Goal: Task Accomplishment & Management: Use online tool/utility

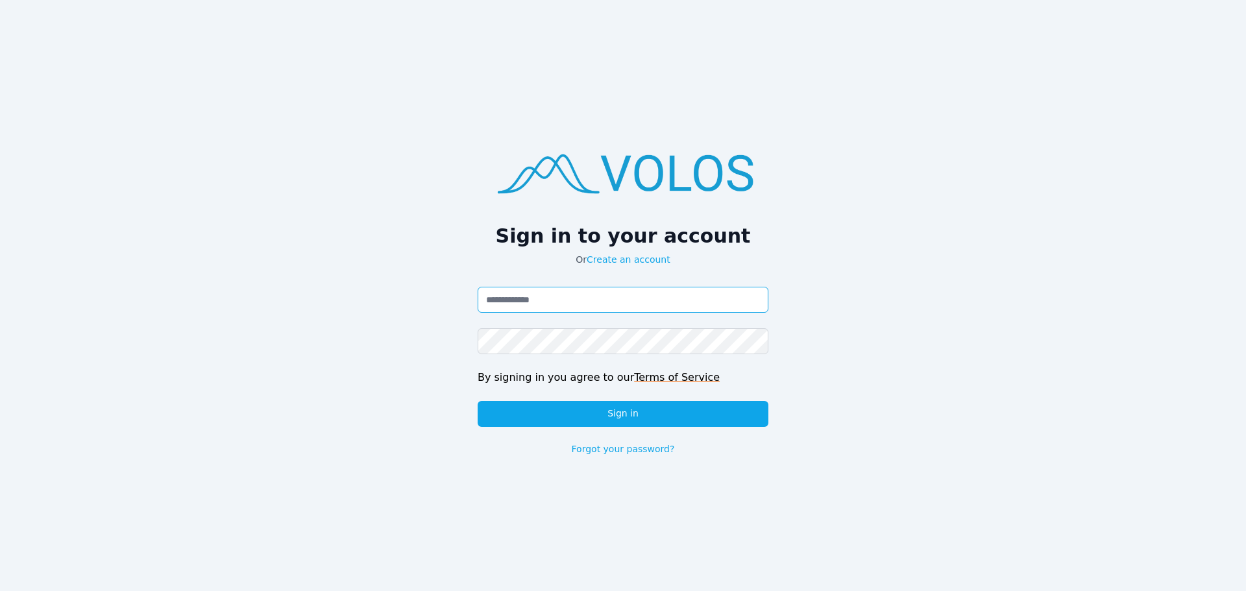
click at [539, 297] on input "Email address" at bounding box center [623, 300] width 291 height 26
type input "**********"
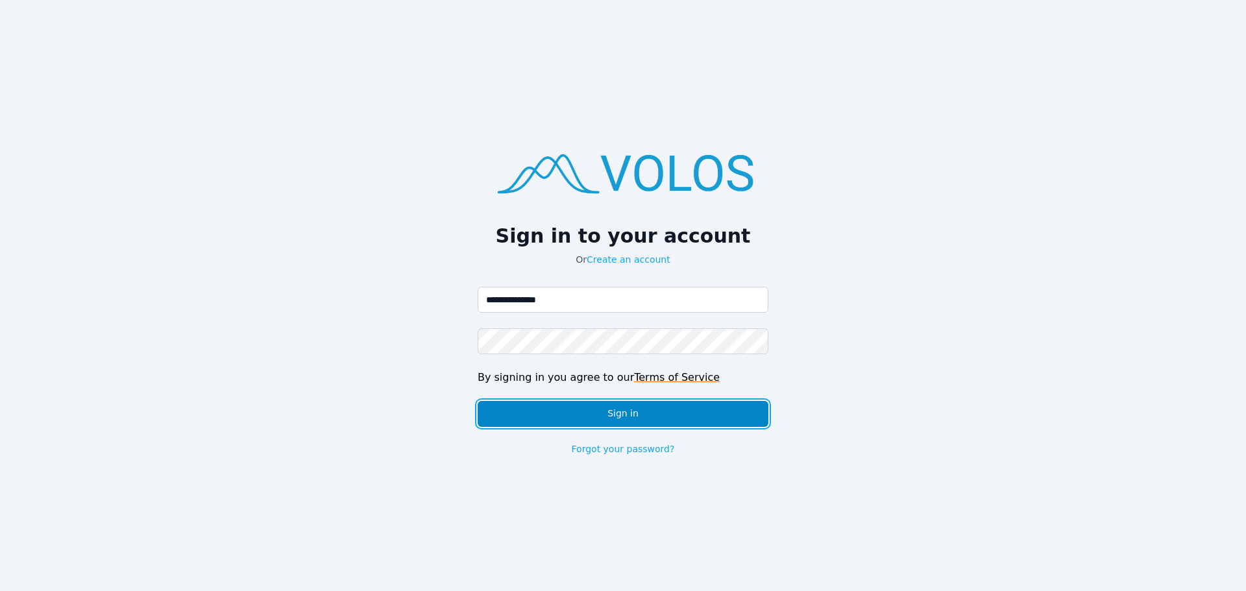
click at [657, 413] on button "Sign in" at bounding box center [623, 414] width 291 height 26
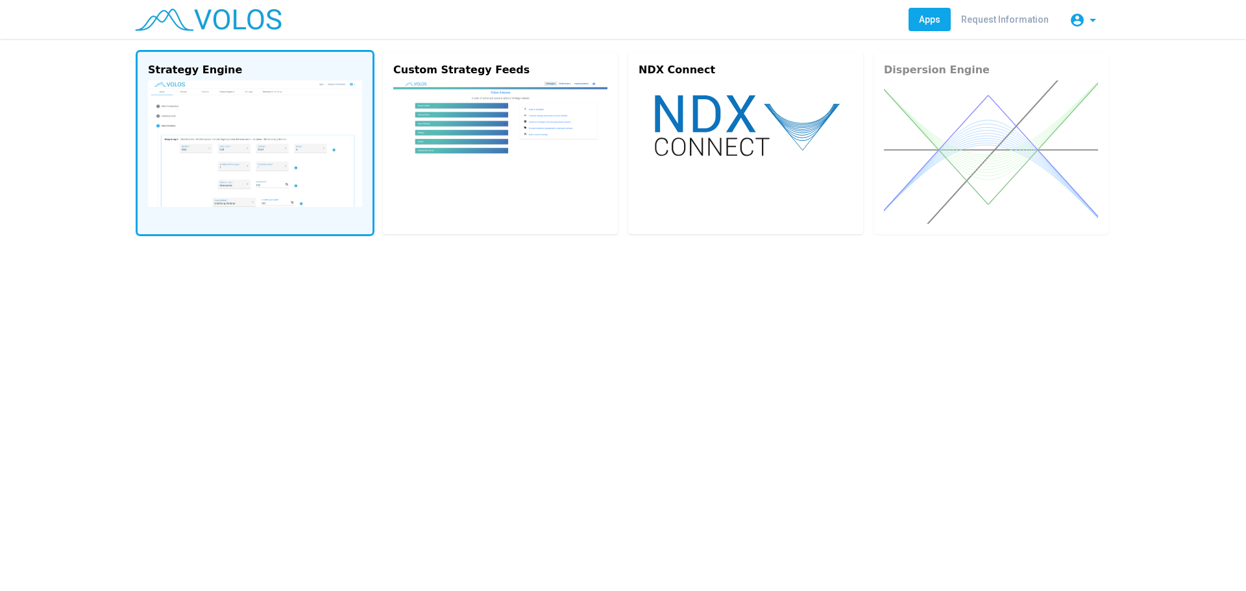
click at [293, 132] on img at bounding box center [255, 143] width 214 height 127
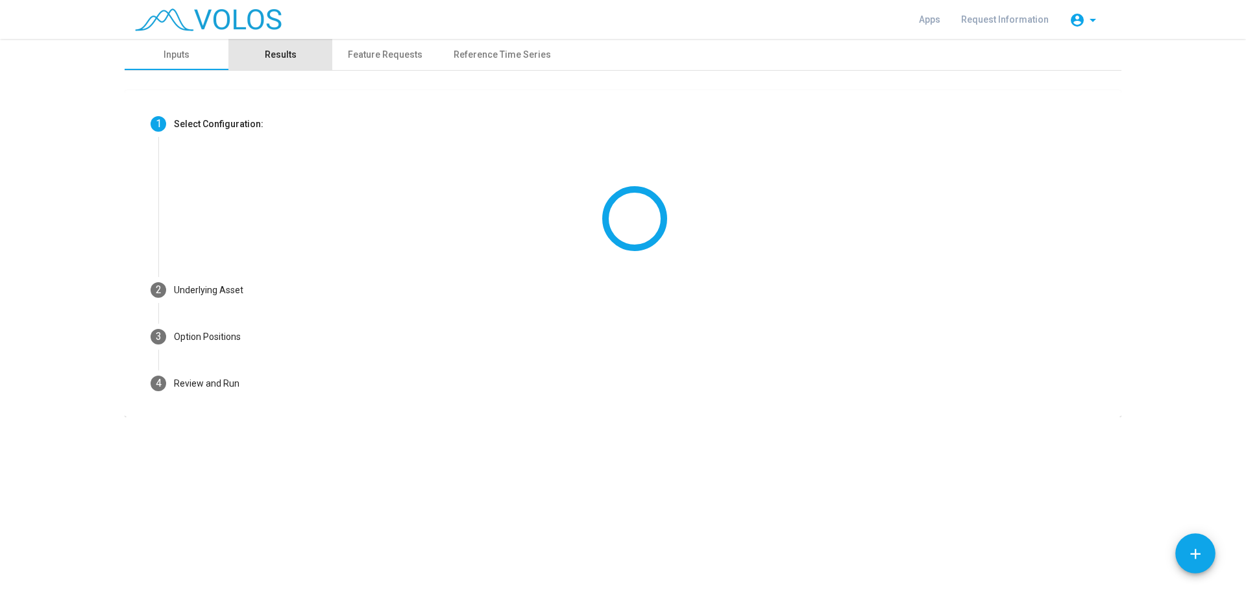
click at [287, 48] on div "Results" at bounding box center [281, 55] width 32 height 14
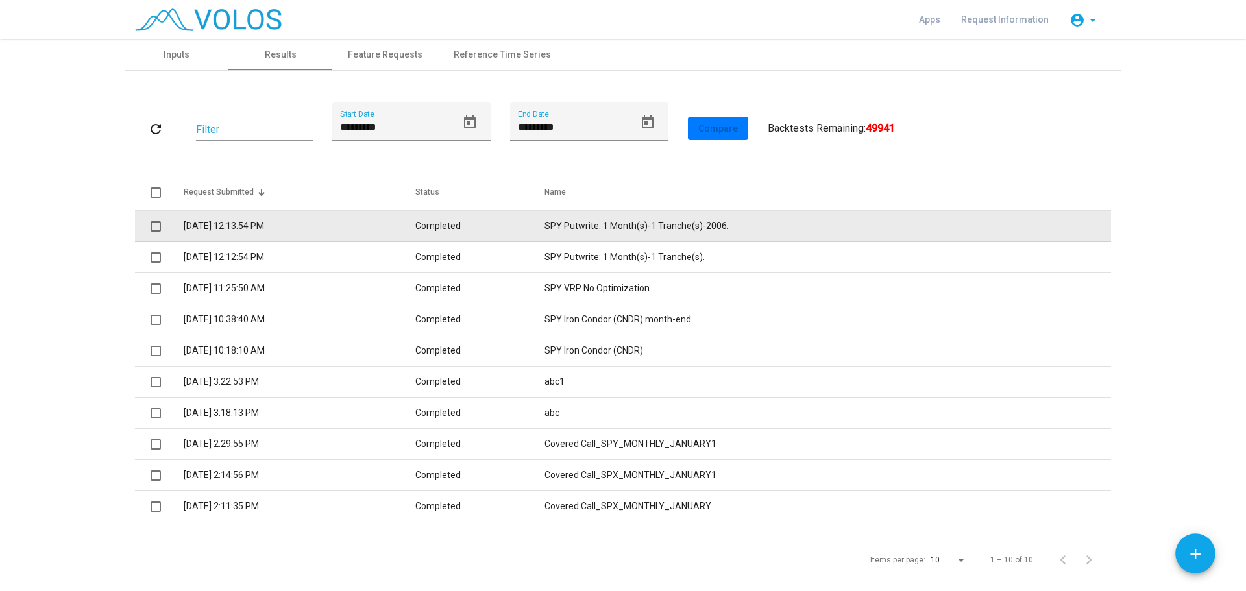
click at [610, 225] on td "SPY Putwrite: 1 Month(s)-1 Tranche(s)-2006." at bounding box center [827, 226] width 566 height 31
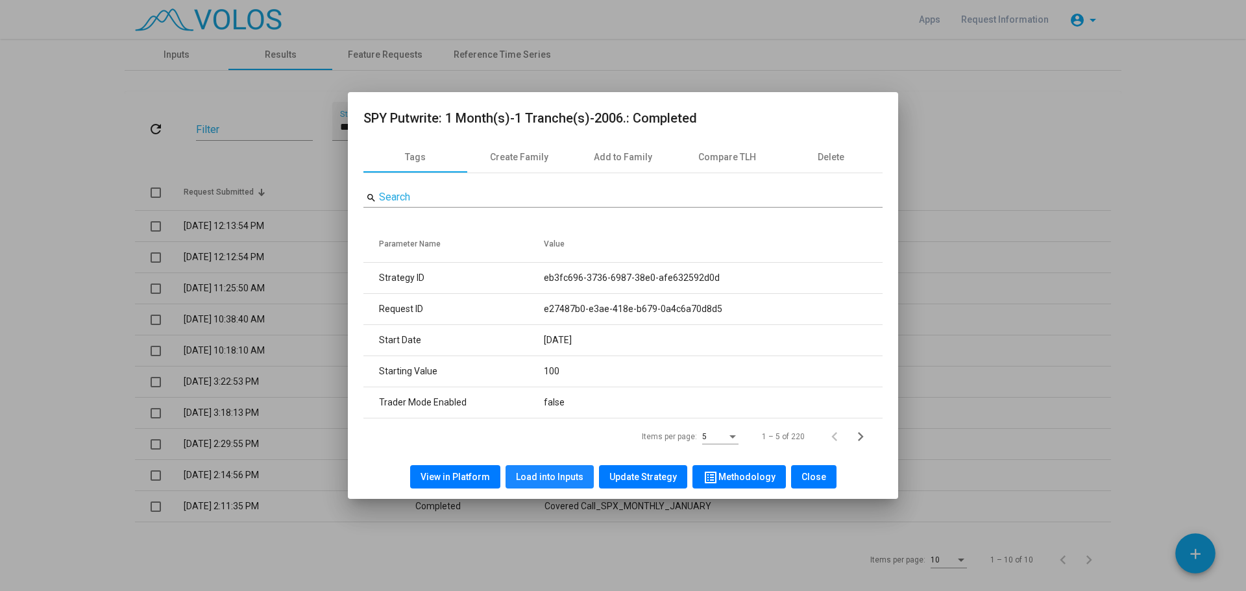
click at [562, 476] on span "Load into Inputs" at bounding box center [549, 477] width 67 height 10
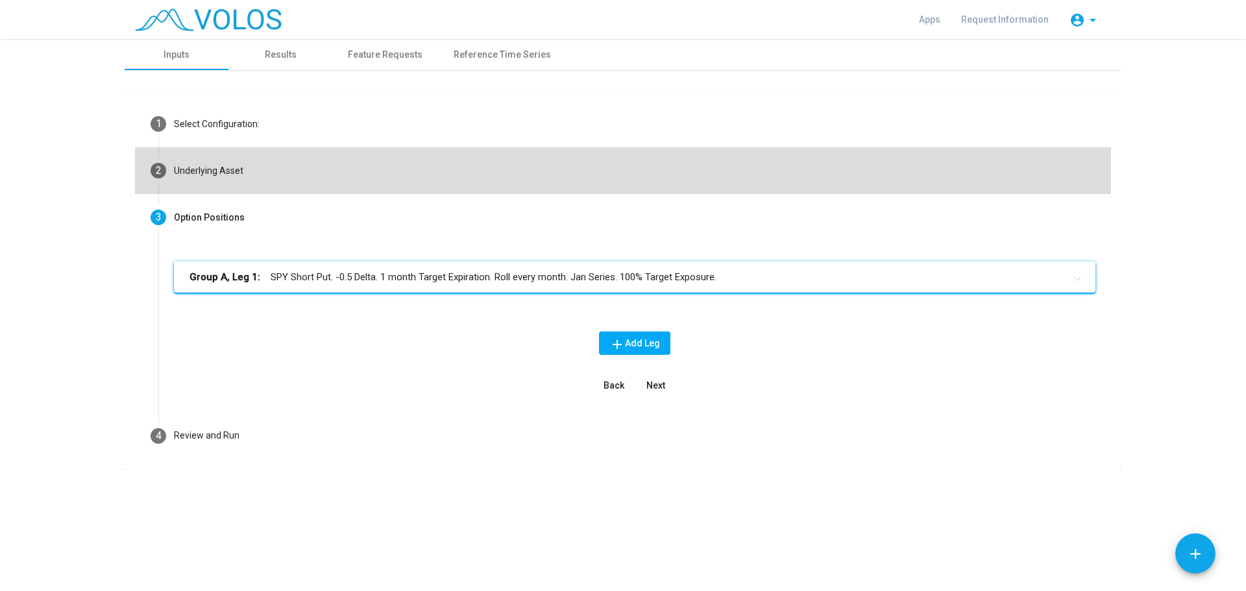
click at [222, 165] on div "Underlying Asset" at bounding box center [208, 171] width 69 height 14
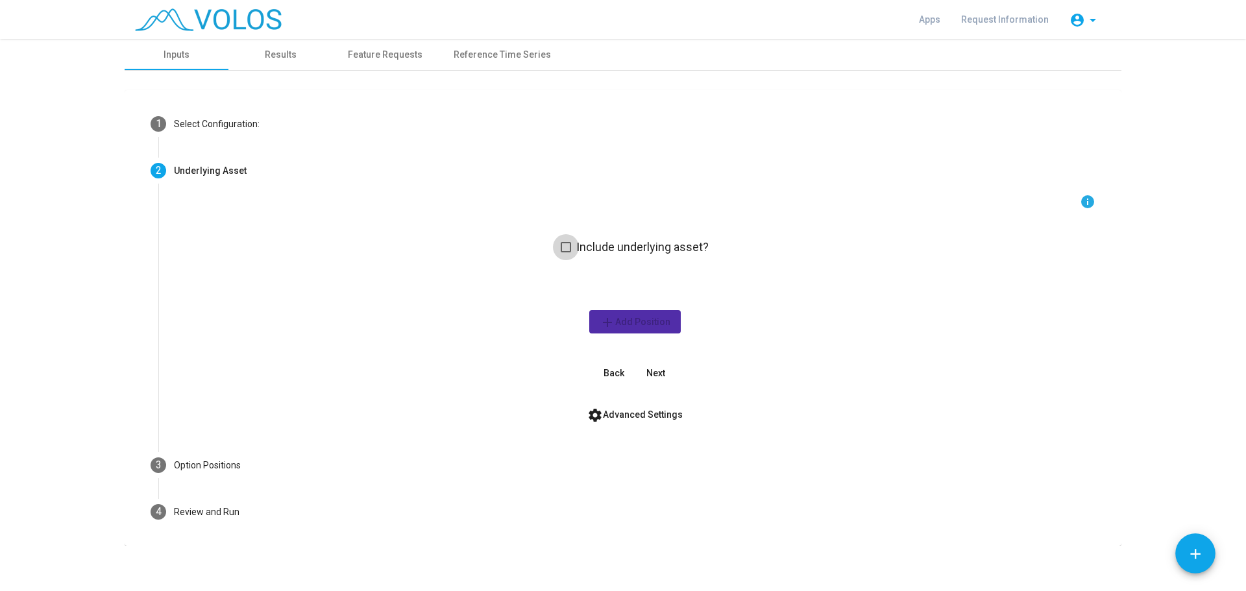
click at [561, 245] on span at bounding box center [566, 247] width 10 height 10
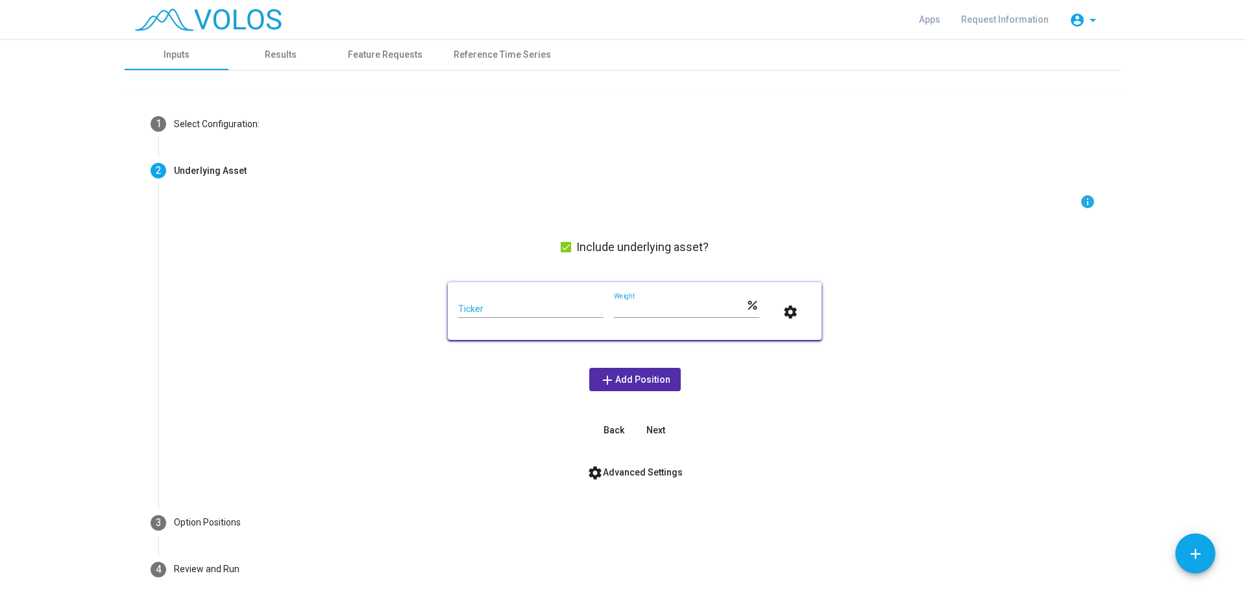
click at [535, 305] on input "Ticker" at bounding box center [530, 309] width 145 height 10
type input "***"
click at [533, 334] on mat-card "*** Ticker *** Weight percent settings" at bounding box center [635, 311] width 374 height 58
click at [813, 388] on div "info Include underlying asset? *** Ticker *** Weight percent settings add Add P…" at bounding box center [634, 318] width 921 height 248
click at [853, 245] on div "info Include underlying asset? *** Ticker *** Weight percent settings add Add P…" at bounding box center [634, 318] width 921 height 248
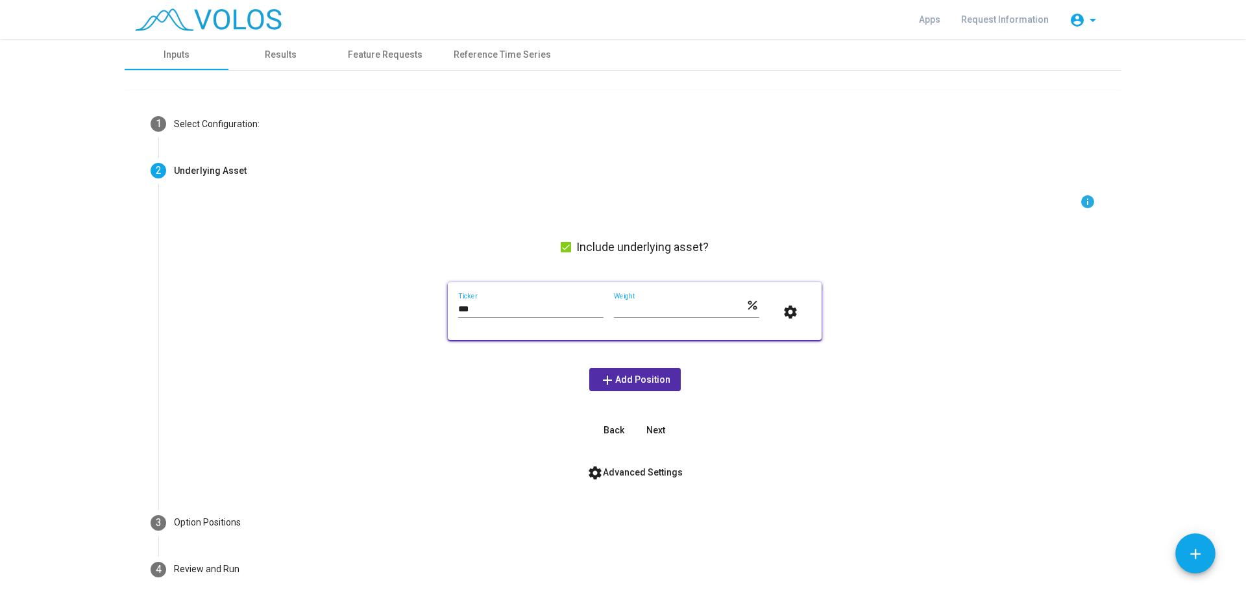
click at [539, 308] on input "***" at bounding box center [530, 309] width 145 height 10
click at [896, 448] on form "info Include underlying asset? *** Ticker *** Weight percent settings add Add P…" at bounding box center [634, 339] width 921 height 290
click at [652, 425] on span "Next" at bounding box center [655, 430] width 19 height 10
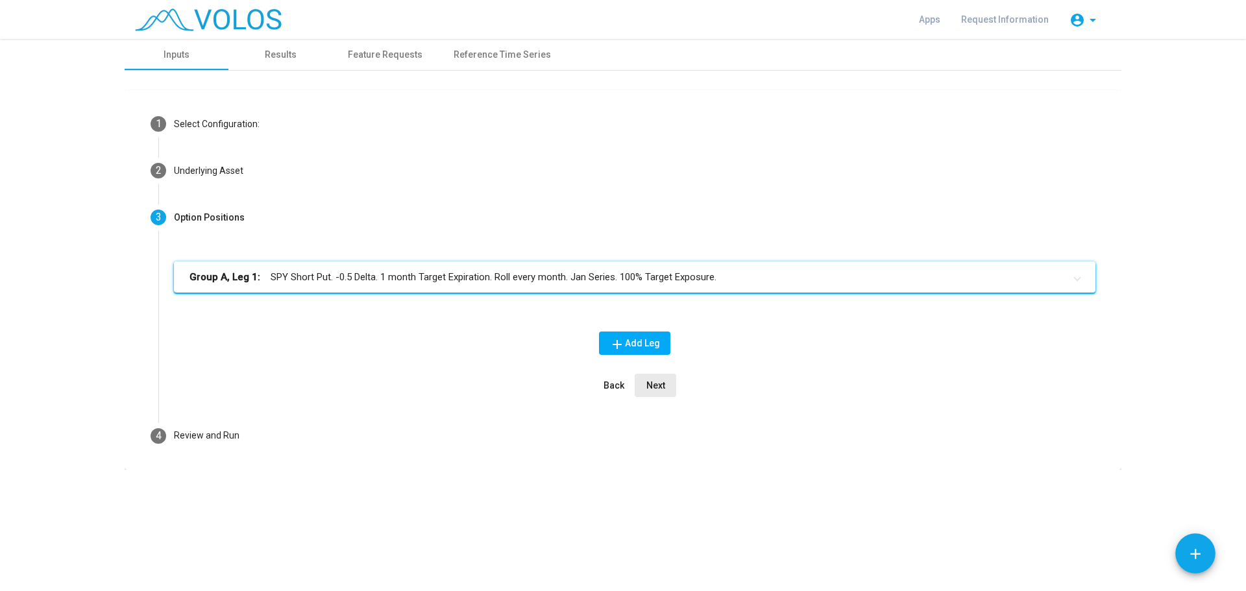
click at [657, 383] on span "Next" at bounding box center [655, 385] width 19 height 10
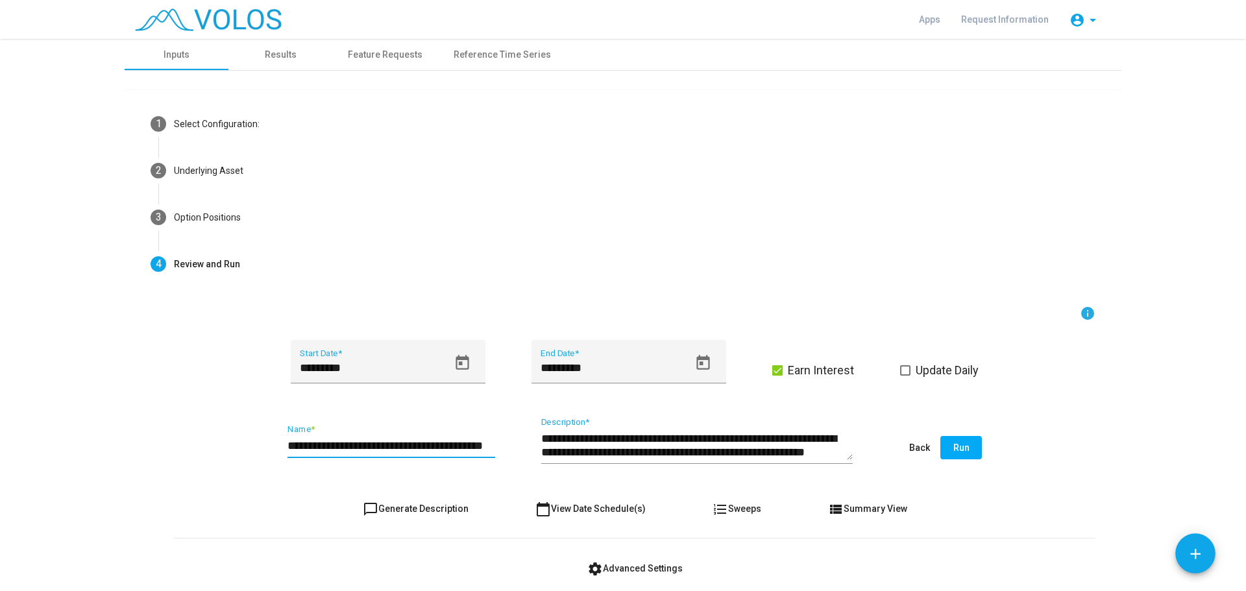
drag, startPoint x: 480, startPoint y: 444, endPoint x: 542, endPoint y: 450, distance: 62.6
click at [480, 444] on input "**********" at bounding box center [391, 445] width 208 height 13
click at [488, 449] on input "**********" at bounding box center [391, 445] width 208 height 13
click at [352, 444] on input "**********" at bounding box center [391, 445] width 208 height 13
type input "**********"
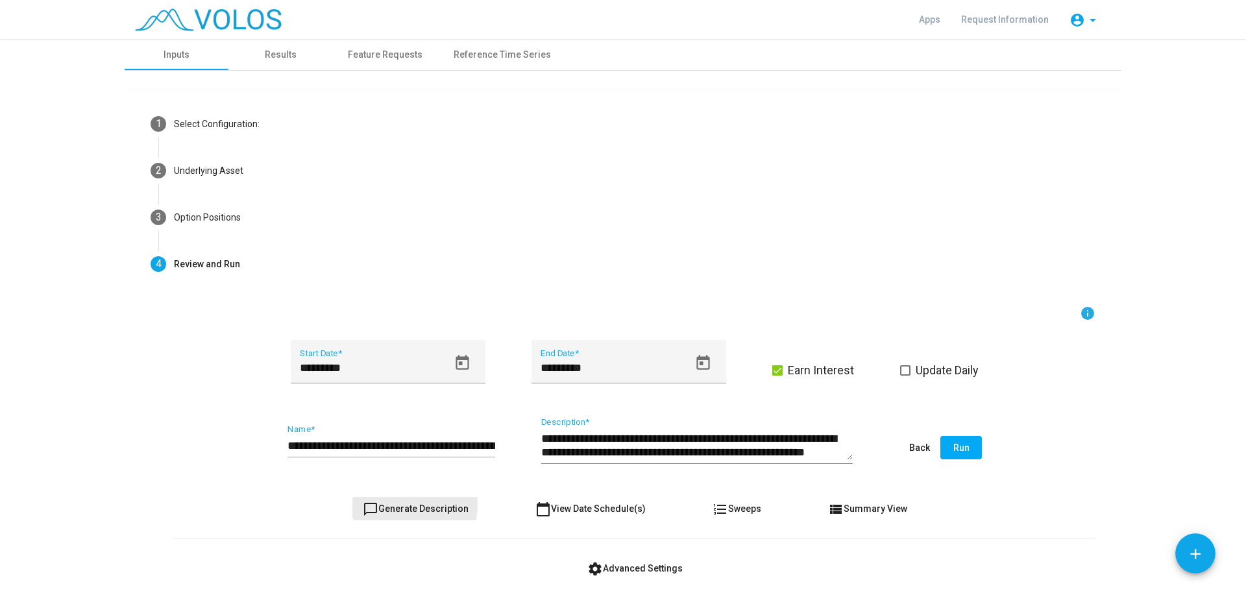
click at [391, 504] on span "chat_bubble_outline Generate Description" at bounding box center [416, 509] width 106 height 10
type textarea "**********"
click at [956, 444] on span "Run" at bounding box center [961, 448] width 16 height 10
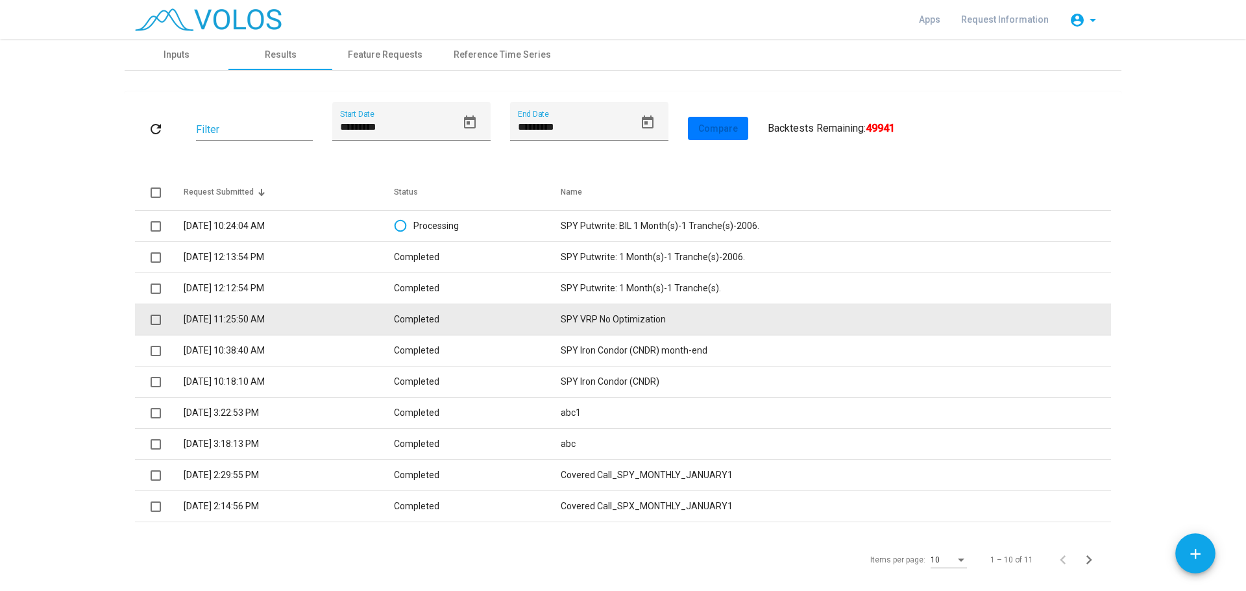
click at [626, 320] on td "SPY VRP No Optimization" at bounding box center [836, 319] width 550 height 31
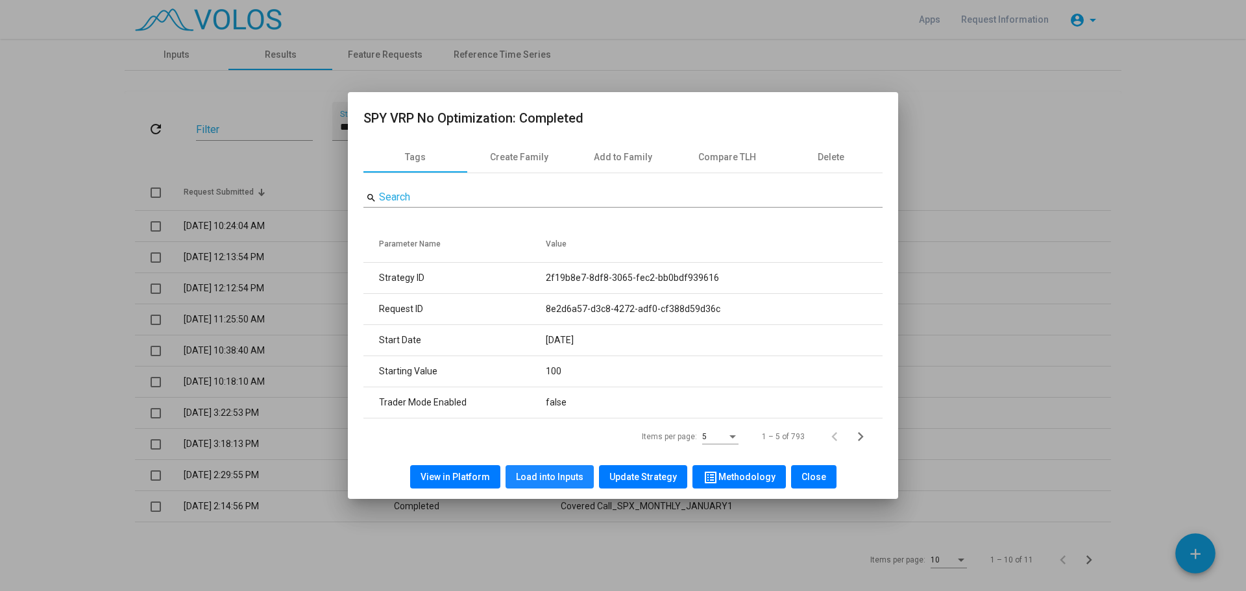
click at [559, 478] on span "Load into Inputs" at bounding box center [549, 477] width 67 height 10
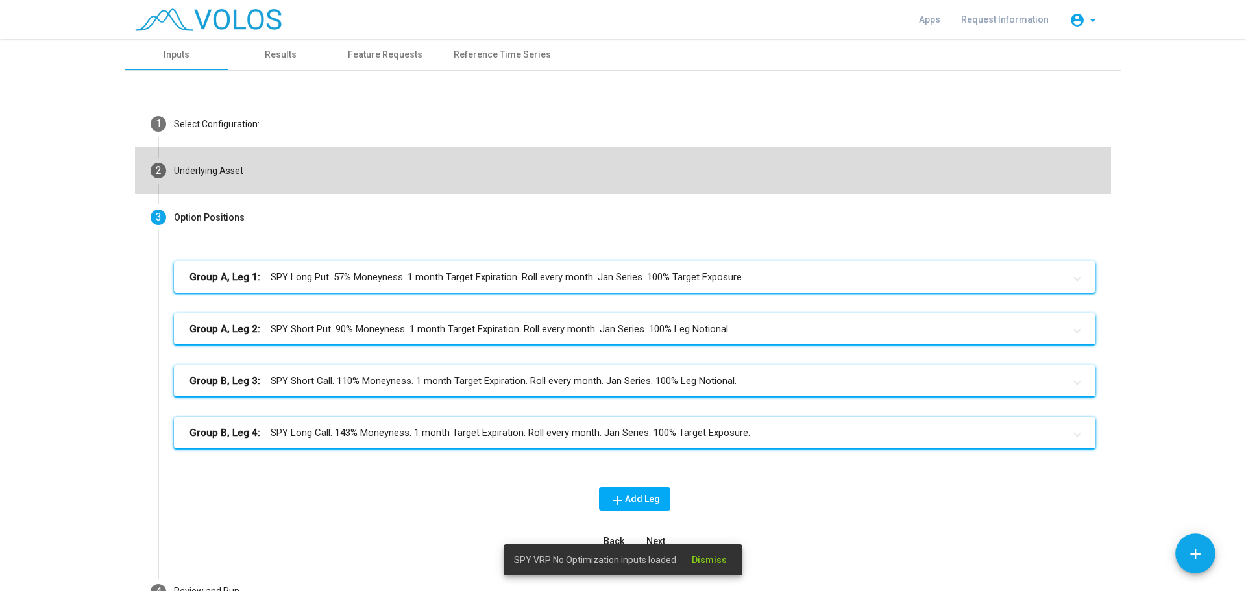
click at [237, 169] on mat-step-header "2 Underlying Asset" at bounding box center [623, 170] width 976 height 47
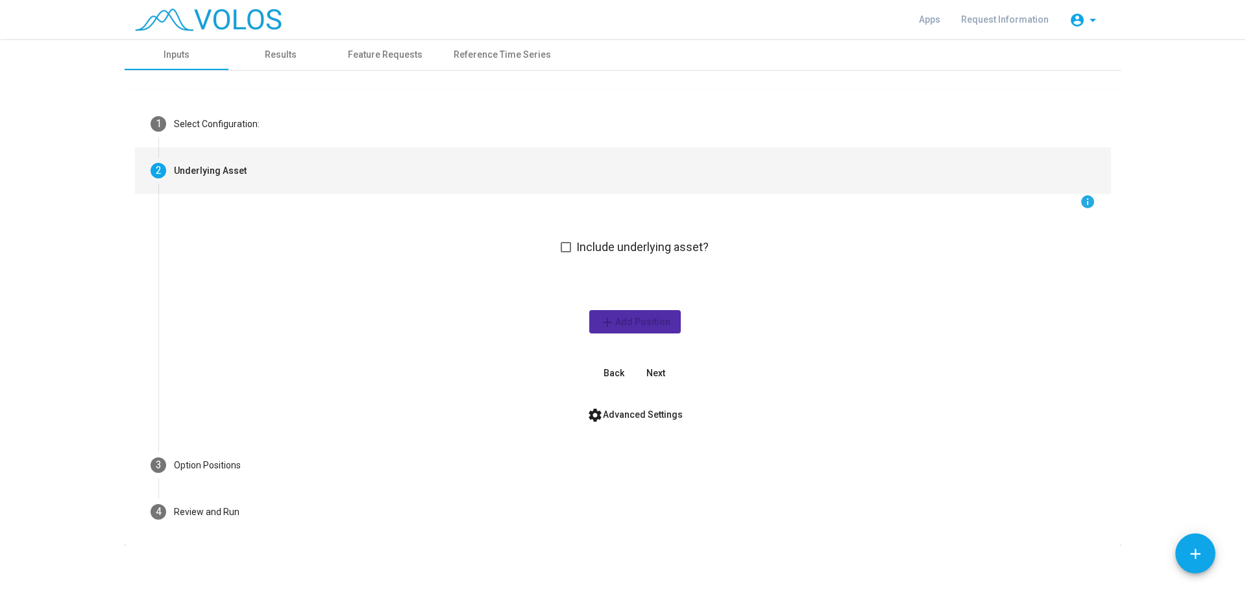
click at [561, 247] on span at bounding box center [566, 247] width 10 height 10
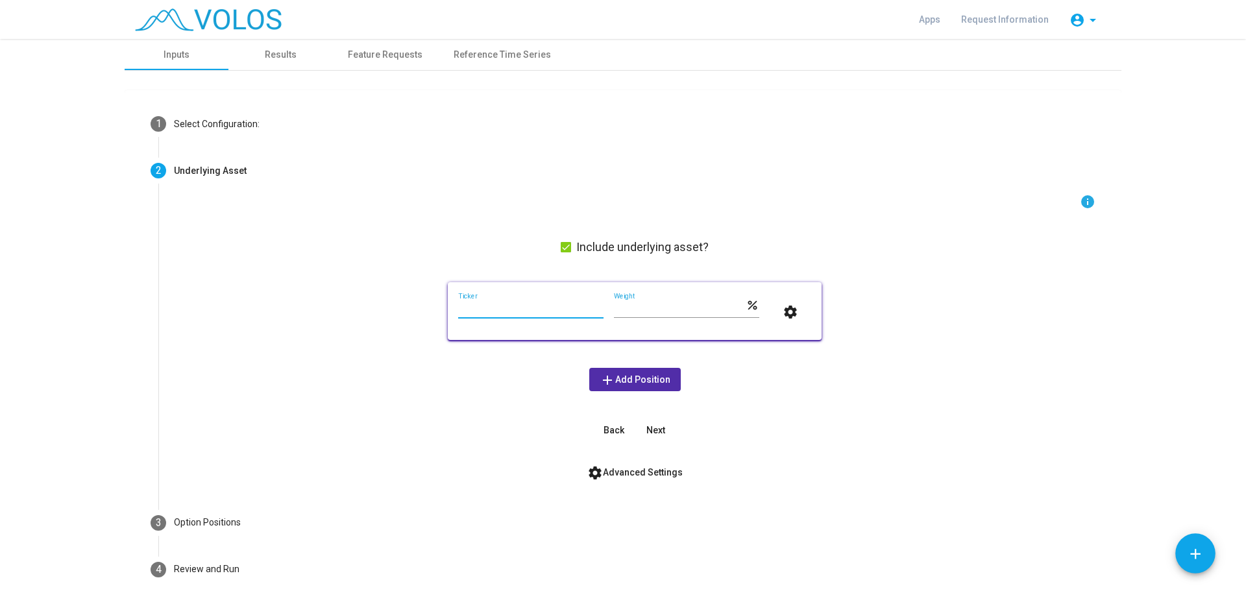
click at [514, 312] on input "Ticker" at bounding box center [530, 309] width 145 height 10
type input "***"
click at [794, 370] on div "info Include underlying asset? *** Ticker *** Weight percent settings add Add P…" at bounding box center [634, 318] width 921 height 248
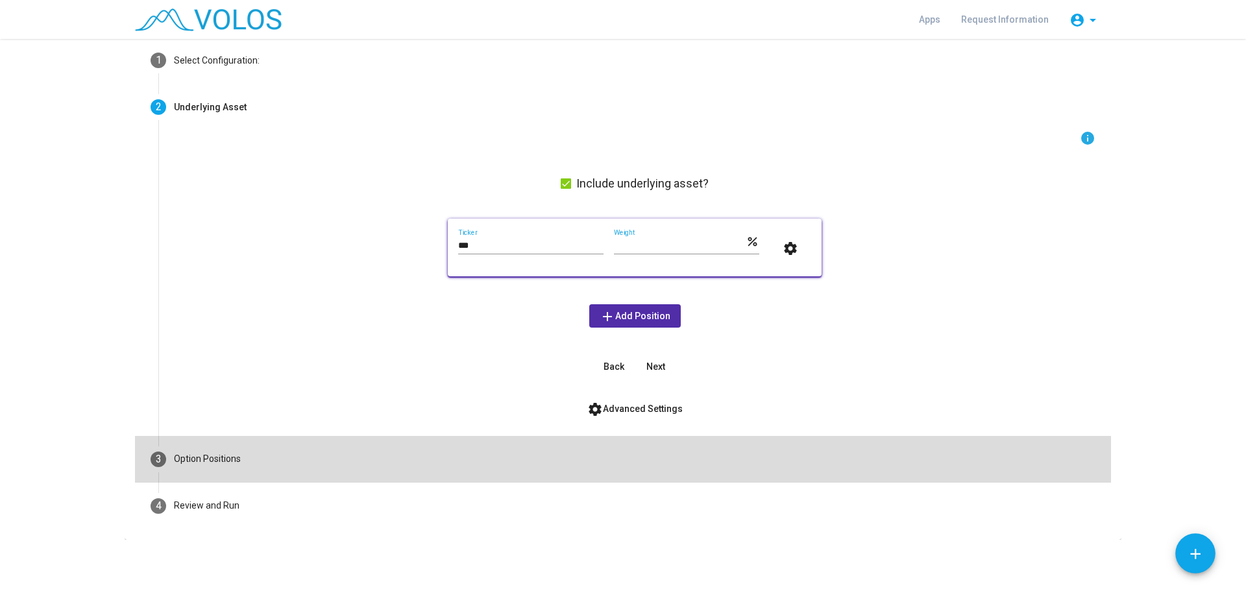
click at [217, 457] on div "Option Positions" at bounding box center [207, 459] width 67 height 14
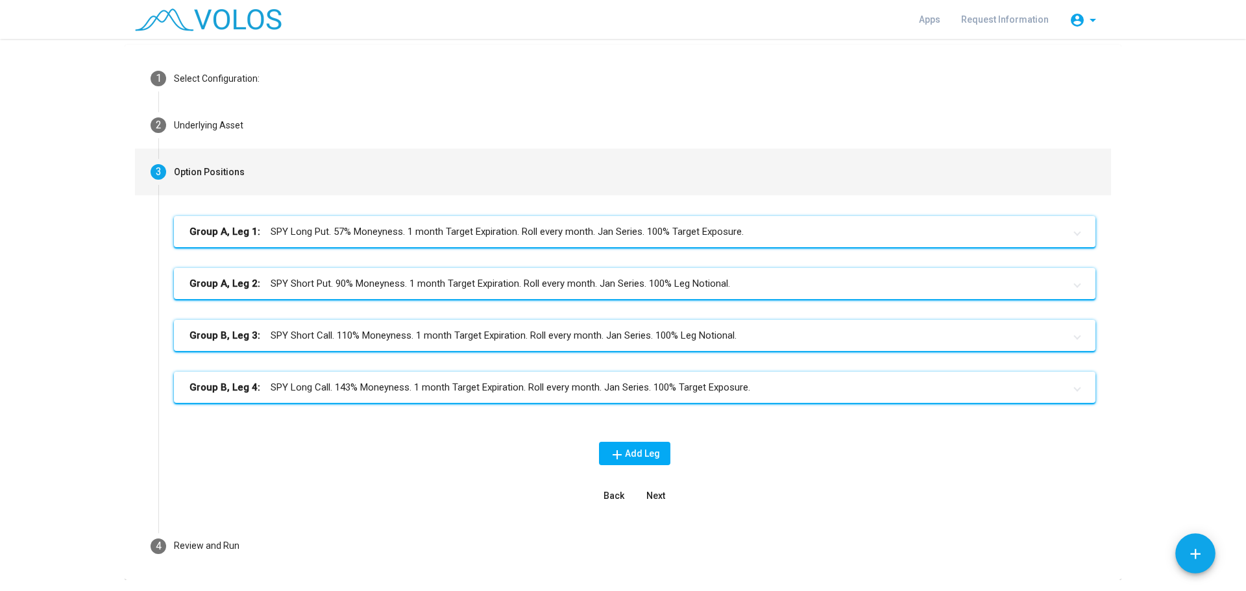
scroll to position [86, 0]
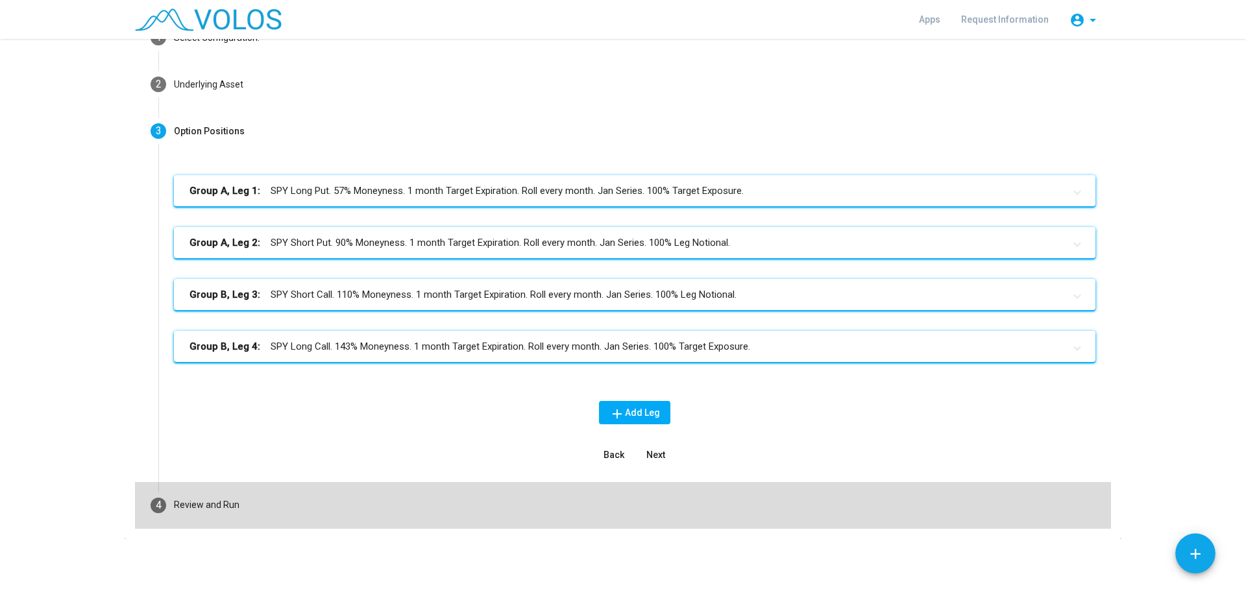
click at [223, 507] on div "Review and Run" at bounding box center [207, 505] width 66 height 14
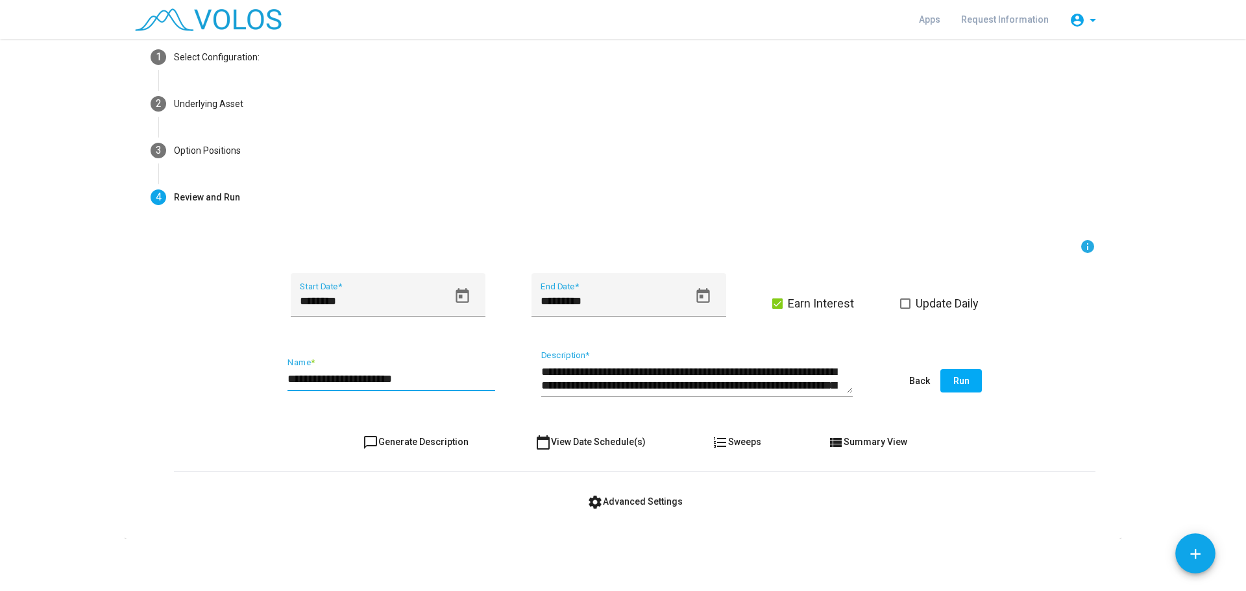
click at [426, 378] on input "**********" at bounding box center [391, 378] width 208 height 13
type input "**********"
click at [365, 440] on mat-icon "chat_bubble_outline" at bounding box center [371, 443] width 16 height 16
type textarea "**********"
click at [957, 377] on span "Run" at bounding box center [961, 381] width 16 height 10
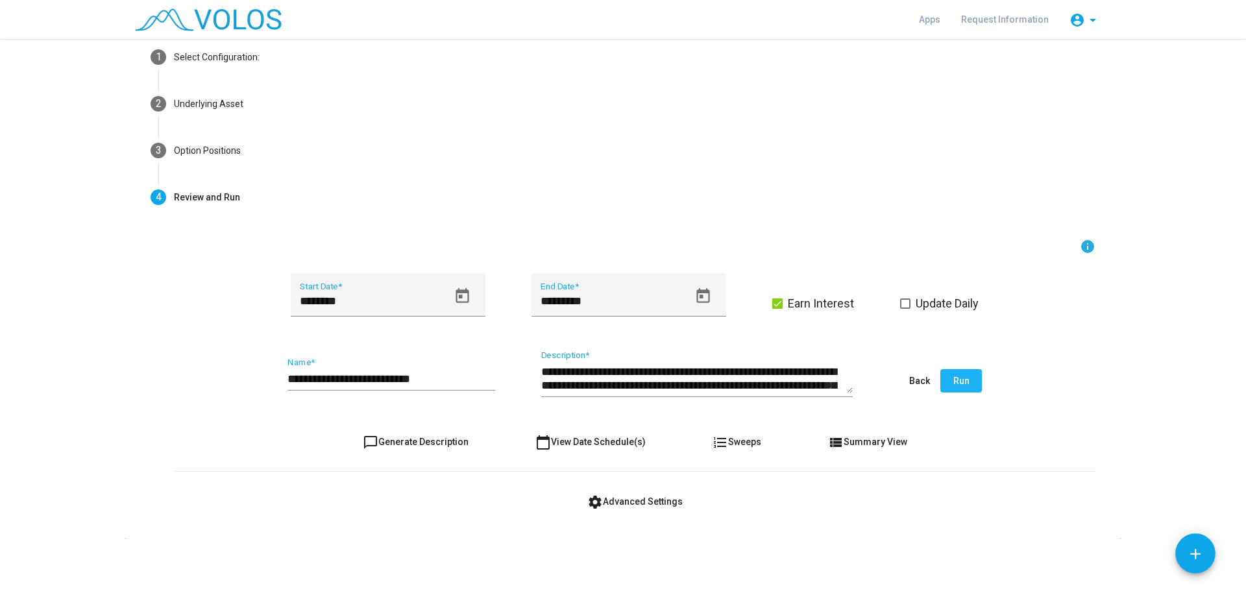
scroll to position [0, 0]
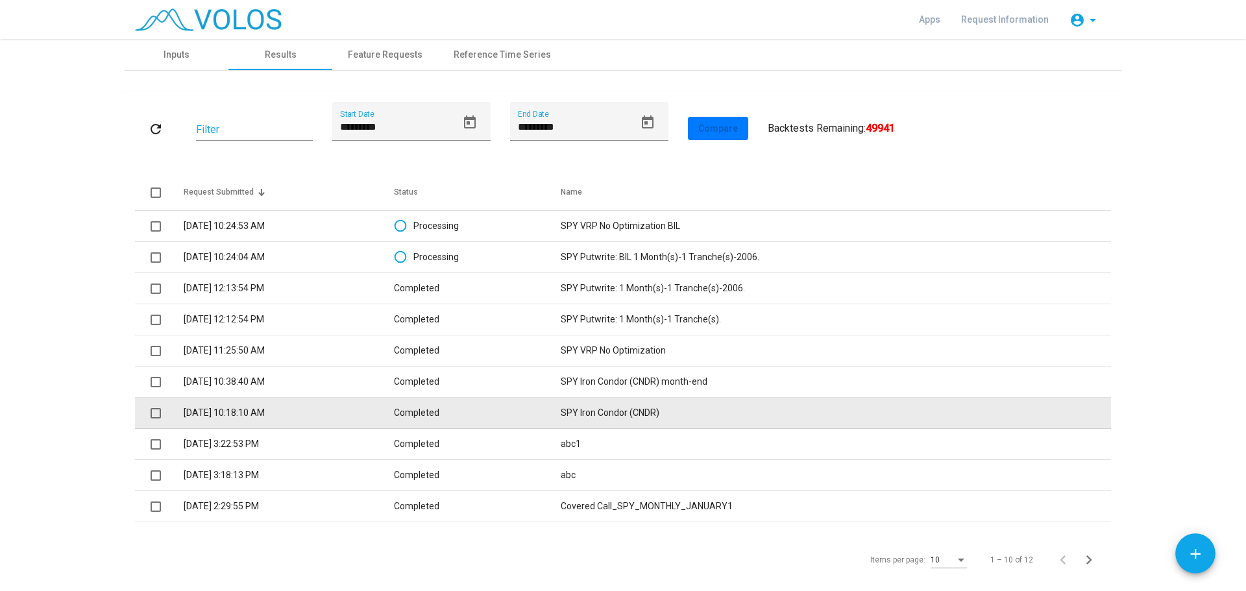
click at [736, 413] on td "SPY Iron Condor (CNDR)" at bounding box center [836, 413] width 550 height 31
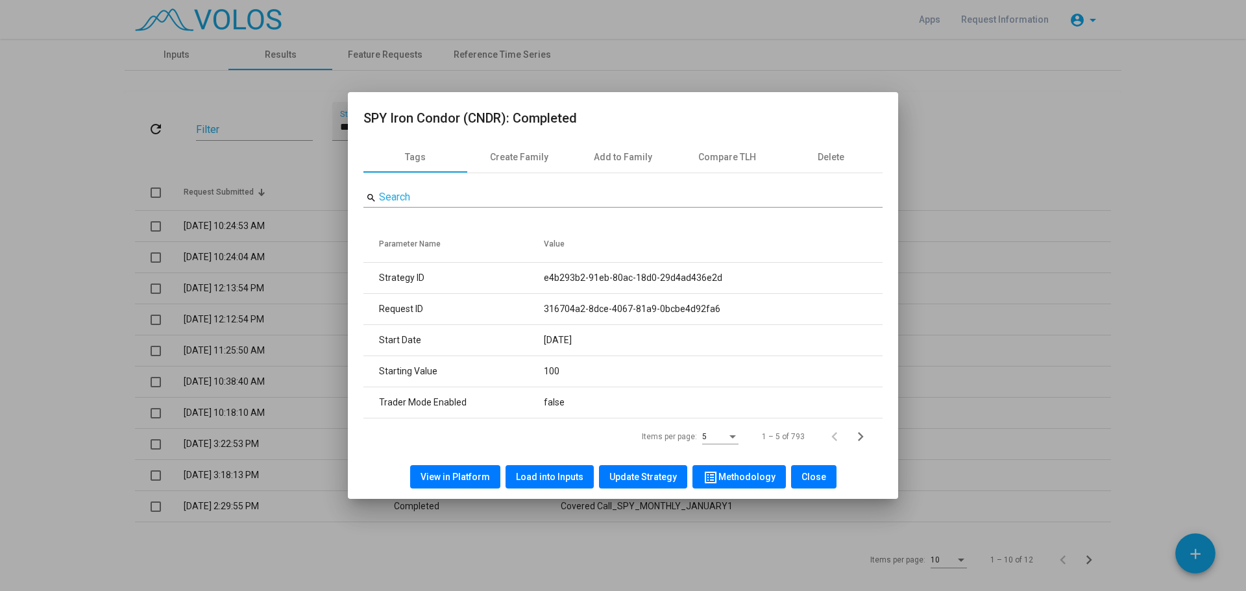
click at [1028, 142] on div at bounding box center [623, 295] width 1246 height 591
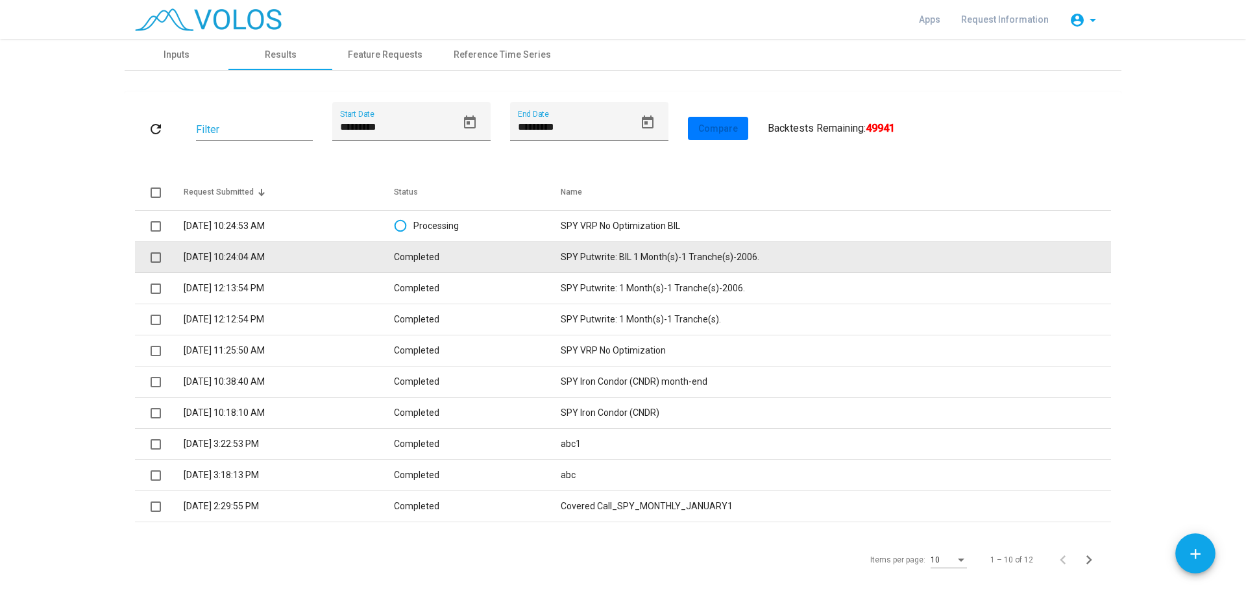
click at [446, 255] on td "Completed" at bounding box center [477, 257] width 167 height 31
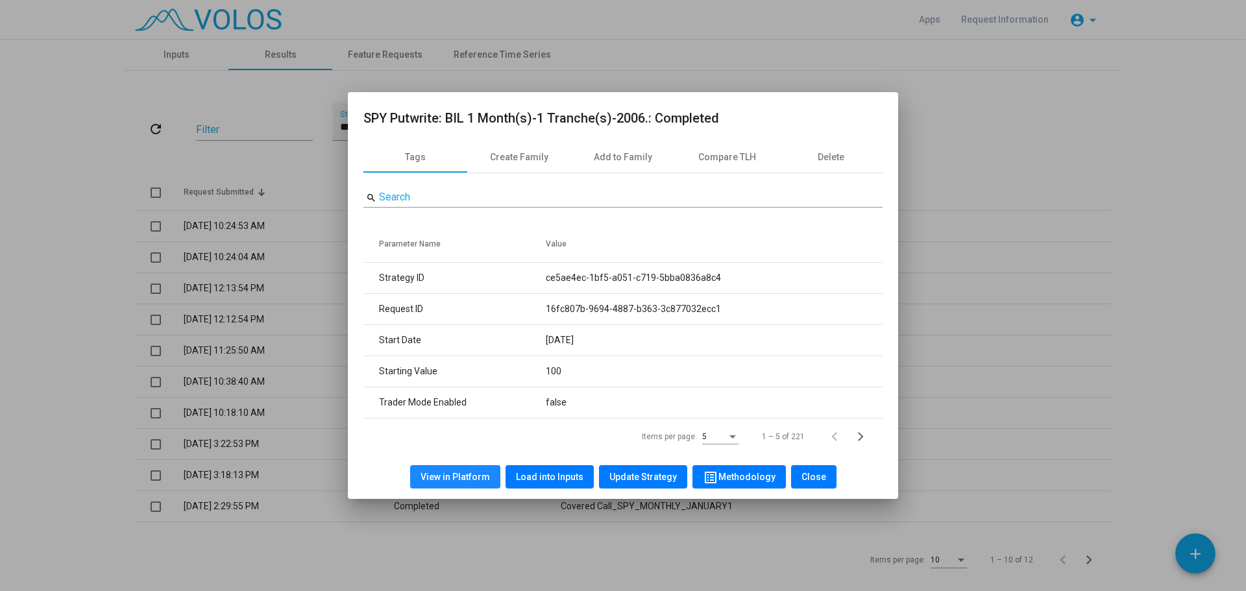
click at [461, 476] on span "View in Platform" at bounding box center [454, 477] width 69 height 10
click at [811, 475] on span "Close" at bounding box center [813, 477] width 25 height 10
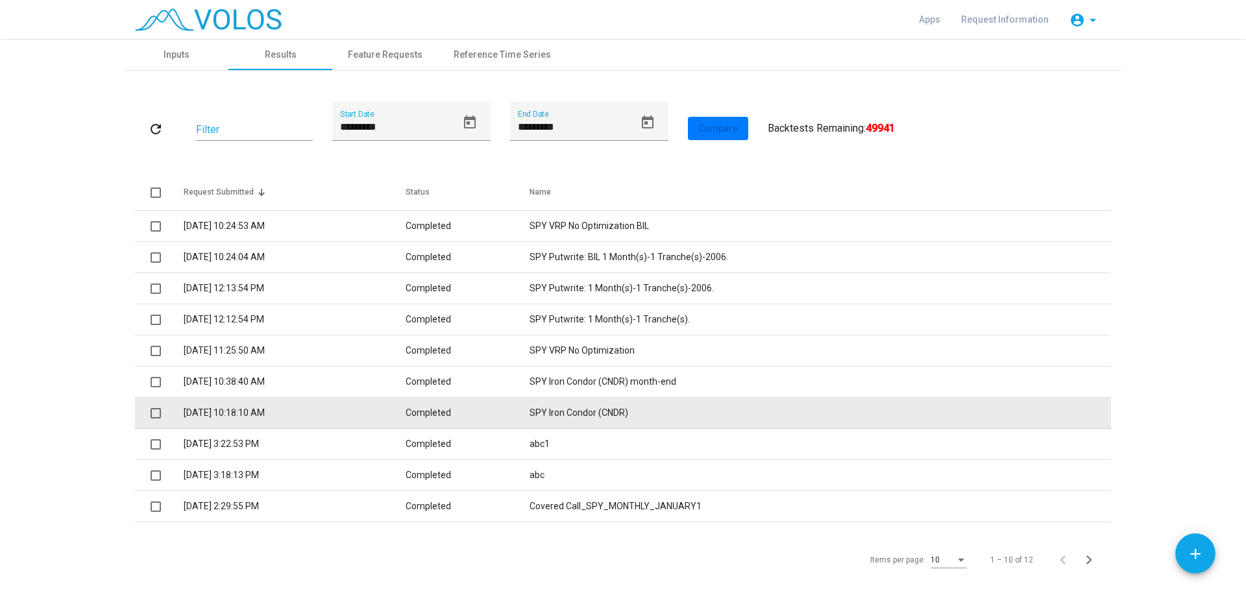
click at [585, 409] on td "SPY Iron Condor (CNDR)" at bounding box center [819, 413] width 581 height 31
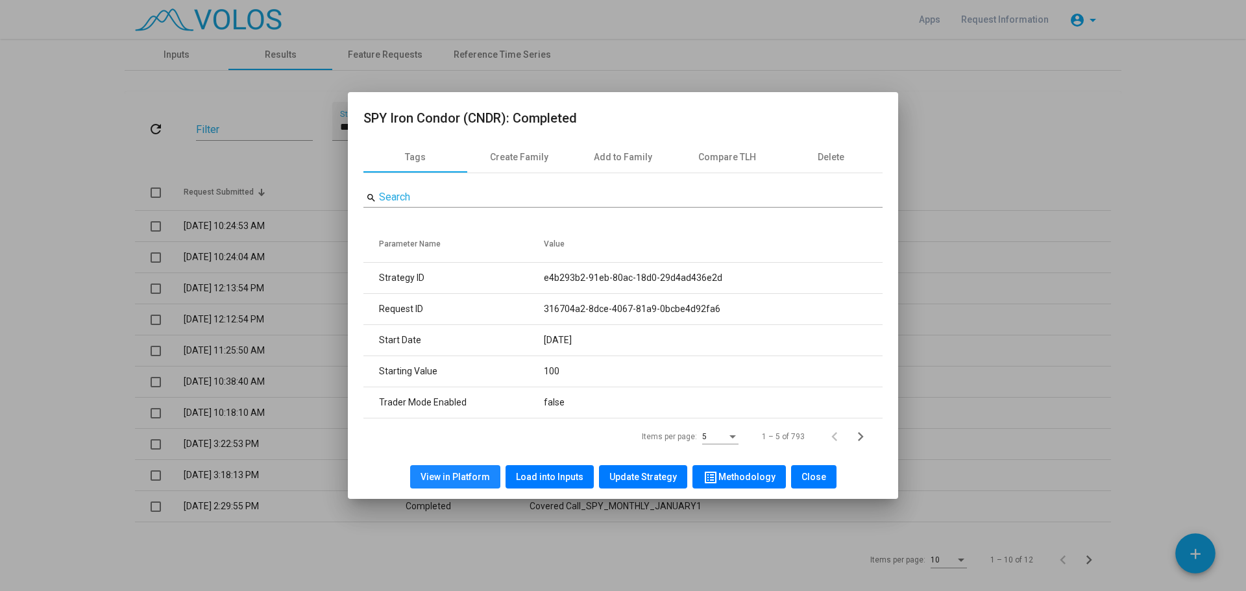
click at [477, 476] on span "View in Platform" at bounding box center [454, 477] width 69 height 10
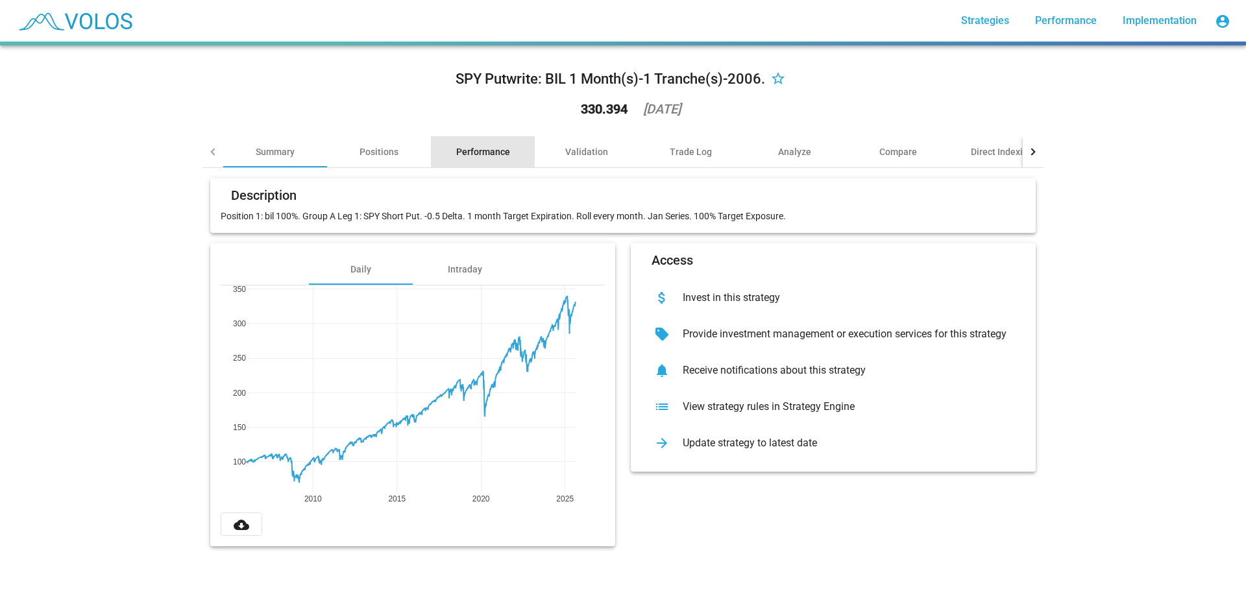
click at [472, 151] on div "Performance" at bounding box center [483, 151] width 54 height 13
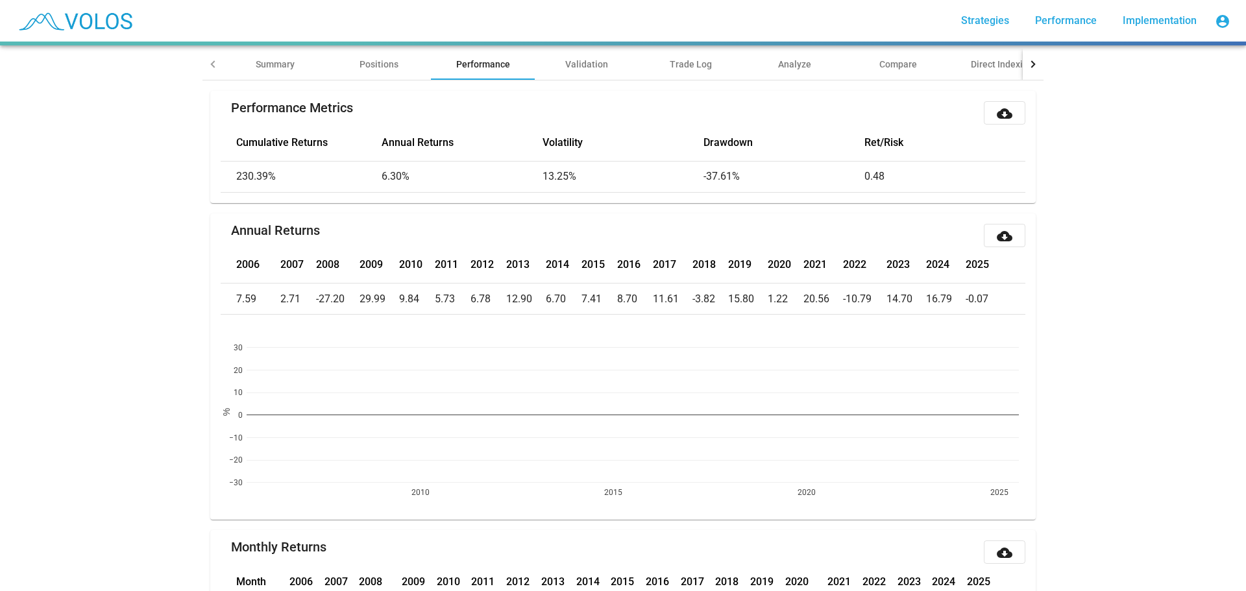
scroll to position [65, 0]
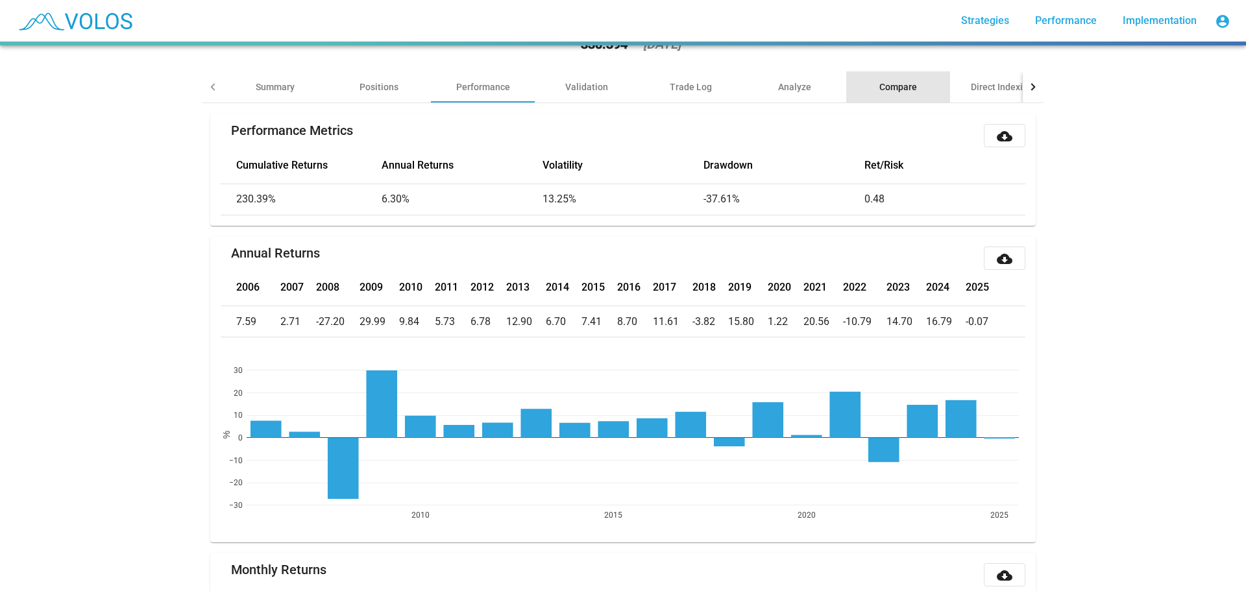
click at [895, 84] on div "Compare" at bounding box center [898, 86] width 38 height 13
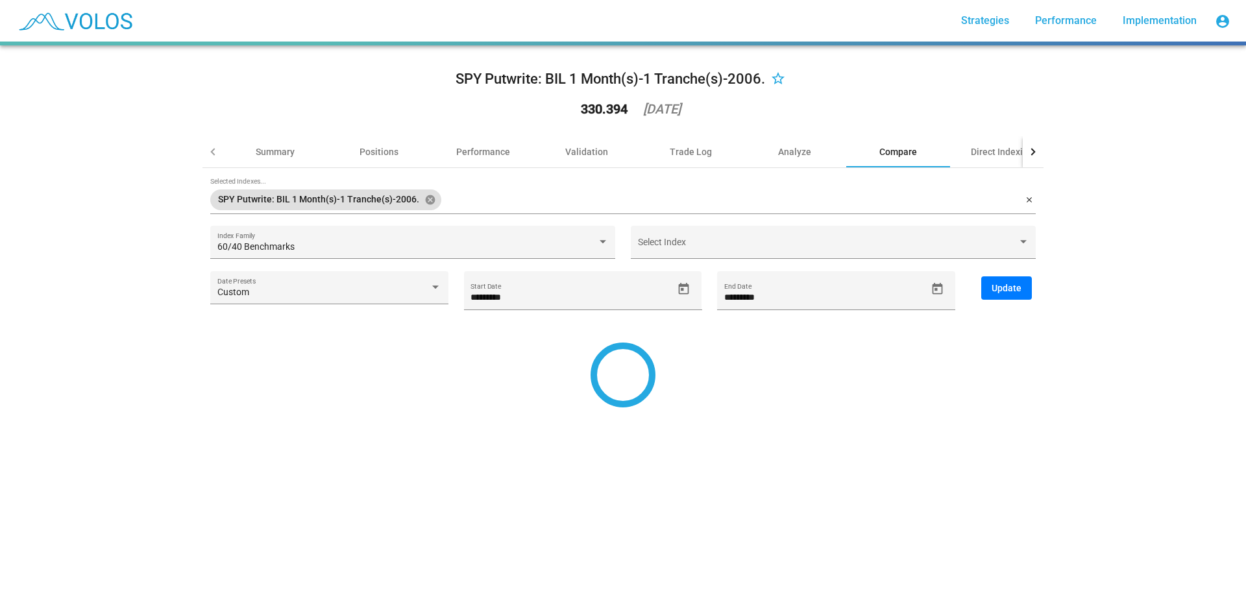
type input "*********"
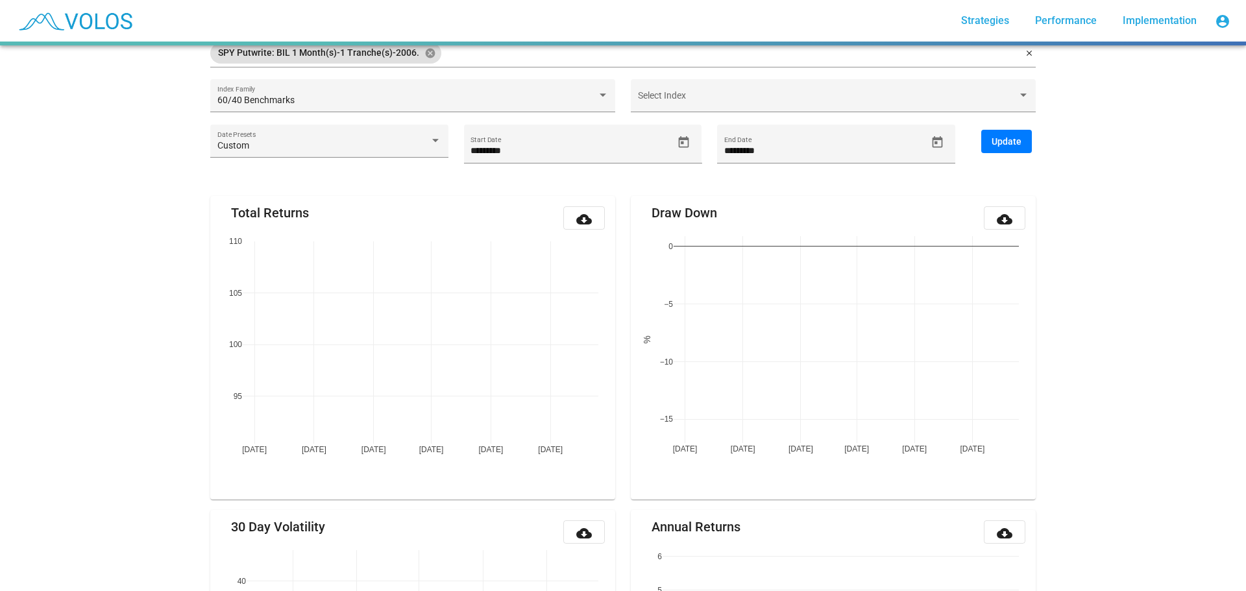
scroll to position [17, 0]
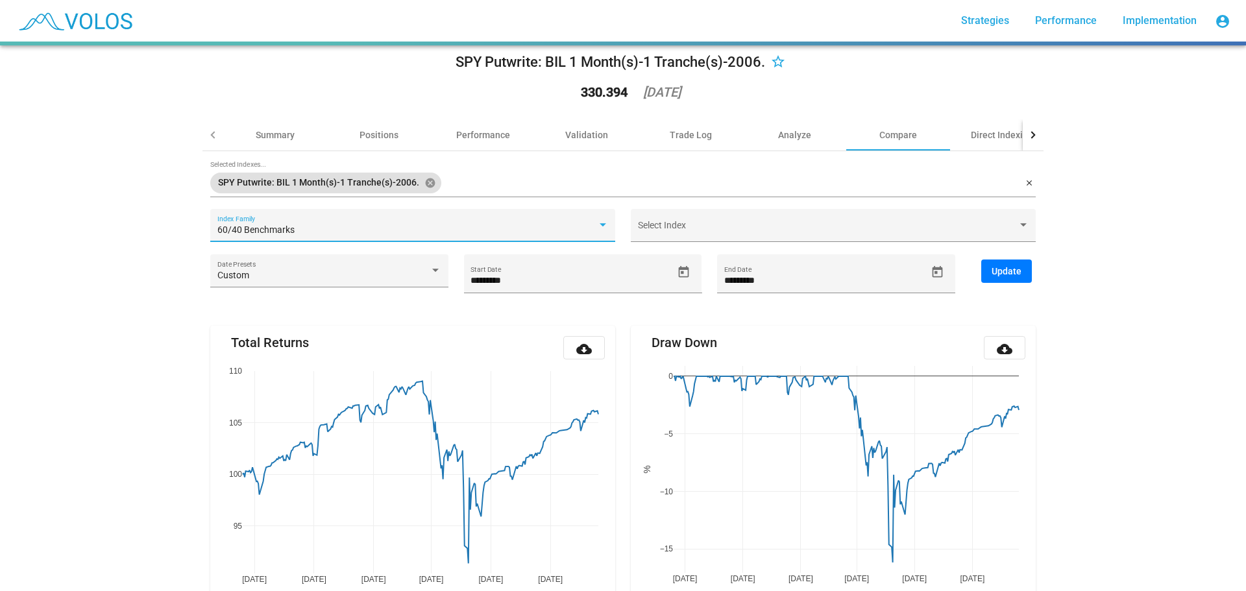
click at [599, 222] on div at bounding box center [603, 225] width 12 height 10
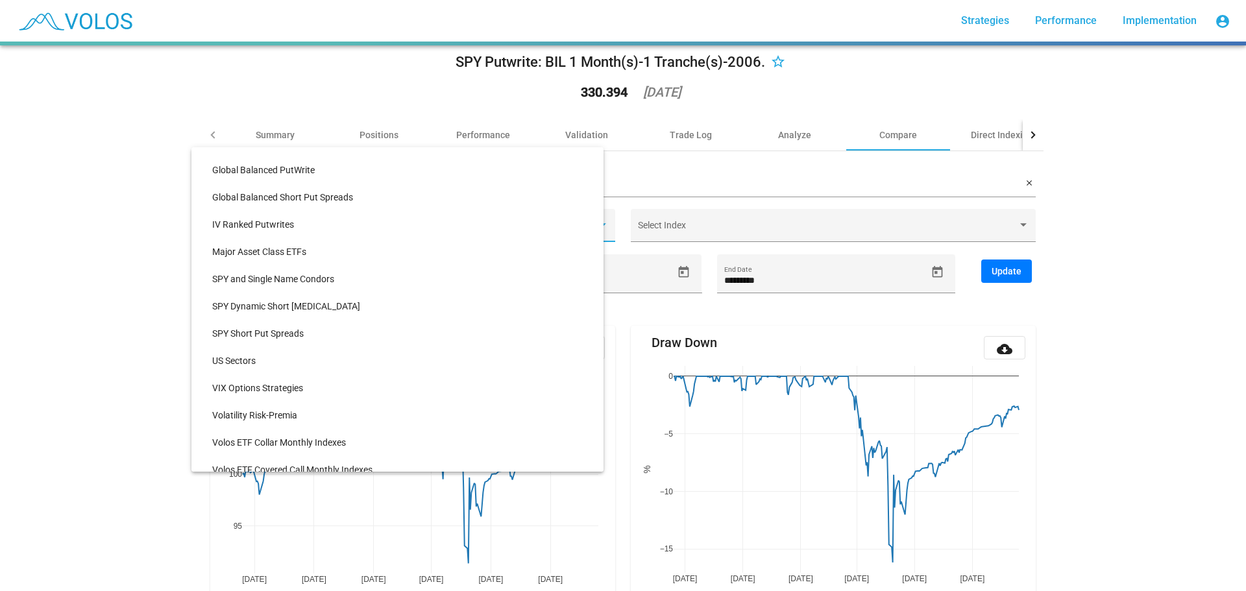
scroll to position [259, 0]
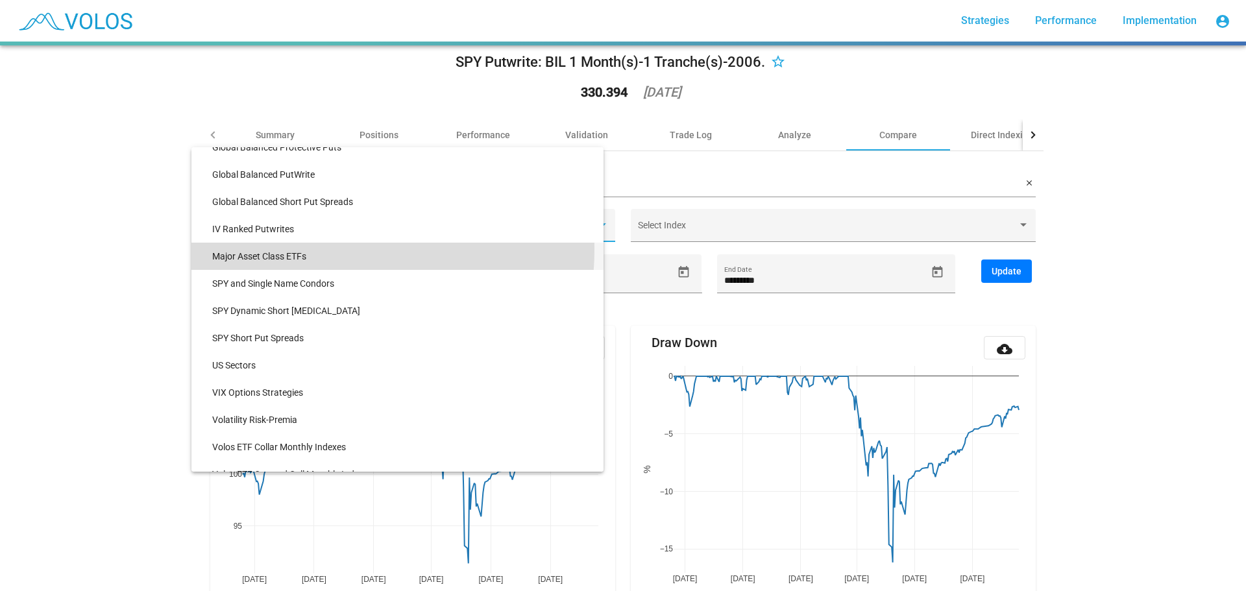
click at [301, 249] on span "Major Asset Class ETFs" at bounding box center [402, 256] width 381 height 27
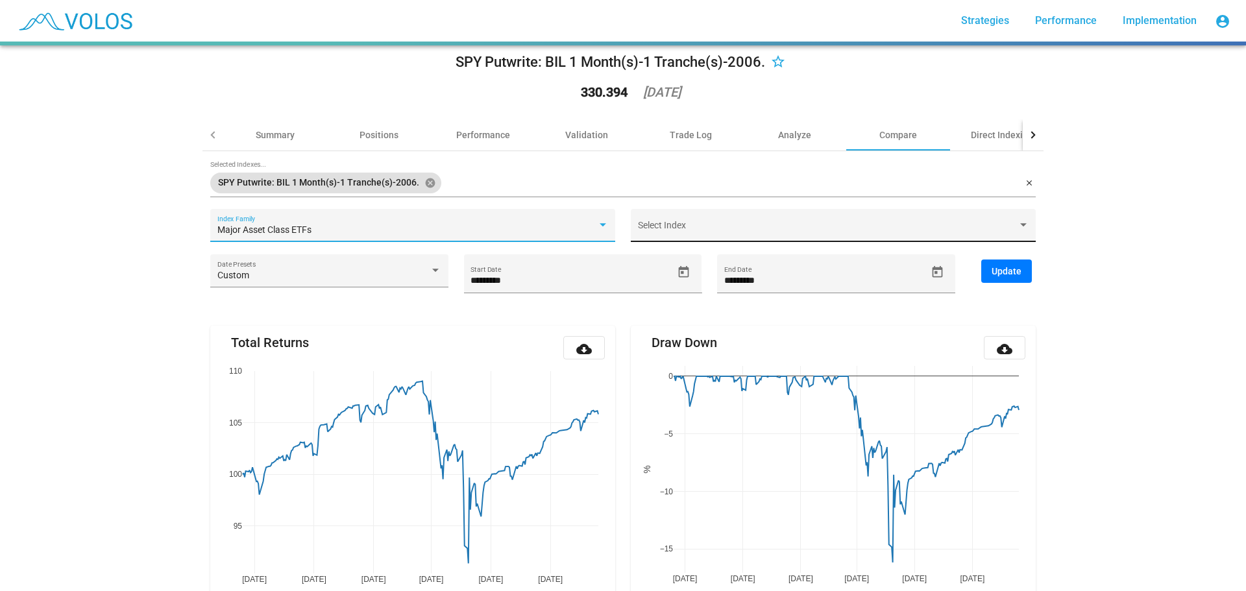
click at [1017, 222] on div at bounding box center [1023, 225] width 12 height 10
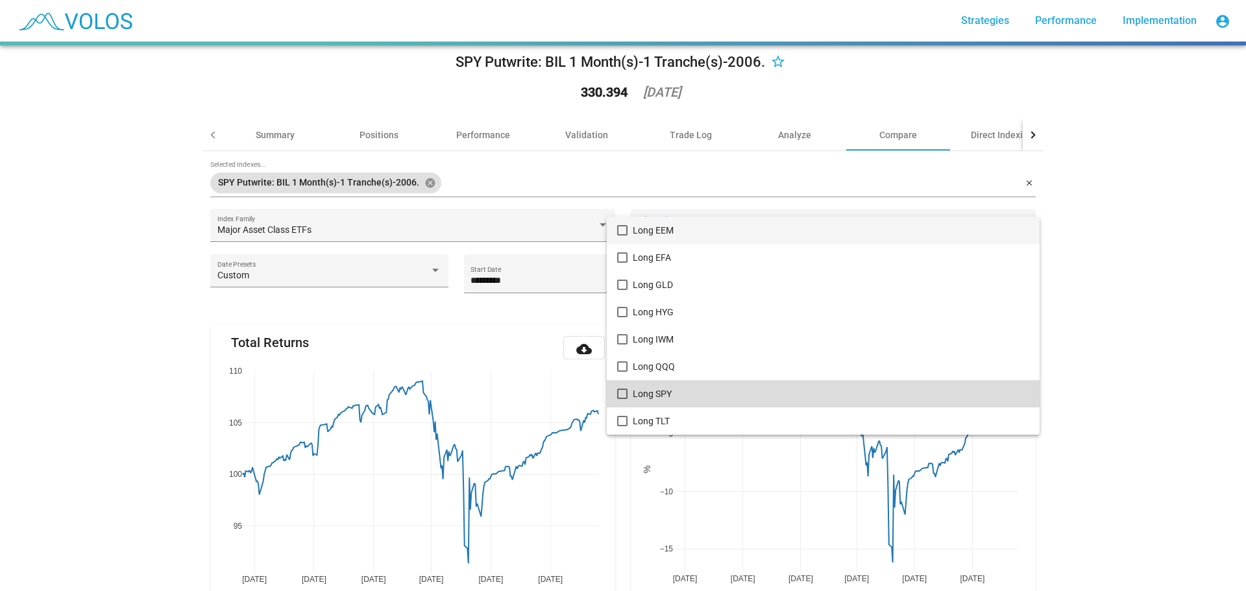
click at [622, 391] on mat-pseudo-checkbox at bounding box center [622, 394] width 10 height 10
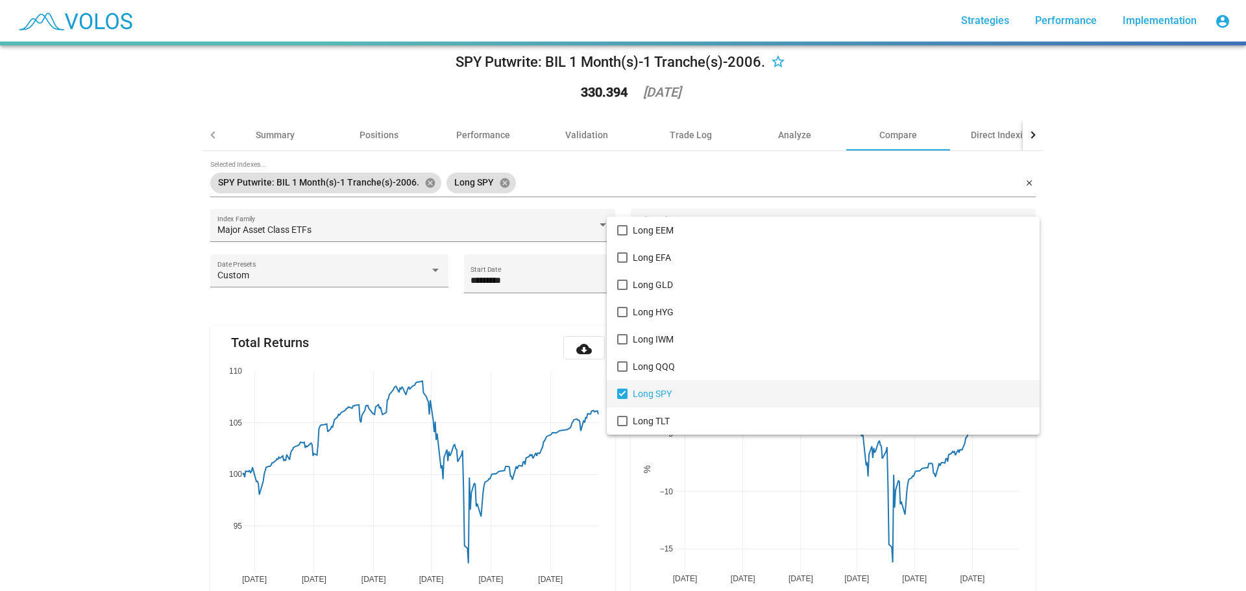
click at [1122, 289] on div at bounding box center [623, 295] width 1246 height 591
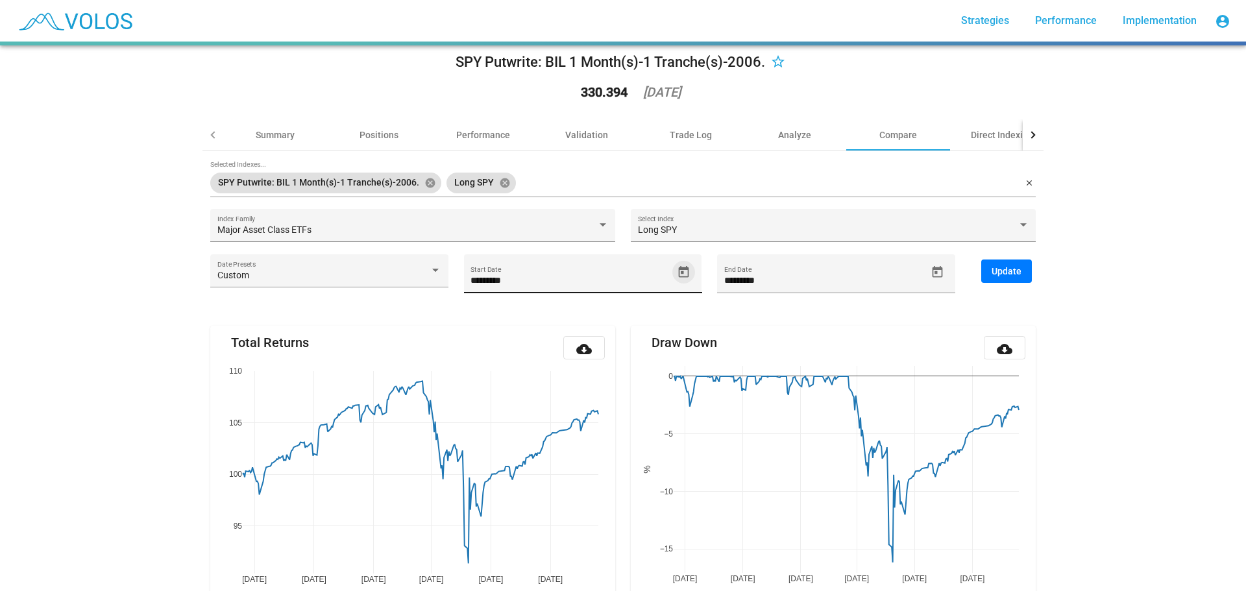
click at [678, 271] on icon "Open calendar" at bounding box center [684, 272] width 14 height 14
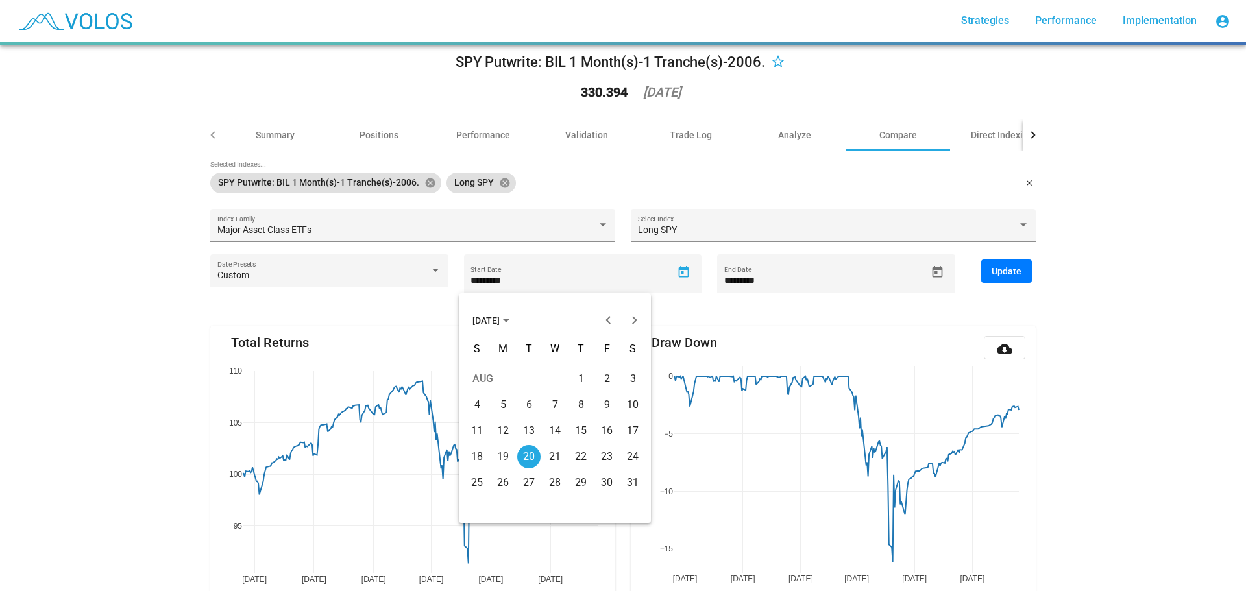
click at [496, 315] on span "AUG 2024" at bounding box center [490, 320] width 37 height 10
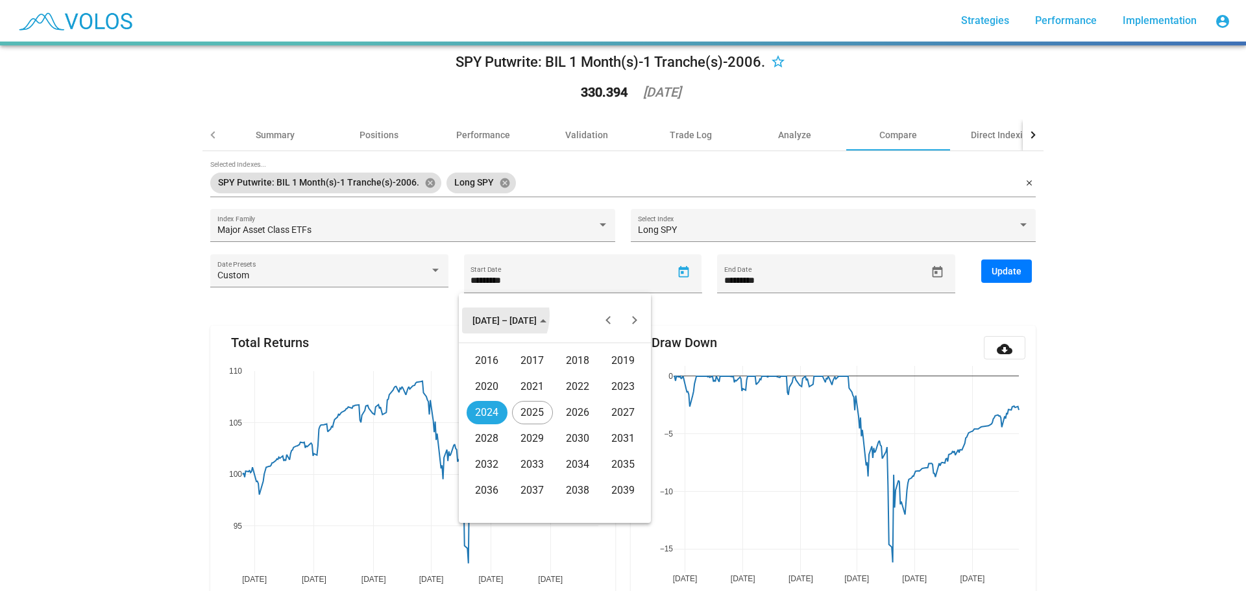
click at [491, 315] on span "2016 – 2039" at bounding box center [509, 320] width 74 height 10
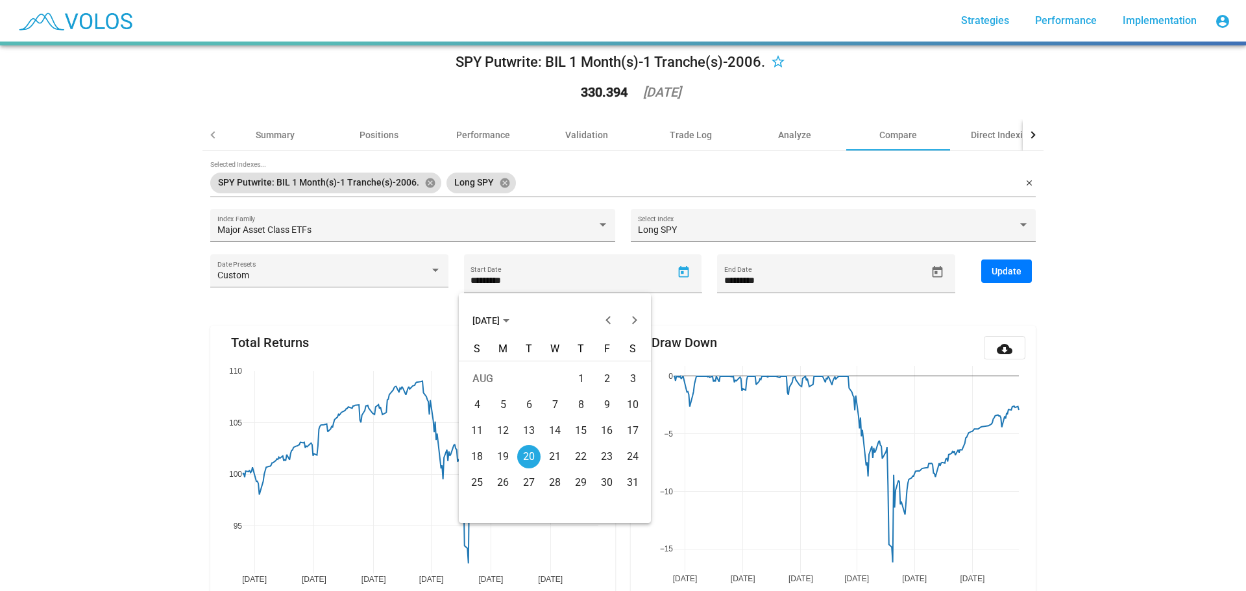
click at [491, 315] on span "AUG 2024" at bounding box center [490, 320] width 37 height 10
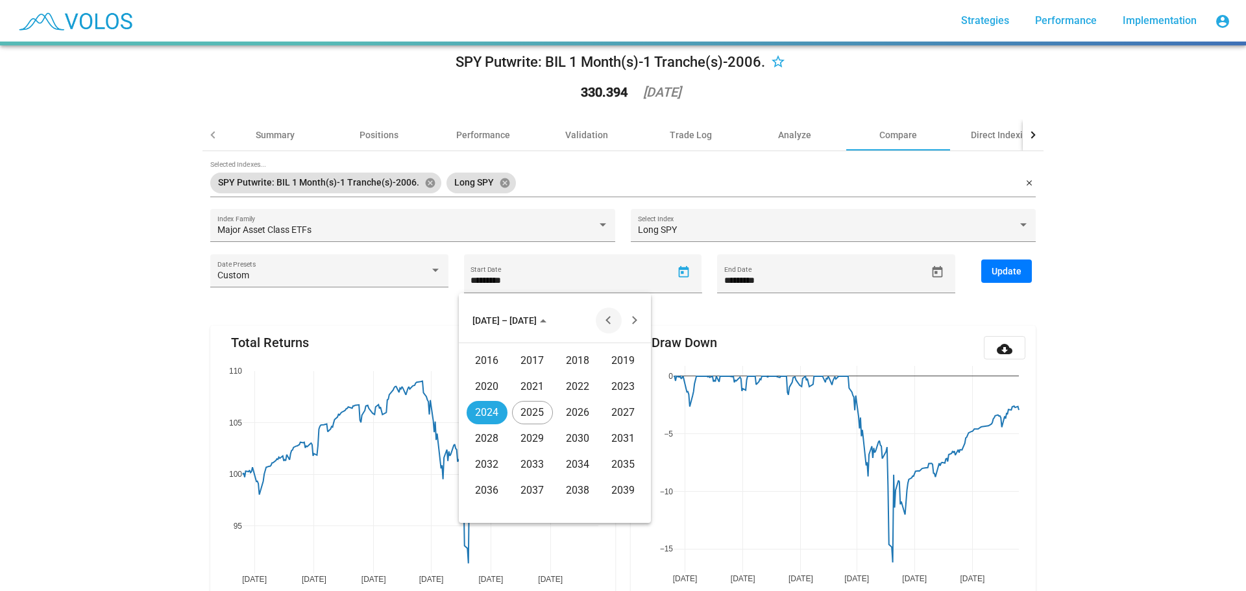
click at [605, 317] on button "Previous 20 years" at bounding box center [609, 321] width 26 height 26
click at [579, 435] on div "2006" at bounding box center [577, 438] width 41 height 23
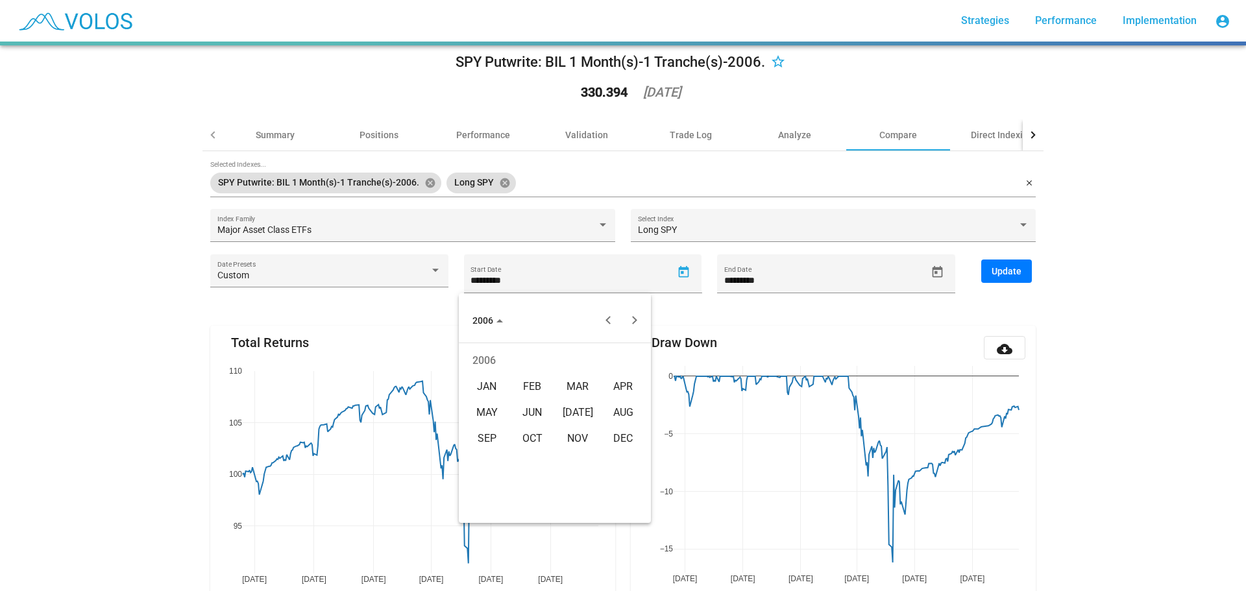
click at [485, 380] on div "JAN" at bounding box center [487, 386] width 41 height 23
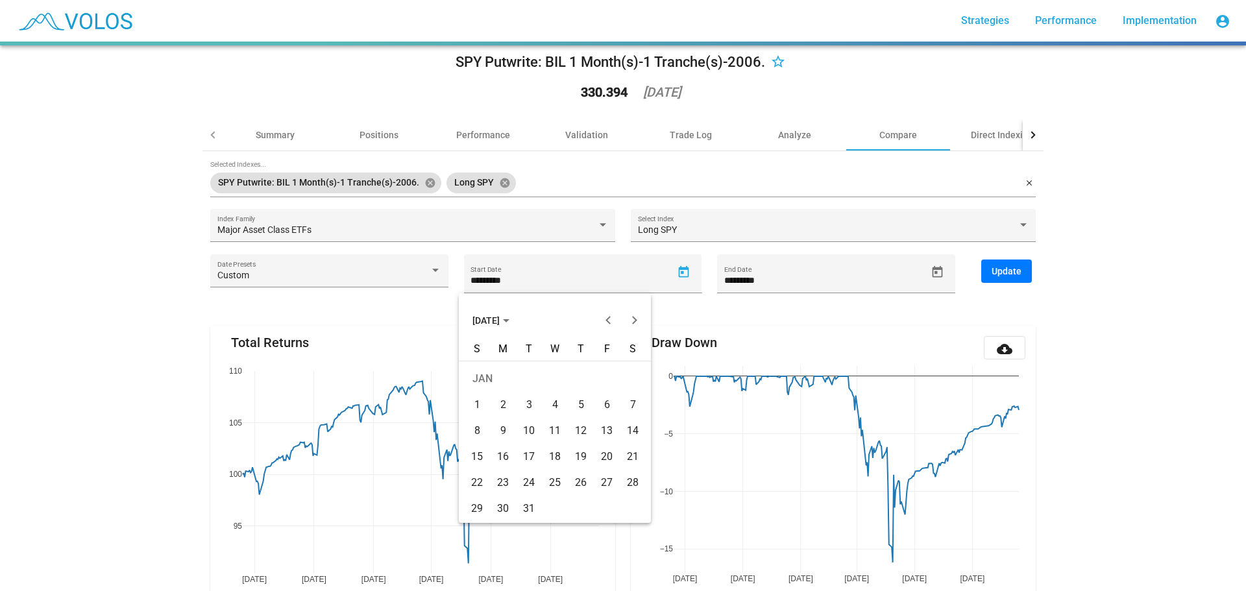
click at [500, 400] on div "2" at bounding box center [502, 404] width 23 height 23
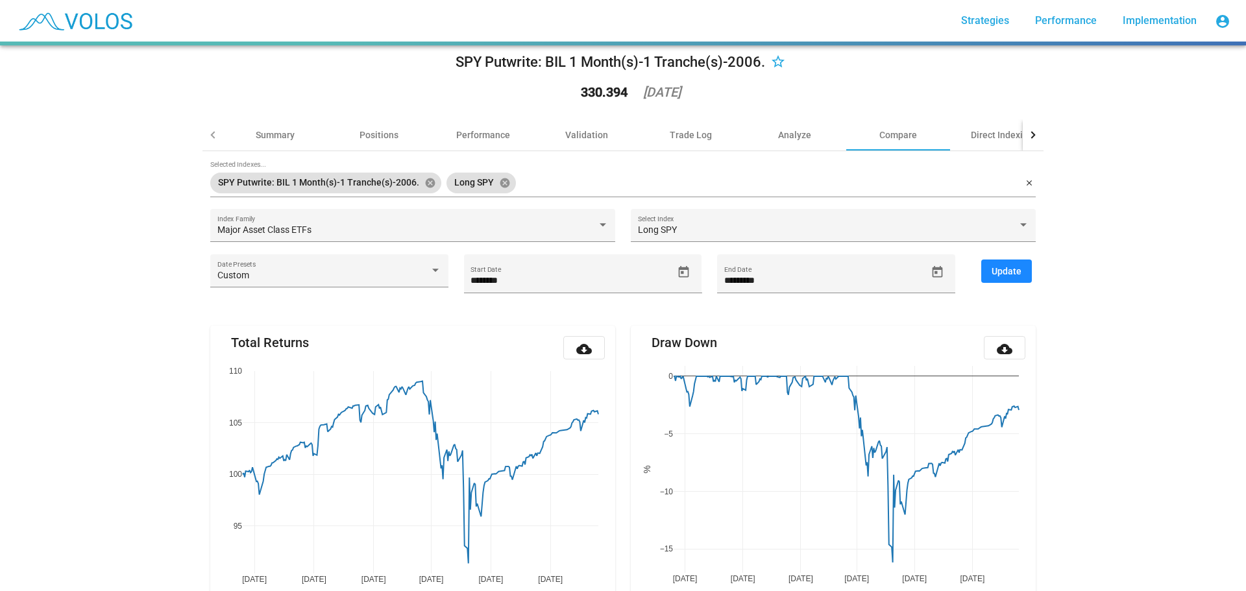
click at [998, 268] on span "Update" at bounding box center [1007, 271] width 30 height 10
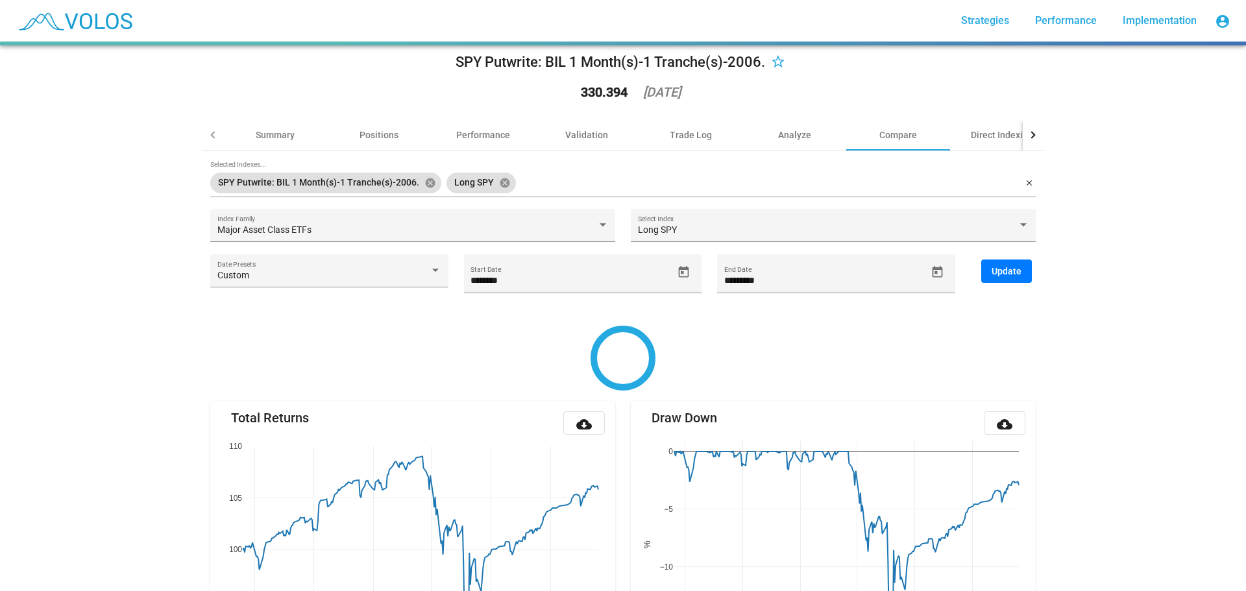
type input "********"
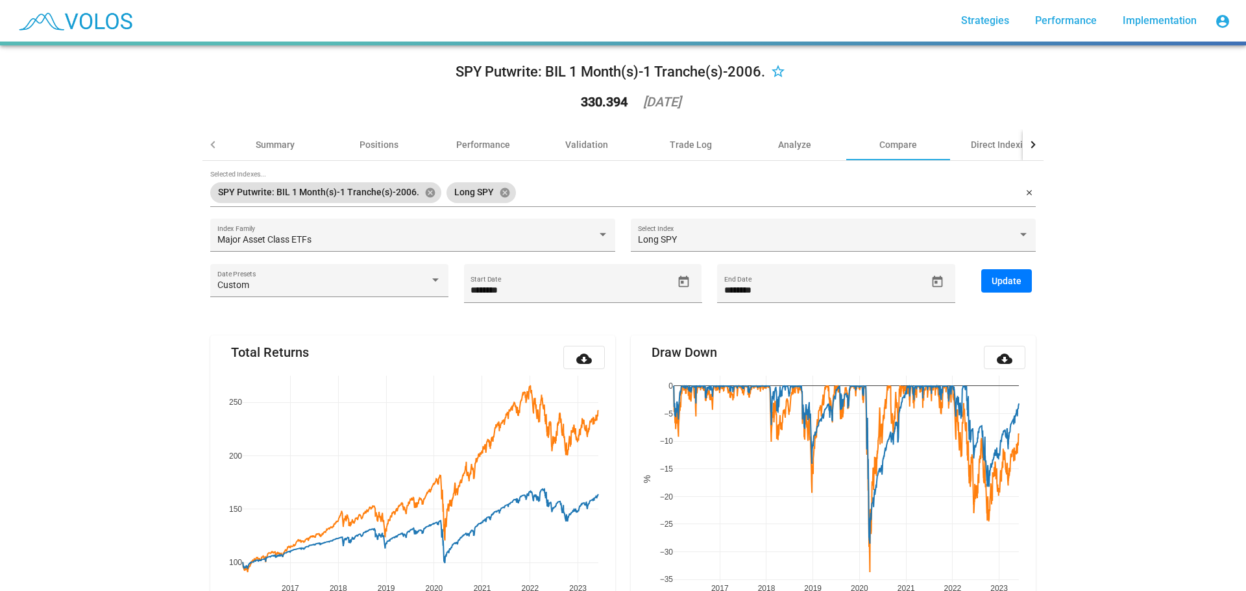
scroll to position [0, 0]
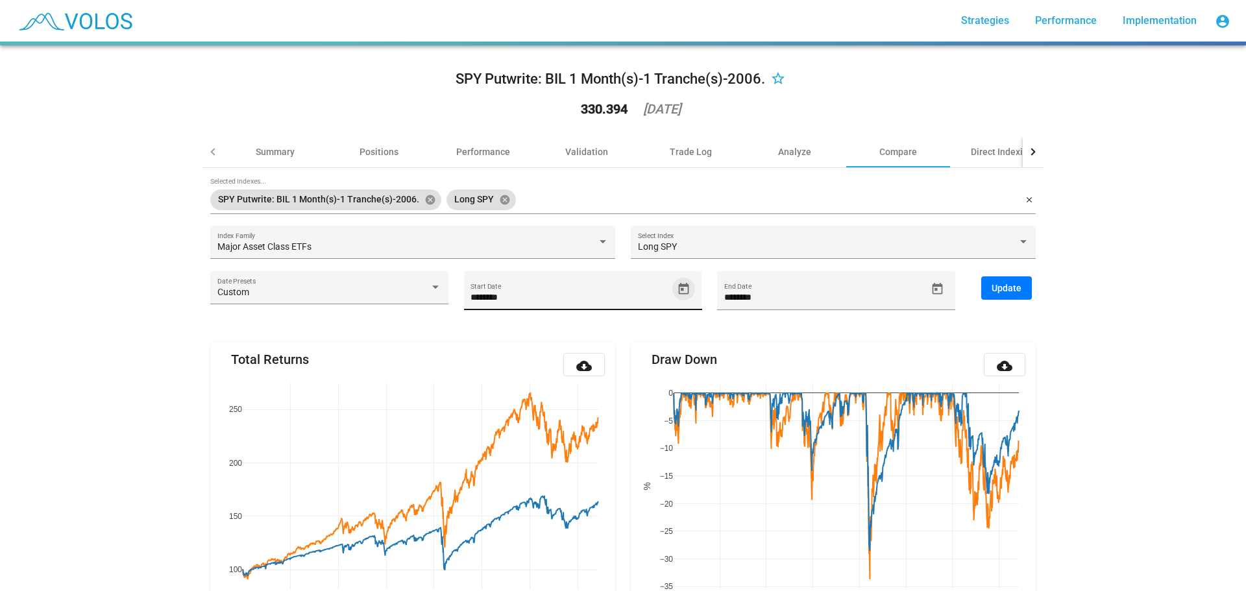
click at [678, 289] on icon "Open calendar" at bounding box center [683, 289] width 10 height 12
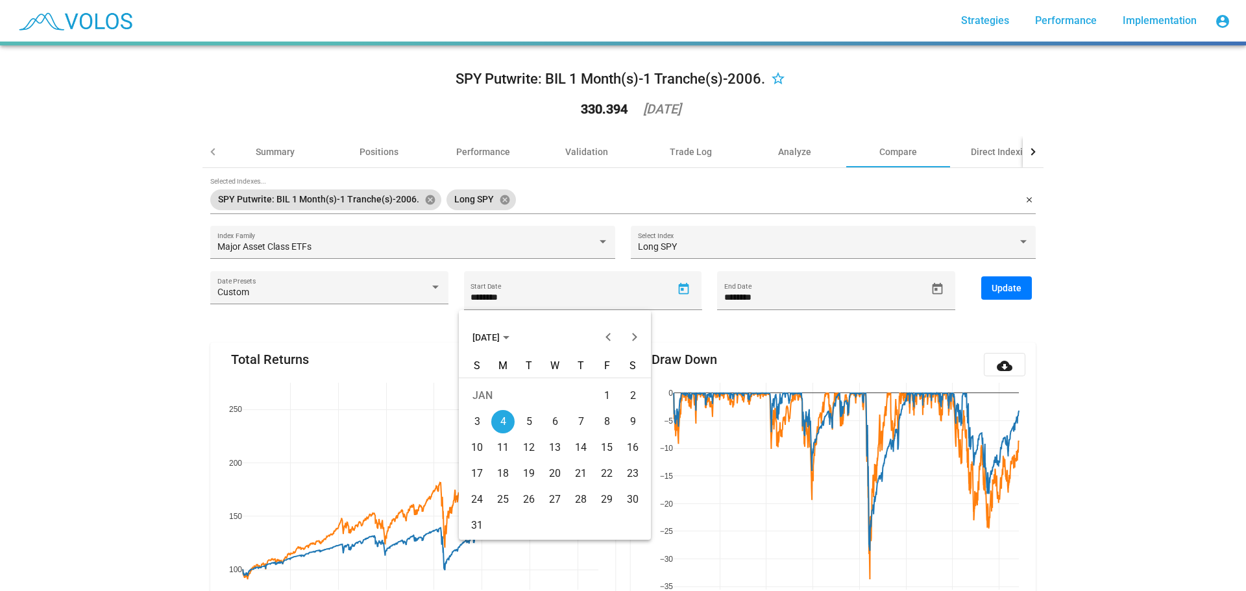
click at [499, 335] on span "JAN 2016" at bounding box center [490, 337] width 37 height 10
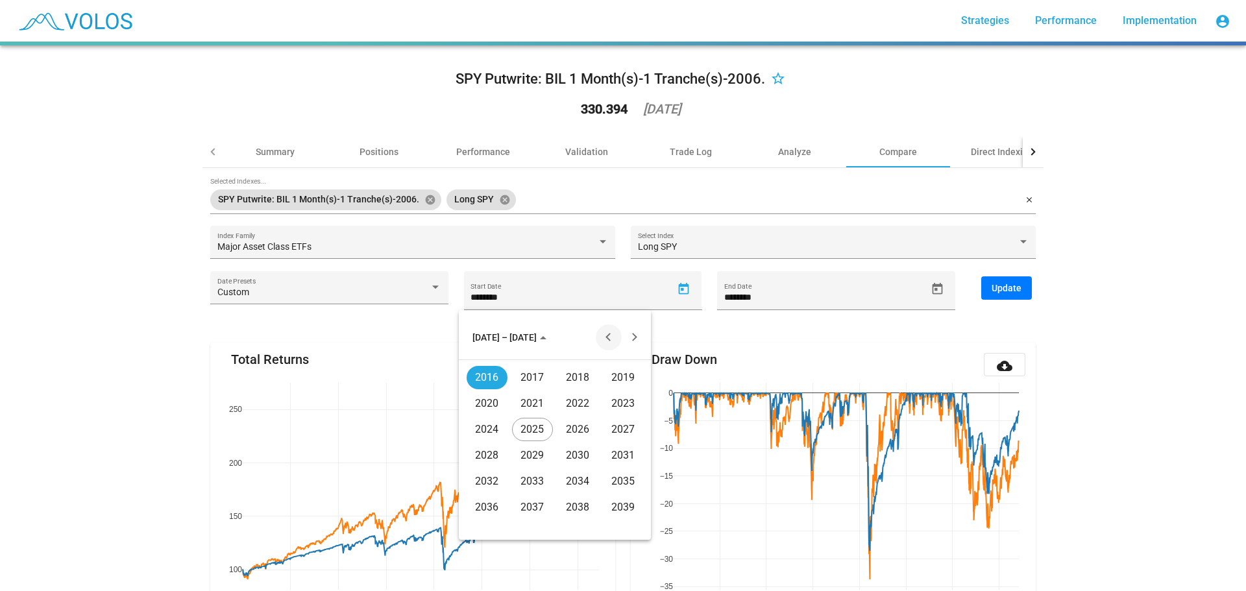
click at [607, 337] on button "Previous 20 years" at bounding box center [609, 337] width 26 height 26
click at [580, 453] on div "2006" at bounding box center [577, 455] width 41 height 23
click at [487, 395] on div "JAN" at bounding box center [487, 403] width 41 height 23
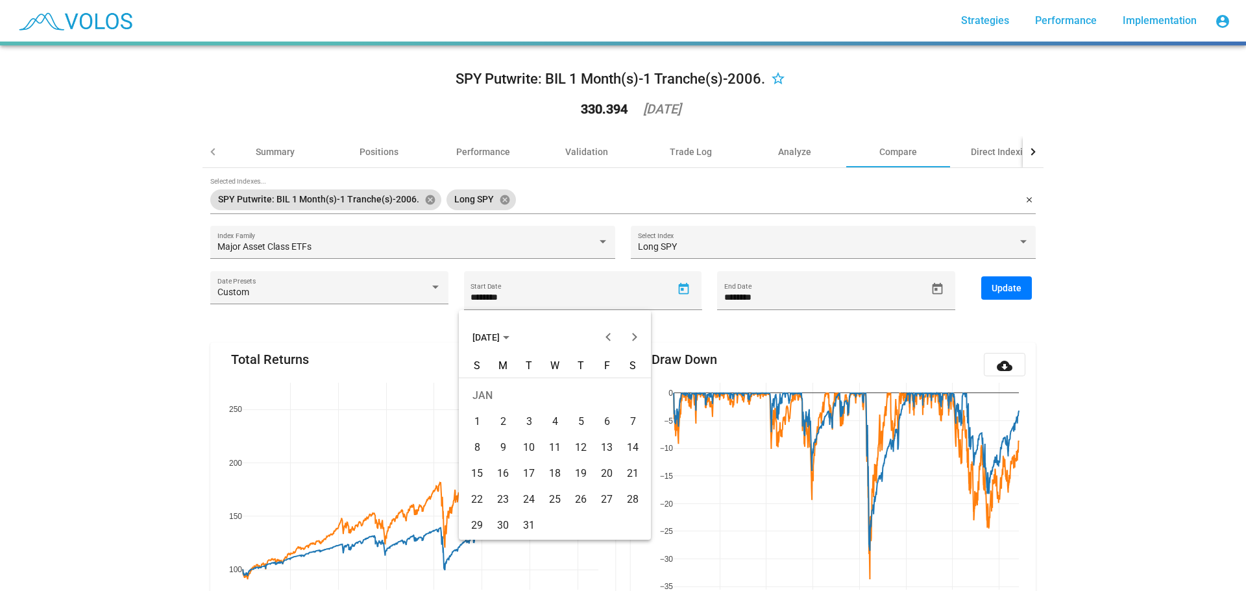
click at [502, 420] on div "2" at bounding box center [502, 421] width 23 height 23
type input "********"
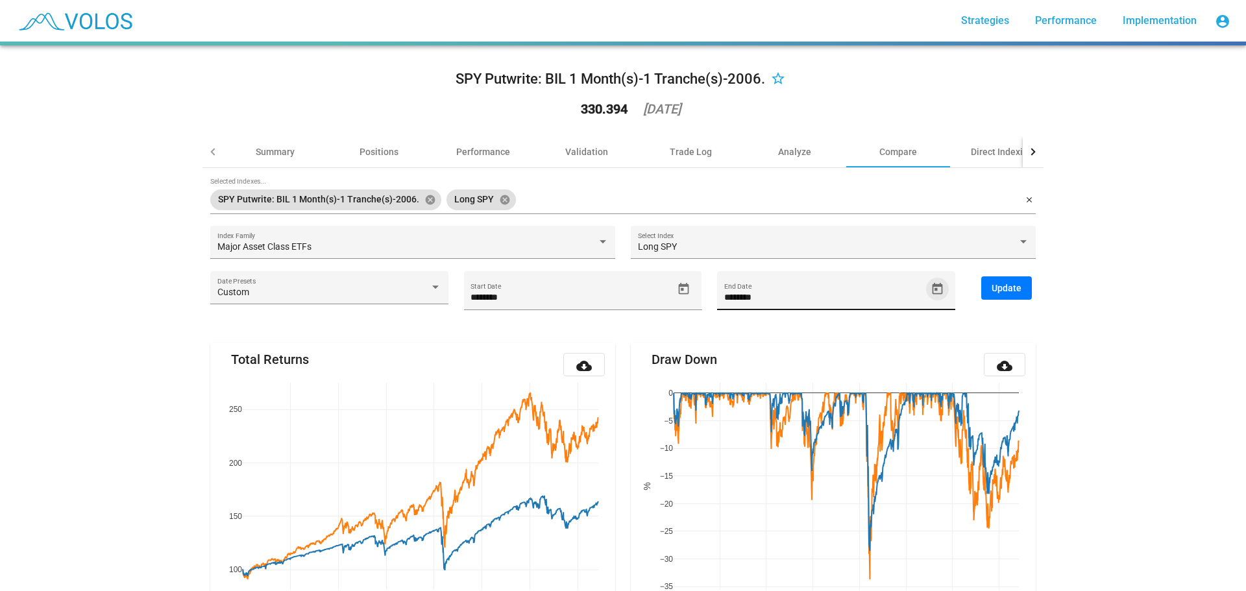
click at [932, 286] on icon "Open calendar" at bounding box center [937, 289] width 10 height 12
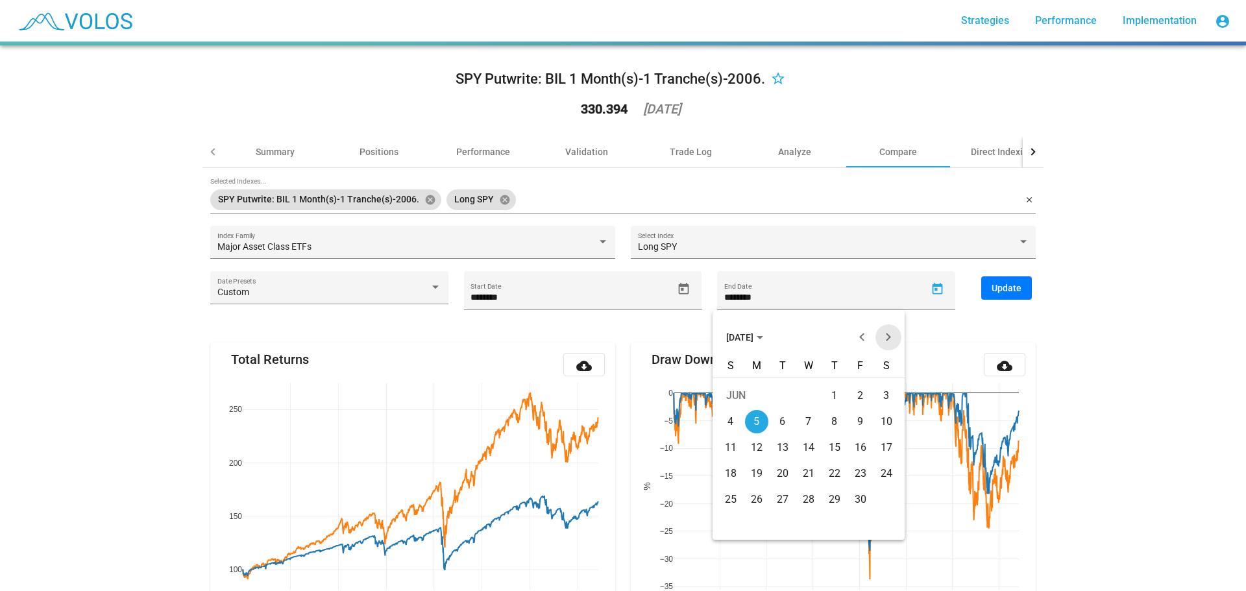
click at [889, 335] on button "Next month" at bounding box center [888, 337] width 26 height 26
click at [746, 328] on button "AUG 2023" at bounding box center [745, 337] width 58 height 26
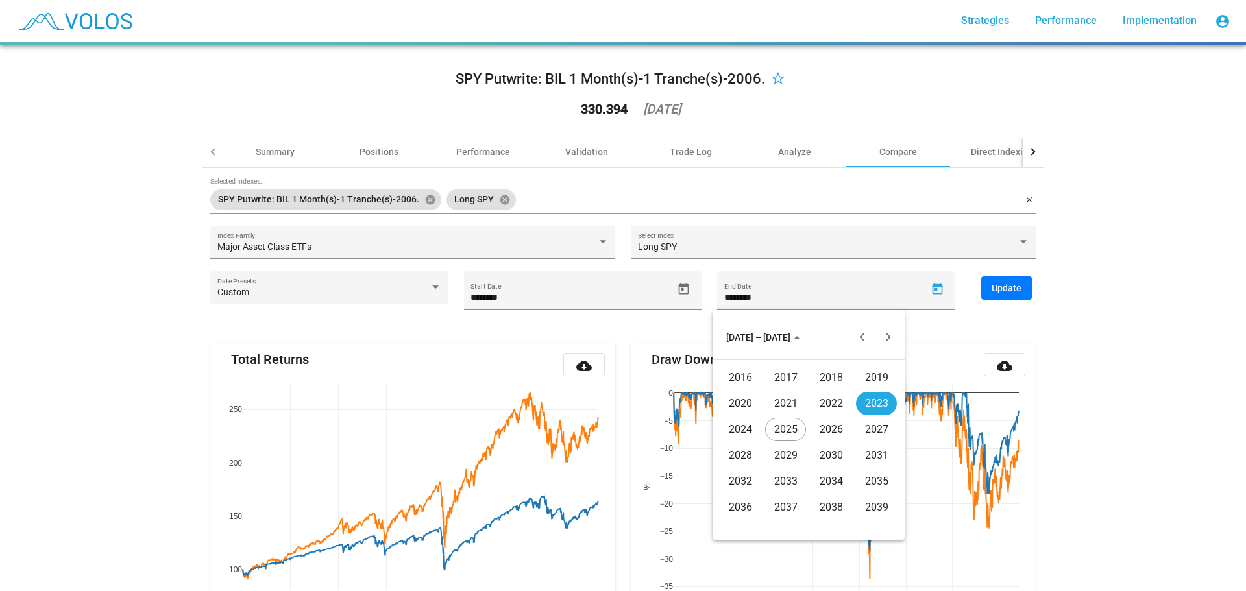
click at [785, 428] on div "2025" at bounding box center [785, 429] width 41 height 23
click at [876, 425] on div "AUG" at bounding box center [876, 429] width 41 height 23
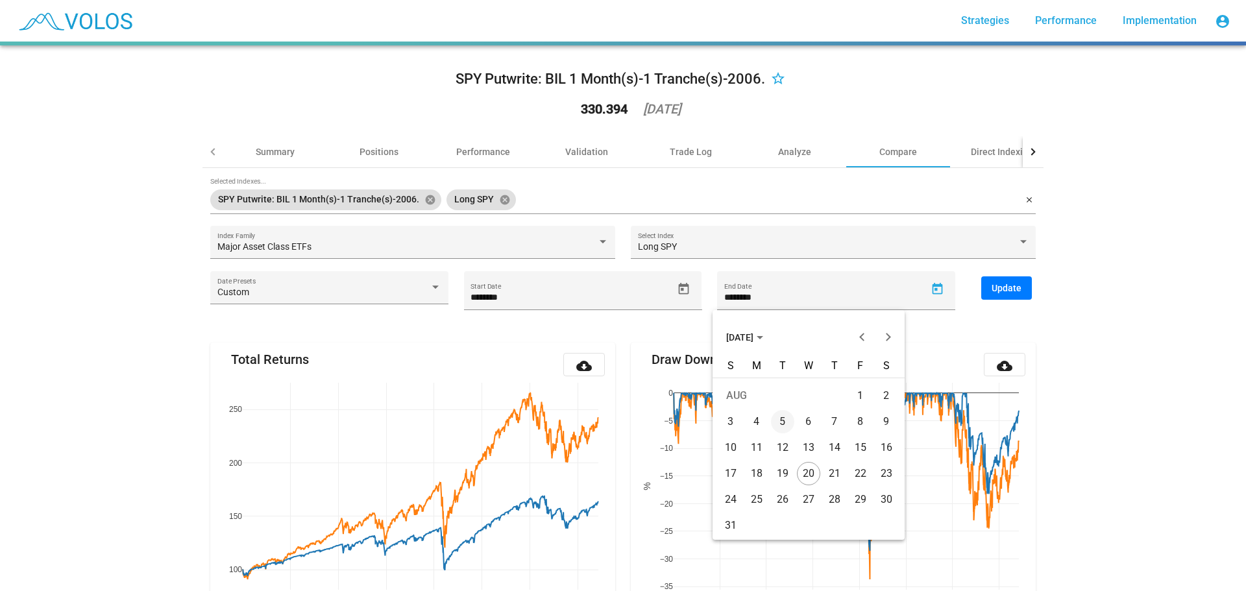
click at [783, 465] on div "19" at bounding box center [782, 473] width 23 height 23
type input "*********"
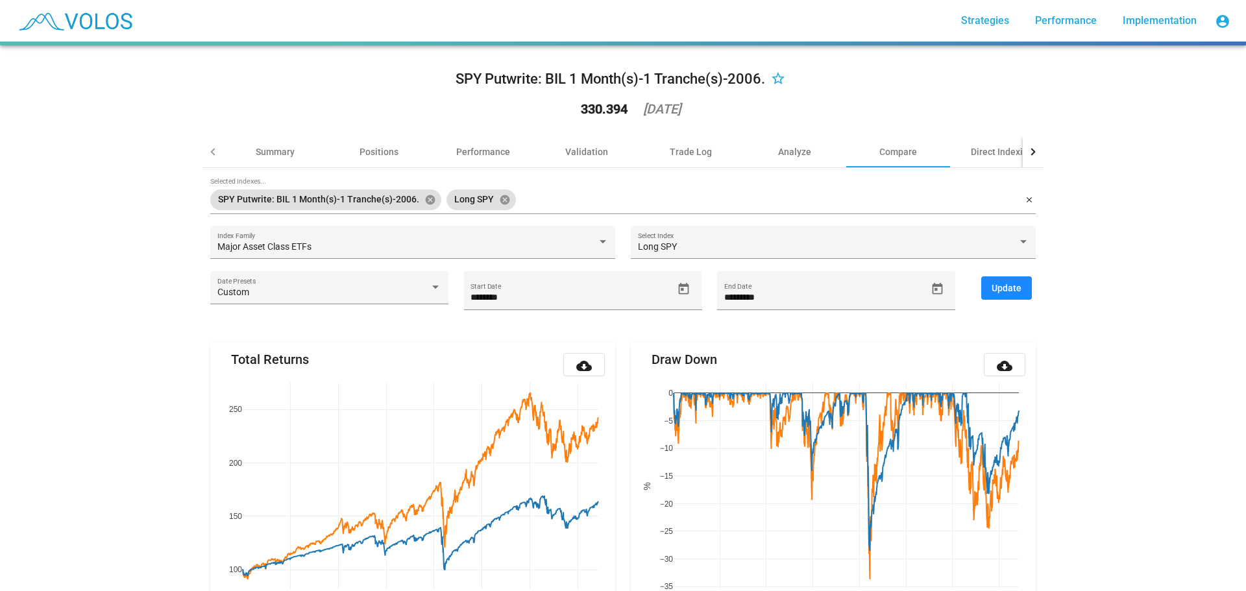
click at [1008, 286] on span "Update" at bounding box center [1007, 288] width 30 height 10
type input "********"
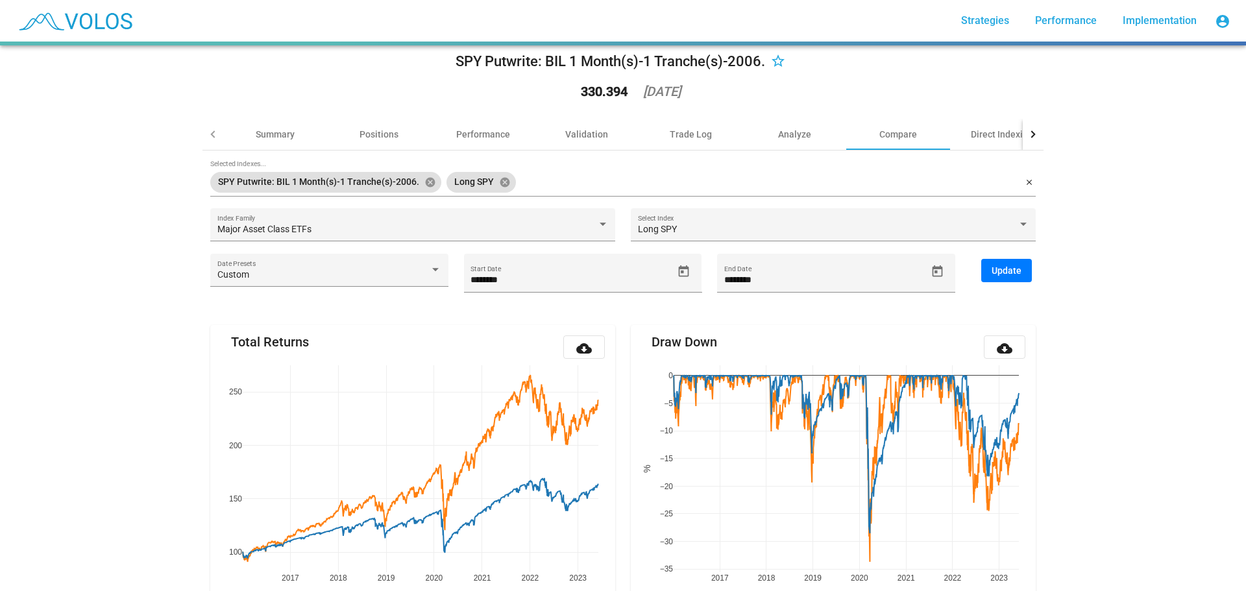
scroll to position [17, 0]
click at [430, 266] on div at bounding box center [436, 270] width 12 height 10
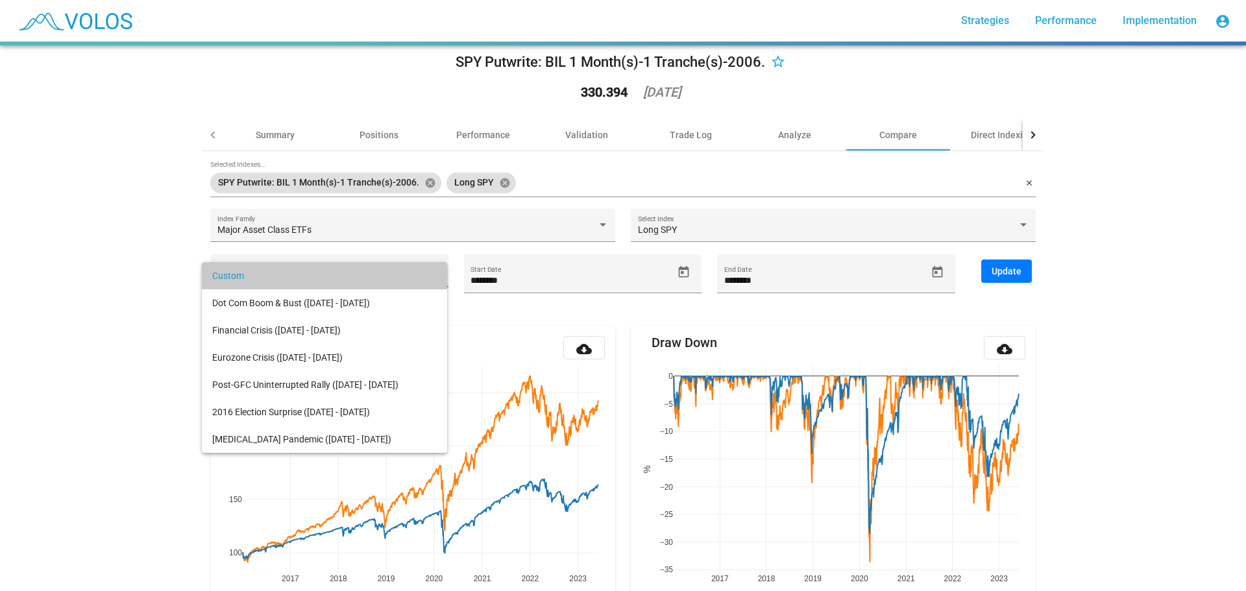
click at [427, 266] on span "Custom" at bounding box center [324, 275] width 225 height 27
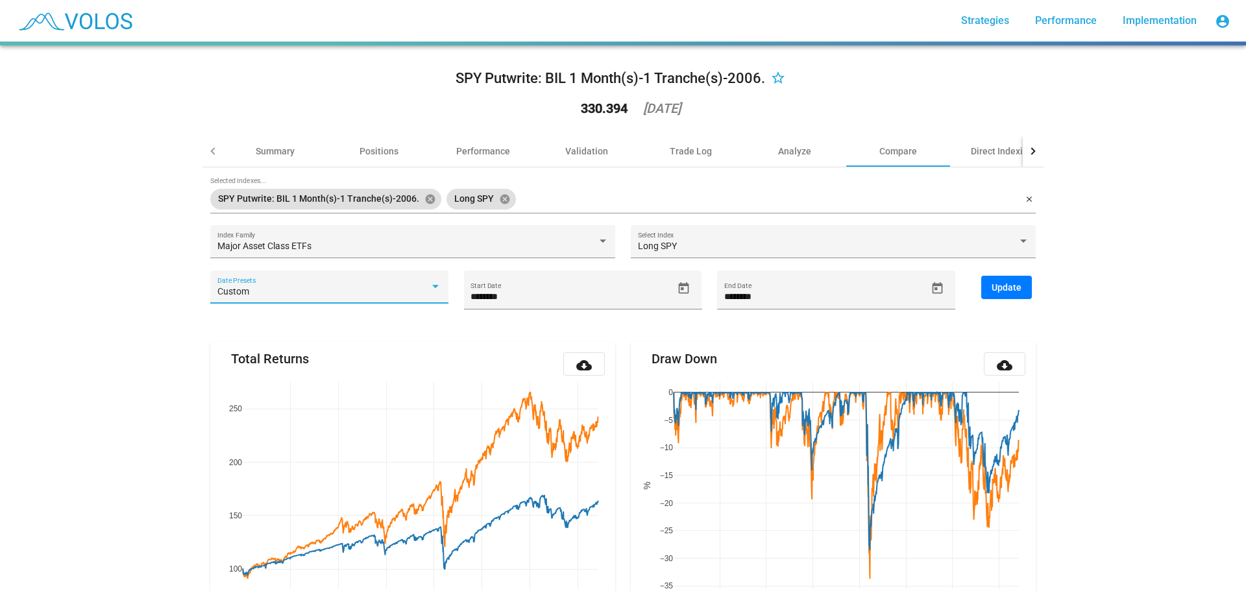
scroll to position [0, 0]
click at [483, 147] on div "Performance" at bounding box center [483, 151] width 54 height 13
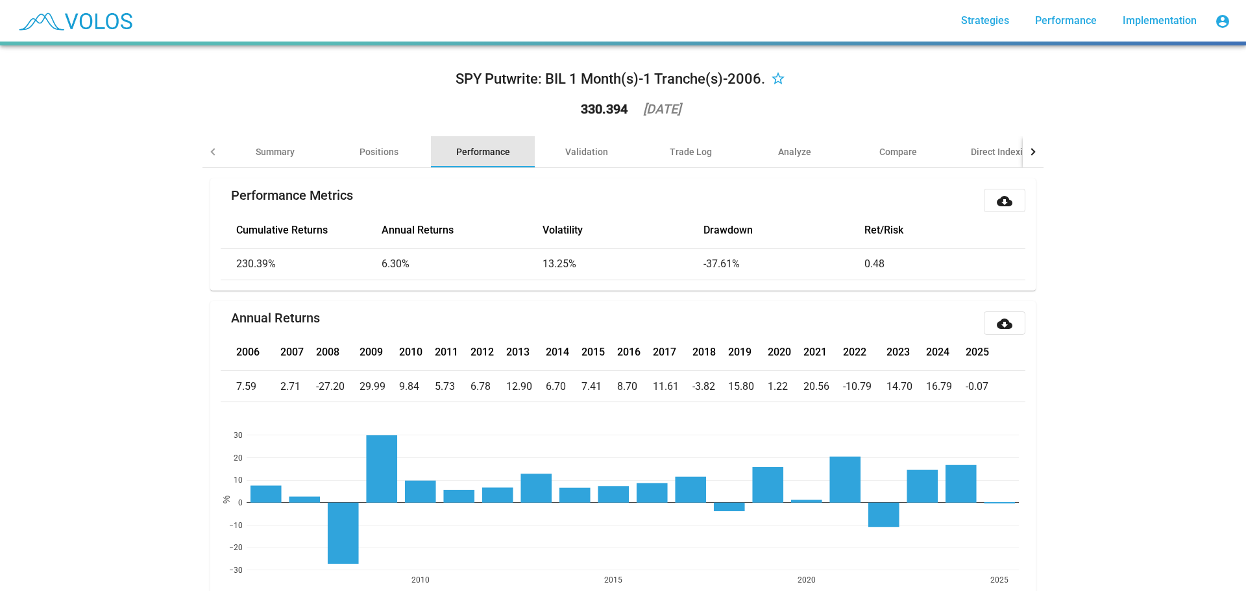
click at [480, 149] on div "Performance" at bounding box center [483, 151] width 54 height 13
drag, startPoint x: 208, startPoint y: 151, endPoint x: 265, endPoint y: 152, distance: 57.1
click at [210, 150] on div at bounding box center [213, 151] width 7 height 7
click at [369, 148] on div "Positions" at bounding box center [378, 151] width 39 height 13
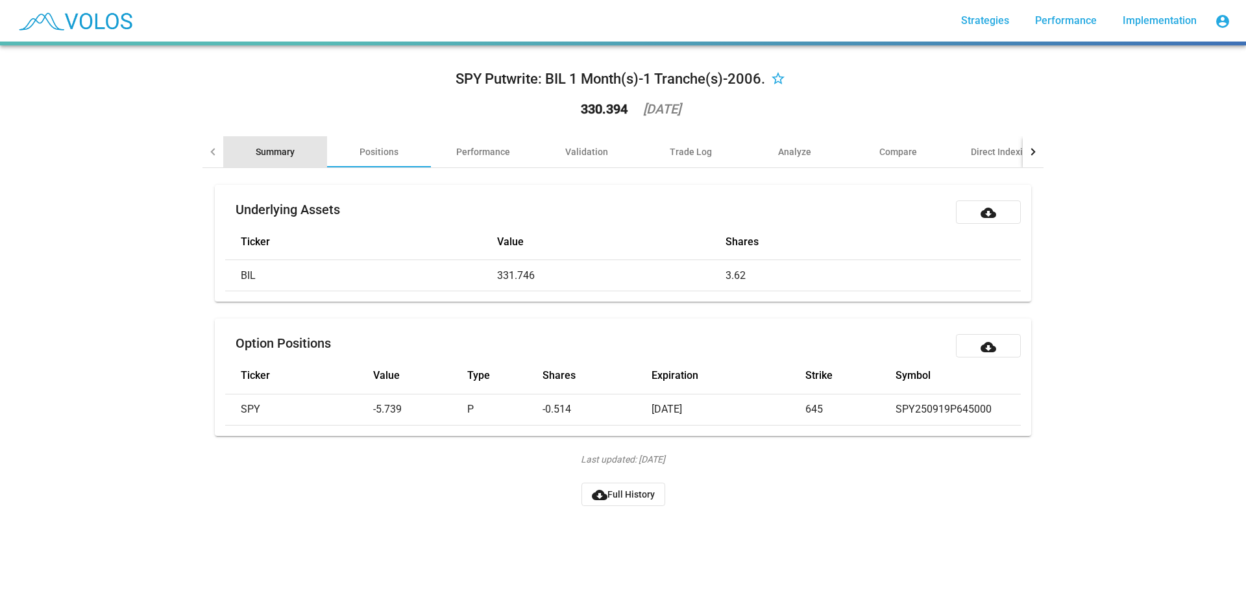
click at [279, 148] on div "Summary" at bounding box center [275, 151] width 39 height 13
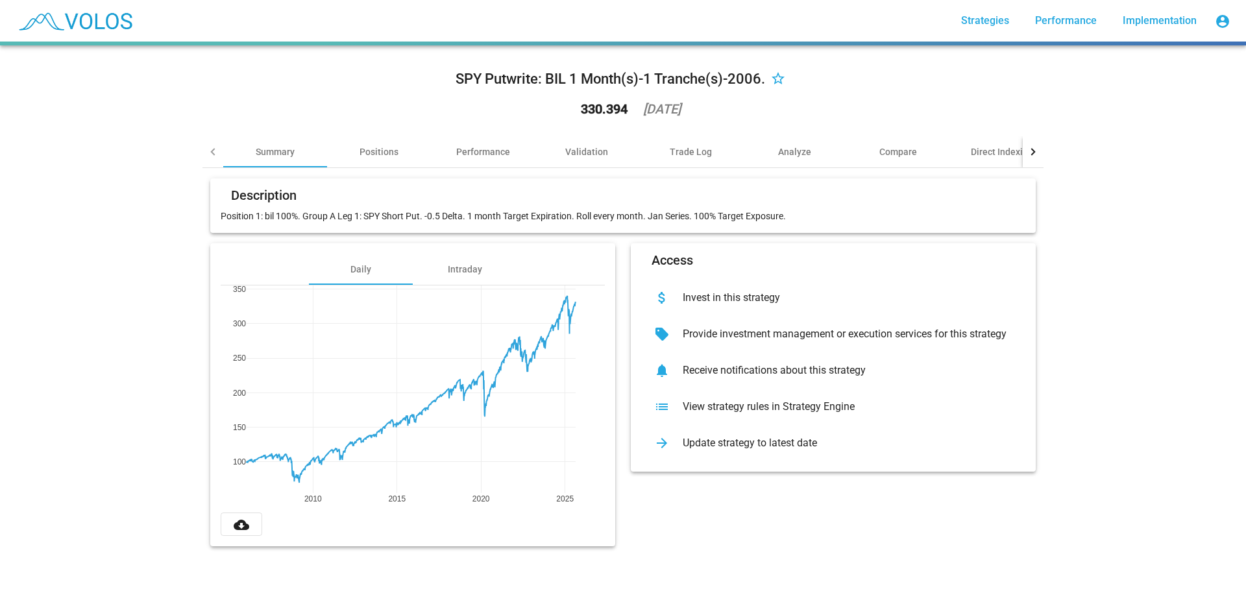
click at [792, 406] on div "View strategy rules in Strategy Engine" at bounding box center [843, 406] width 343 height 13
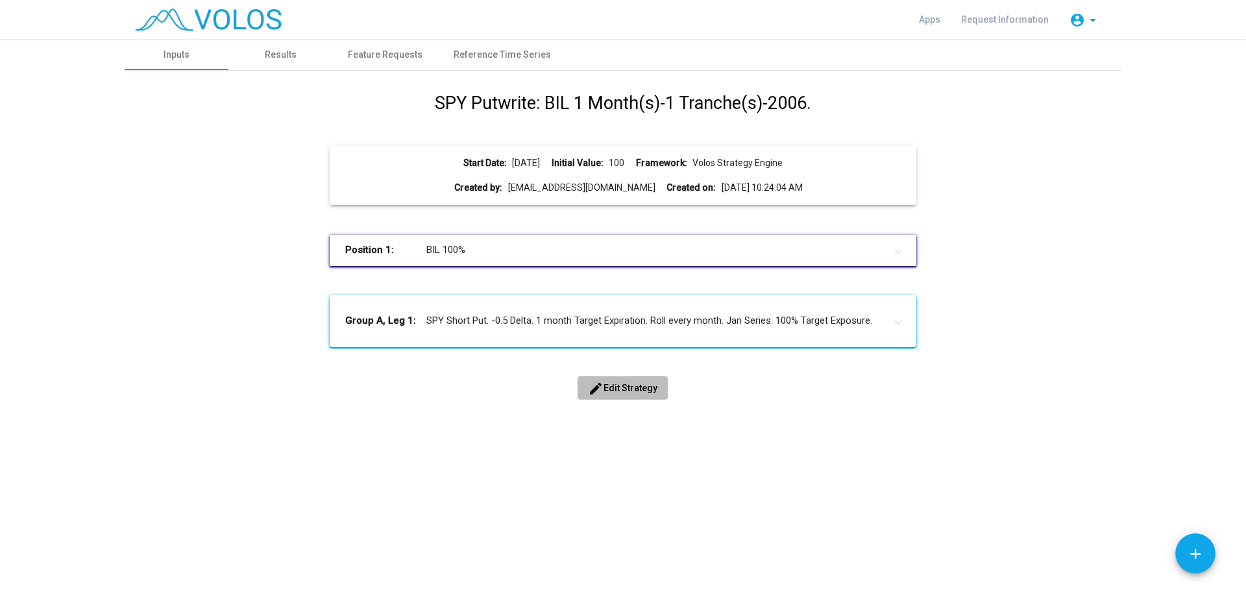
click at [633, 380] on button "edit Edit Strategy" at bounding box center [623, 387] width 90 height 23
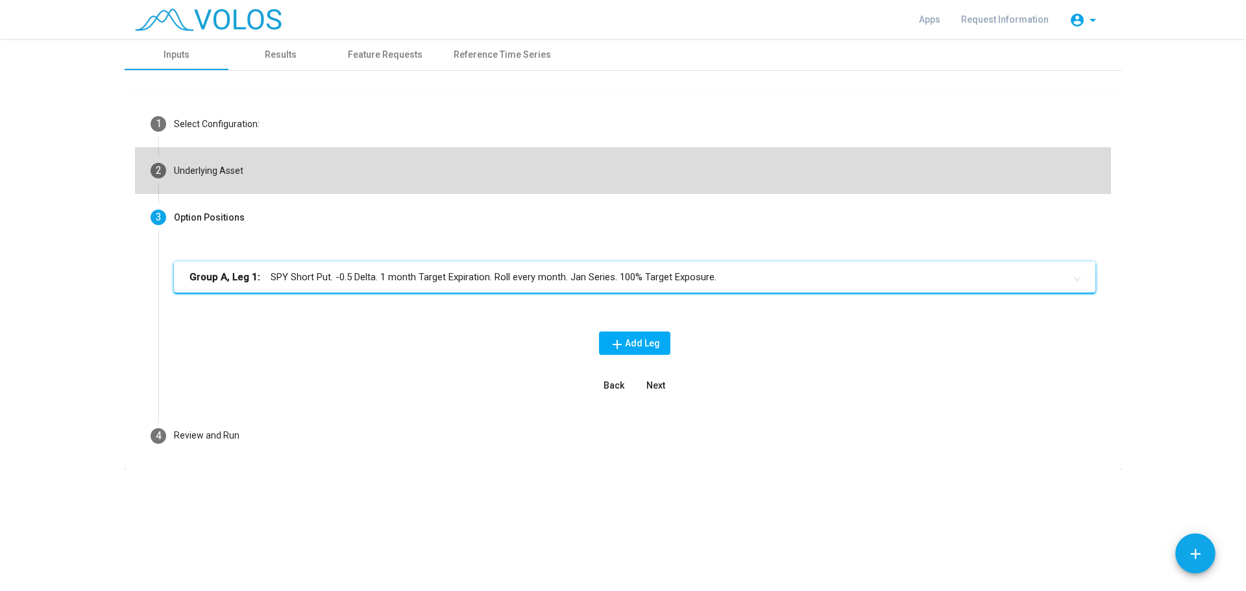
click at [291, 178] on mat-step-header "2 Underlying Asset" at bounding box center [623, 170] width 976 height 47
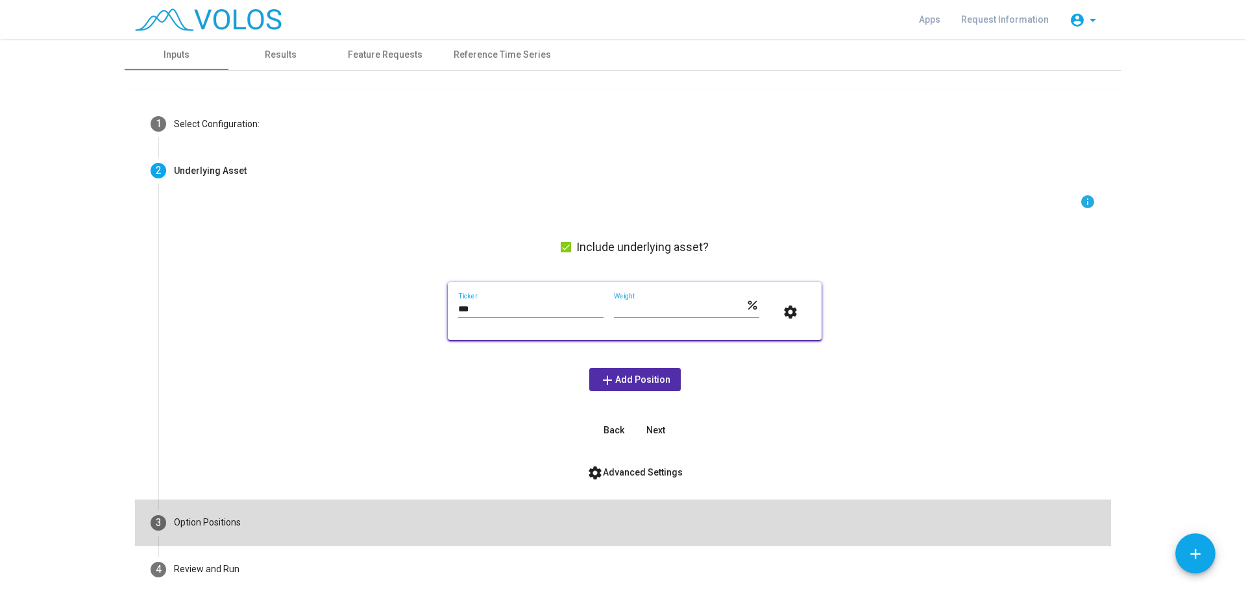
click at [241, 520] on mat-step-header "3 Option Positions" at bounding box center [623, 523] width 976 height 47
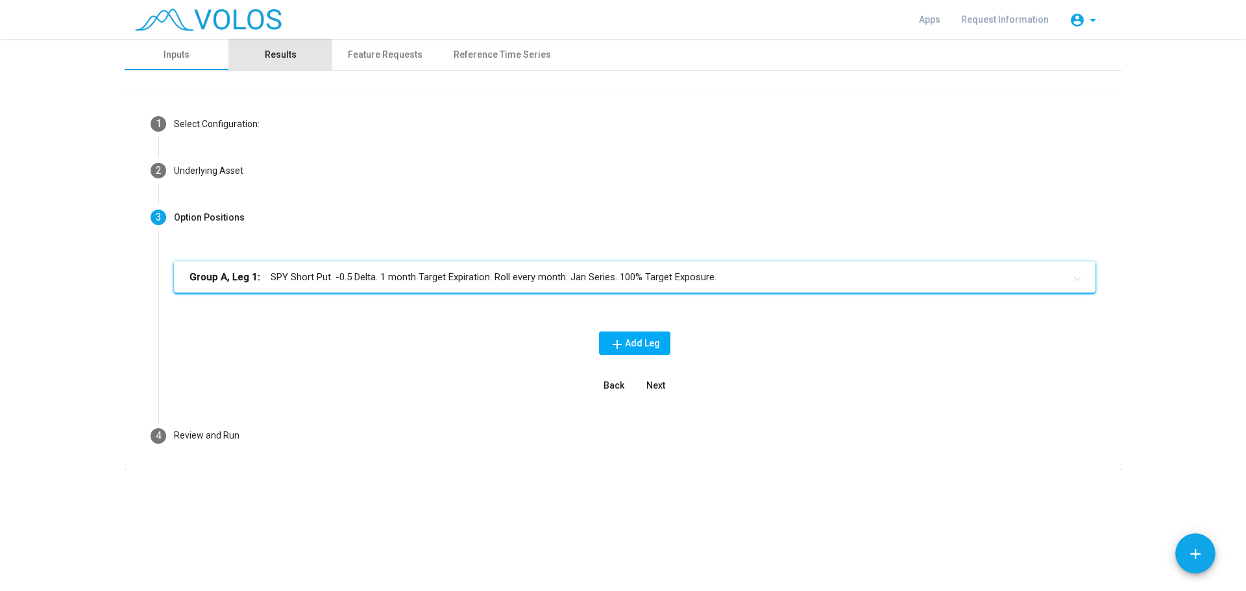
click at [287, 49] on div "Results" at bounding box center [281, 55] width 32 height 14
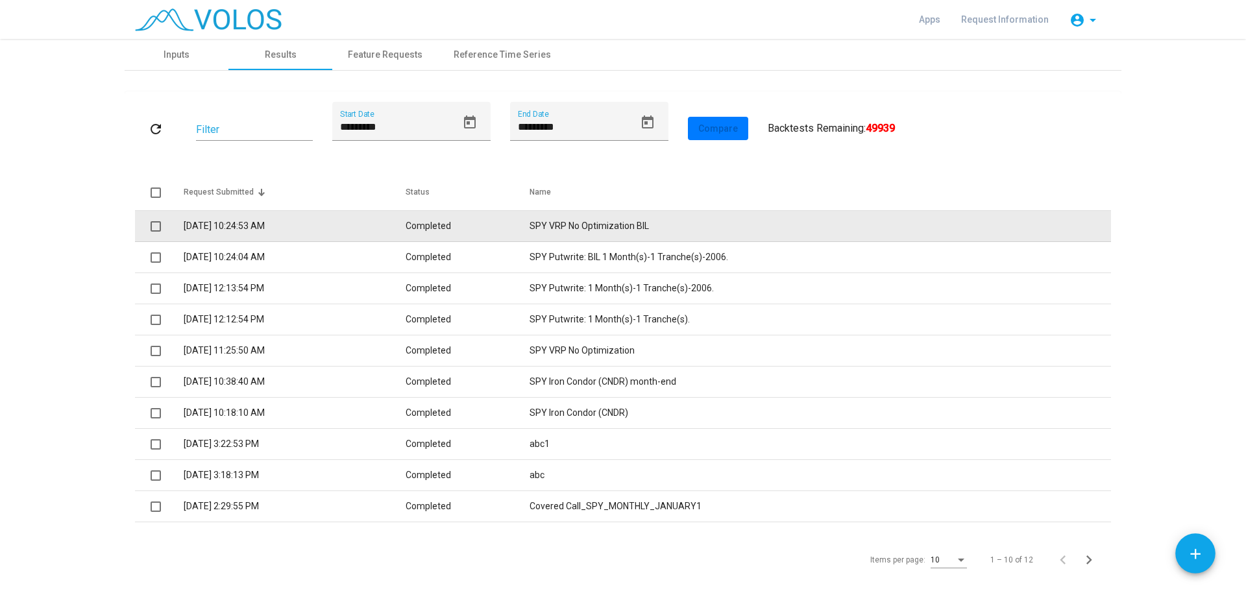
click at [595, 223] on td "SPY VRP No Optimization BIL" at bounding box center [819, 226] width 581 height 31
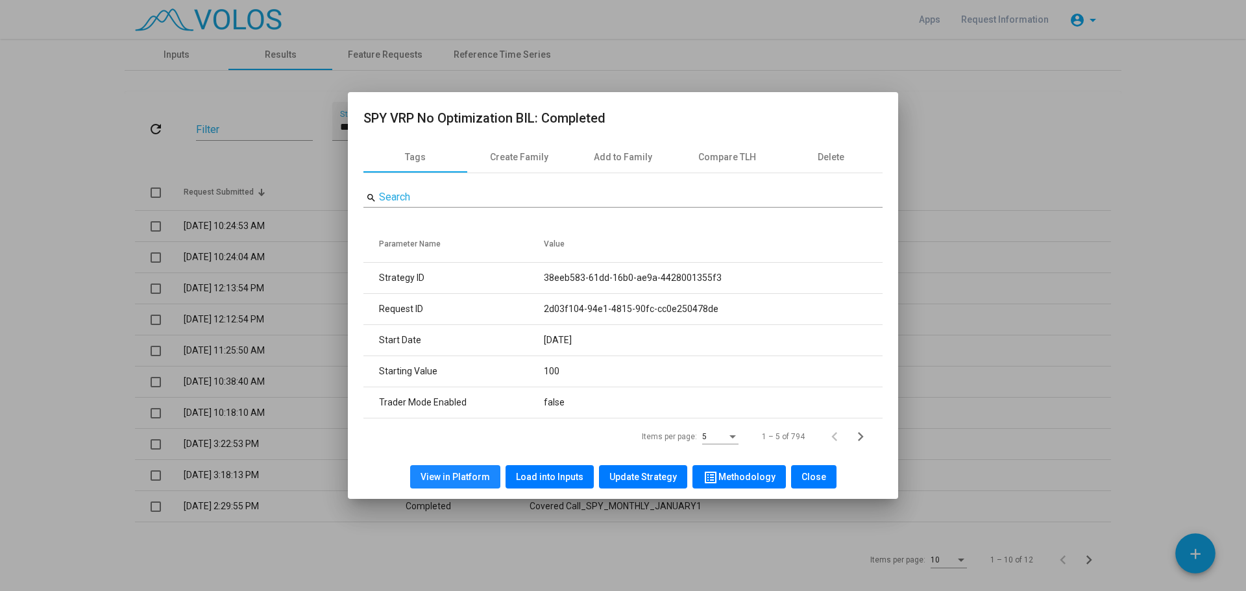
click at [463, 472] on span "View in Platform" at bounding box center [454, 477] width 69 height 10
click at [808, 475] on span "Close" at bounding box center [813, 477] width 25 height 10
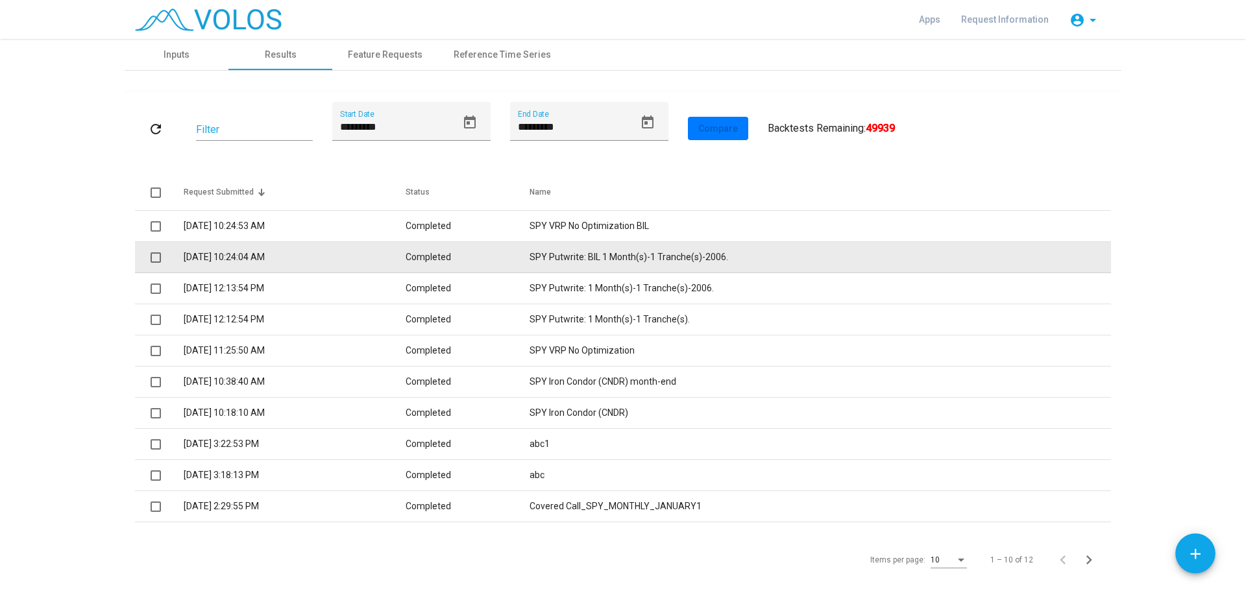
click at [641, 250] on td "SPY Putwrite: BIL 1 Month(s)-1 Tranche(s)-2006." at bounding box center [819, 257] width 581 height 31
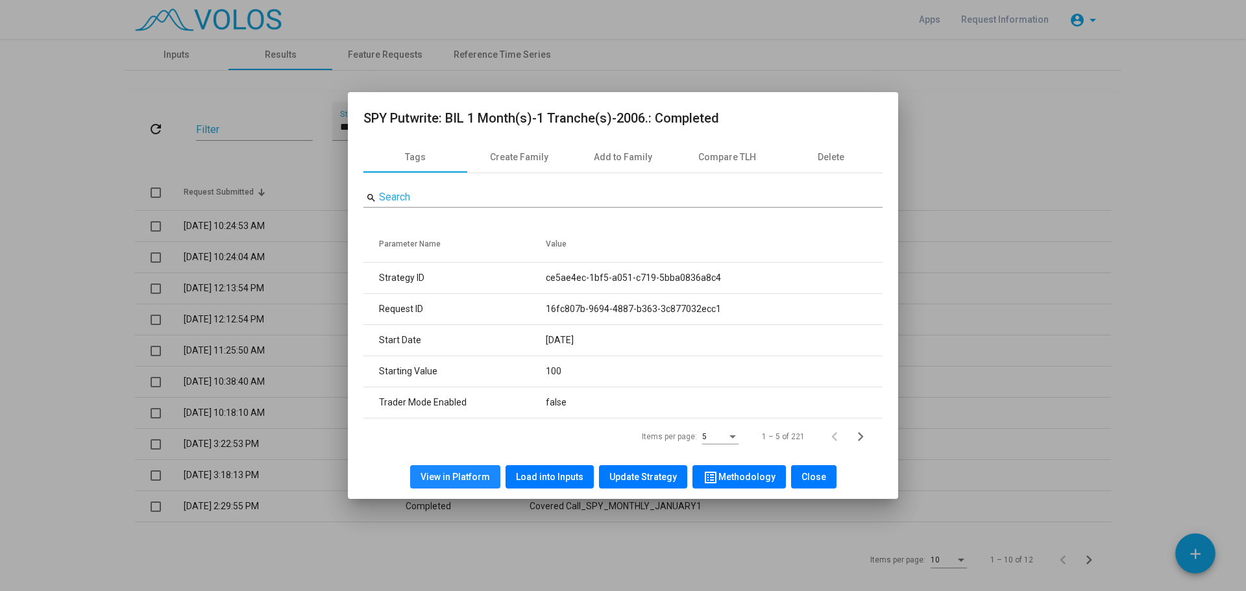
click at [470, 474] on span "View in Platform" at bounding box center [454, 477] width 69 height 10
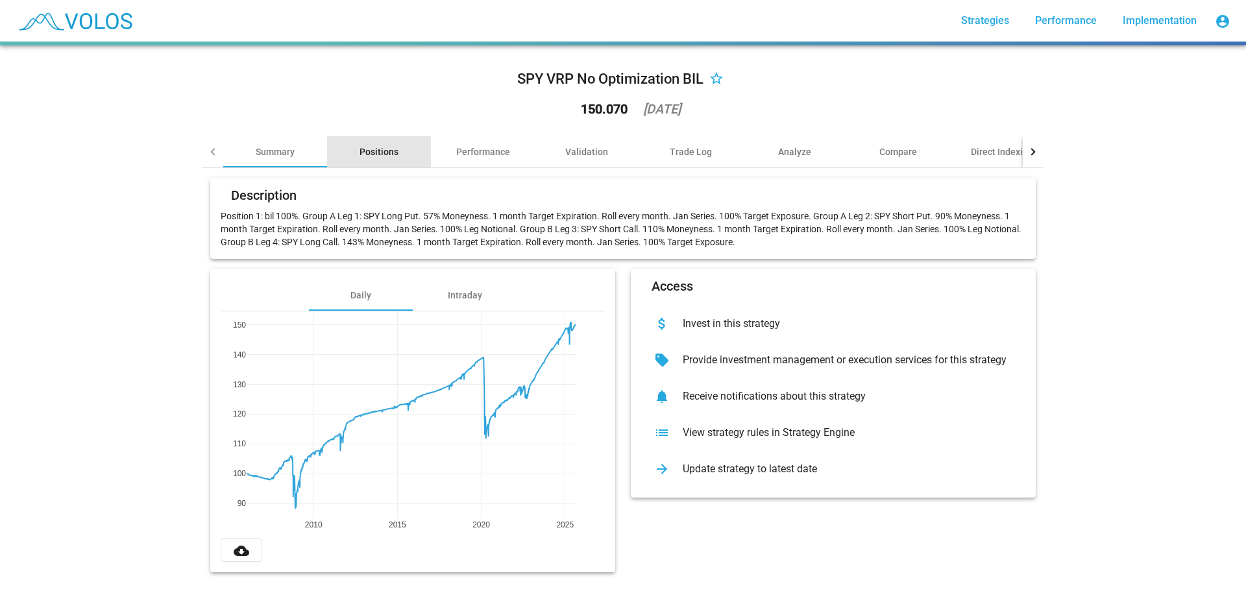
click at [373, 154] on div "Positions" at bounding box center [378, 151] width 39 height 13
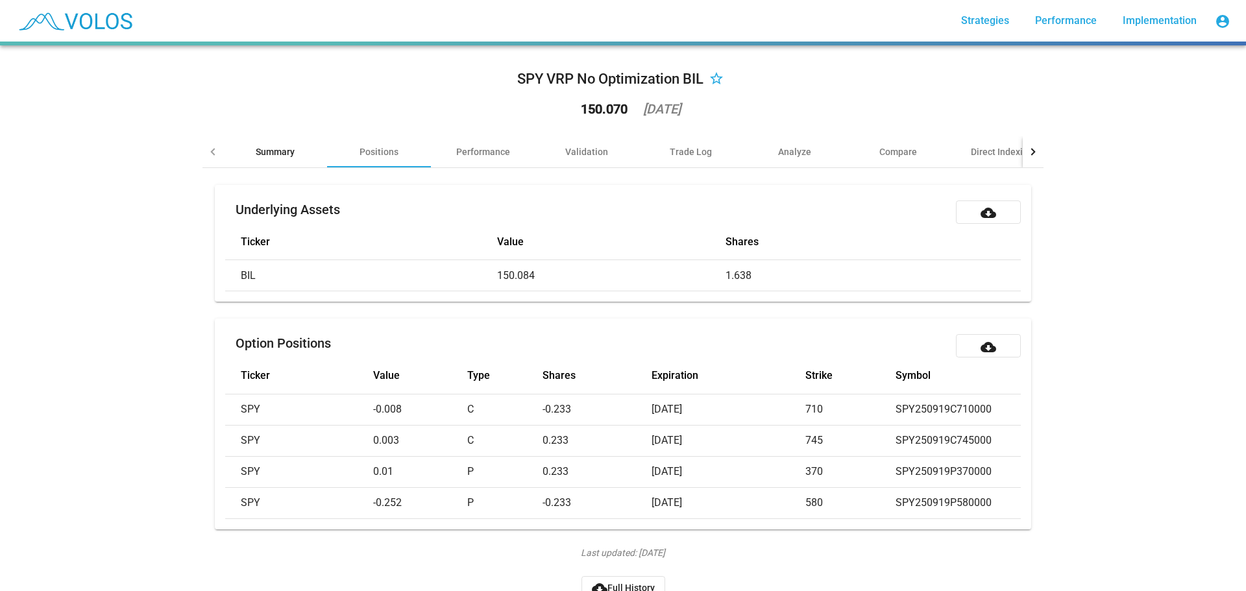
click at [271, 153] on div "Summary" at bounding box center [275, 151] width 39 height 13
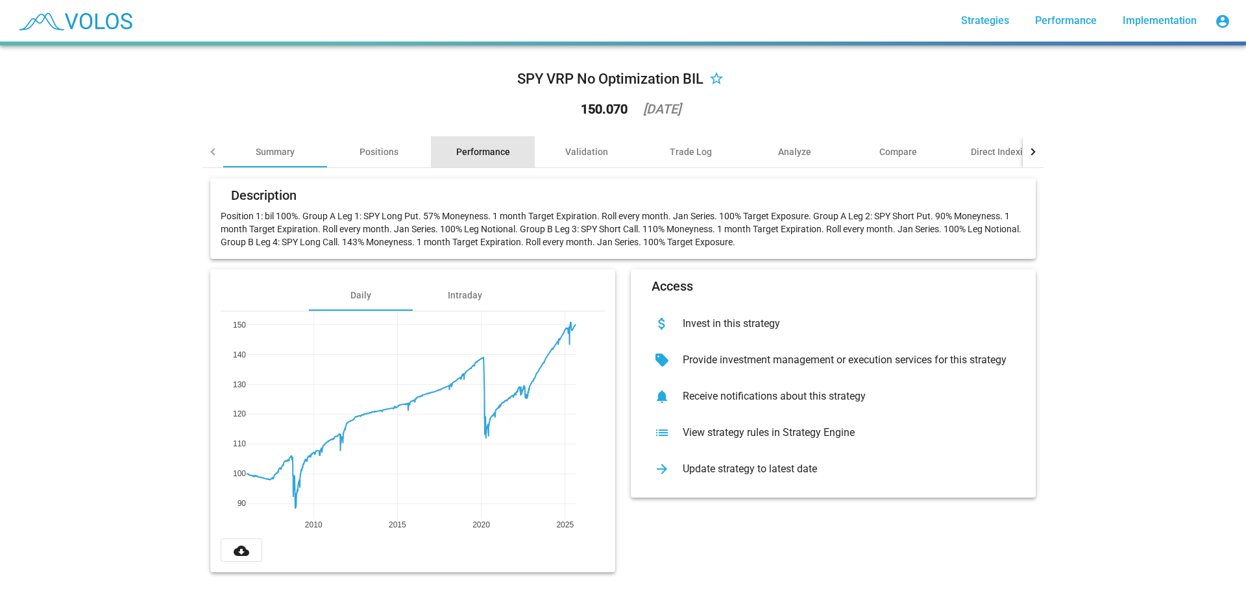
click at [469, 150] on div "Performance" at bounding box center [483, 151] width 54 height 13
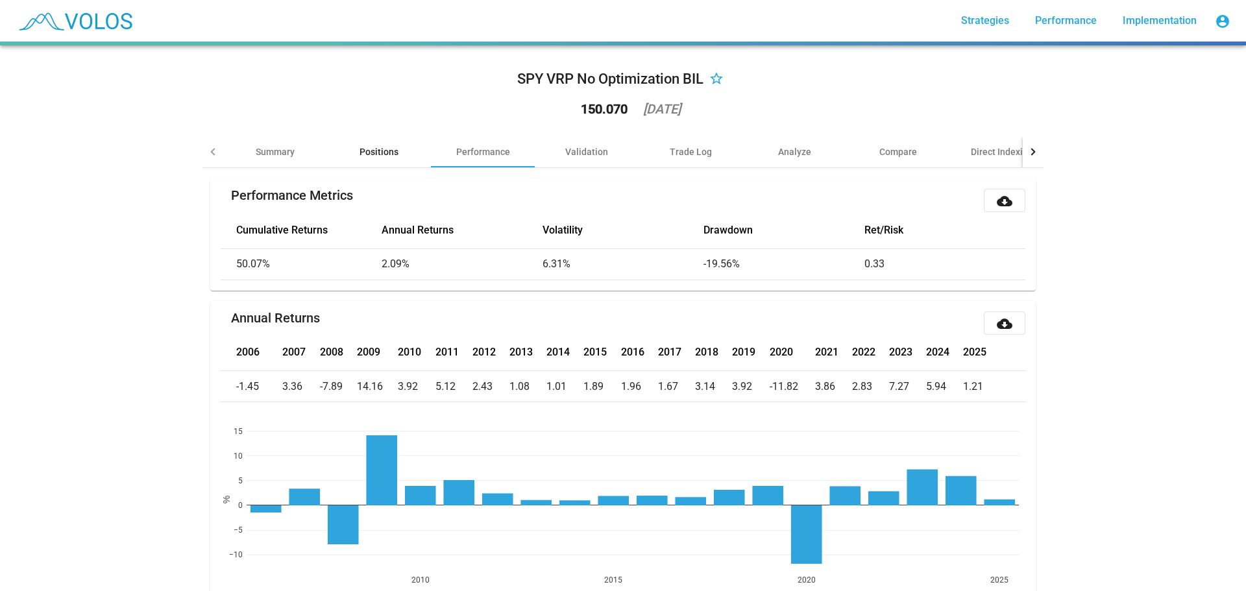
click at [374, 151] on div "Positions" at bounding box center [378, 151] width 39 height 13
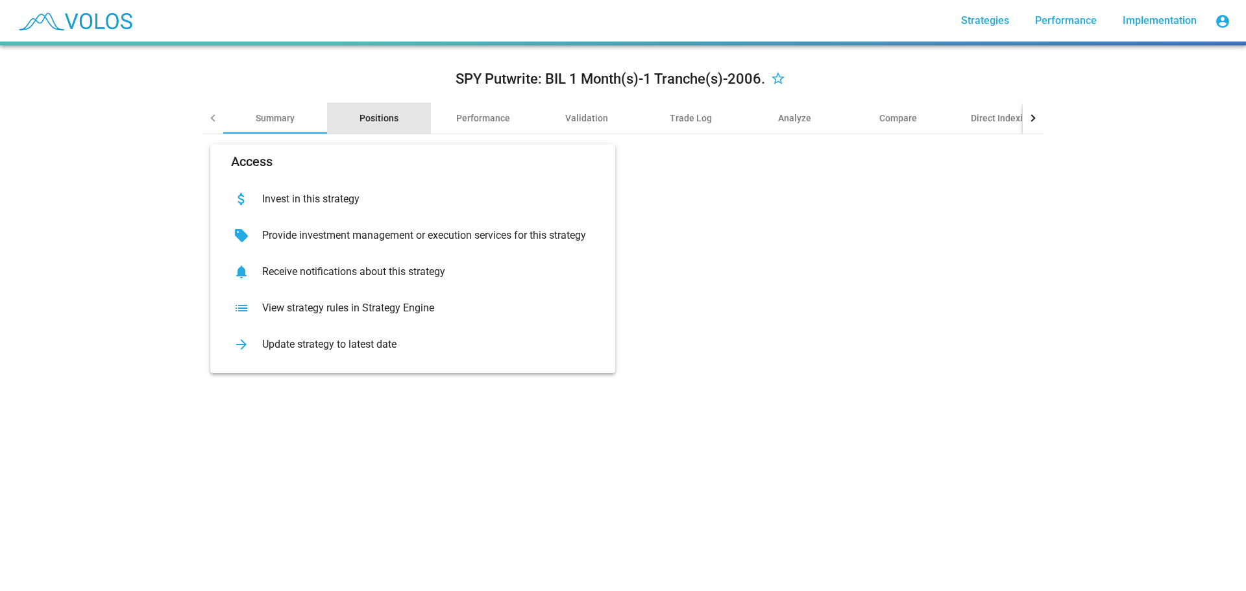
click at [379, 118] on div "Positions" at bounding box center [378, 118] width 39 height 13
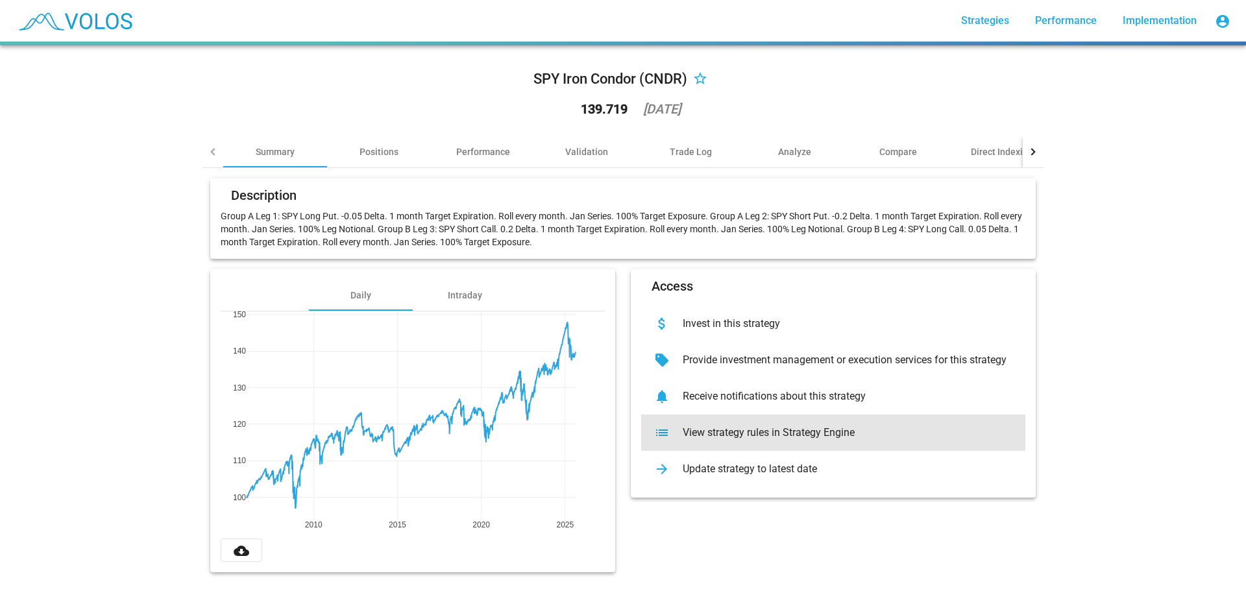
click at [778, 432] on div "View strategy rules in Strategy Engine" at bounding box center [843, 432] width 343 height 13
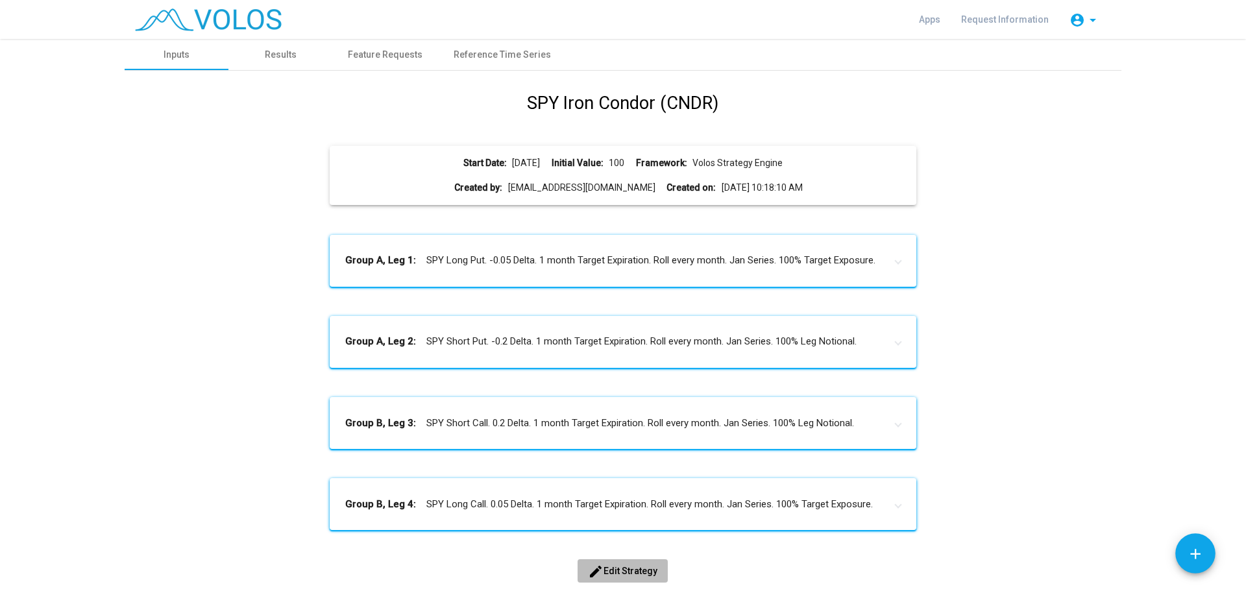
click at [644, 568] on span "edit Edit Strategy" at bounding box center [622, 571] width 69 height 10
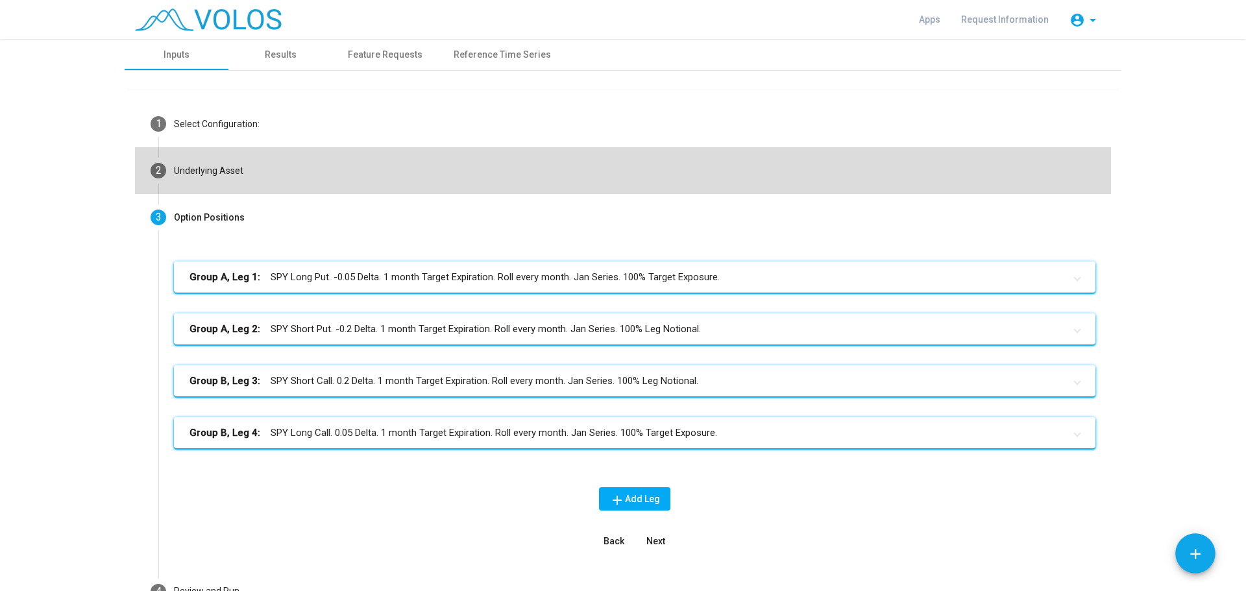
click at [231, 173] on div "Underlying Asset" at bounding box center [208, 171] width 69 height 14
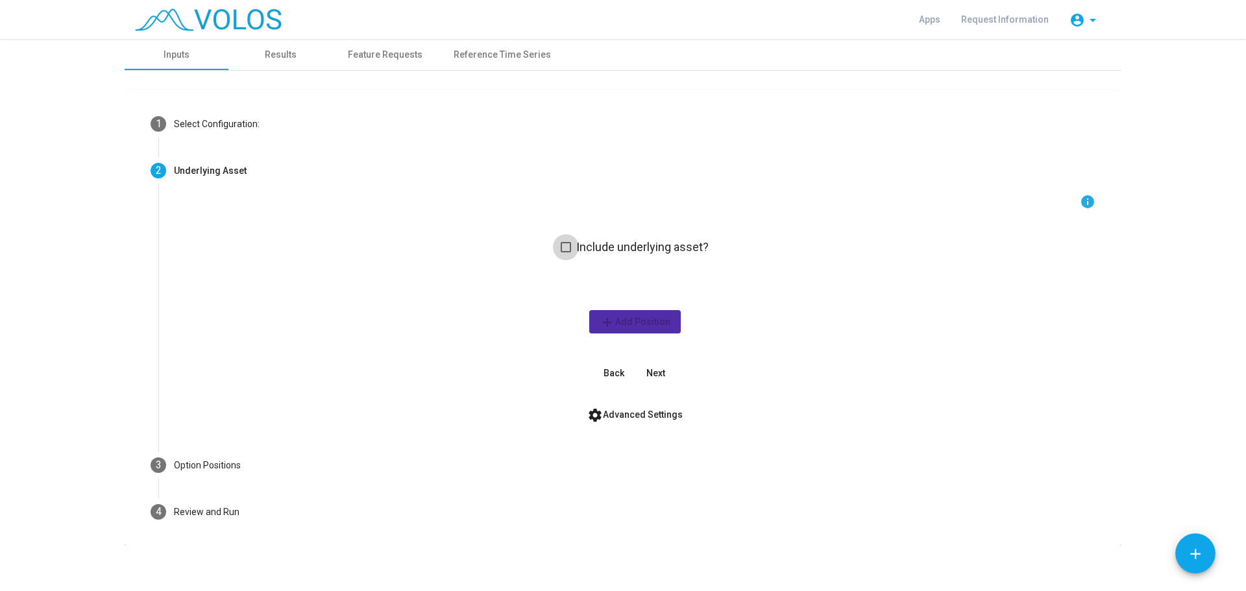
click at [566, 245] on span at bounding box center [566, 247] width 10 height 10
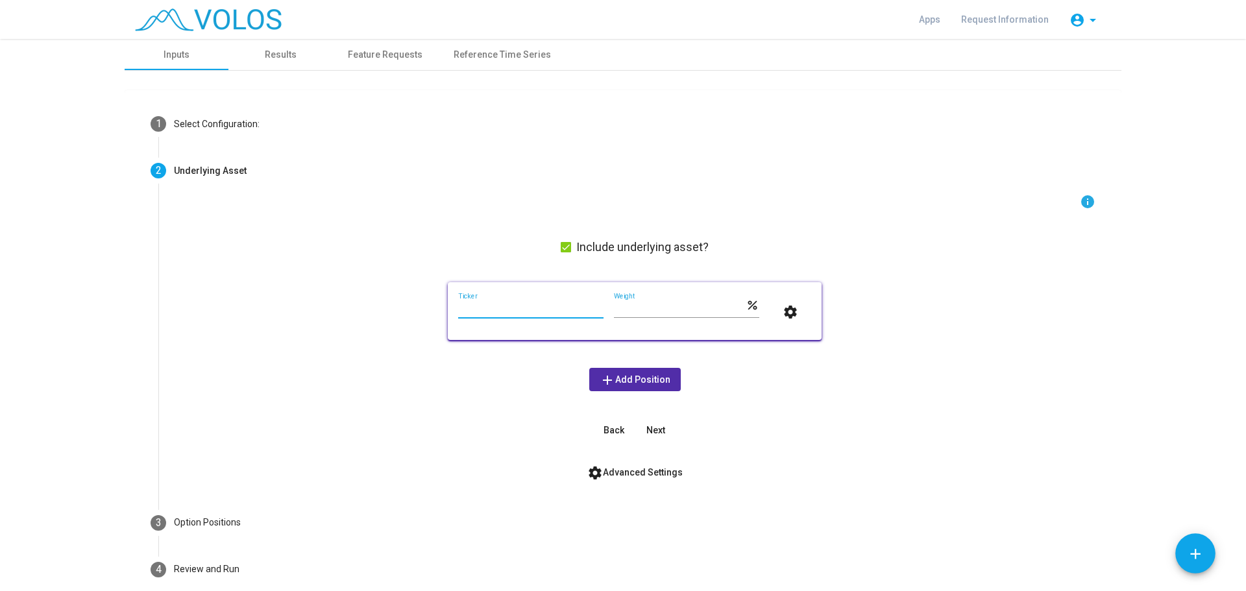
click at [535, 306] on input "Ticker" at bounding box center [530, 309] width 145 height 10
type input "***"
click at [857, 407] on div "info Include underlying asset? *** Ticker *** Weight percent settings add Add P…" at bounding box center [634, 318] width 921 height 248
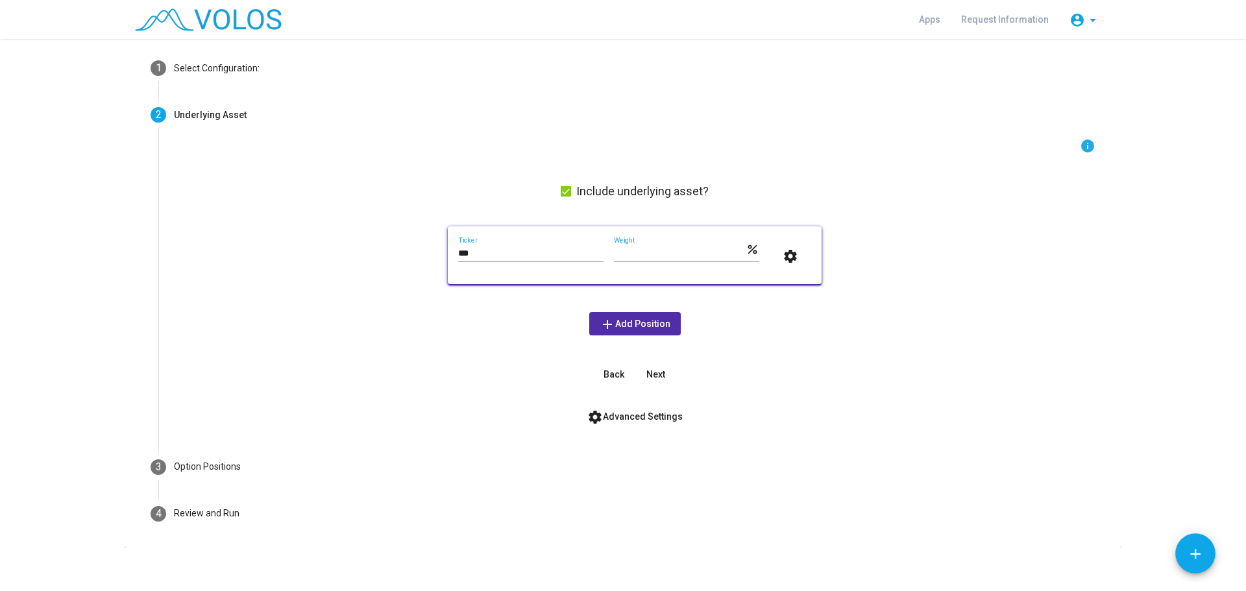
scroll to position [64, 0]
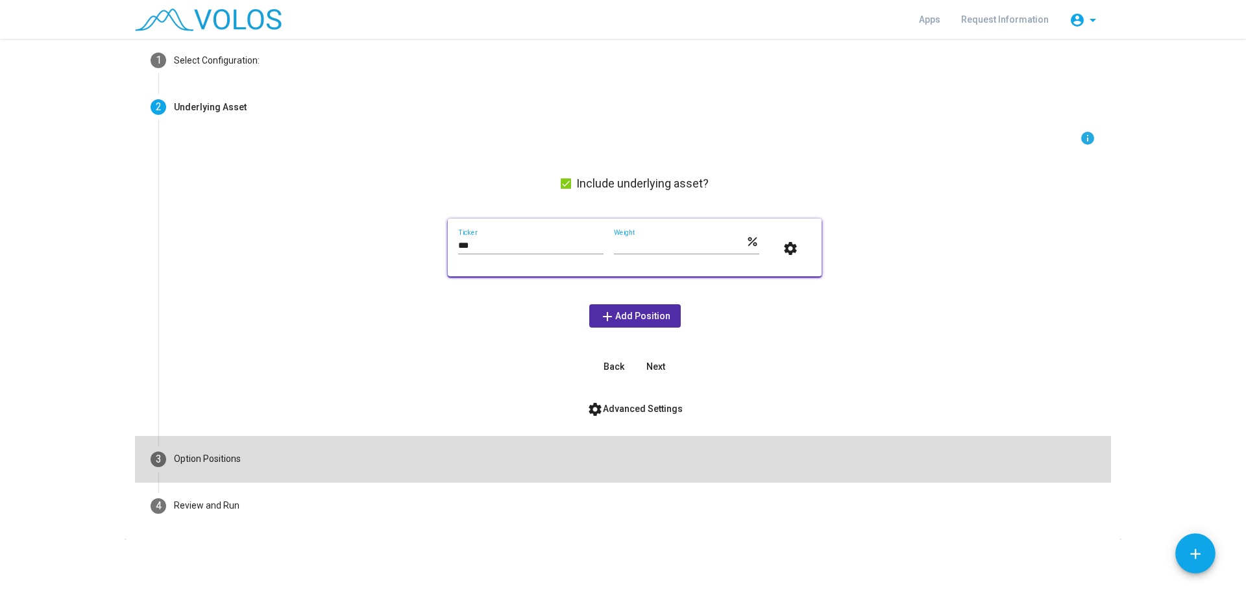
click at [328, 459] on mat-step-header "3 Option Positions" at bounding box center [623, 459] width 976 height 47
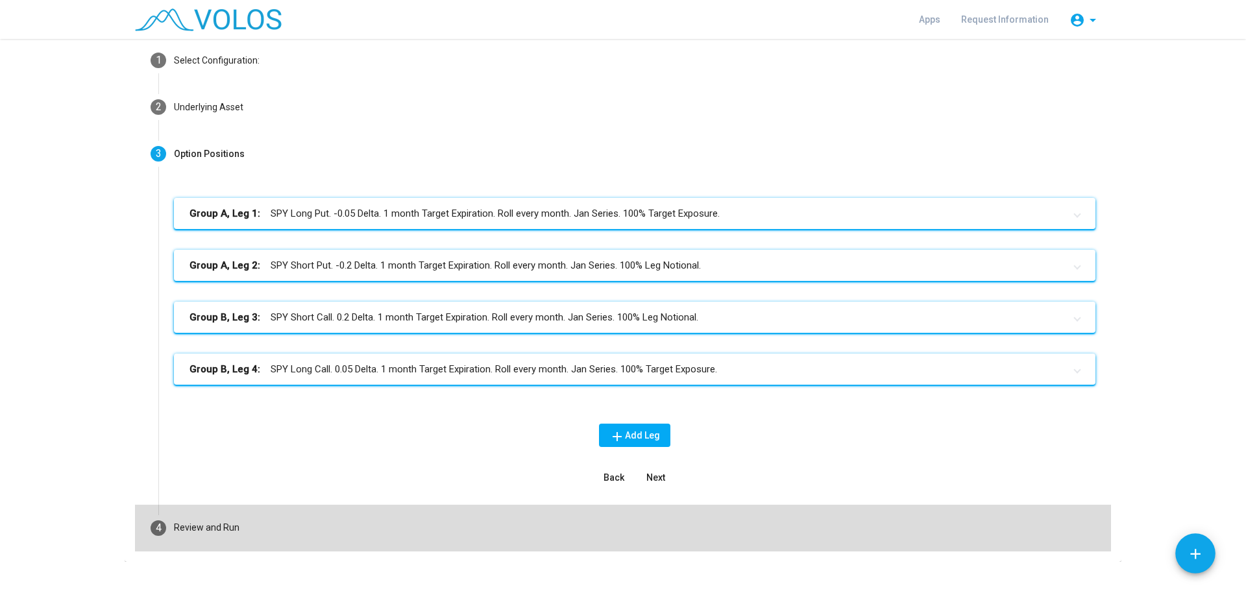
click at [236, 525] on mat-step-header "4 Review and Run" at bounding box center [623, 528] width 976 height 47
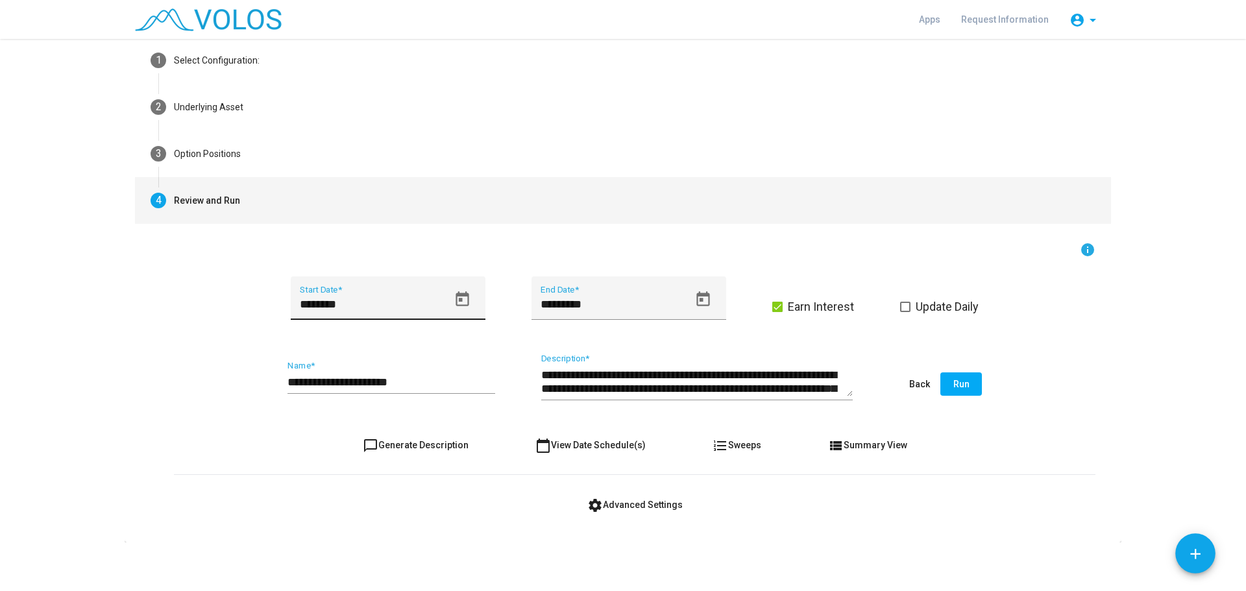
click at [459, 298] on icon "Open calendar" at bounding box center [463, 300] width 18 height 18
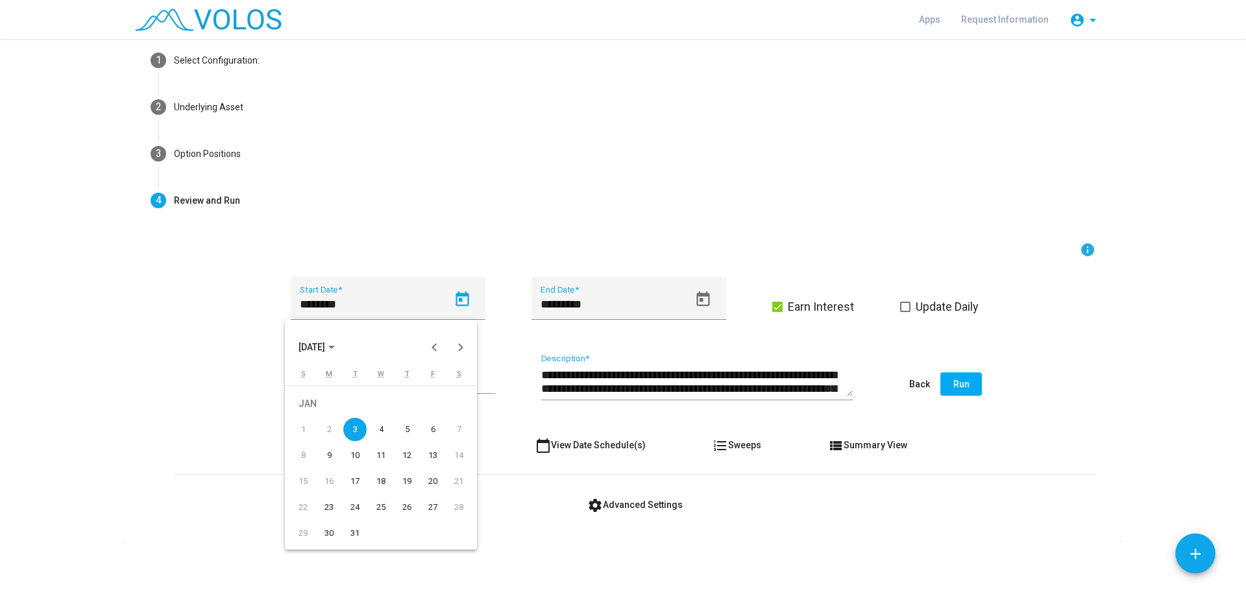
click at [330, 430] on div "2" at bounding box center [328, 429] width 23 height 23
click at [356, 426] on div "3" at bounding box center [354, 429] width 23 height 23
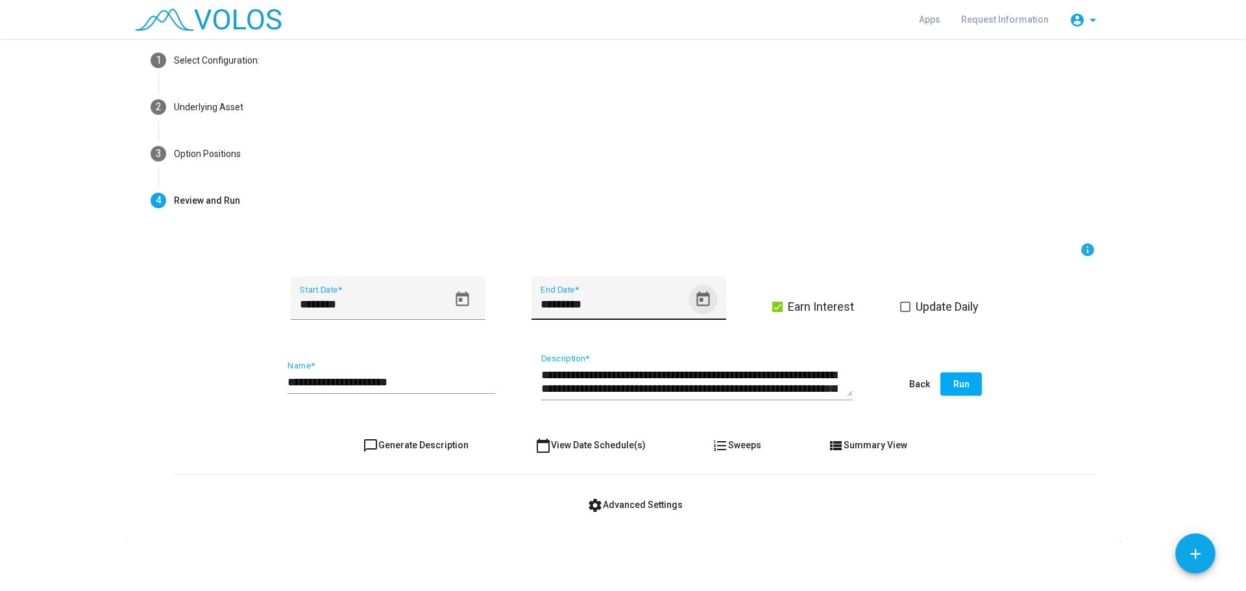
click at [700, 298] on icon "Open calendar" at bounding box center [703, 300] width 18 height 18
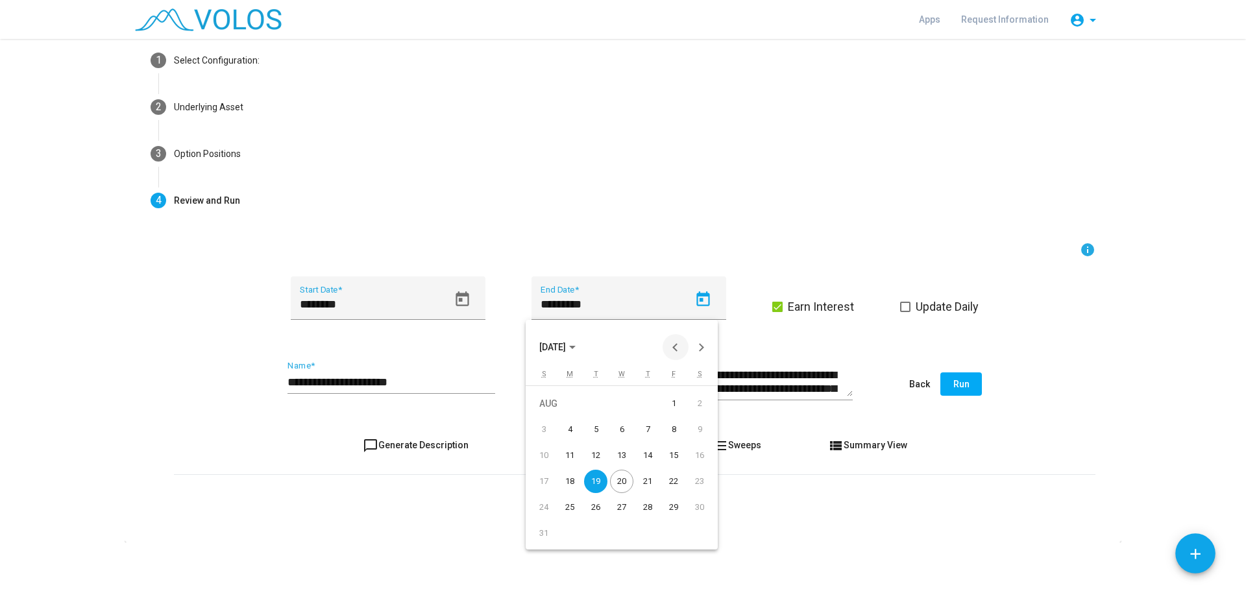
click at [677, 345] on button "Previous month" at bounding box center [676, 347] width 26 height 26
click at [644, 529] on div "31" at bounding box center [647, 533] width 23 height 23
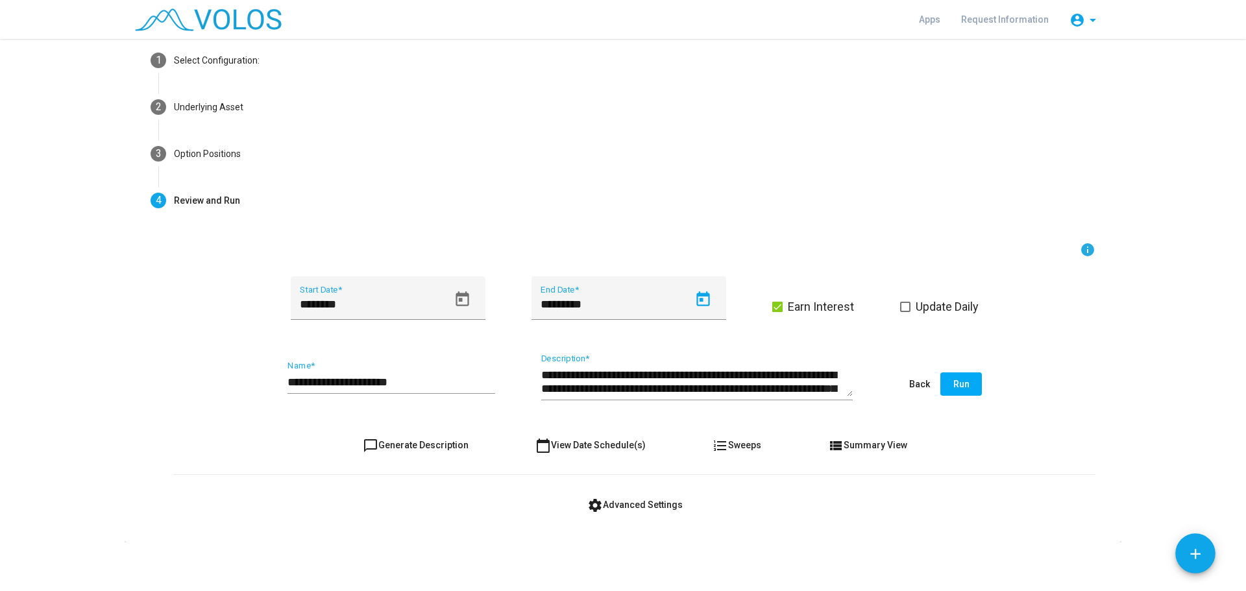
type input "*********"
click at [423, 383] on input "**********" at bounding box center [391, 382] width 208 height 13
type input "**********"
click at [367, 440] on mat-icon "chat_bubble_outline" at bounding box center [371, 446] width 16 height 16
type textarea "**********"
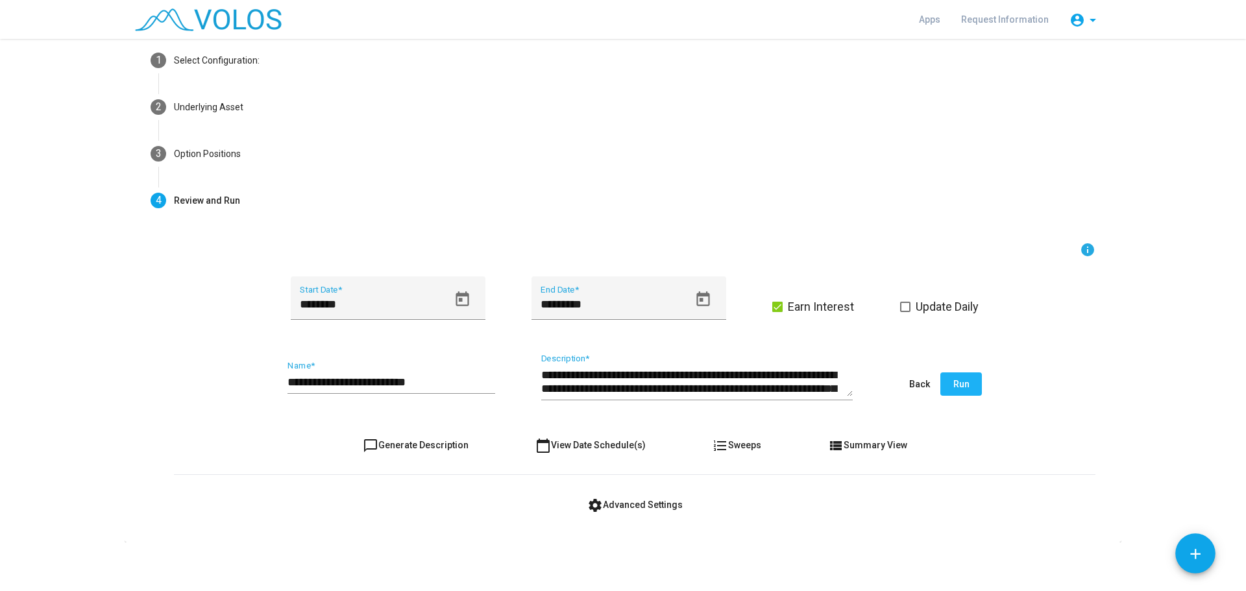
click at [958, 381] on span "Run" at bounding box center [961, 384] width 16 height 10
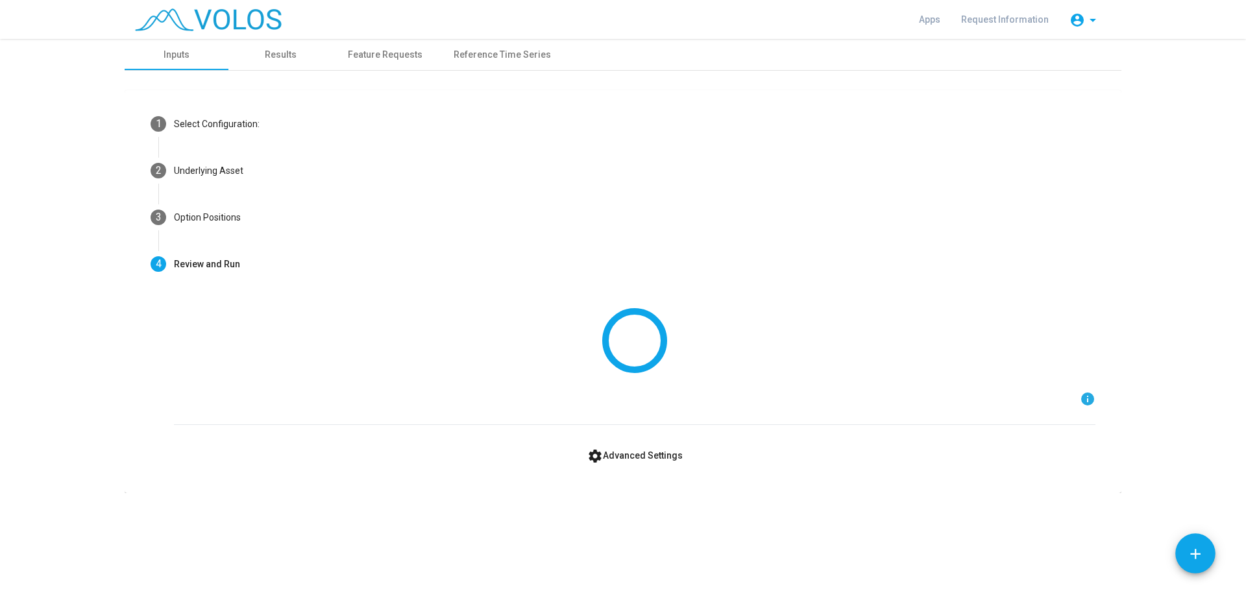
scroll to position [0, 0]
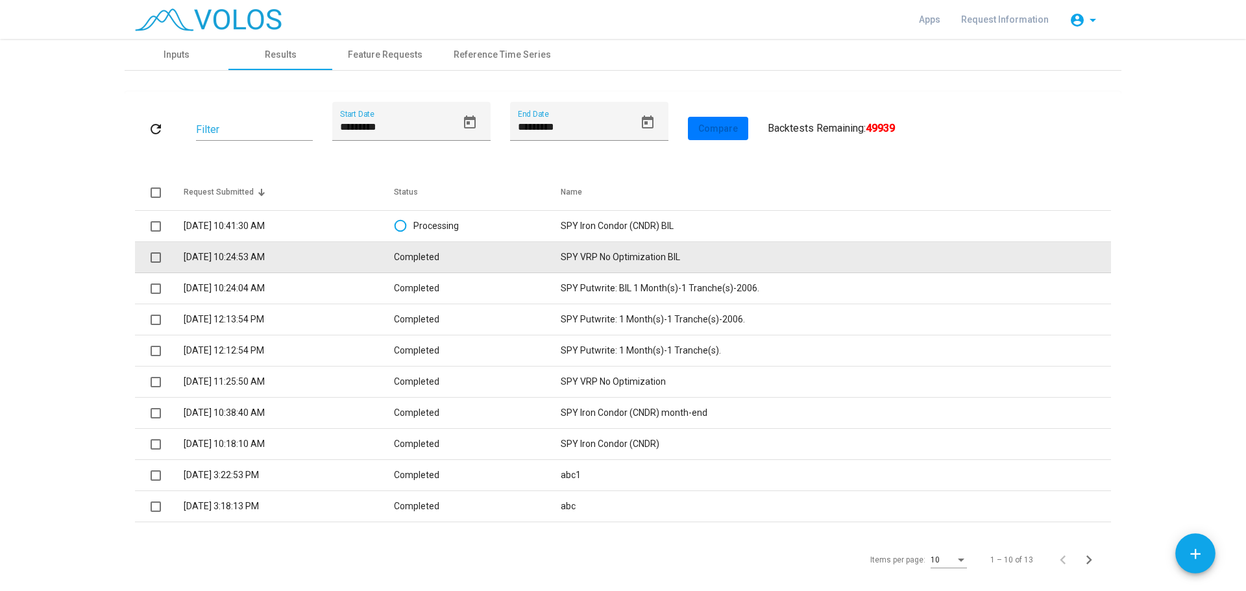
click at [633, 252] on td "SPY VRP No Optimization BIL" at bounding box center [836, 257] width 550 height 31
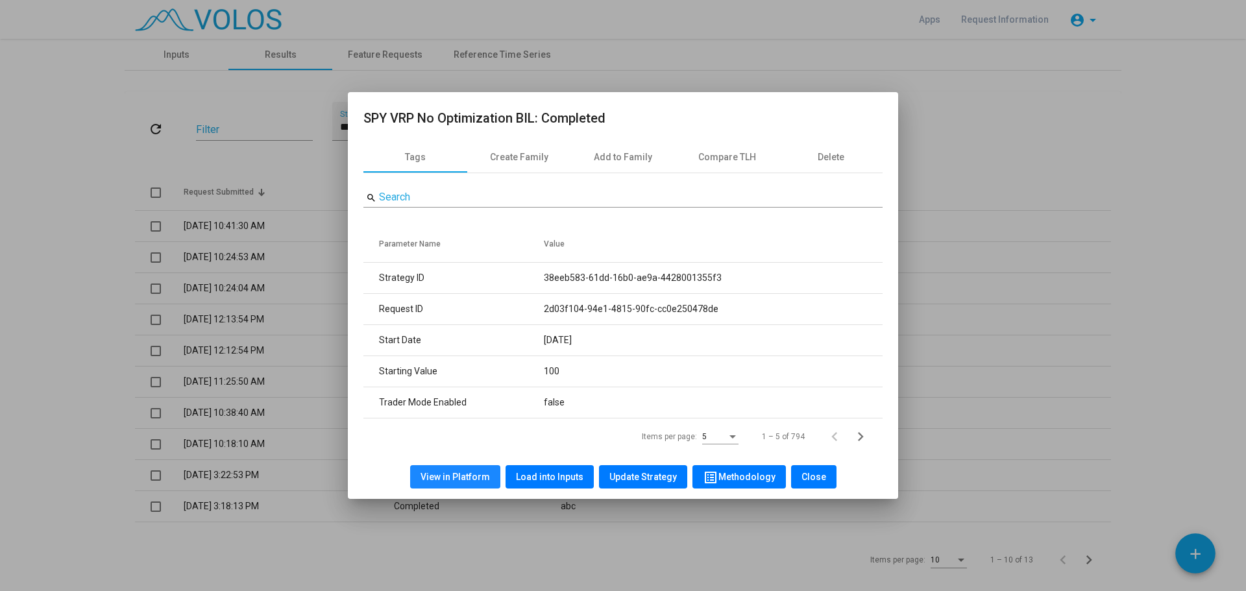
click at [473, 476] on span "View in Platform" at bounding box center [454, 477] width 69 height 10
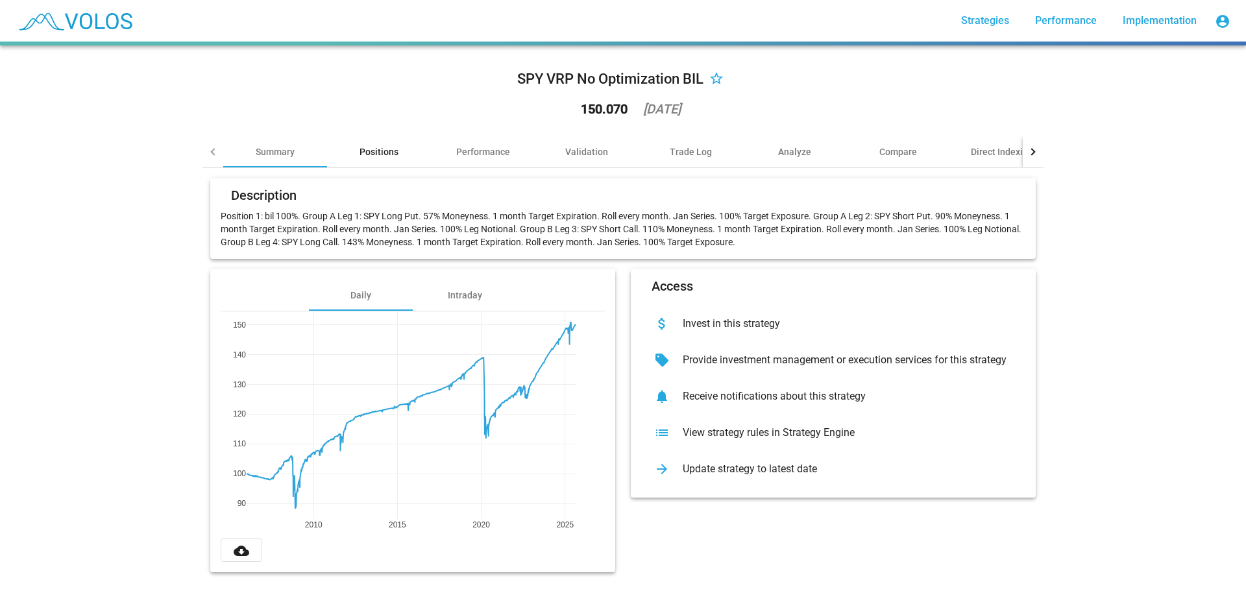
click at [382, 151] on div "Positions" at bounding box center [378, 151] width 39 height 13
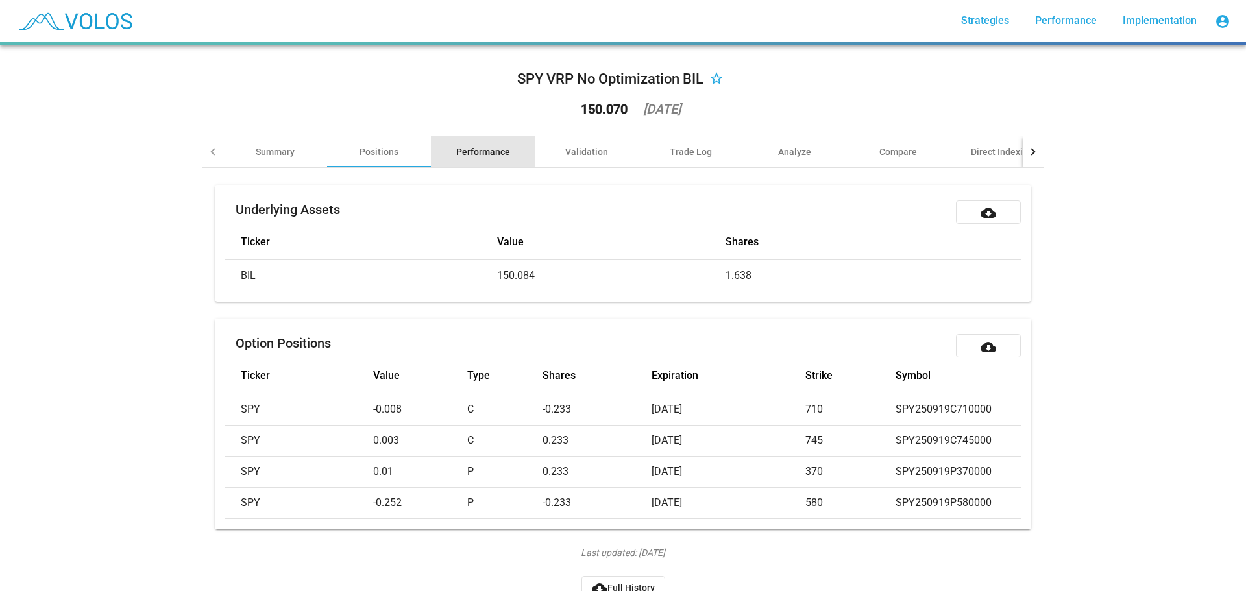
click at [489, 151] on div "Performance" at bounding box center [483, 151] width 54 height 13
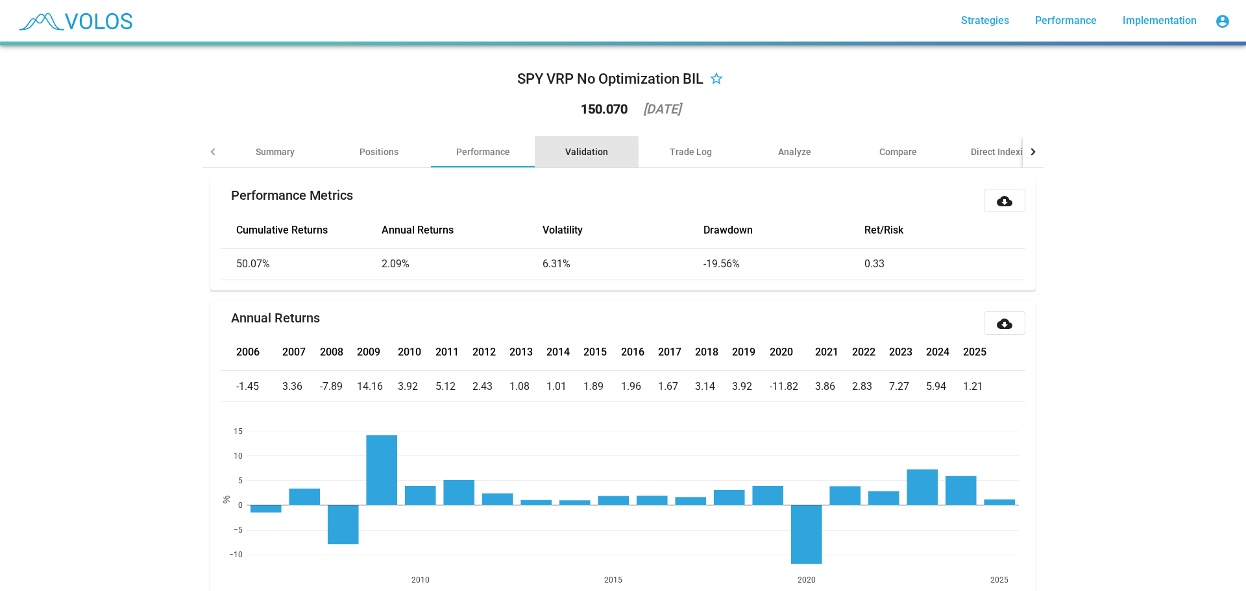
click at [589, 151] on div "Validation" at bounding box center [586, 151] width 43 height 13
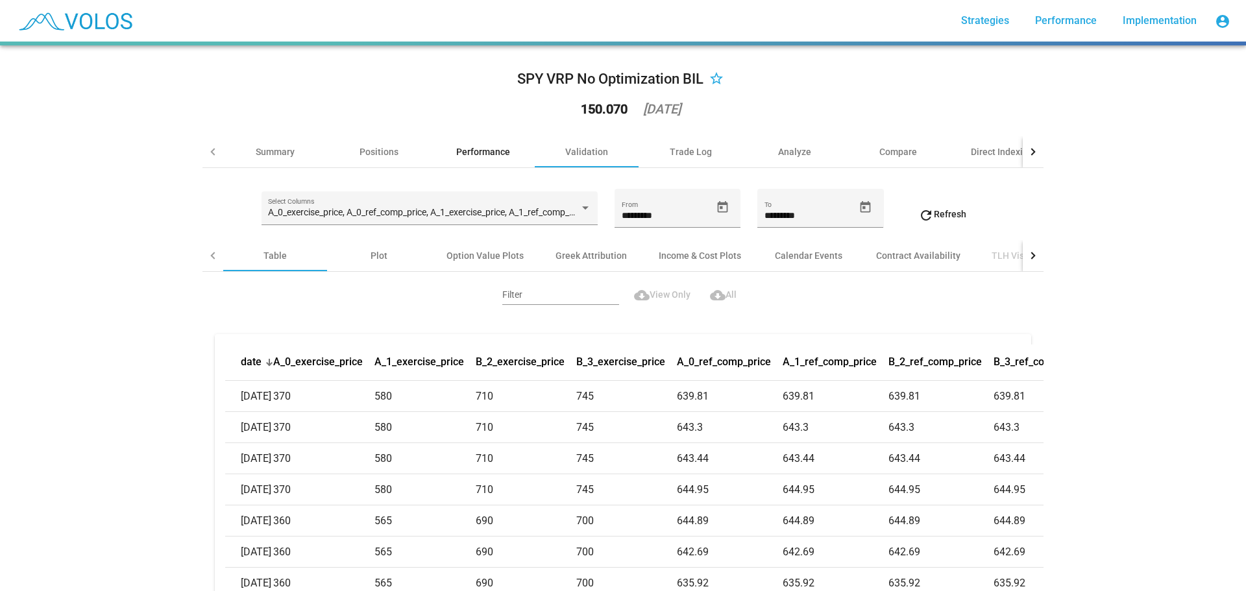
click at [467, 147] on div "Performance" at bounding box center [483, 151] width 54 height 13
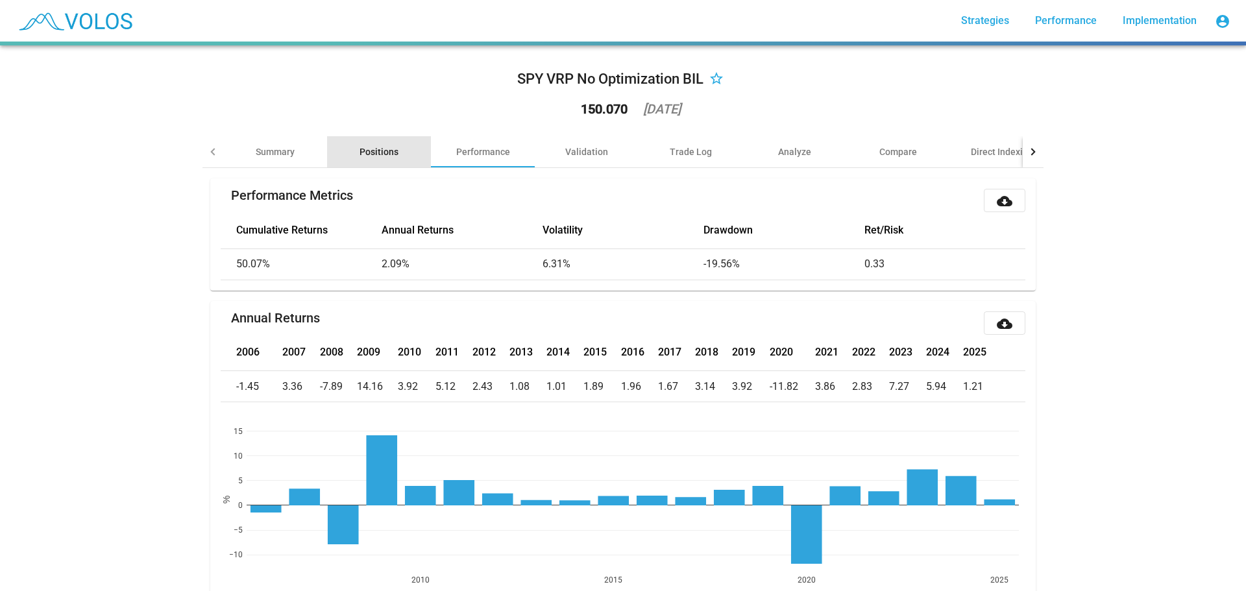
click at [374, 149] on div "Positions" at bounding box center [378, 151] width 39 height 13
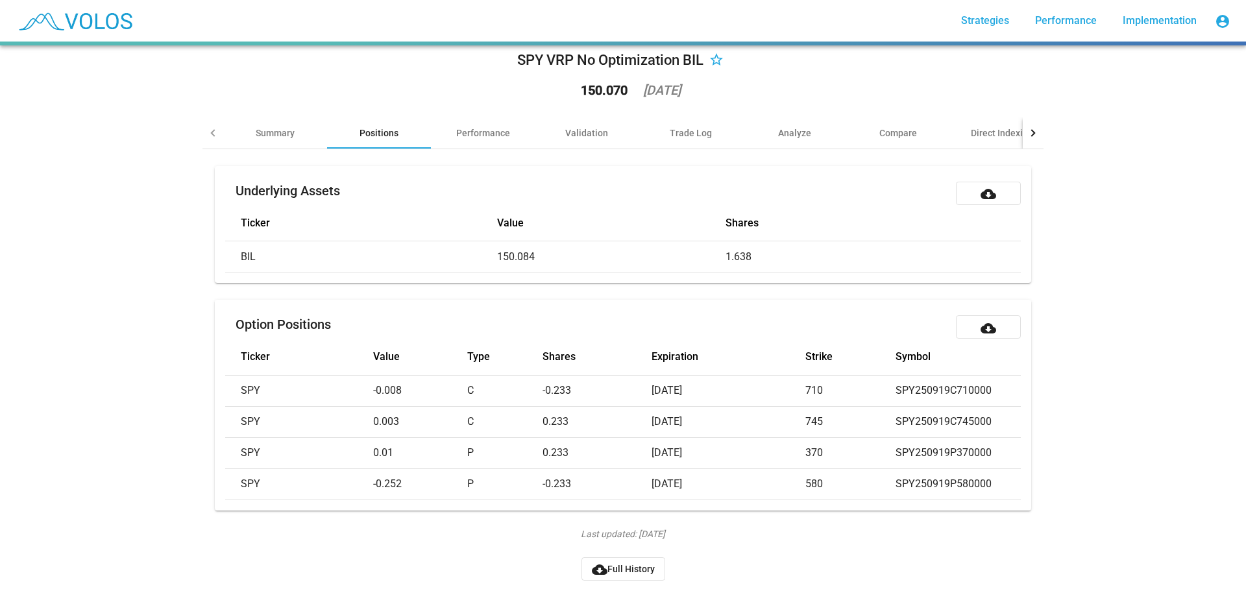
scroll to position [38, 0]
click at [627, 564] on span "cloud_download Full History" at bounding box center [623, 569] width 63 height 10
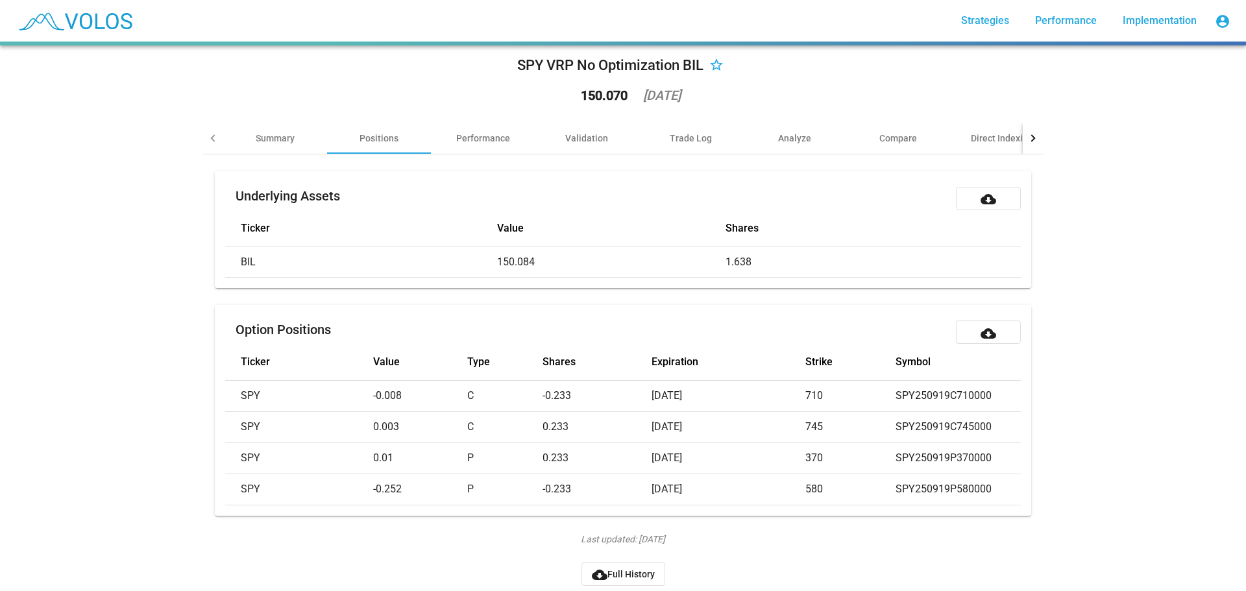
scroll to position [0, 0]
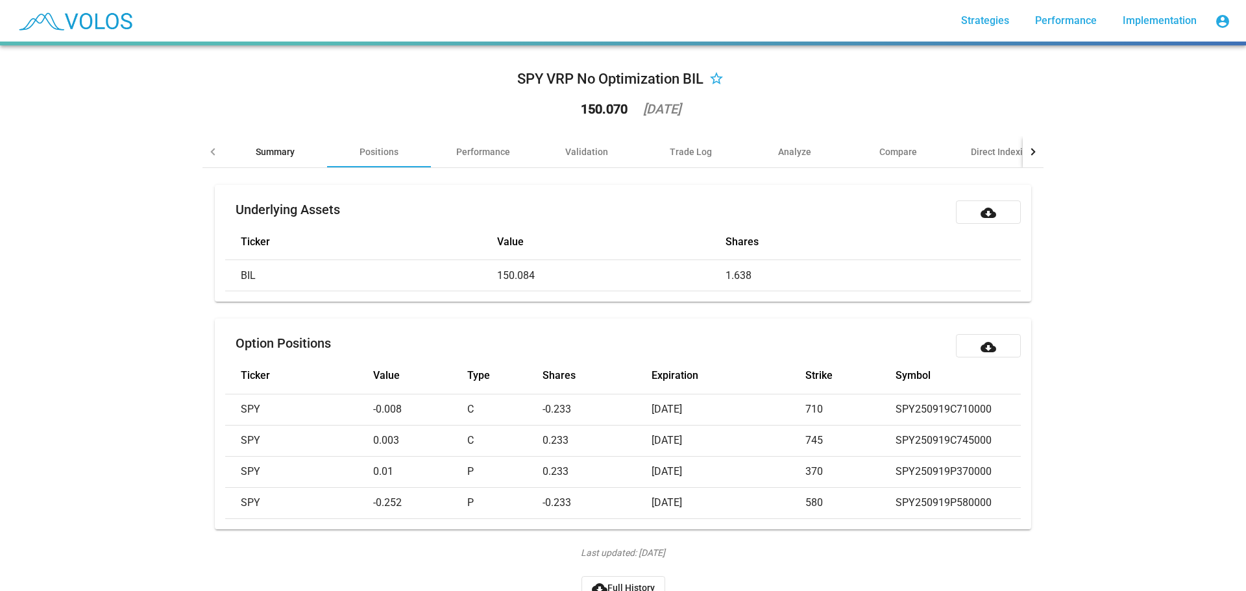
click at [277, 150] on div "Summary" at bounding box center [275, 151] width 39 height 13
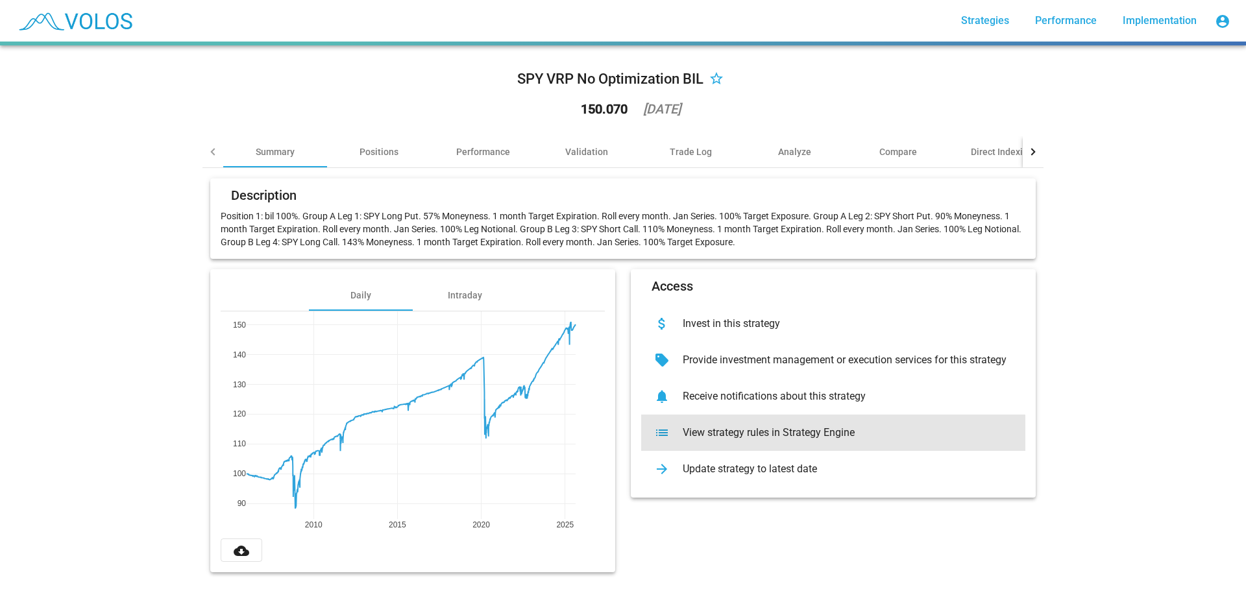
click at [779, 434] on div "View strategy rules in Strategy Engine" at bounding box center [843, 432] width 343 height 13
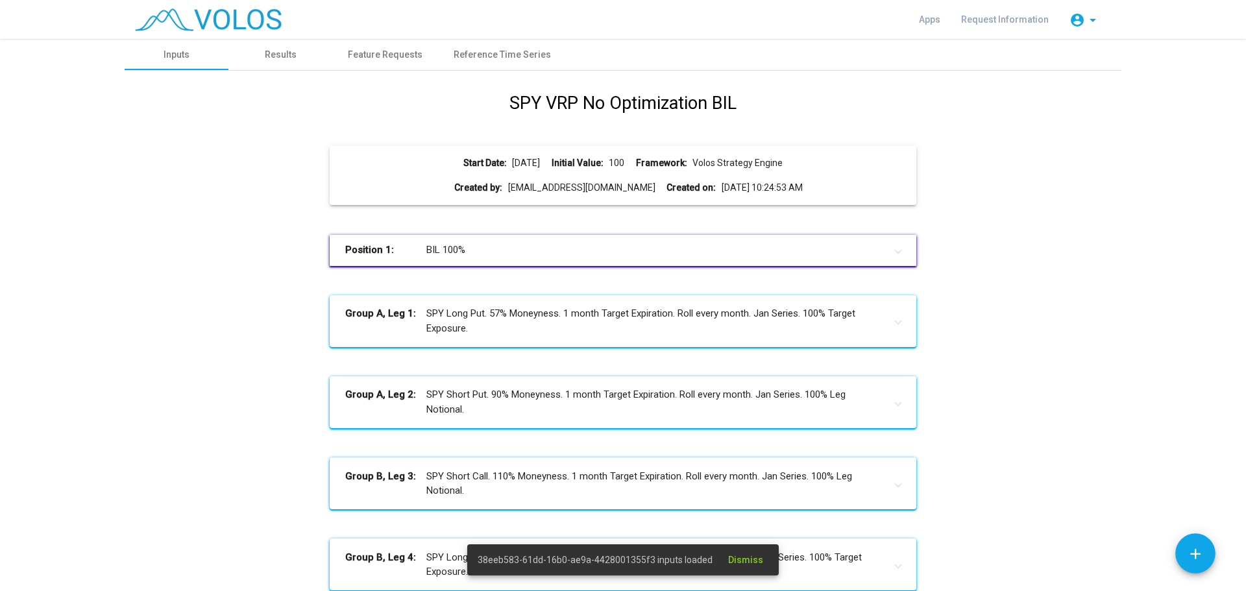
scroll to position [133, 0]
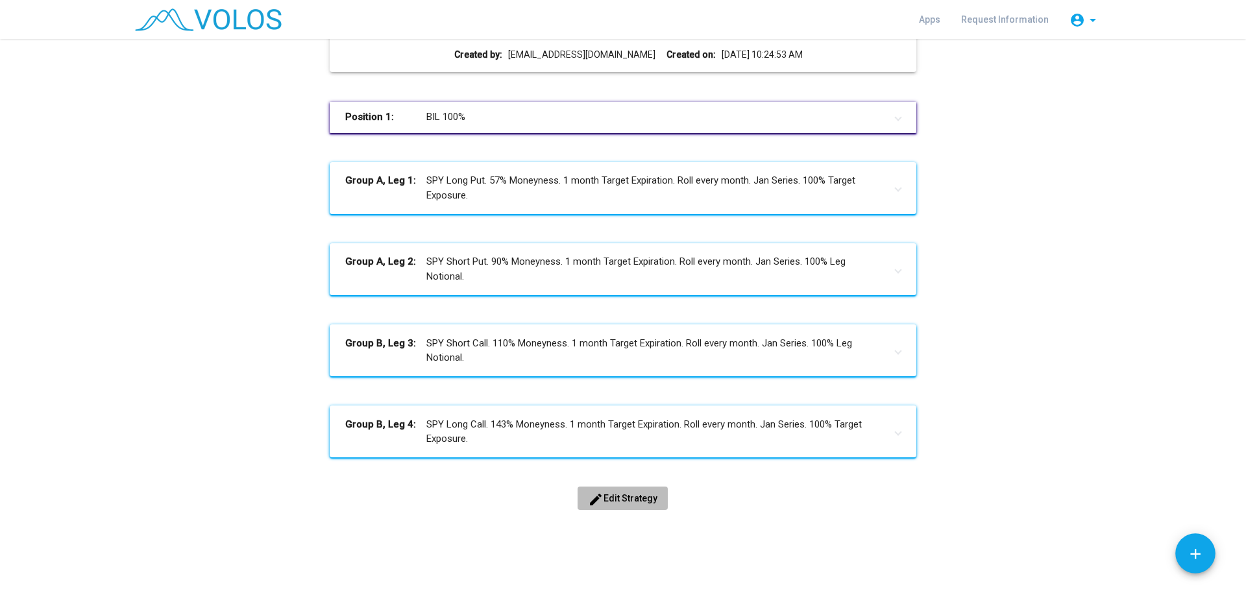
click at [635, 494] on span "edit Edit Strategy" at bounding box center [622, 498] width 69 height 10
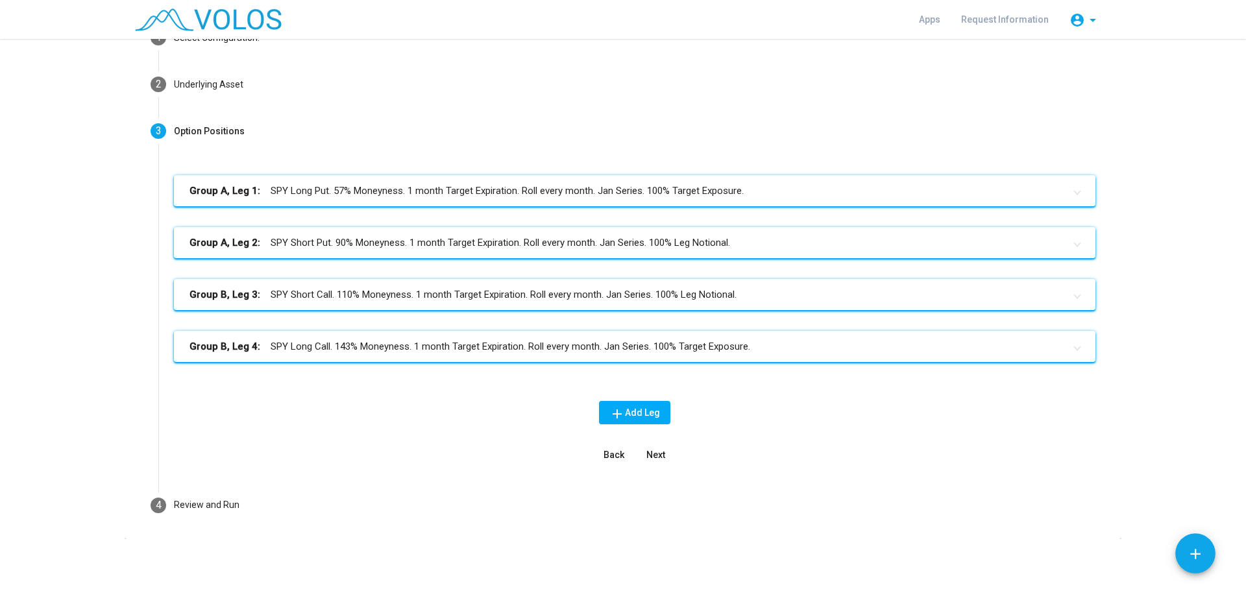
scroll to position [86, 0]
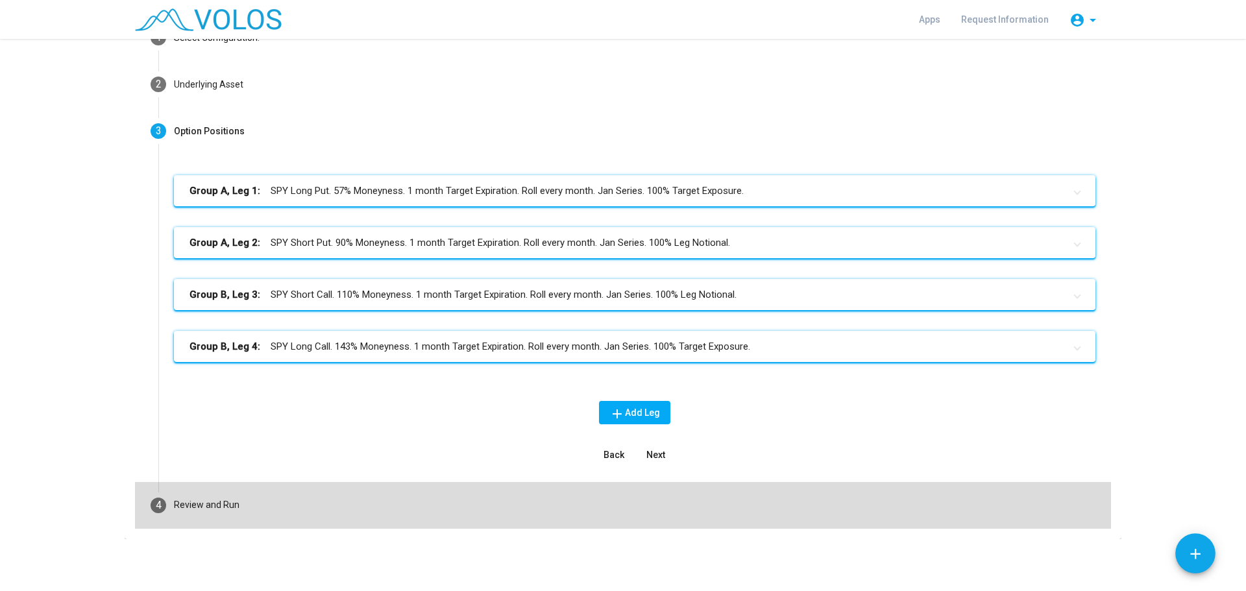
click at [205, 504] on div "Review and Run" at bounding box center [207, 505] width 66 height 14
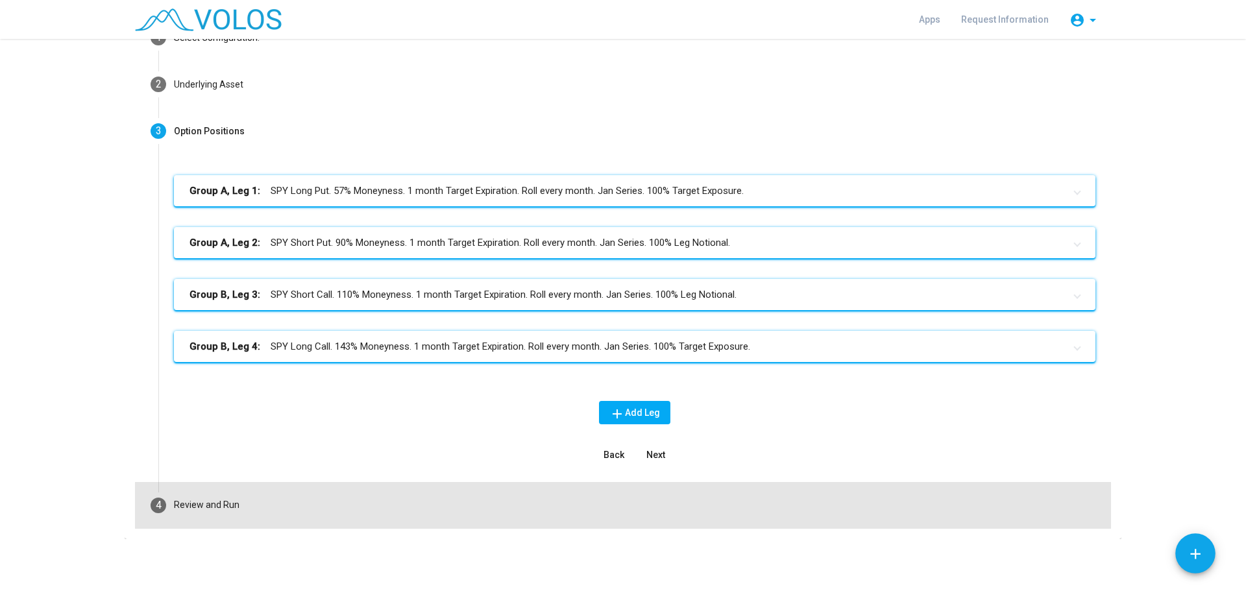
scroll to position [67, 0]
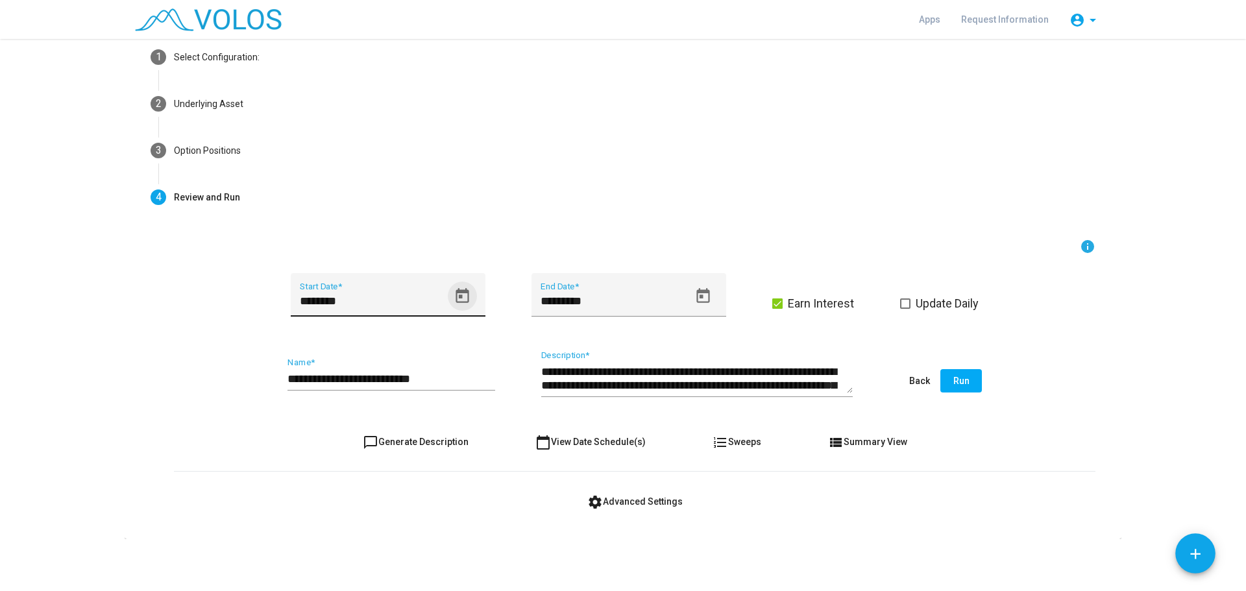
click at [459, 294] on icon "Open calendar" at bounding box center [463, 296] width 18 height 18
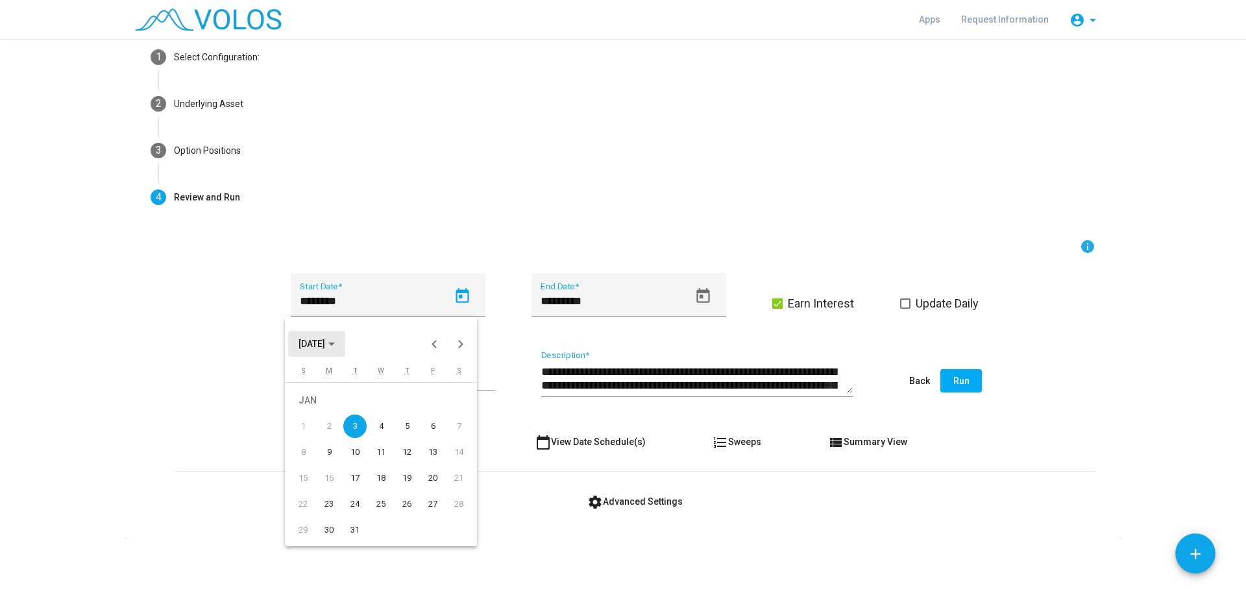
click at [325, 339] on span "JAN 2006" at bounding box center [311, 344] width 27 height 10
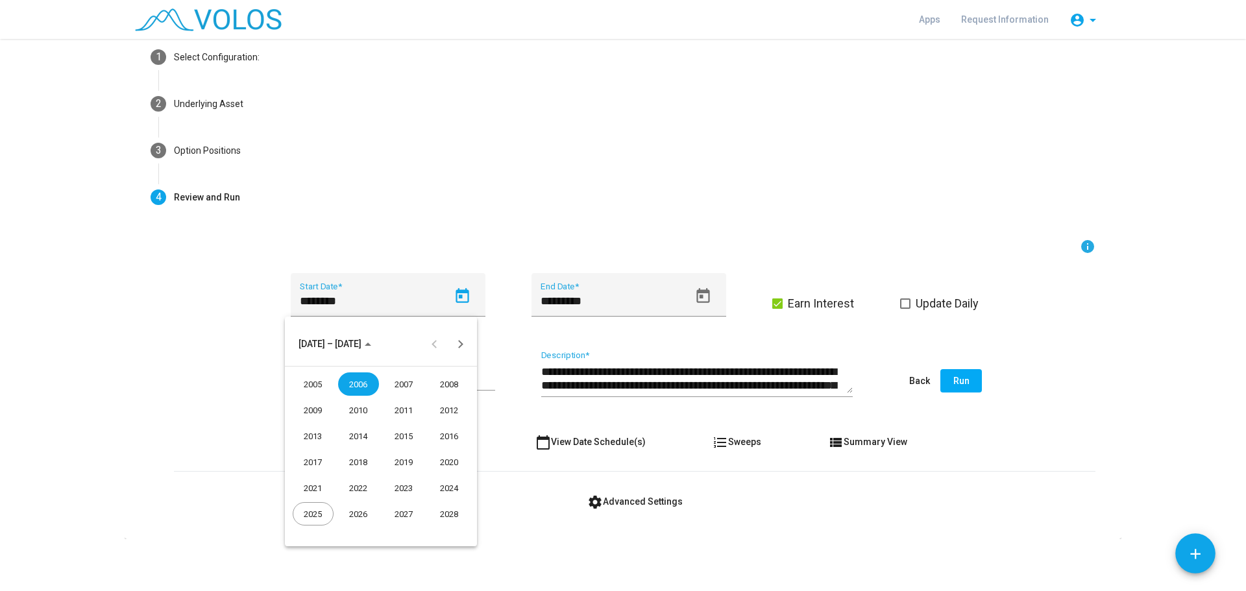
click at [409, 382] on div "2007" at bounding box center [403, 383] width 41 height 23
click at [306, 405] on div "JAN" at bounding box center [313, 409] width 41 height 23
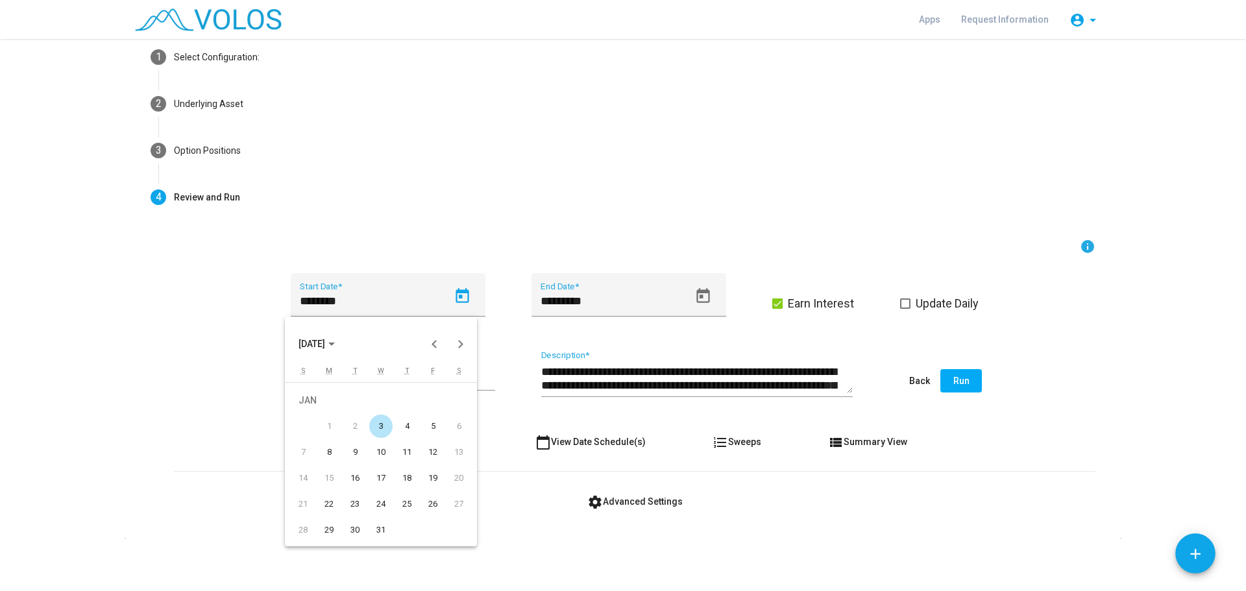
click at [379, 421] on div "3" at bounding box center [380, 426] width 23 height 23
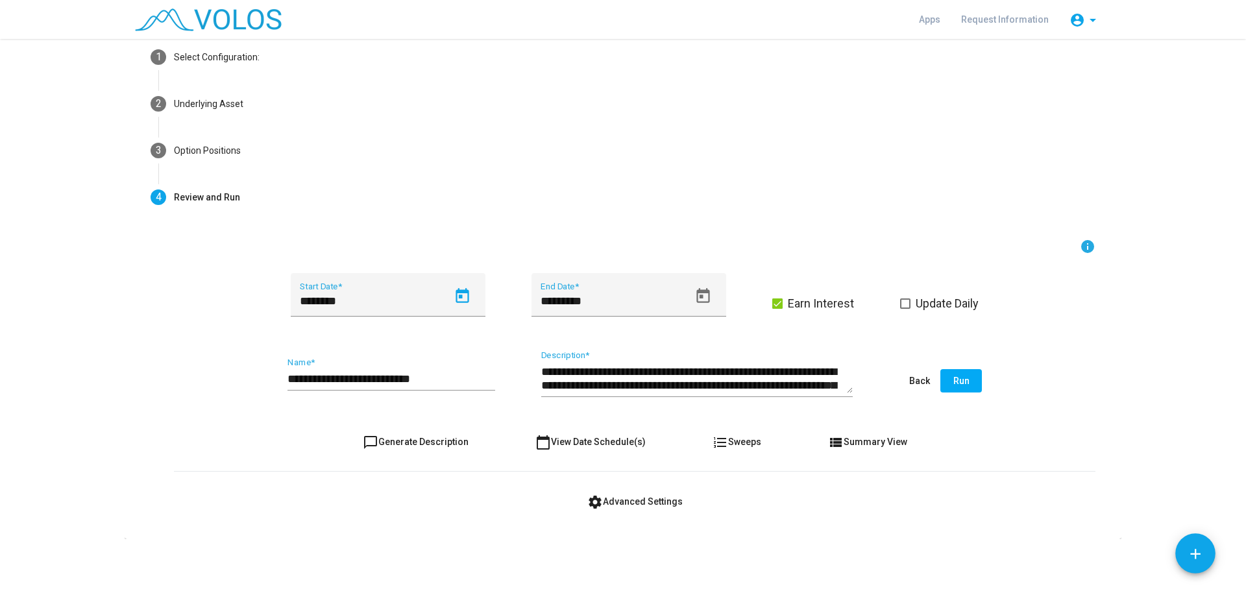
type input "********"
click at [365, 439] on mat-icon "chat_bubble_outline" at bounding box center [371, 443] width 16 height 16
type textarea "**********"
click at [449, 379] on input "**********" at bounding box center [391, 378] width 208 height 13
type input "**********"
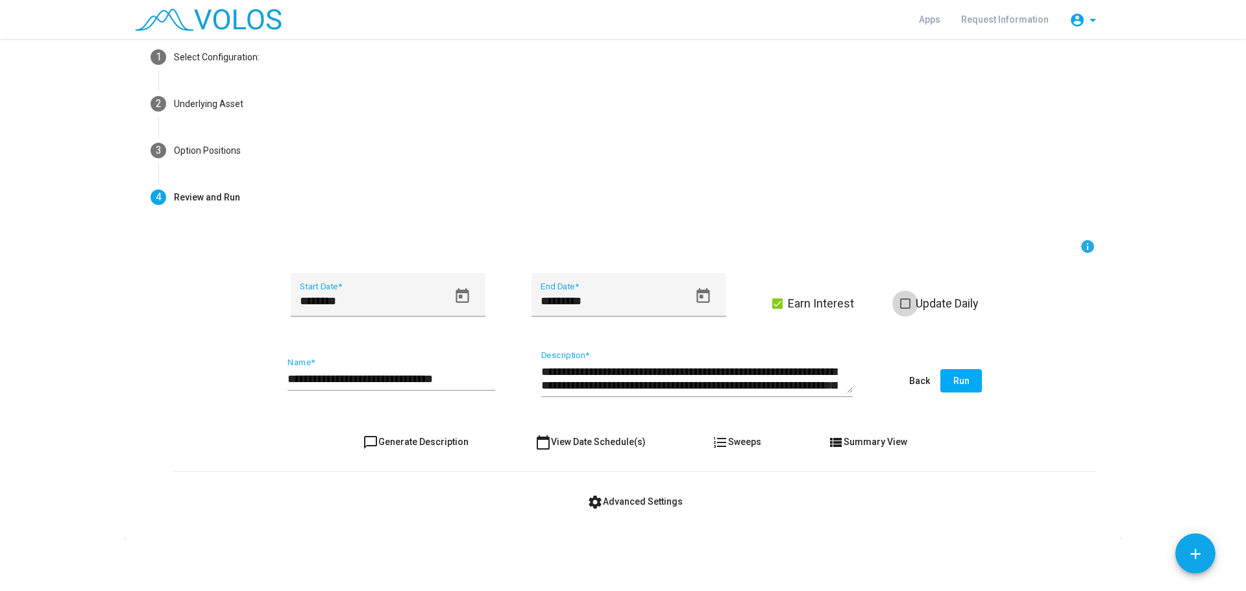
click at [900, 302] on span at bounding box center [905, 303] width 10 height 10
click at [956, 380] on span "Run" at bounding box center [961, 381] width 16 height 10
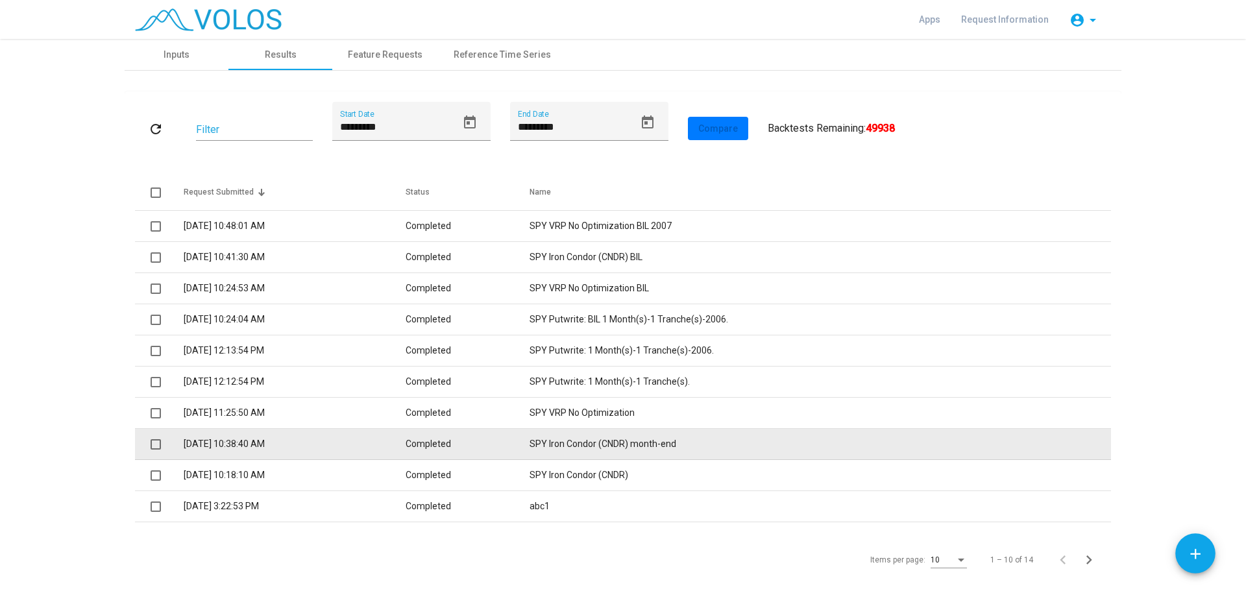
click at [610, 443] on td "SPY Iron Condor (CNDR) month-end" at bounding box center [819, 444] width 581 height 31
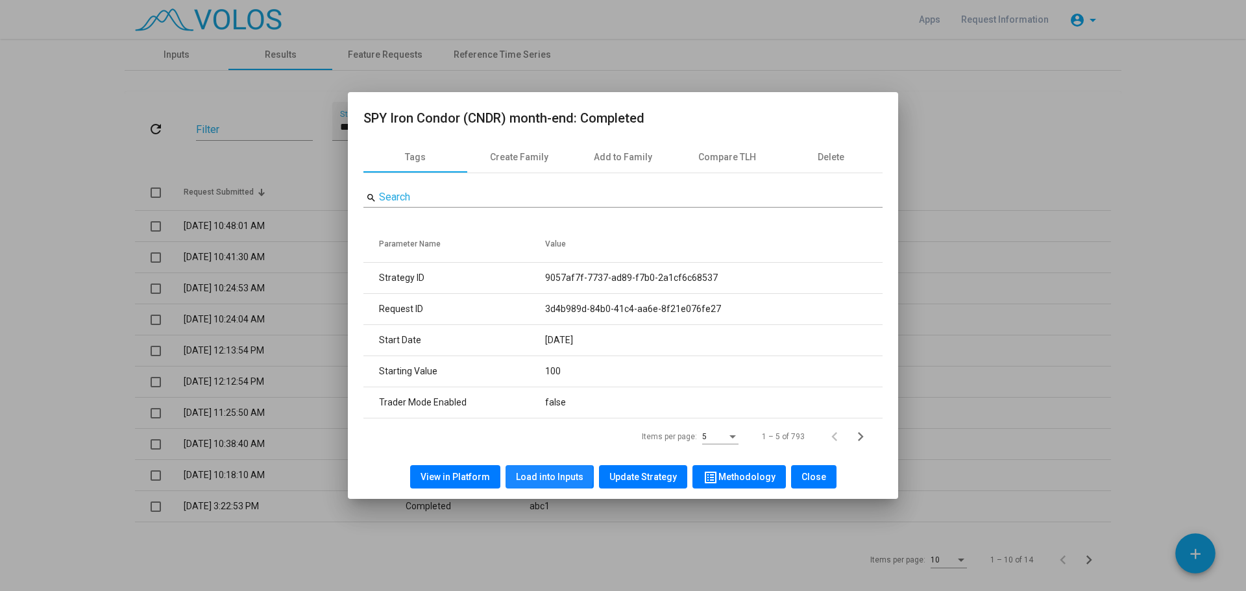
click at [544, 475] on span "Load into Inputs" at bounding box center [549, 477] width 67 height 10
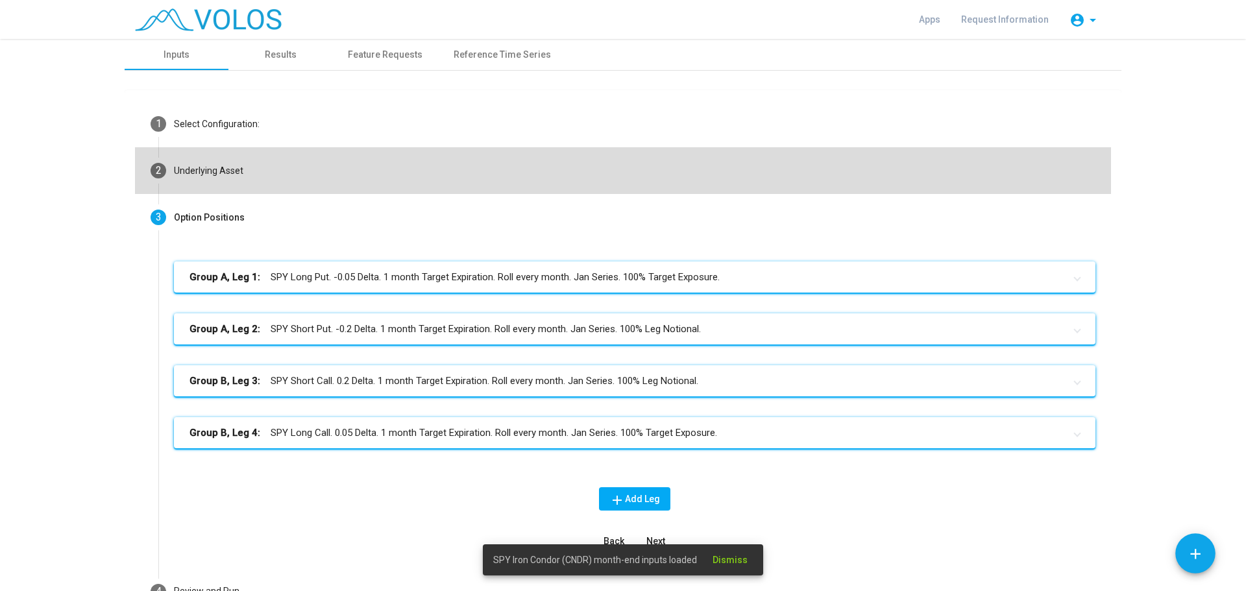
click at [257, 169] on mat-step-header "2 Underlying Asset" at bounding box center [623, 170] width 976 height 47
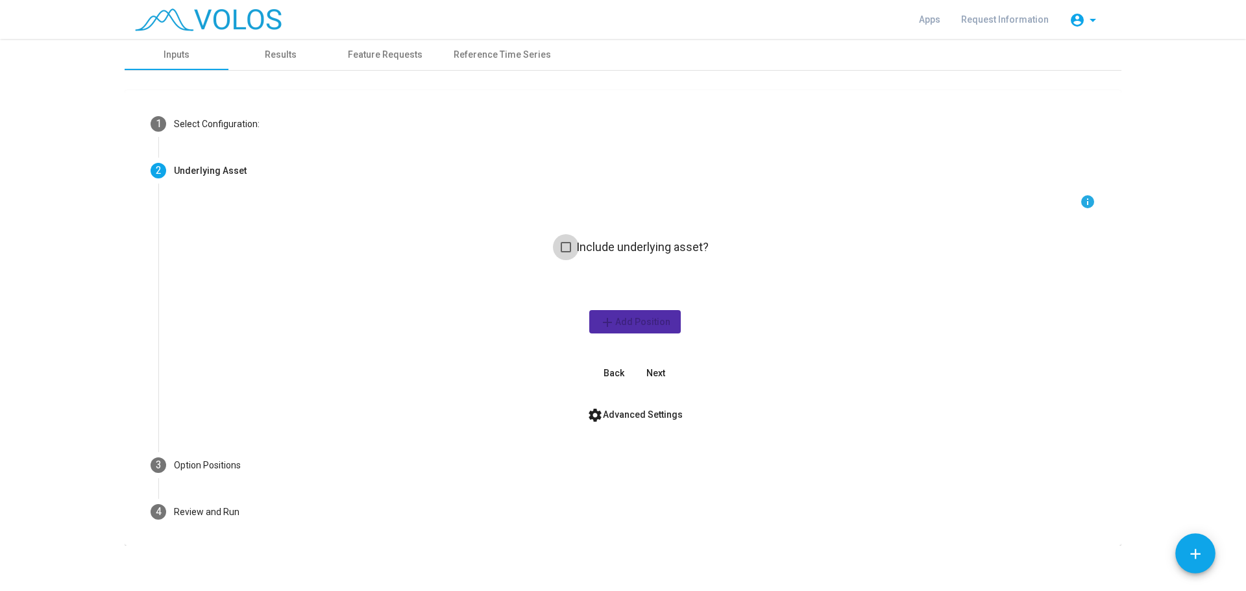
click at [561, 243] on span at bounding box center [566, 247] width 10 height 10
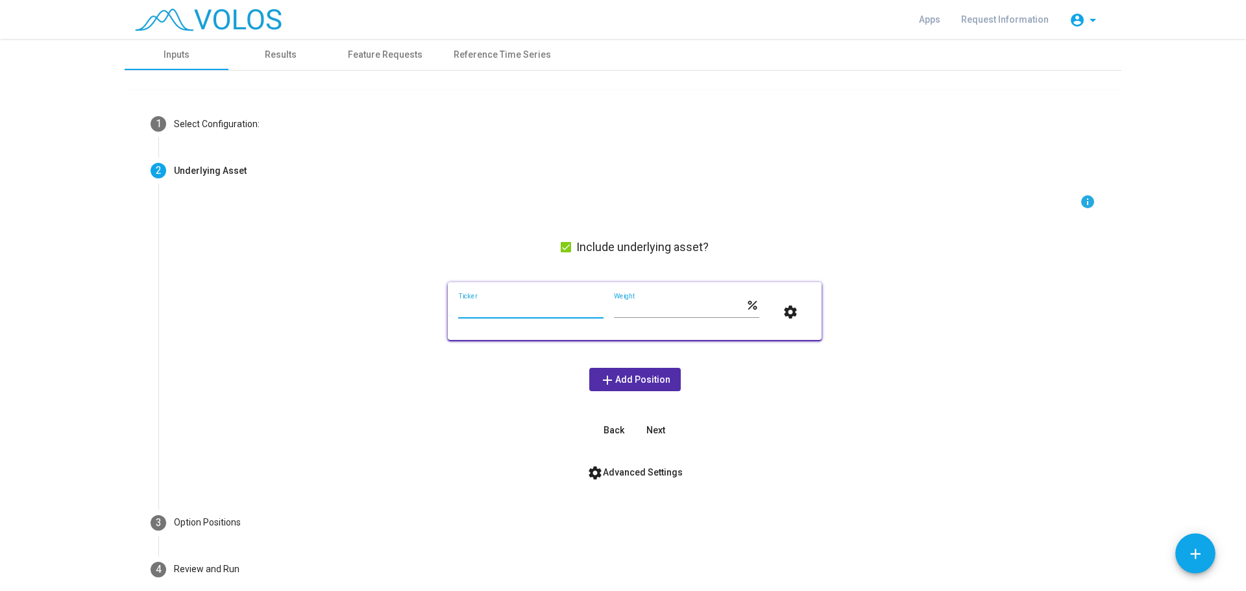
click at [518, 305] on input "Ticker" at bounding box center [530, 309] width 145 height 10
type input "***"
click at [785, 430] on div "info Include underlying asset? *** Ticker *** Weight percent settings add Add P…" at bounding box center [634, 318] width 921 height 248
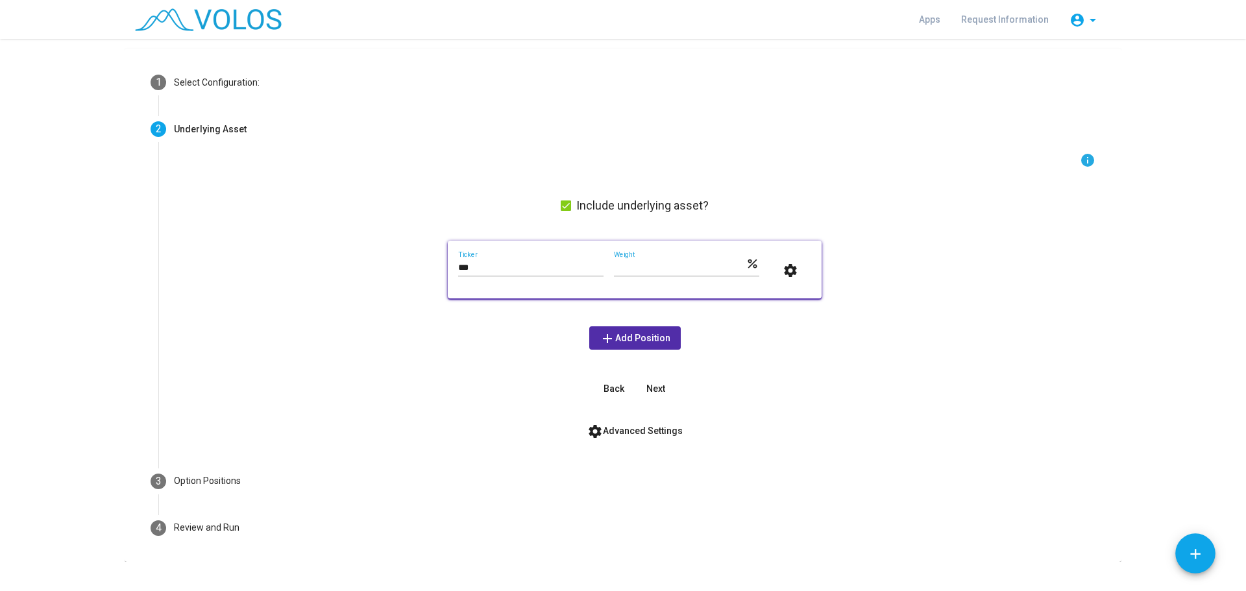
scroll to position [64, 0]
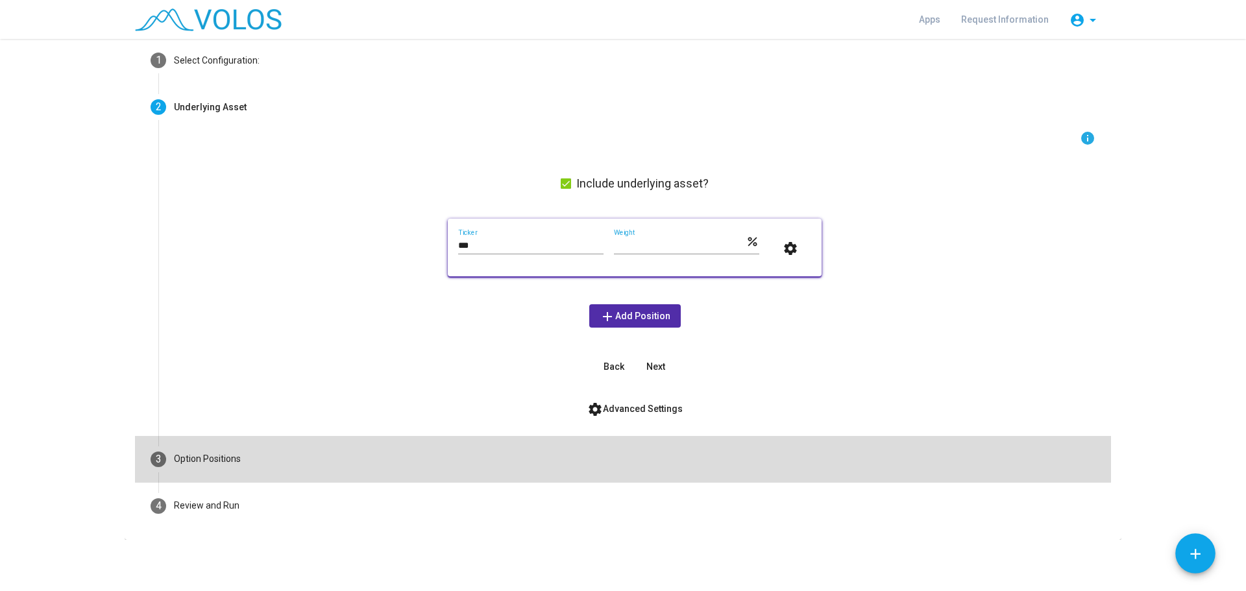
click at [235, 464] on div "Option Positions" at bounding box center [207, 459] width 67 height 14
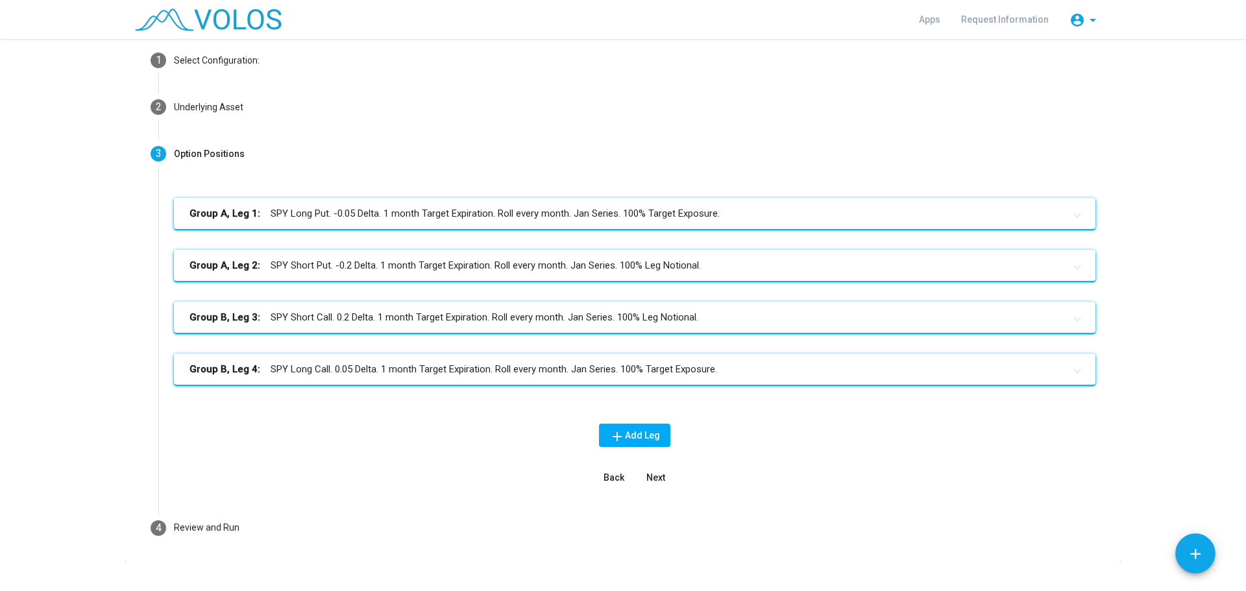
click at [774, 215] on mat-panel-title "Group A, Leg 1: SPY Long Put. -0.05 Delta. 1 month Target Expiration. Roll ever…" at bounding box center [626, 213] width 875 height 15
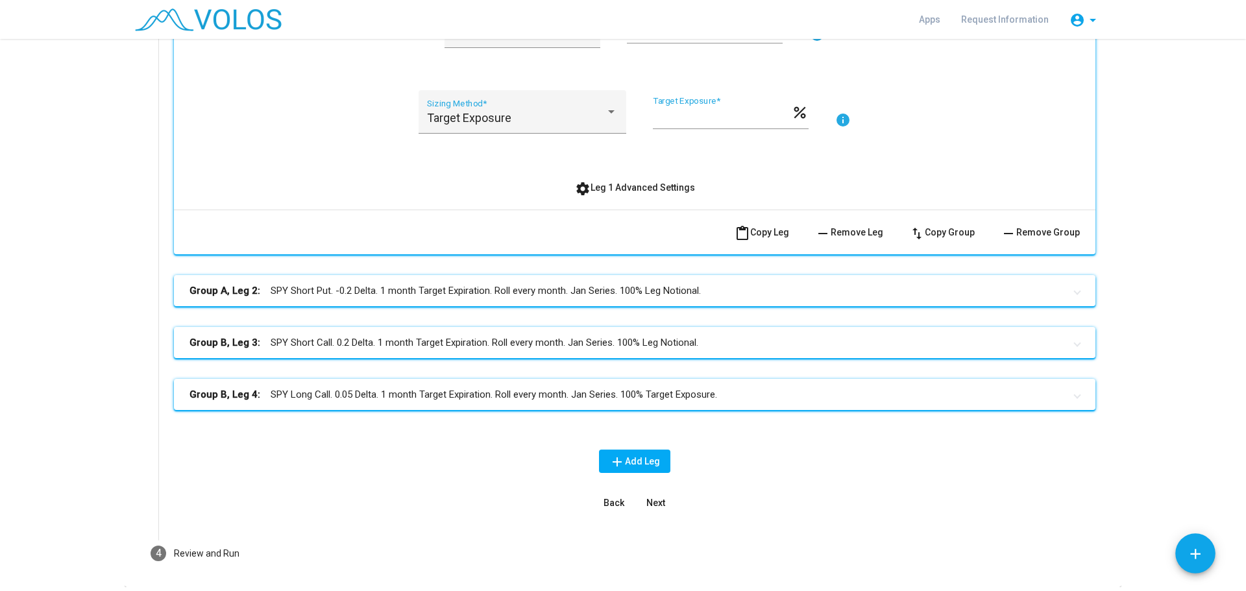
scroll to position [518, 0]
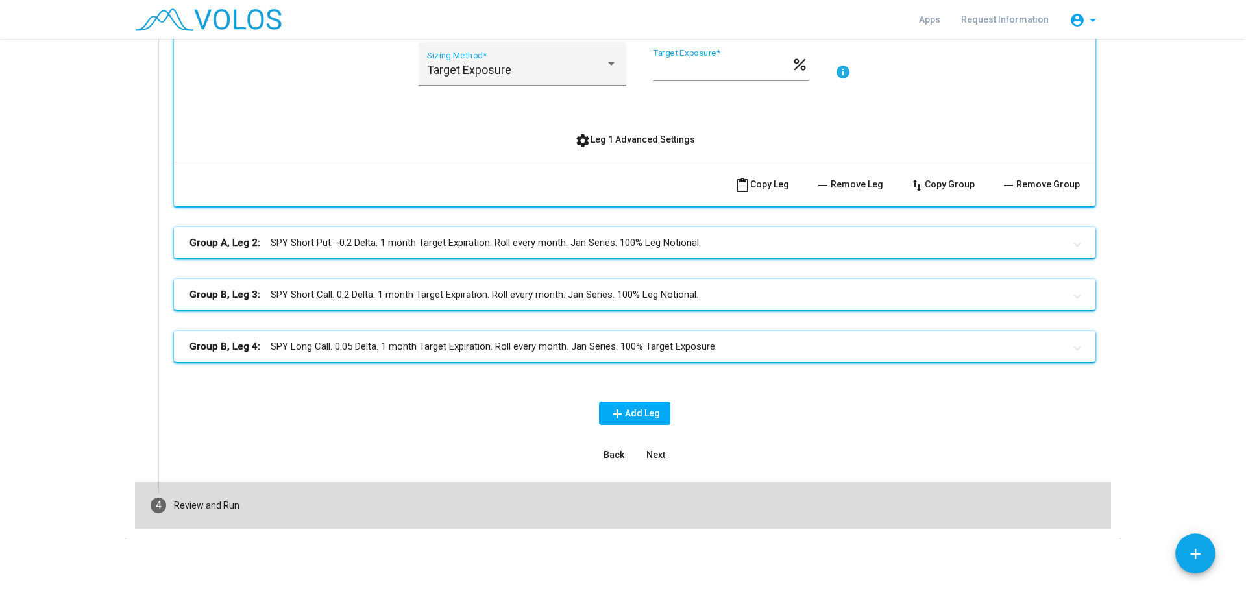
click at [216, 507] on div "Review and Run" at bounding box center [207, 506] width 66 height 14
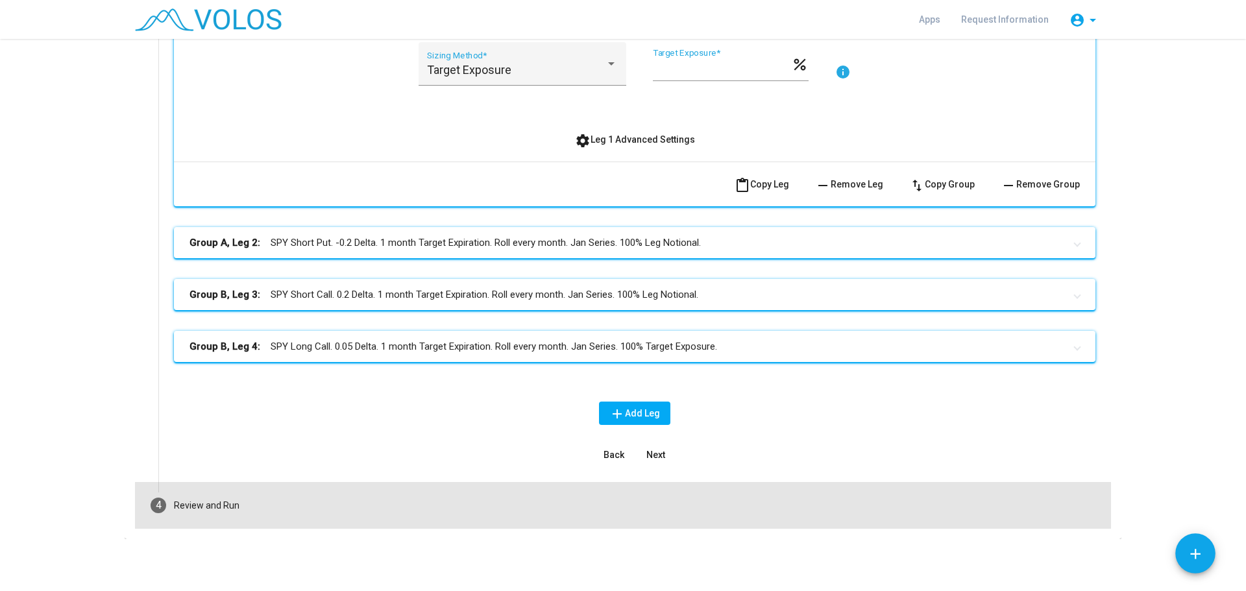
scroll to position [67, 0]
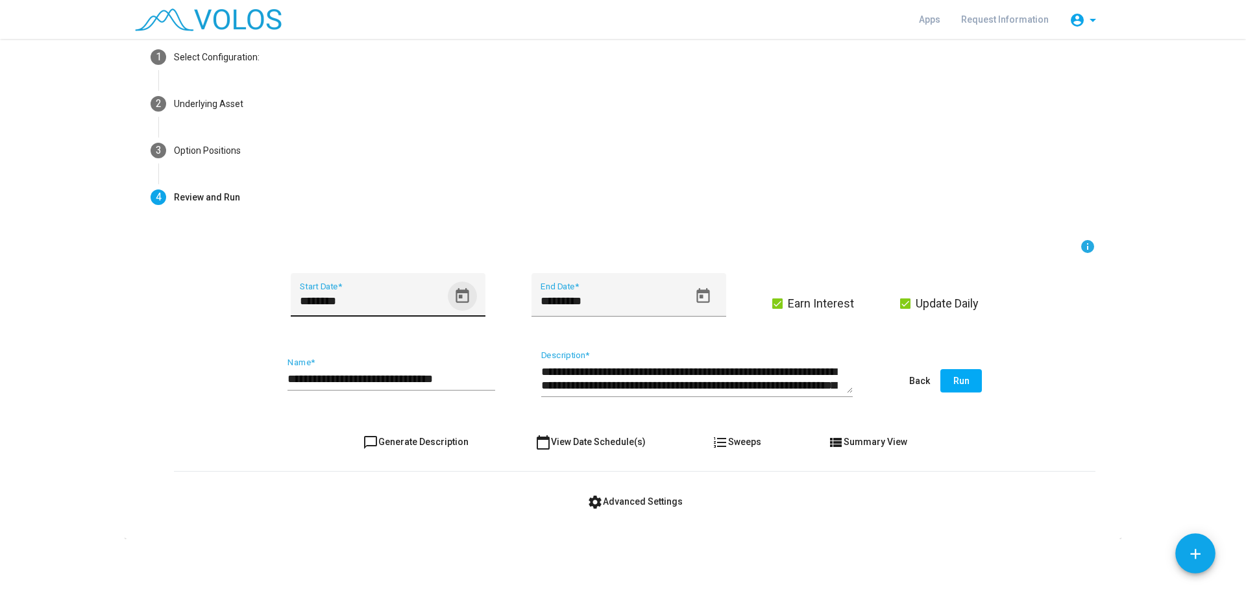
click at [456, 290] on icon "Open calendar" at bounding box center [462, 295] width 13 height 15
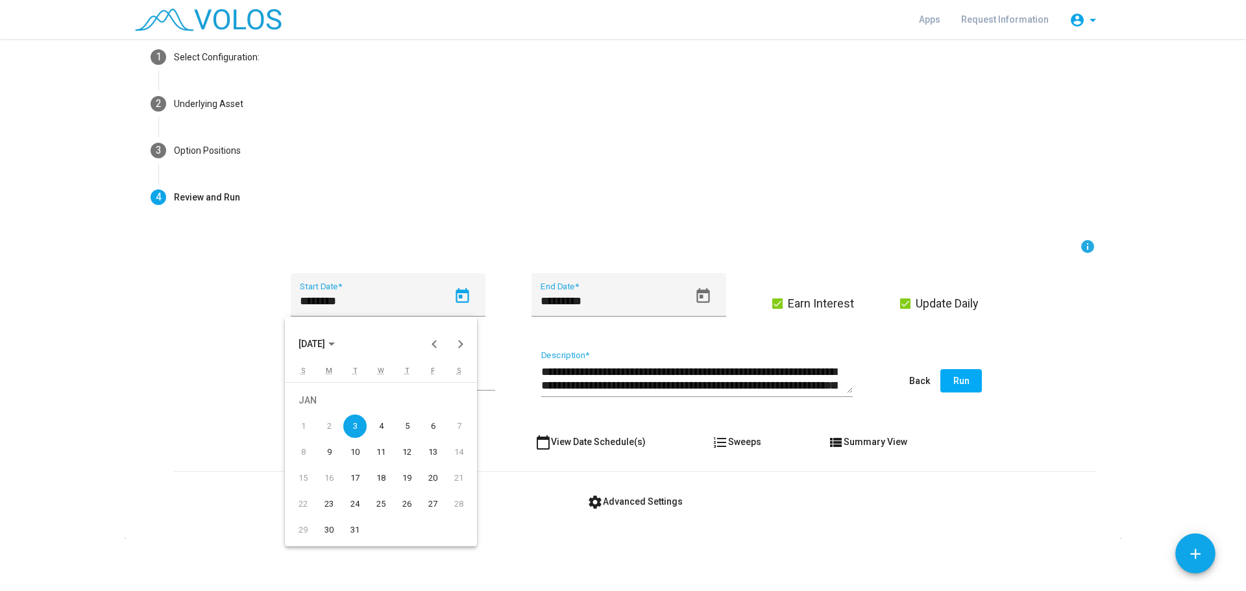
click at [325, 343] on span "JAN 2006" at bounding box center [311, 344] width 27 height 10
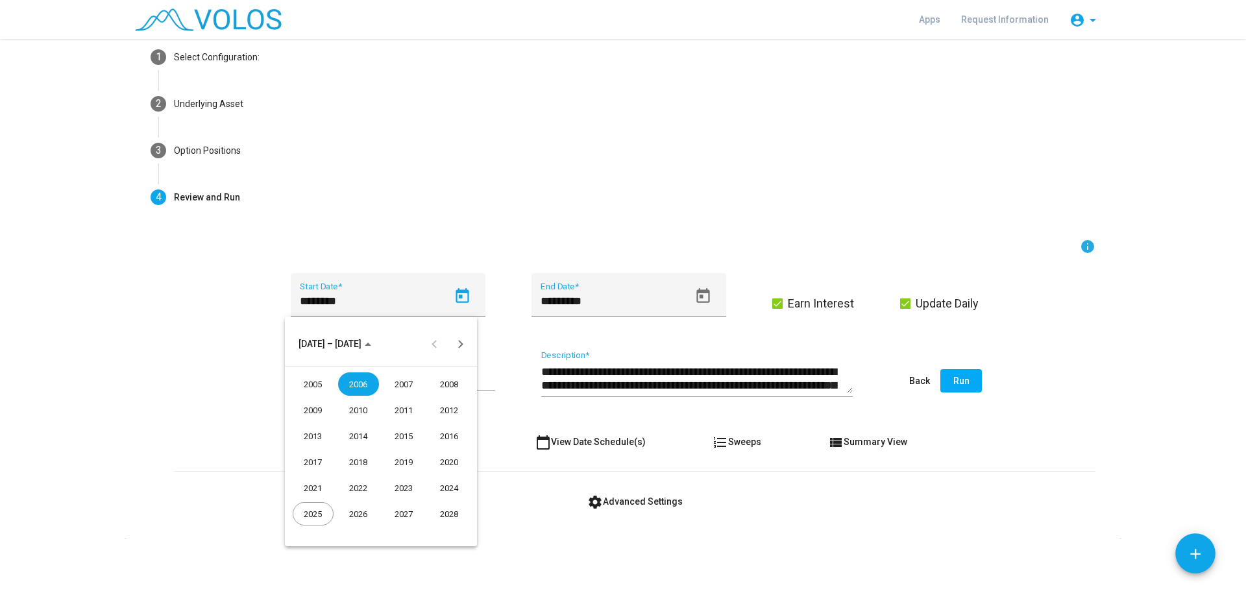
click at [404, 384] on div "2007" at bounding box center [403, 383] width 41 height 23
click at [316, 409] on div "JAN" at bounding box center [313, 409] width 41 height 23
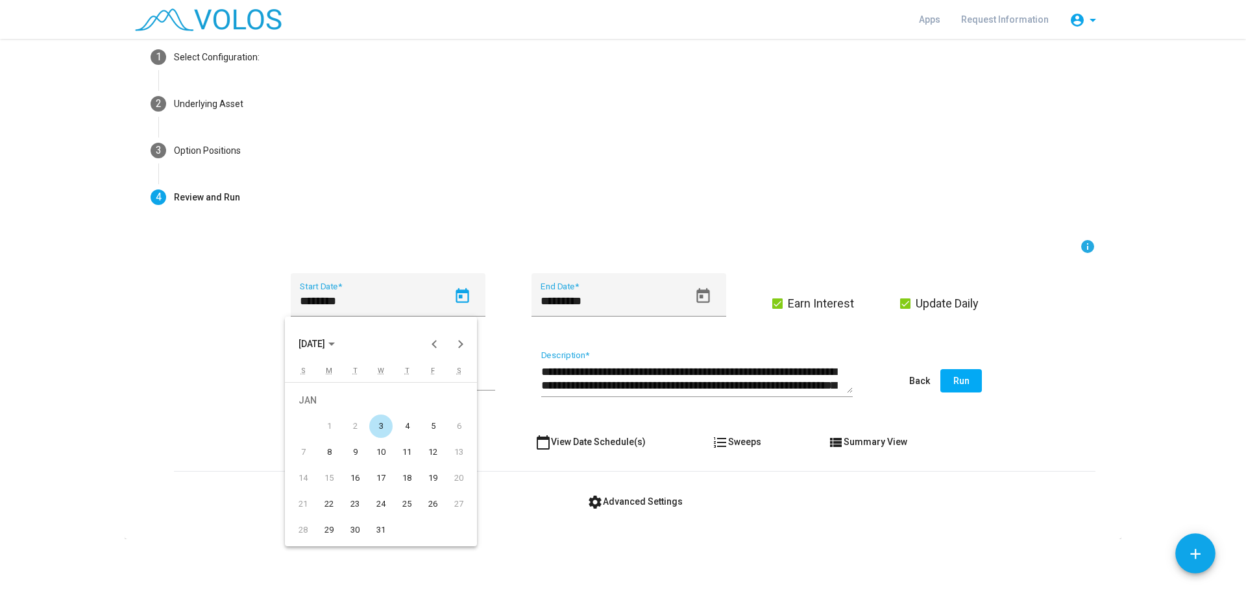
click at [378, 423] on div "3" at bounding box center [380, 426] width 23 height 23
type input "********"
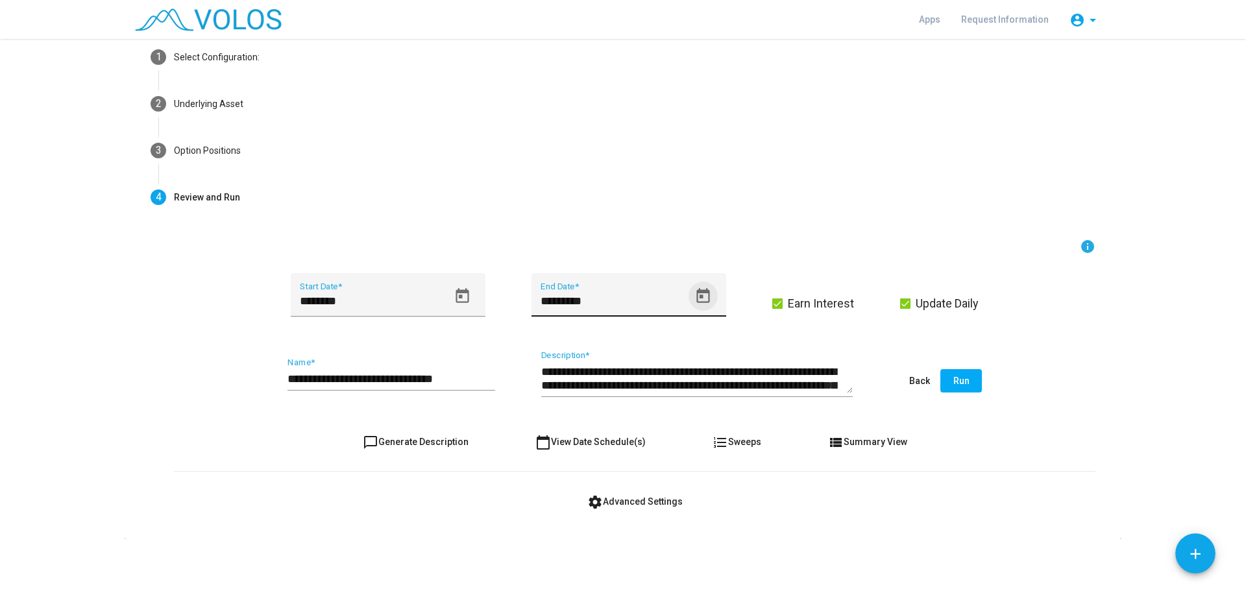
click at [699, 293] on icon "Open calendar" at bounding box center [703, 296] width 18 height 18
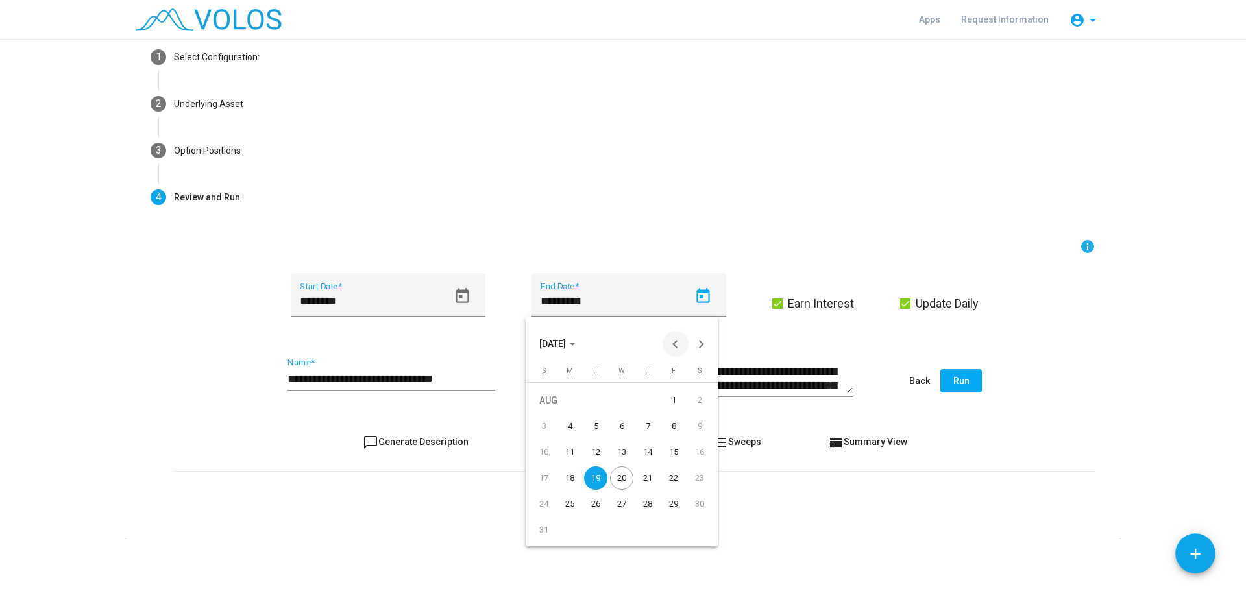
click at [676, 341] on button "Previous month" at bounding box center [676, 344] width 26 height 26
click at [645, 521] on div "31" at bounding box center [647, 529] width 23 height 23
type input "*********"
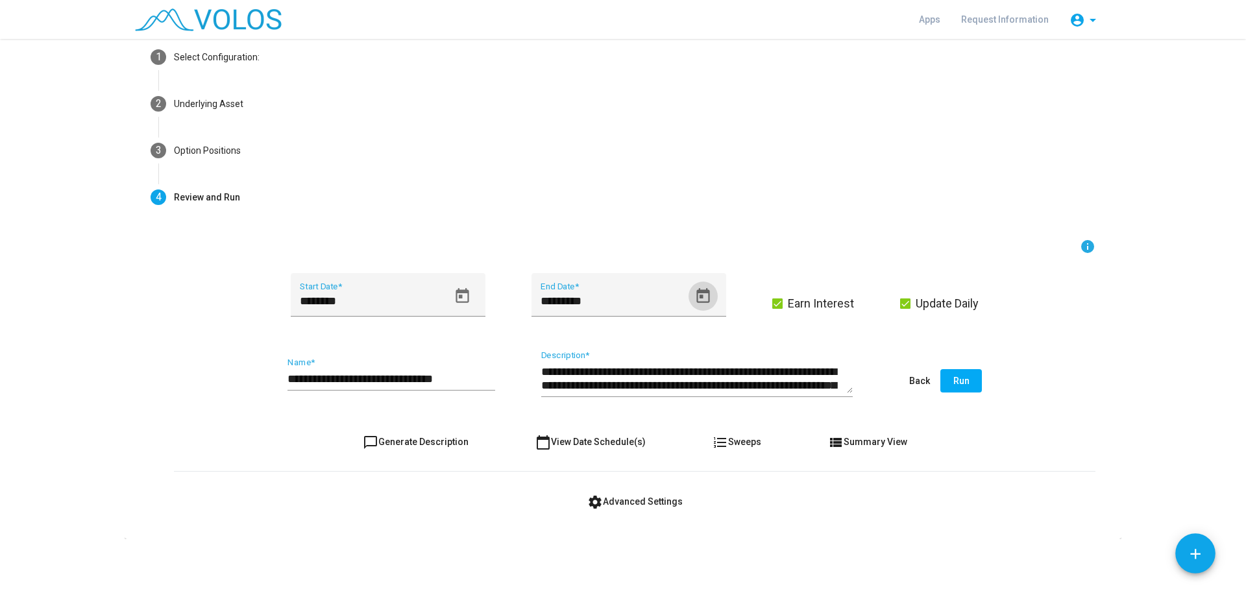
click at [478, 373] on input "**********" at bounding box center [391, 378] width 208 height 13
drag, startPoint x: 414, startPoint y: 378, endPoint x: 482, endPoint y: 376, distance: 68.1
click at [482, 376] on input "**********" at bounding box center [391, 378] width 208 height 13
type input "**********"
click at [646, 498] on span "settings Advanced Settings" at bounding box center [634, 501] width 95 height 10
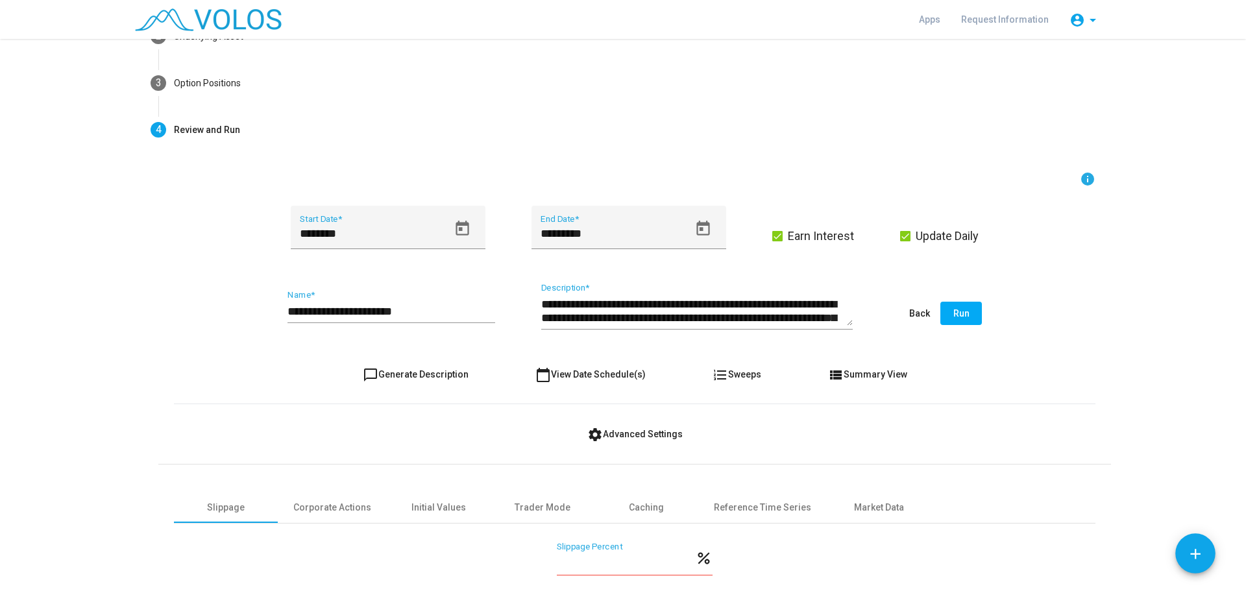
scroll to position [247, 0]
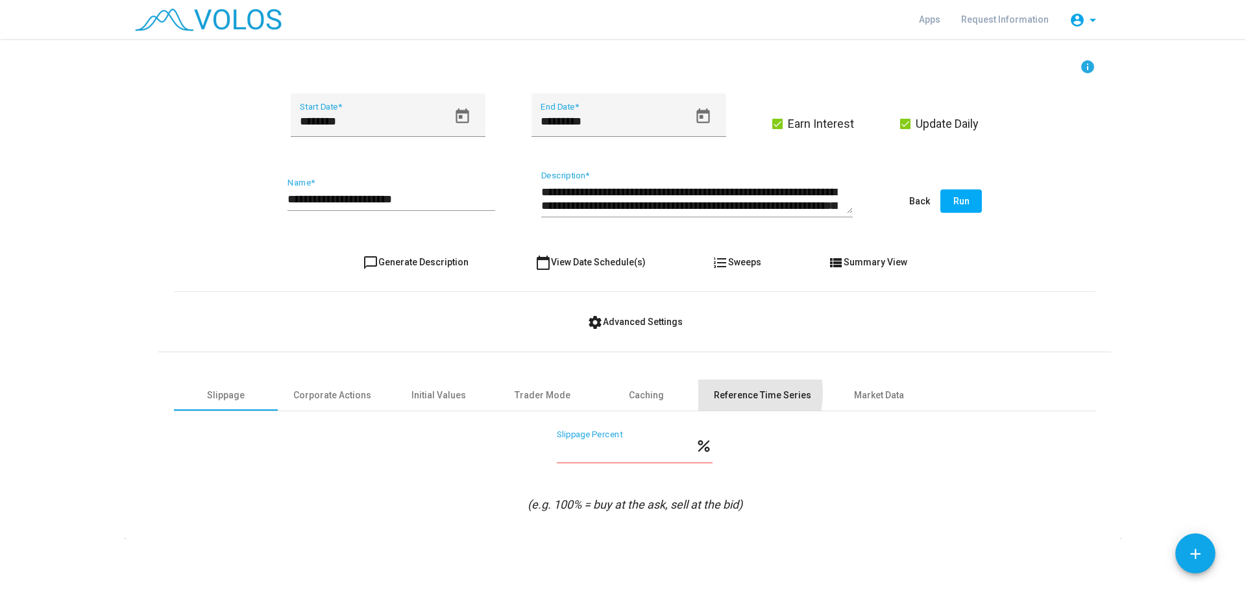
click at [720, 393] on div "Reference Time Series" at bounding box center [762, 396] width 97 height 14
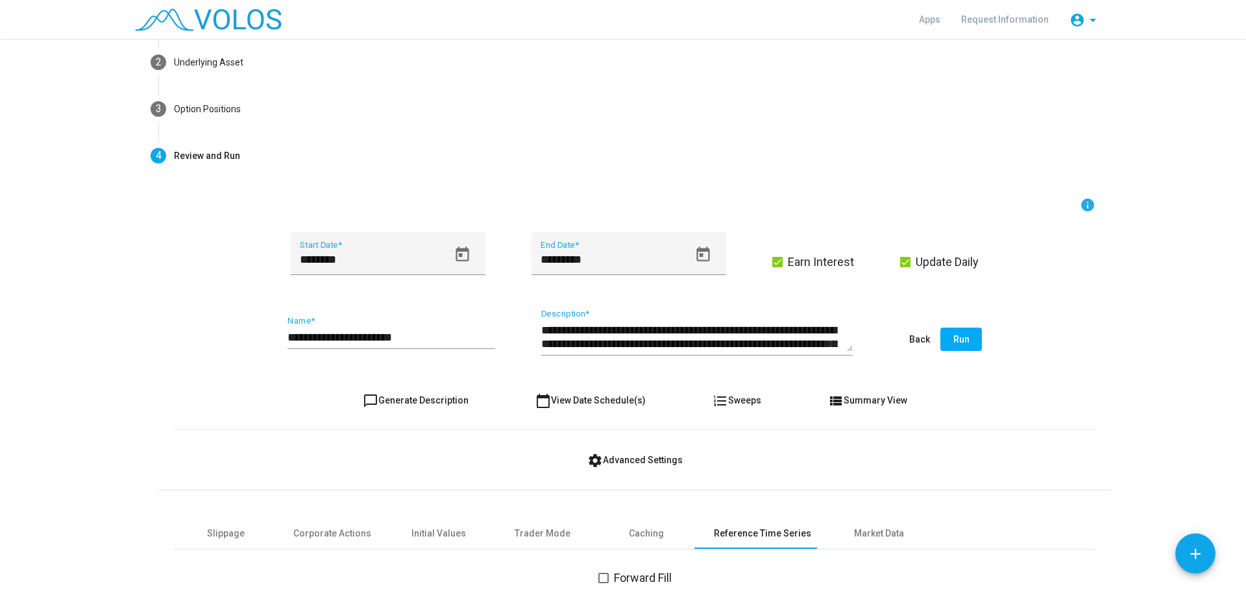
scroll to position [51, 0]
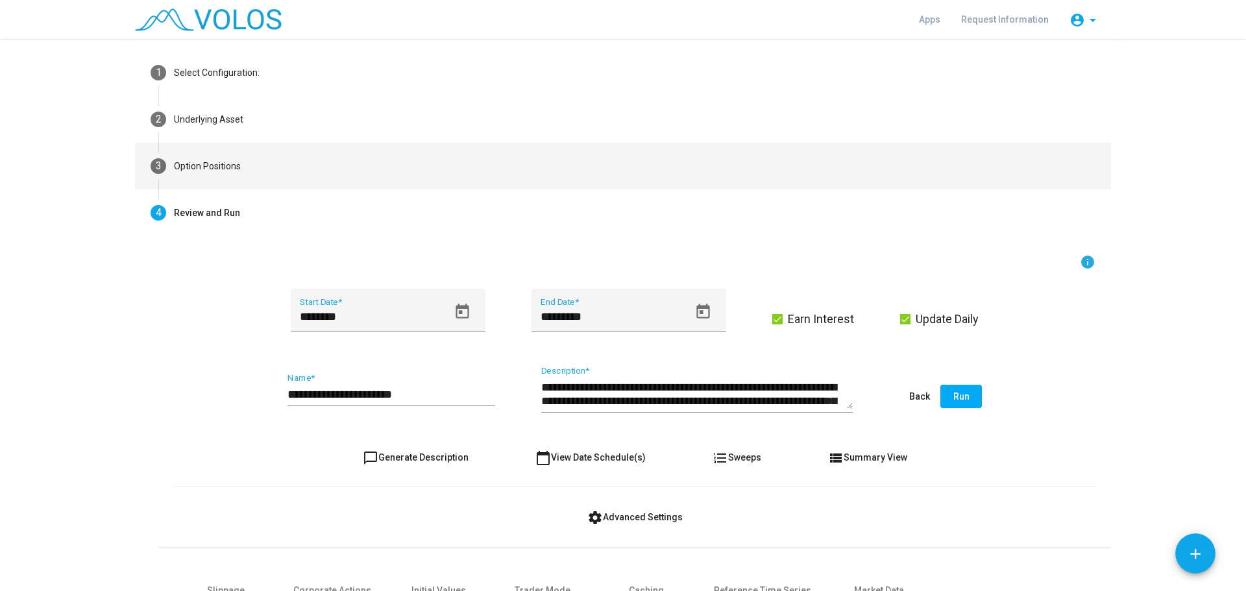
click at [228, 168] on div "Option Positions" at bounding box center [207, 167] width 67 height 14
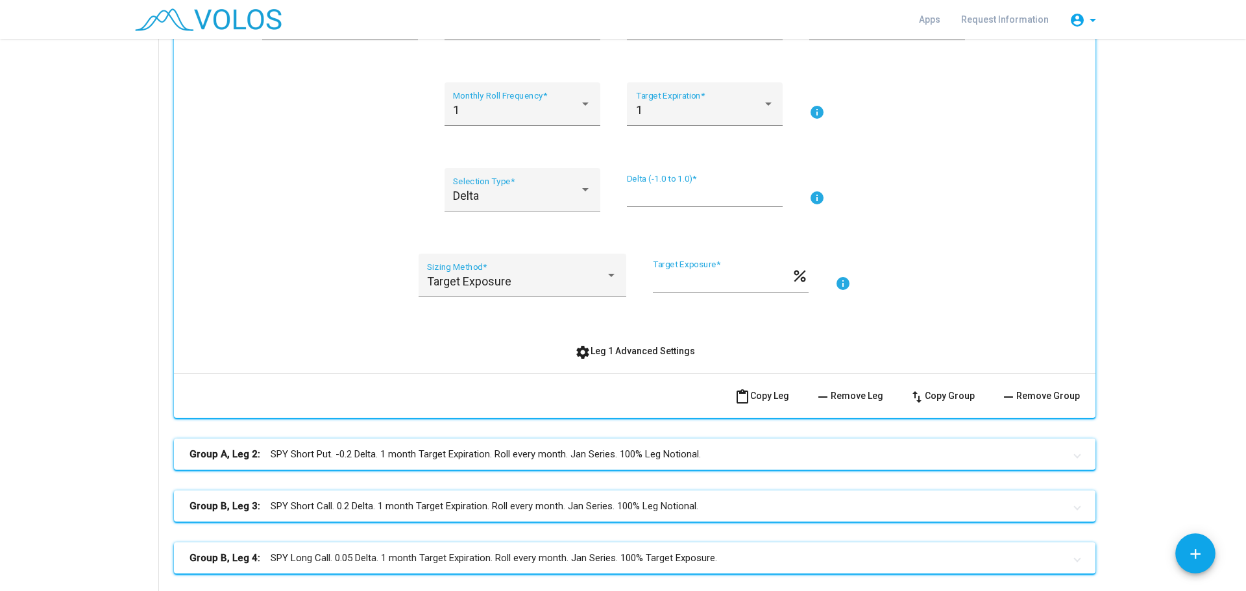
scroll to position [311, 0]
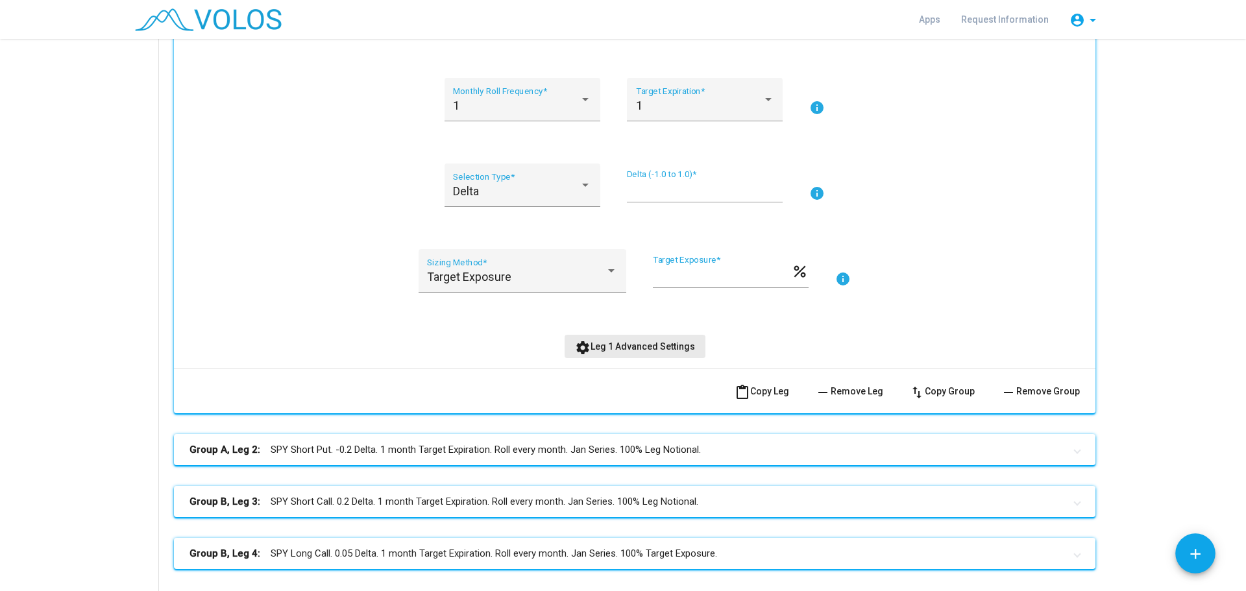
click at [675, 346] on span "settings Leg 1 Advanced Settings" at bounding box center [635, 346] width 120 height 10
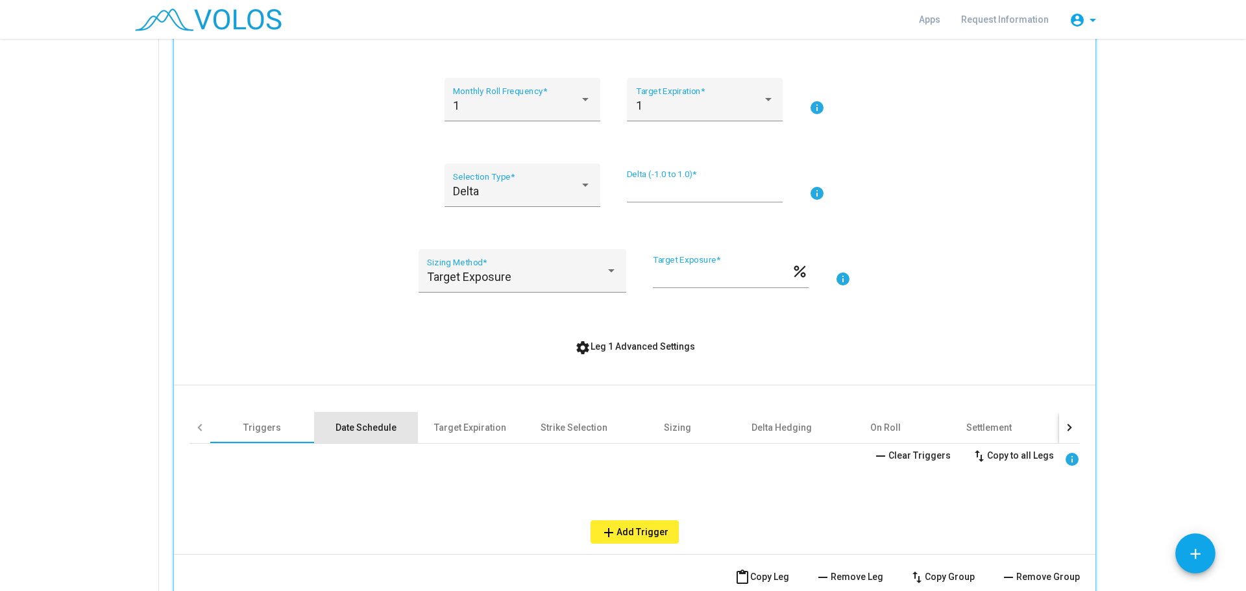
click at [371, 430] on div "Date Schedule" at bounding box center [365, 427] width 61 height 13
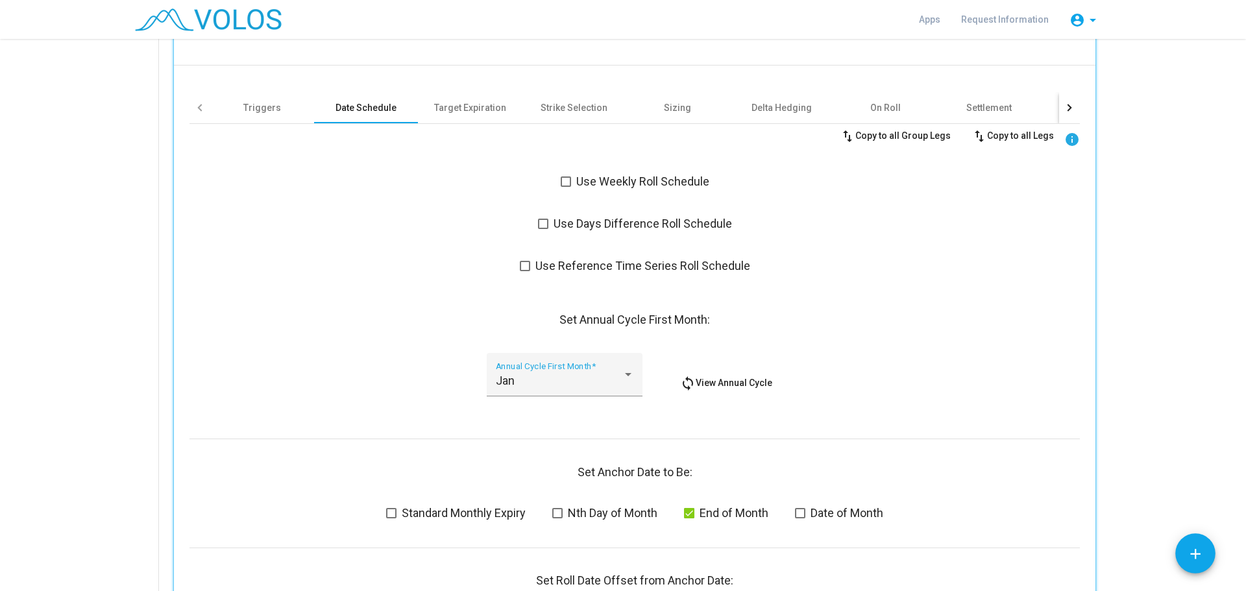
scroll to position [635, 0]
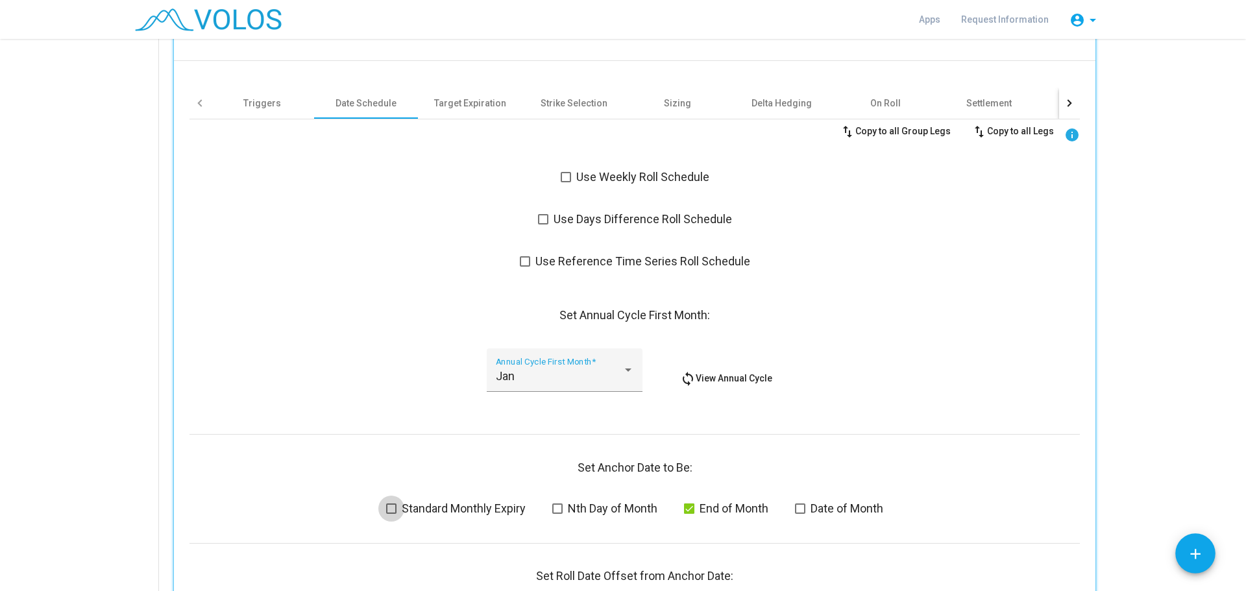
click at [387, 510] on span at bounding box center [391, 509] width 10 height 10
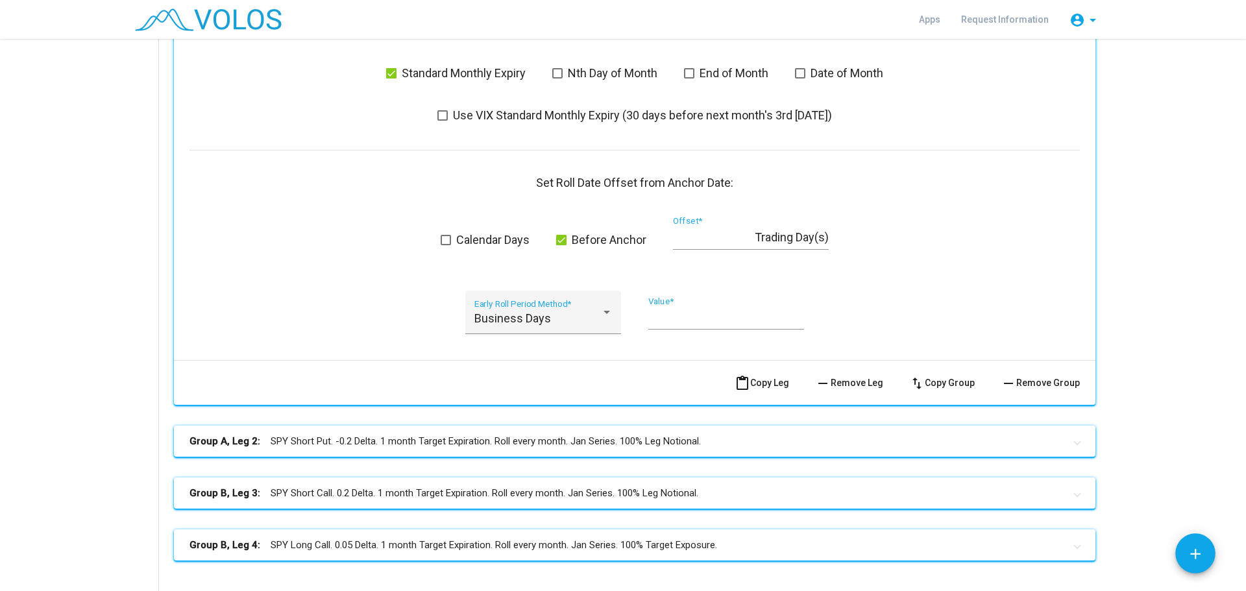
scroll to position [1089, 0]
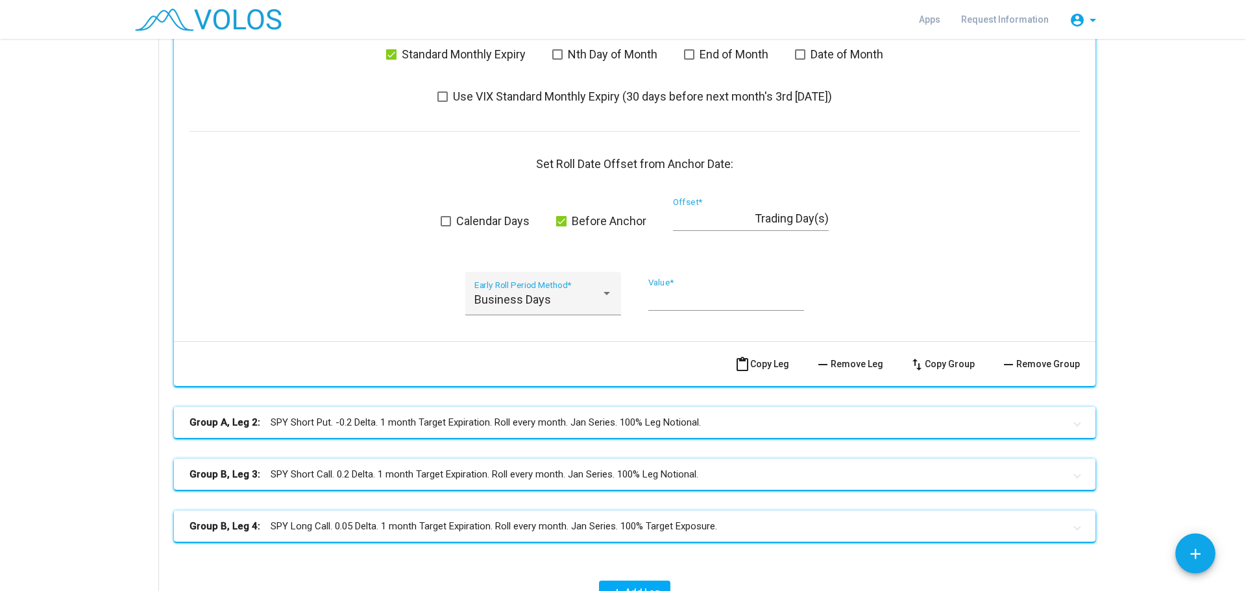
click at [713, 422] on mat-panel-title "Group A, Leg 2: SPY Short Put. -0.2 Delta. 1 month Target Expiration. Roll ever…" at bounding box center [626, 422] width 875 height 15
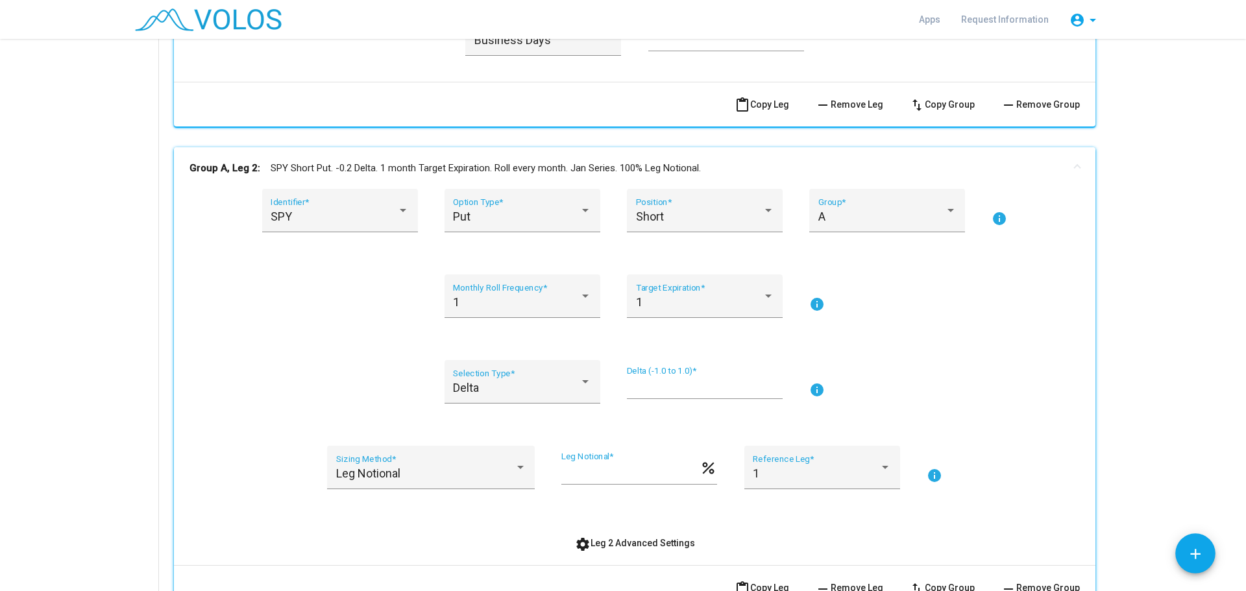
scroll to position [1544, 0]
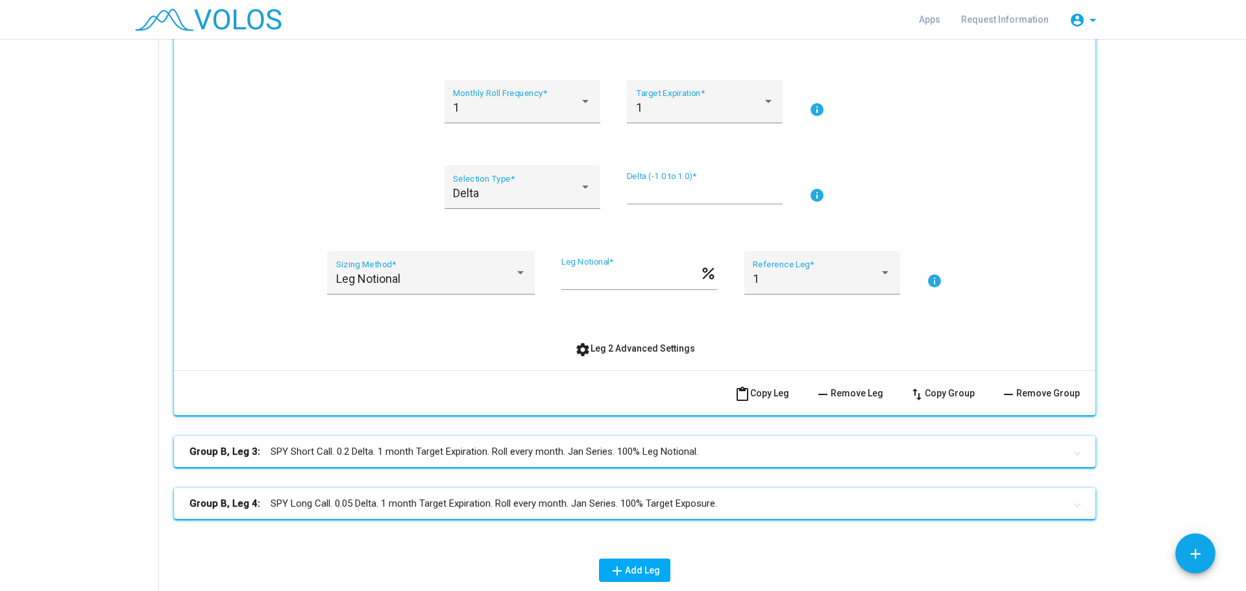
click at [650, 349] on span "settings Leg 2 Advanced Settings" at bounding box center [635, 348] width 120 height 10
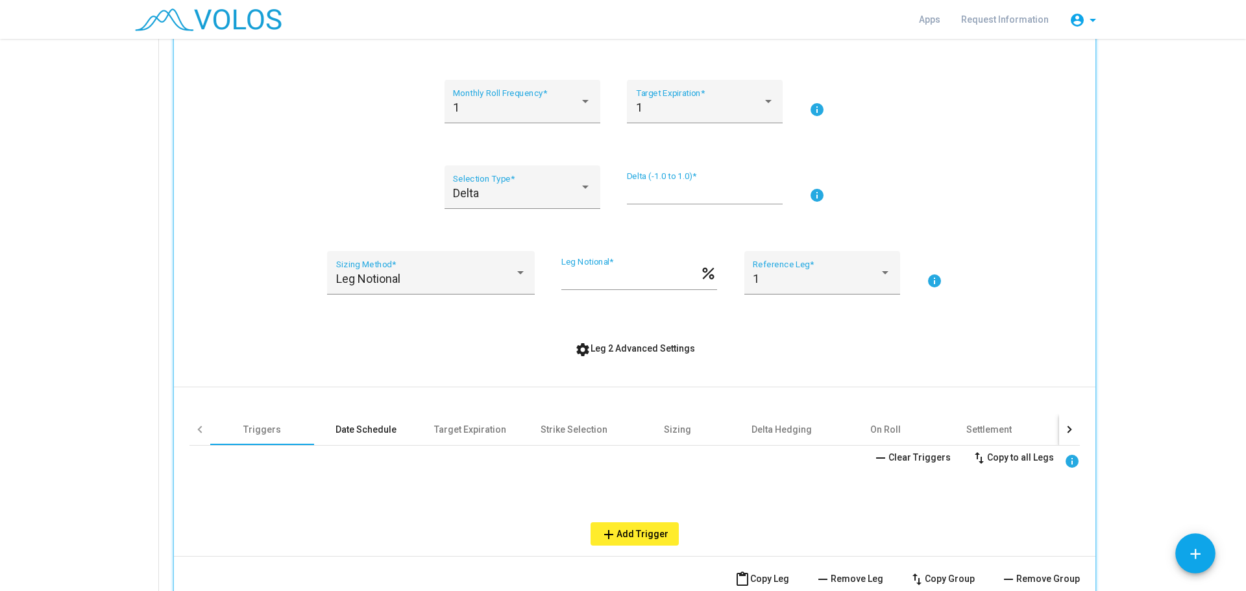
click at [358, 424] on div "Date Schedule" at bounding box center [365, 429] width 61 height 13
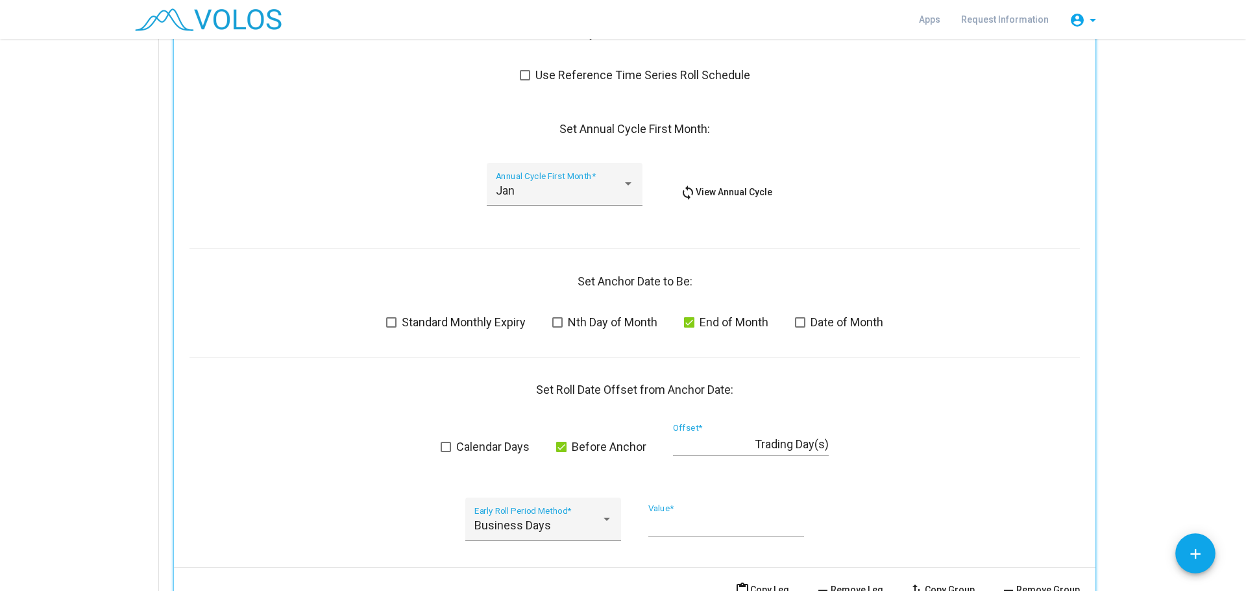
scroll to position [2063, 0]
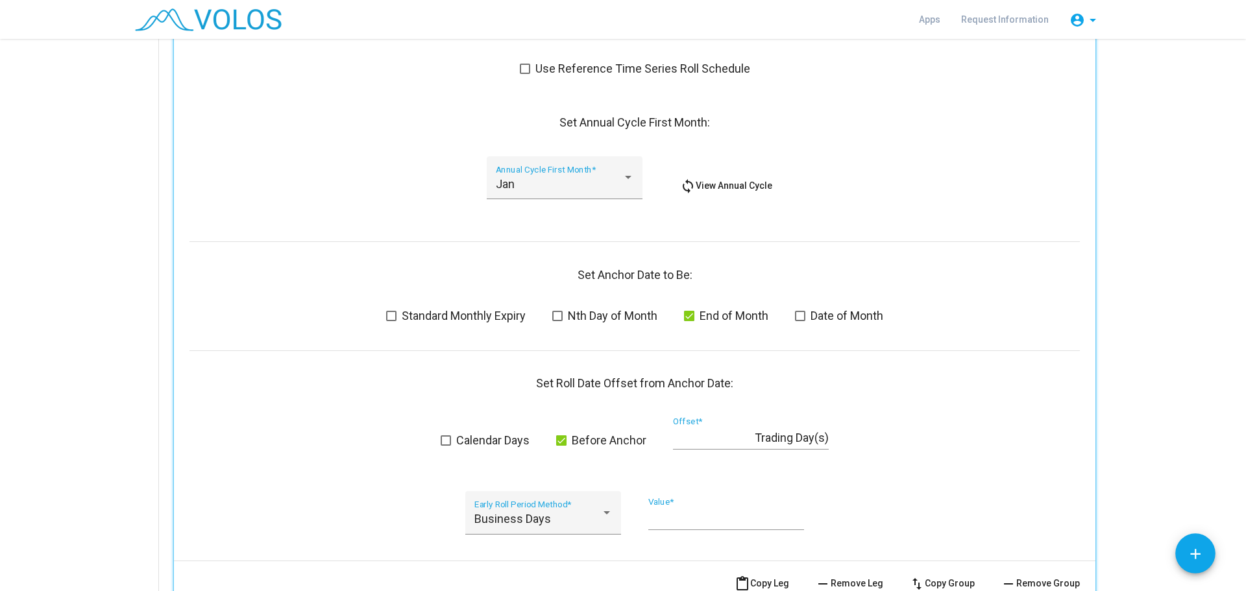
click at [386, 316] on span at bounding box center [391, 316] width 10 height 10
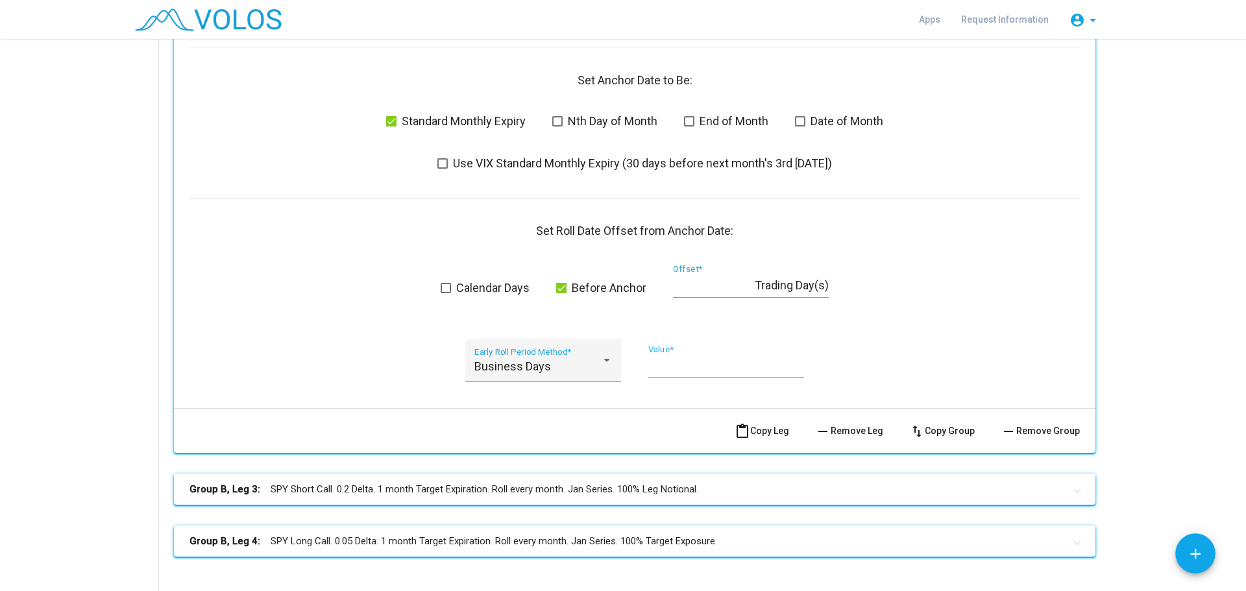
scroll to position [2452, 0]
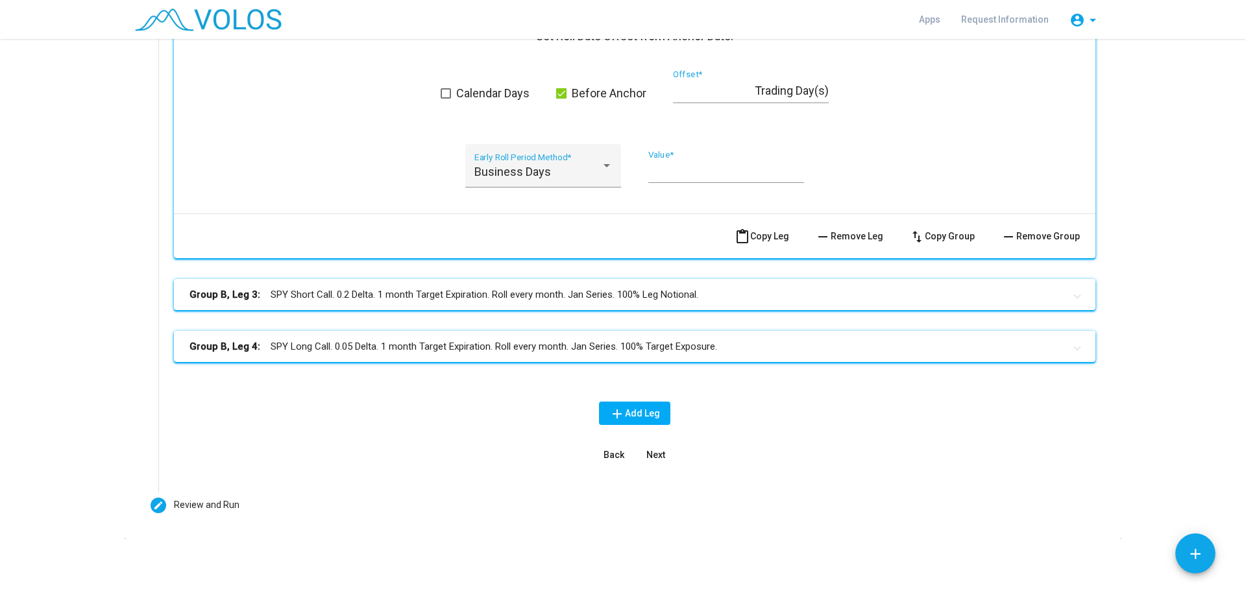
click at [584, 298] on mat-panel-title "Group B, Leg 3: SPY Short Call. 0.2 Delta. 1 month Target Expiration. Roll ever…" at bounding box center [626, 294] width 875 height 15
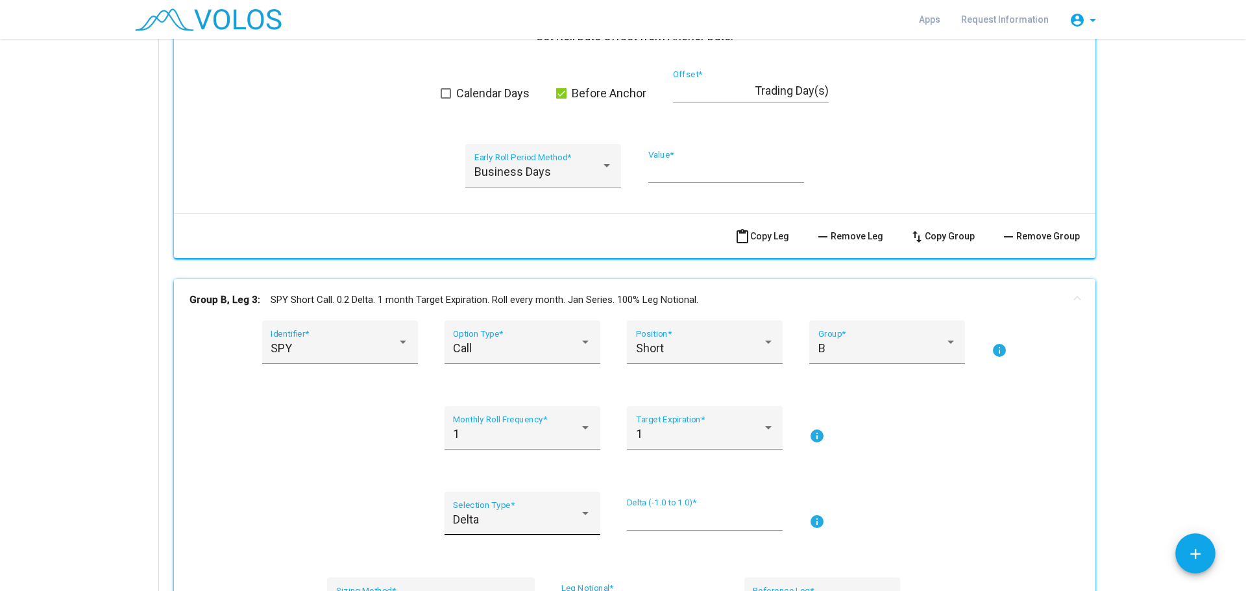
scroll to position [2712, 0]
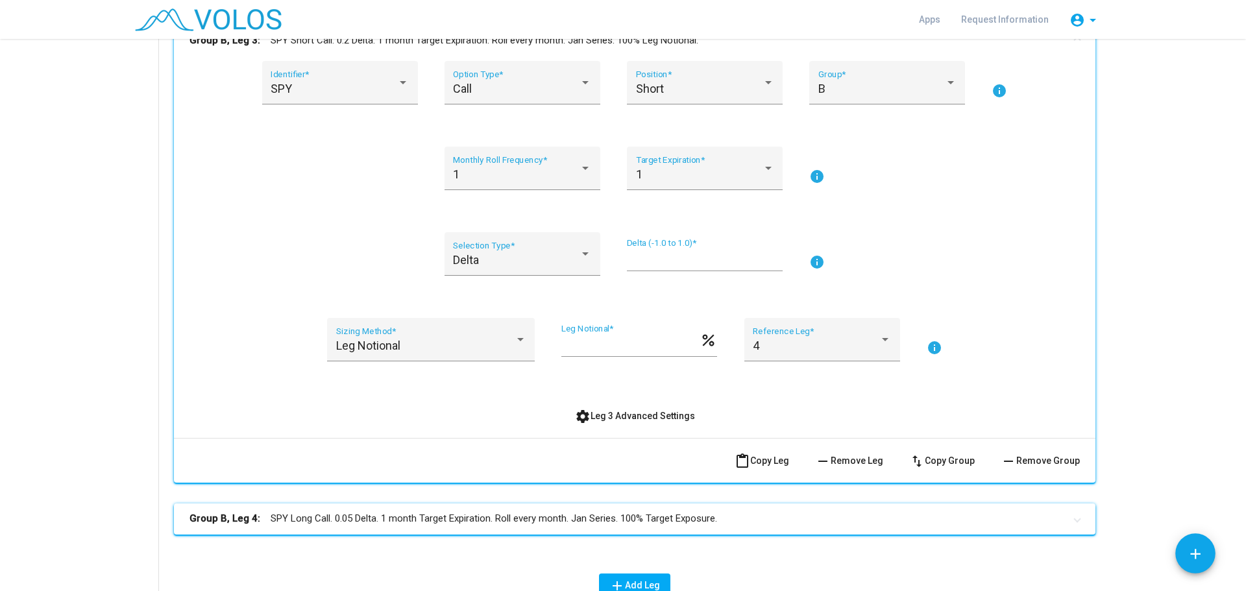
drag, startPoint x: 637, startPoint y: 415, endPoint x: 611, endPoint y: 439, distance: 35.8
click at [637, 415] on span "settings Leg 3 Advanced Settings" at bounding box center [635, 416] width 120 height 10
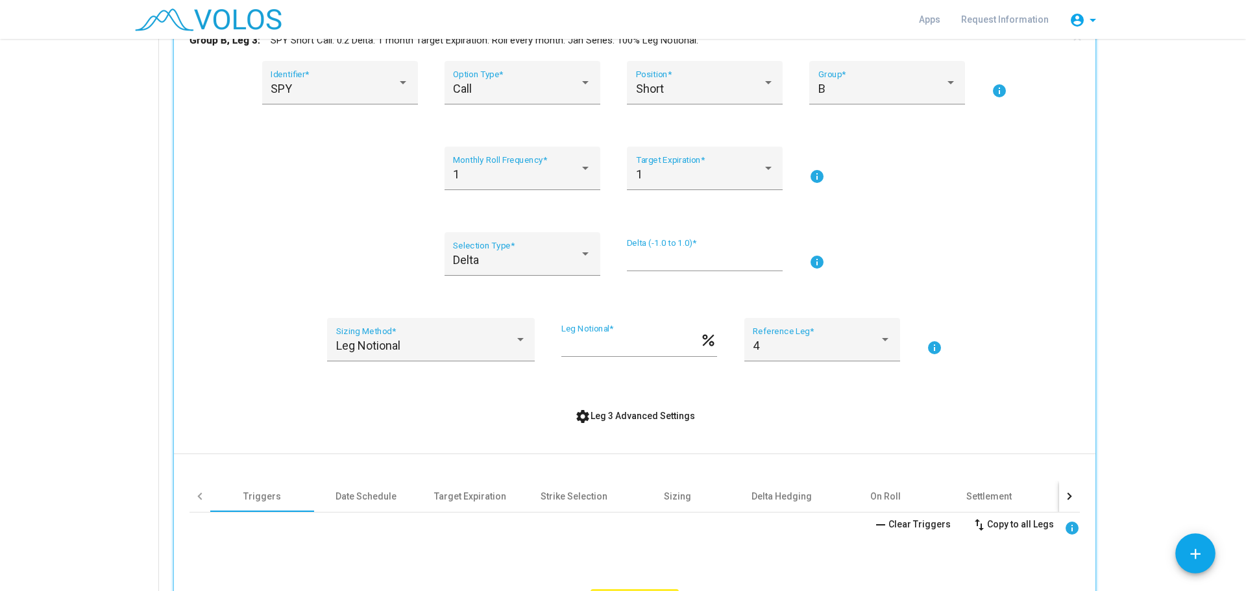
scroll to position [2971, 0]
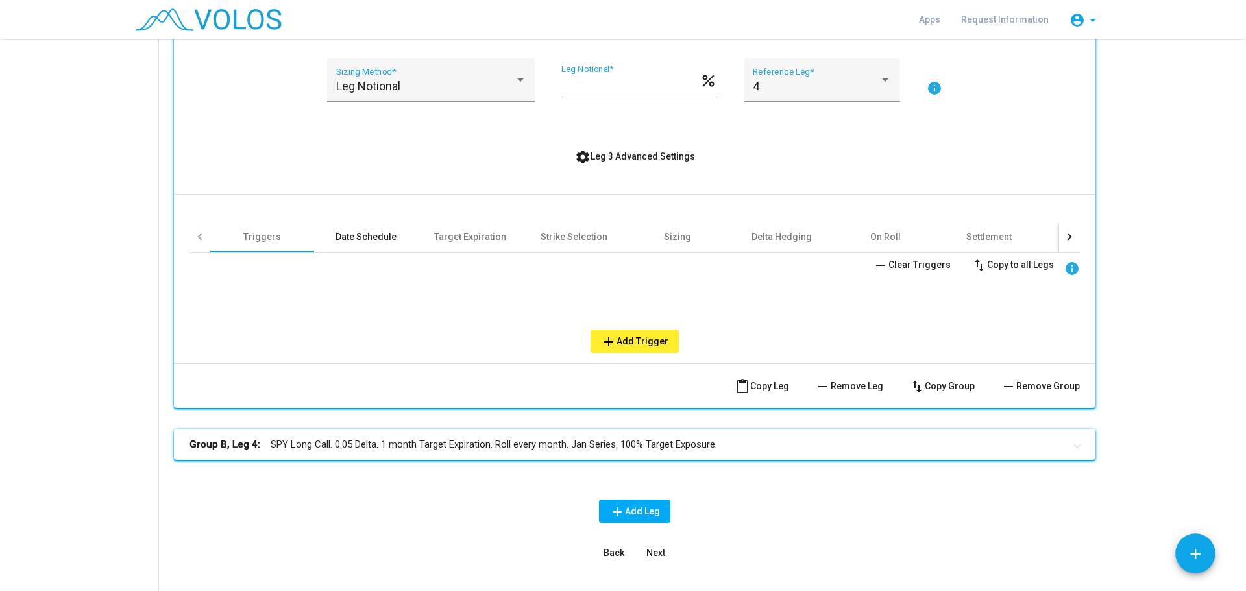
drag, startPoint x: 353, startPoint y: 239, endPoint x: 363, endPoint y: 239, distance: 10.4
click at [353, 238] on div "Date Schedule" at bounding box center [365, 236] width 61 height 13
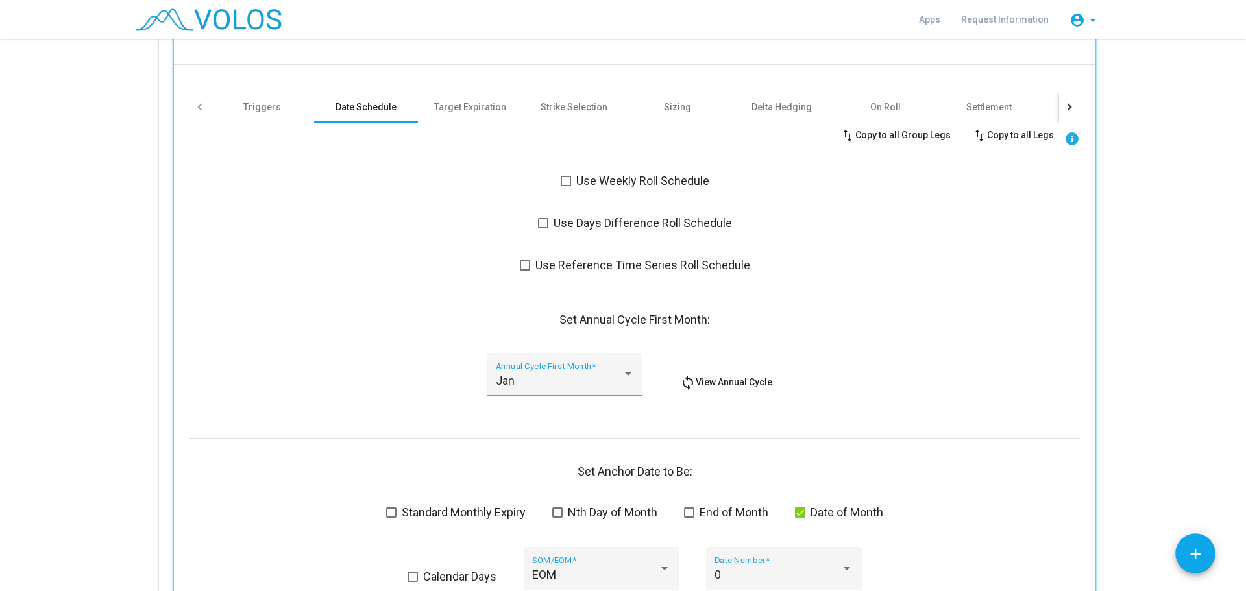
scroll to position [3231, 0]
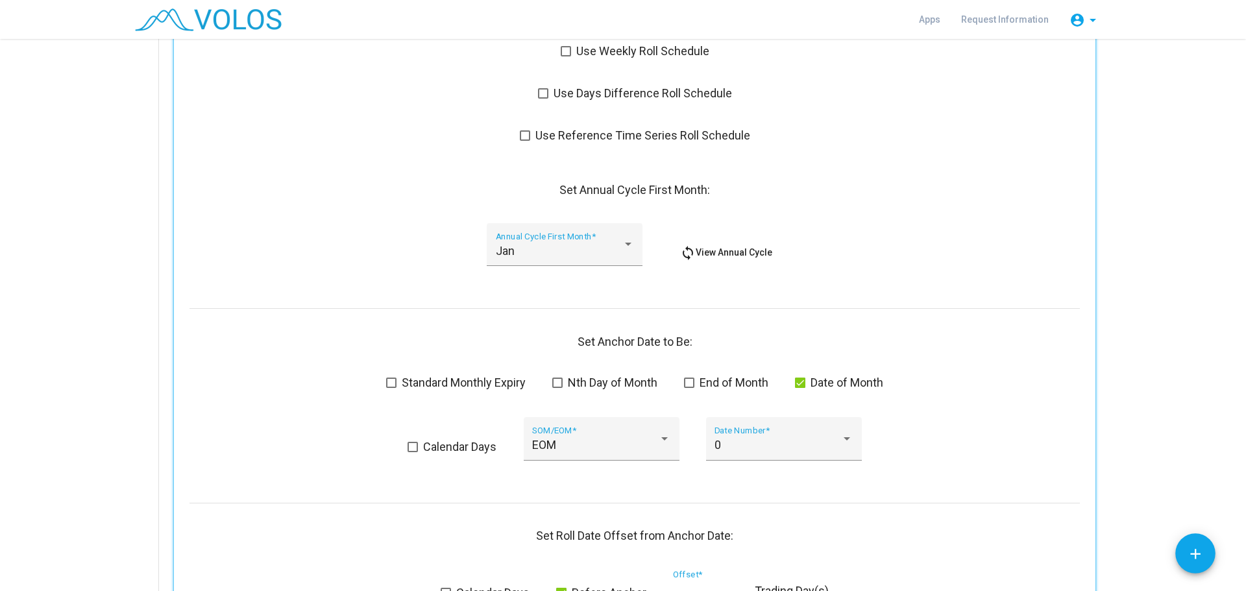
click at [387, 383] on span at bounding box center [391, 383] width 10 height 10
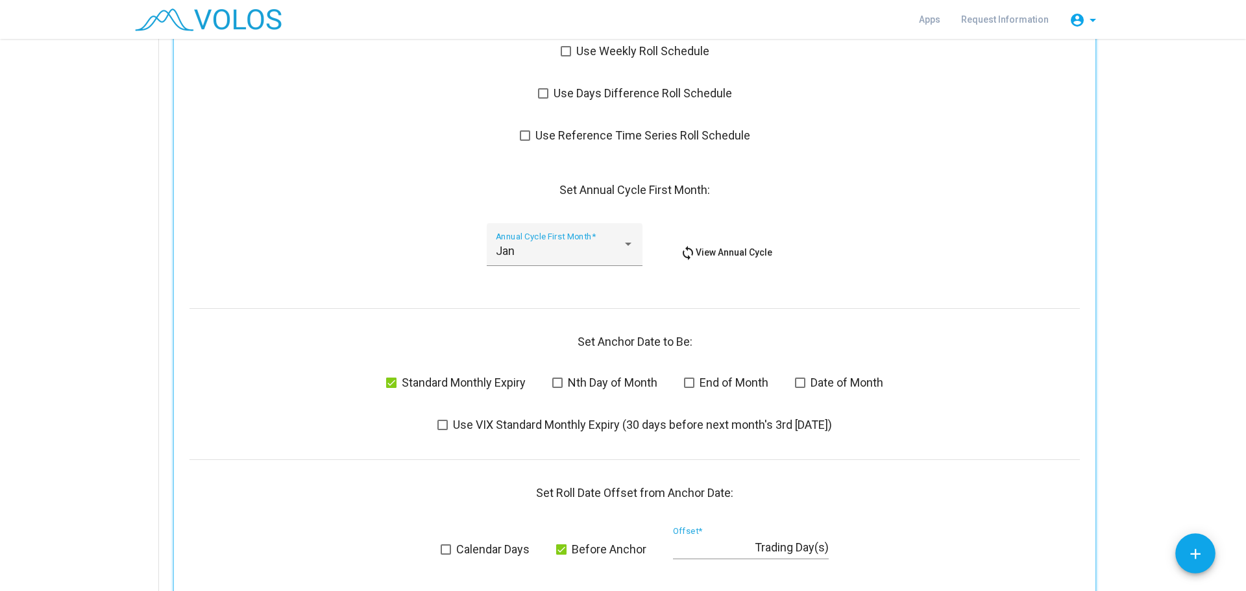
scroll to position [3555, 0]
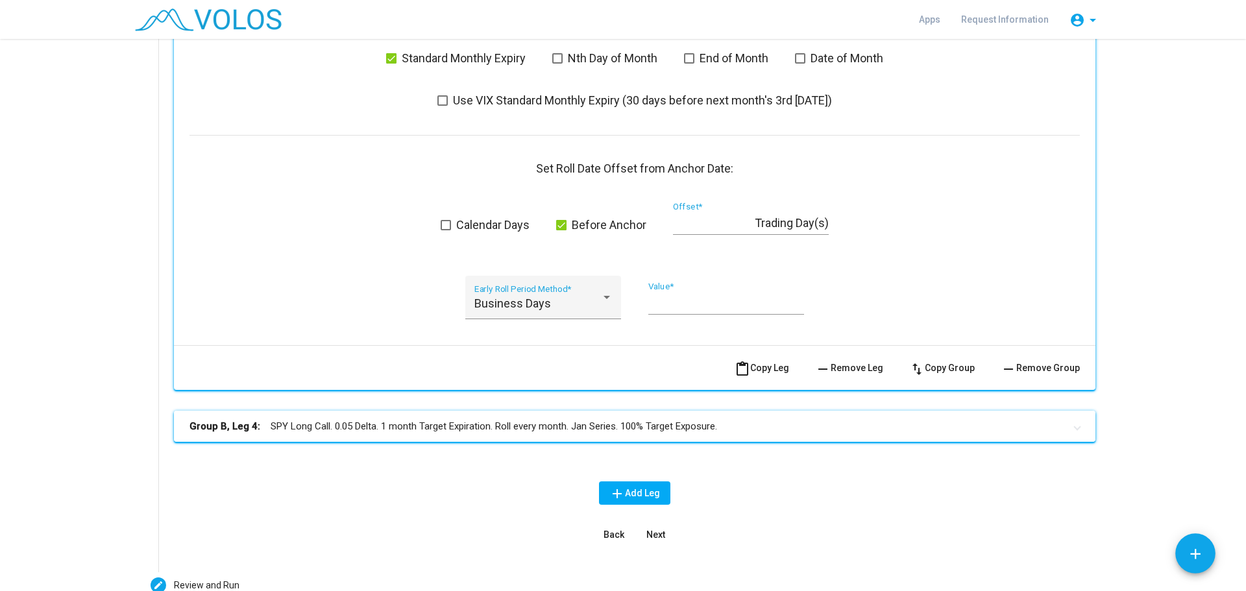
click at [514, 419] on mat-expansion-panel-header "Group B, Leg 4: SPY Long Call. 0.05 Delta. 1 month Target Expiration. Roll ever…" at bounding box center [634, 426] width 921 height 31
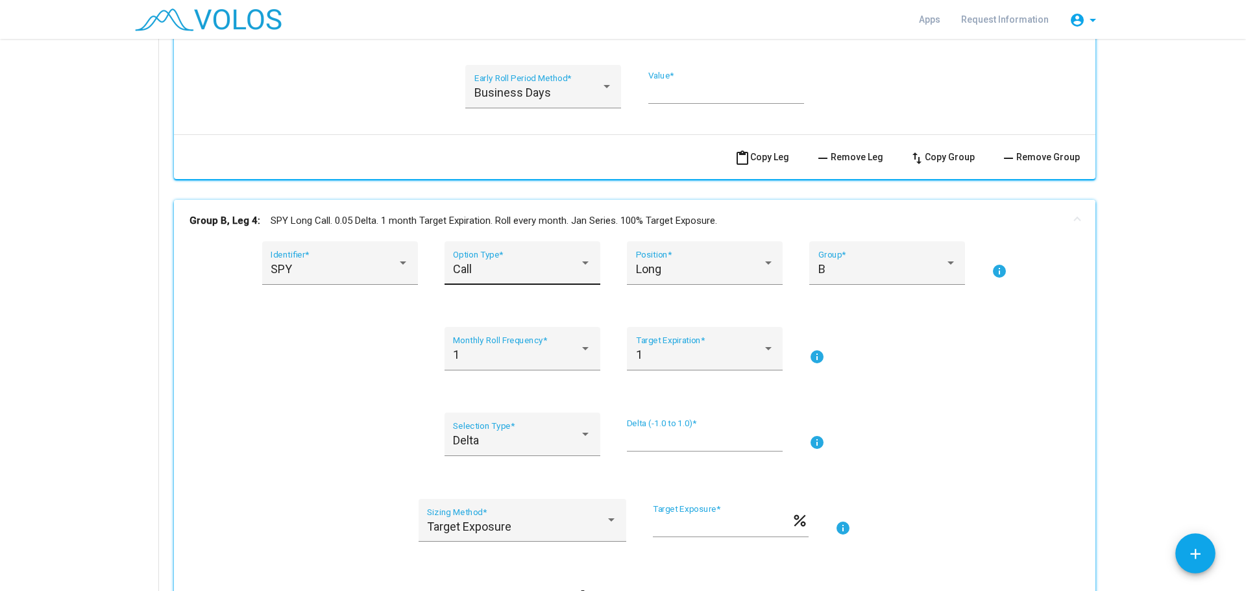
scroll to position [3880, 0]
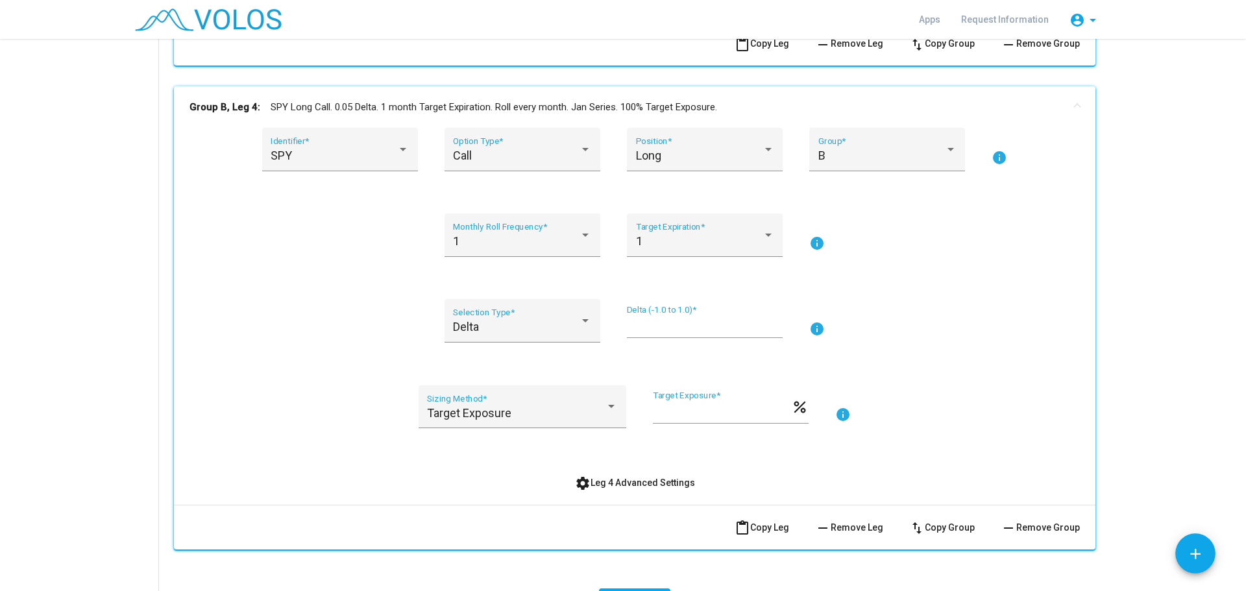
click at [624, 483] on span "settings Leg 4 Advanced Settings" at bounding box center [635, 483] width 120 height 10
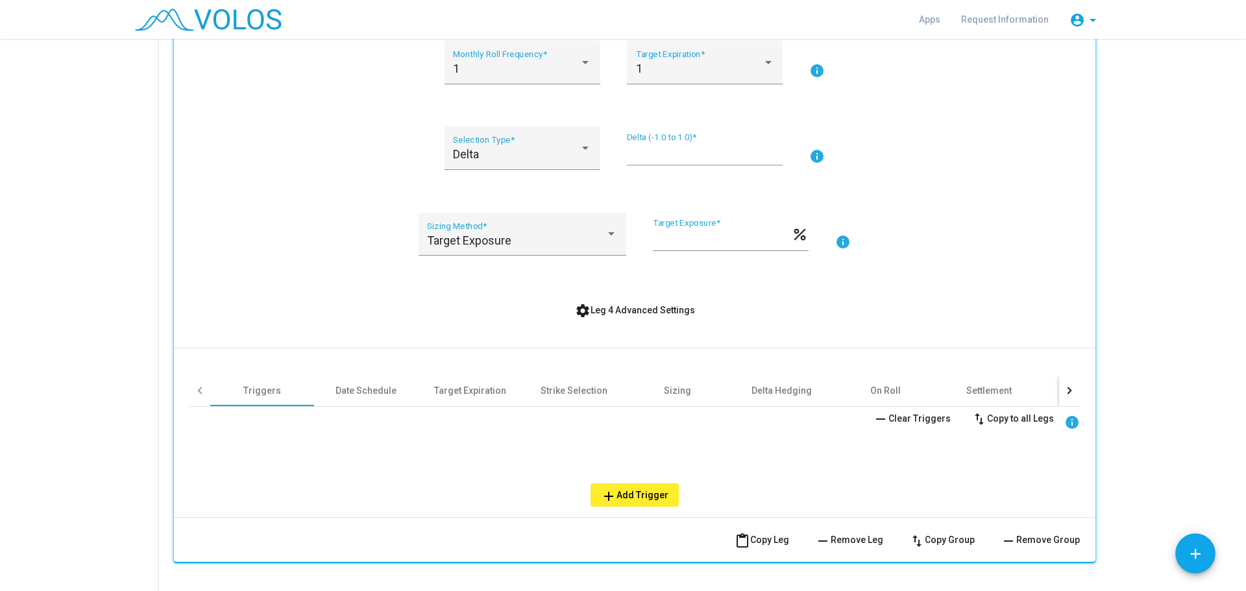
scroll to position [4139, 0]
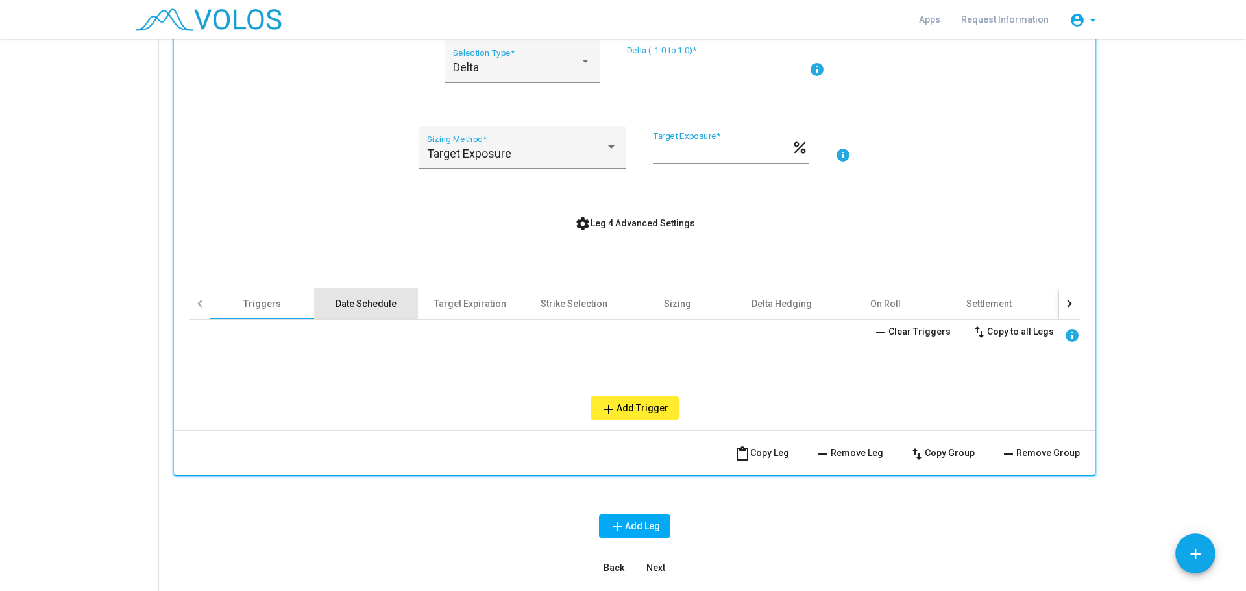
click at [384, 309] on div "Date Schedule" at bounding box center [365, 303] width 61 height 13
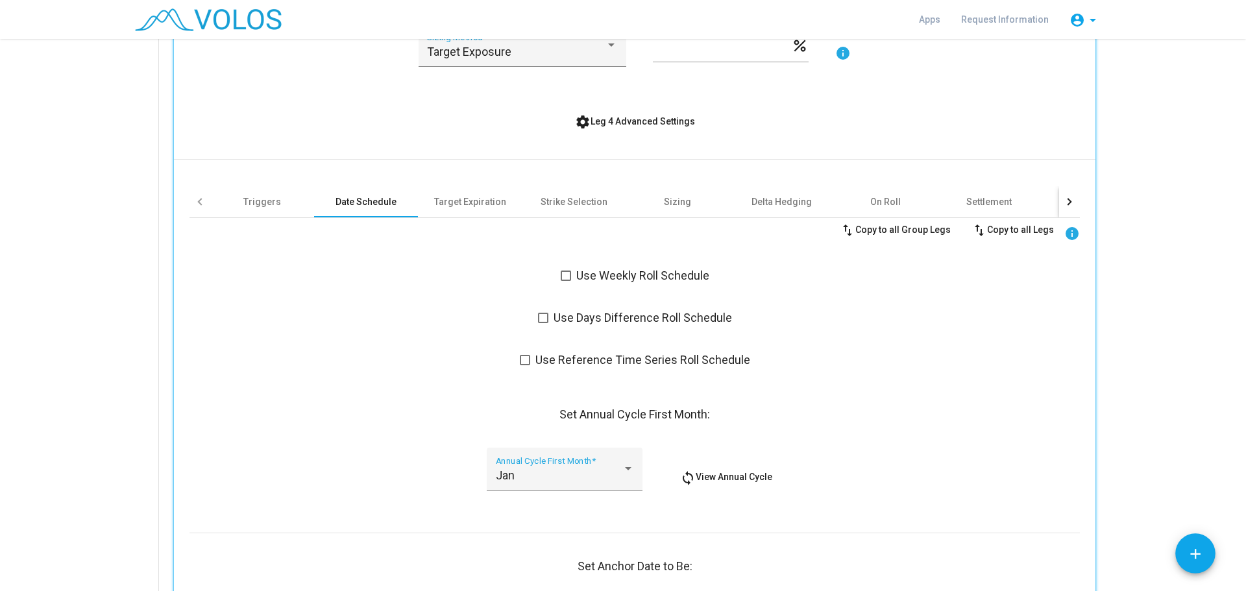
scroll to position [4399, 0]
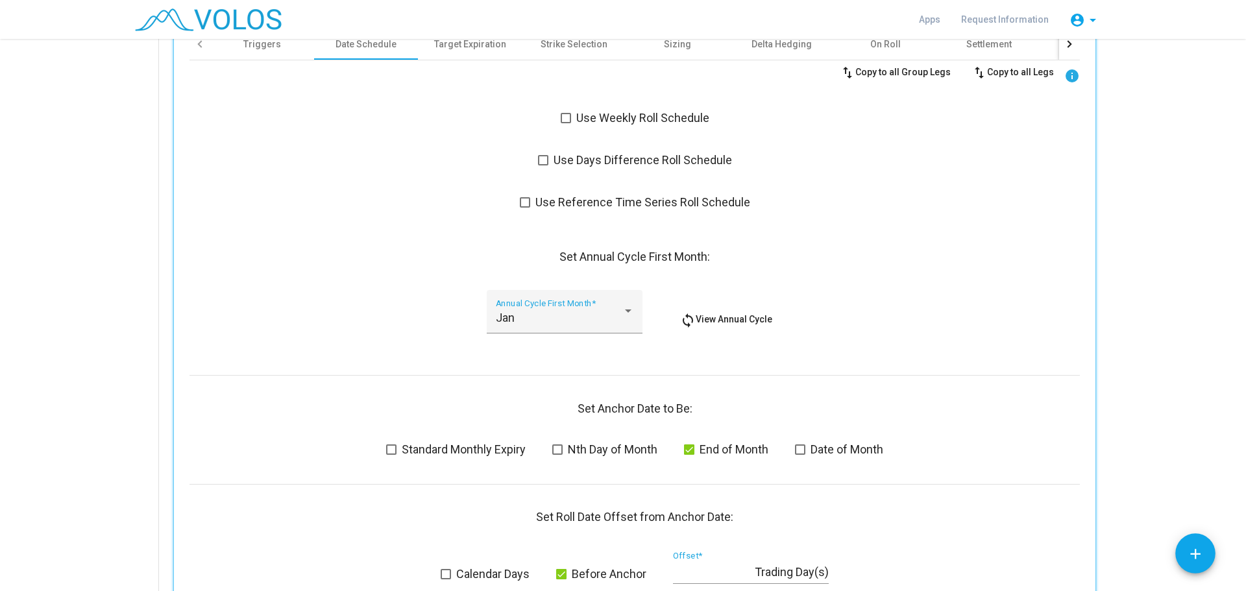
click at [386, 452] on span at bounding box center [391, 449] width 10 height 10
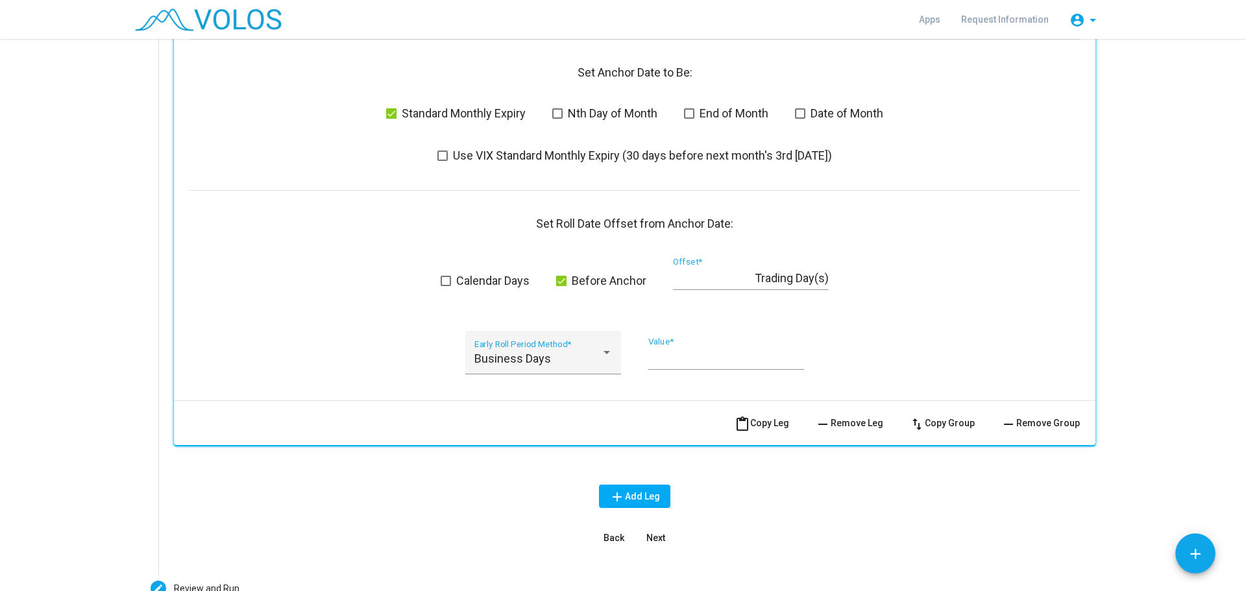
scroll to position [4818, 0]
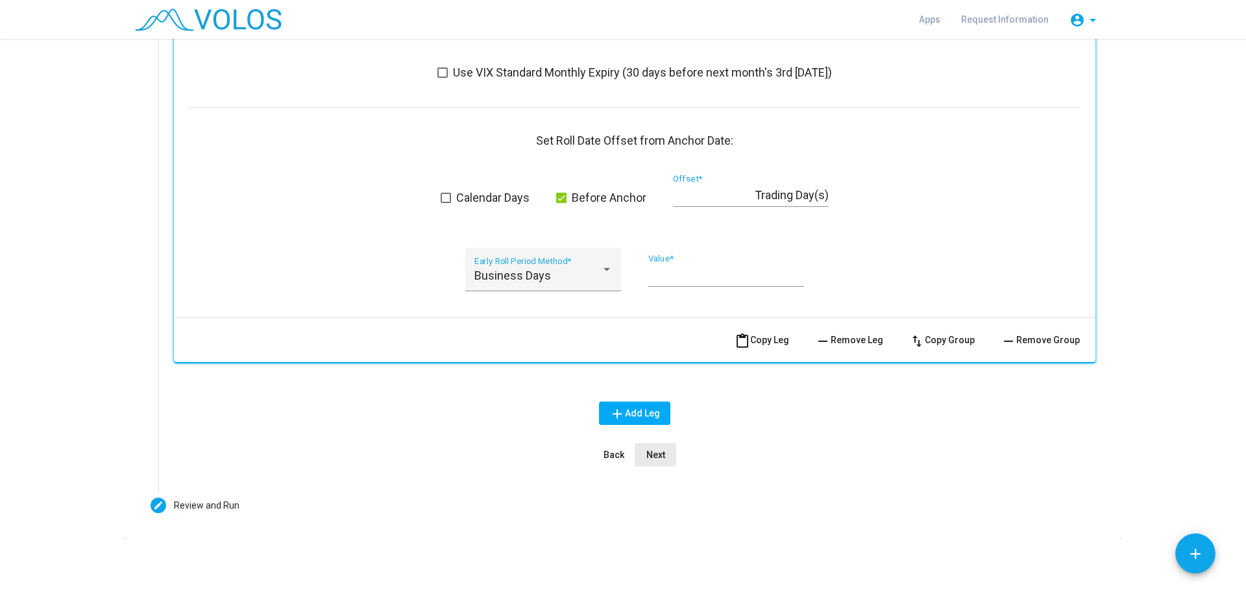
click at [662, 454] on button "Next" at bounding box center [656, 454] width 42 height 23
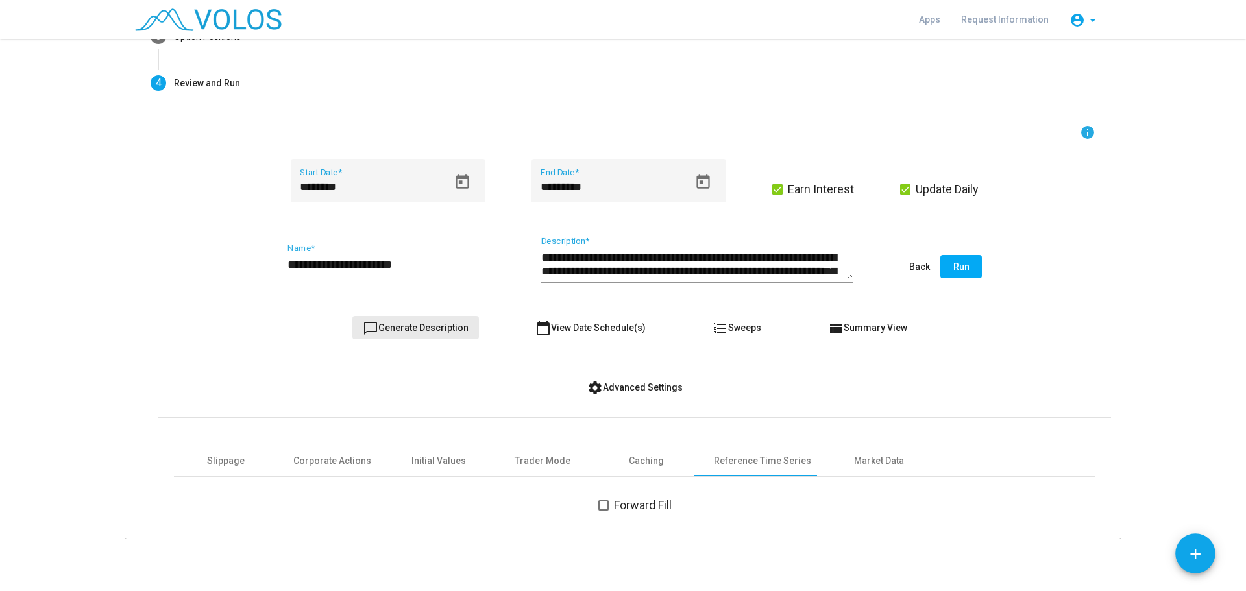
click at [439, 327] on span "chat_bubble_outline Generate Description" at bounding box center [416, 327] width 106 height 10
type textarea "**********"
click at [431, 267] on input "**********" at bounding box center [391, 264] width 208 height 13
type input "**********"
click at [960, 263] on span "Run" at bounding box center [961, 267] width 16 height 10
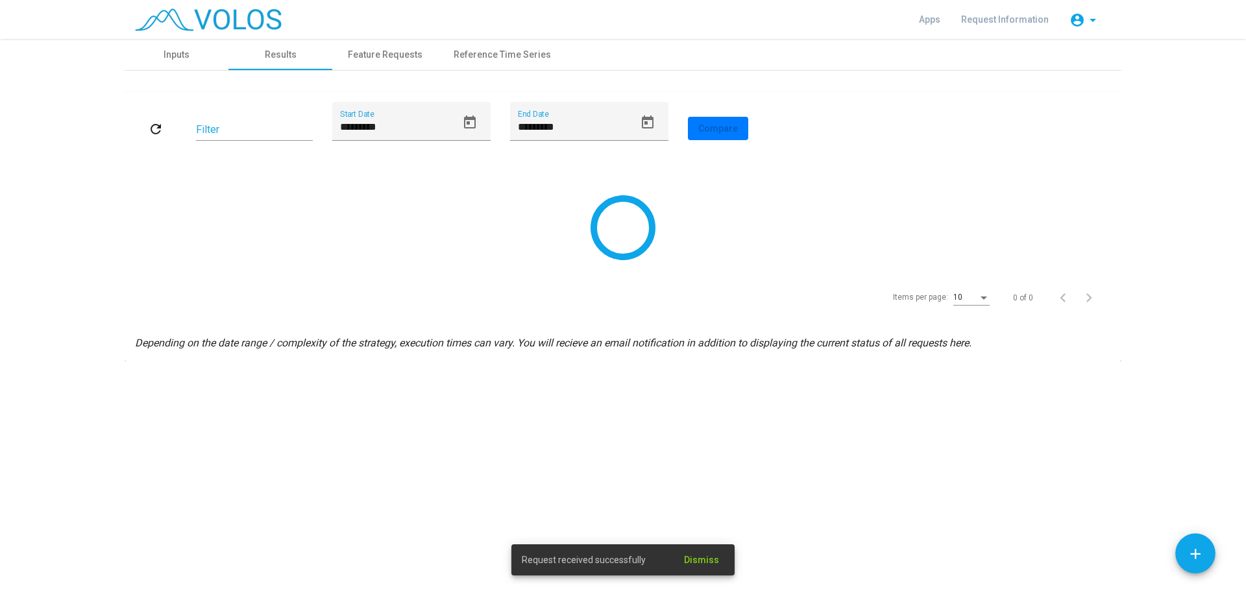
scroll to position [0, 0]
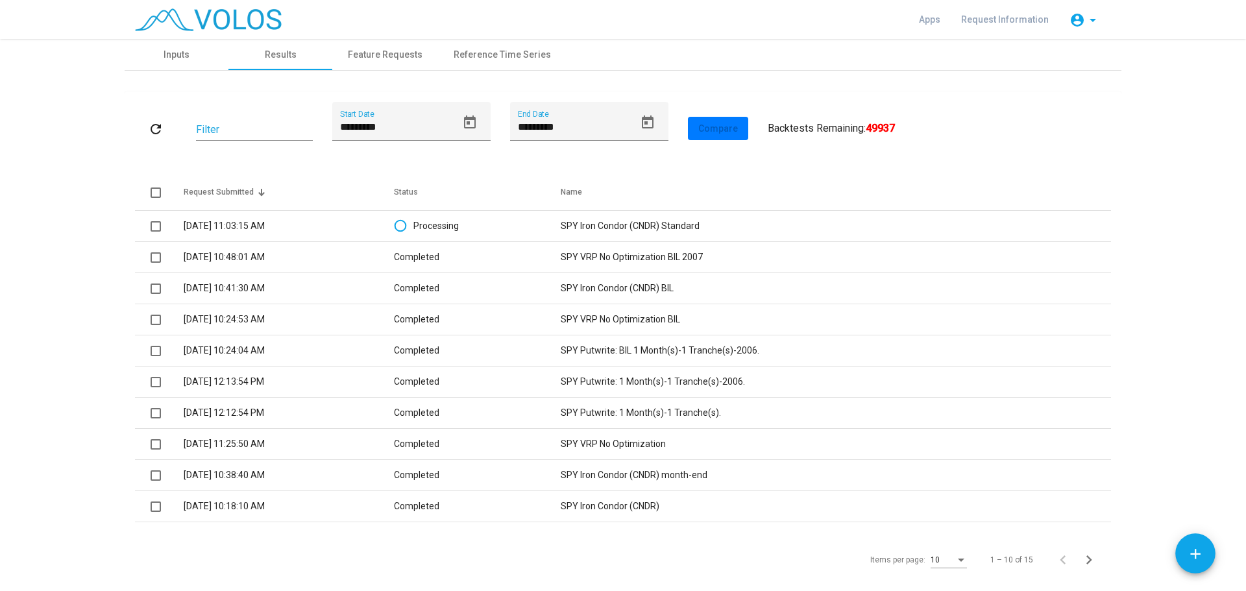
click at [609, 254] on td "SPY VRP No Optimization BIL 2007" at bounding box center [836, 257] width 550 height 31
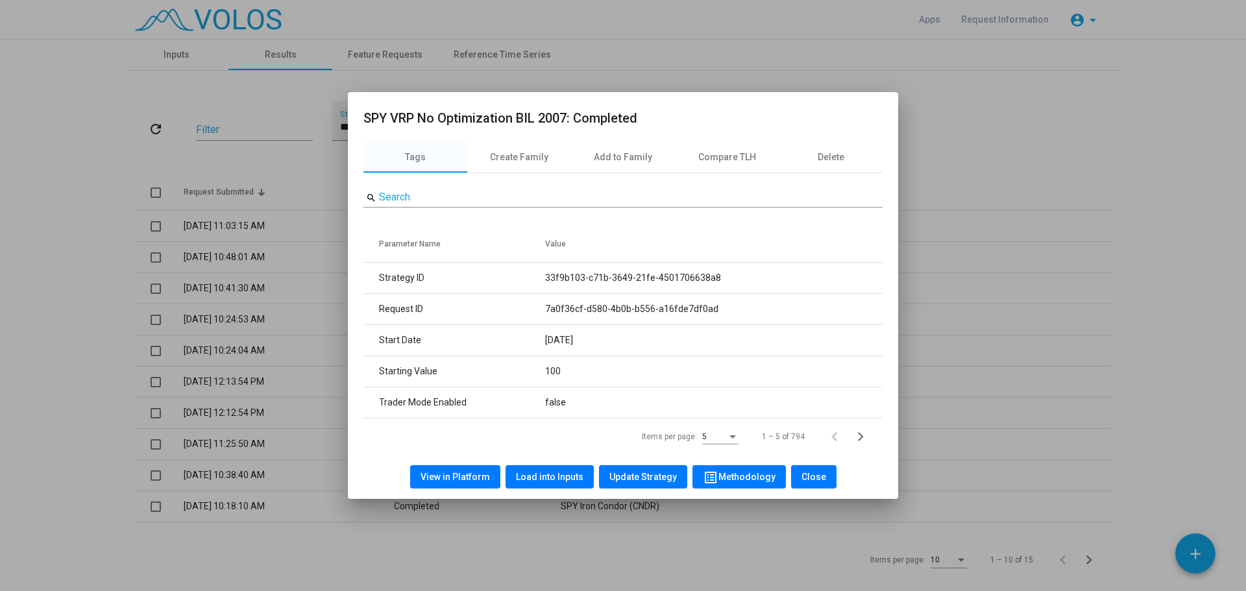
click at [465, 472] on span "View in Platform" at bounding box center [454, 477] width 69 height 10
click at [816, 481] on span "Close" at bounding box center [813, 477] width 25 height 10
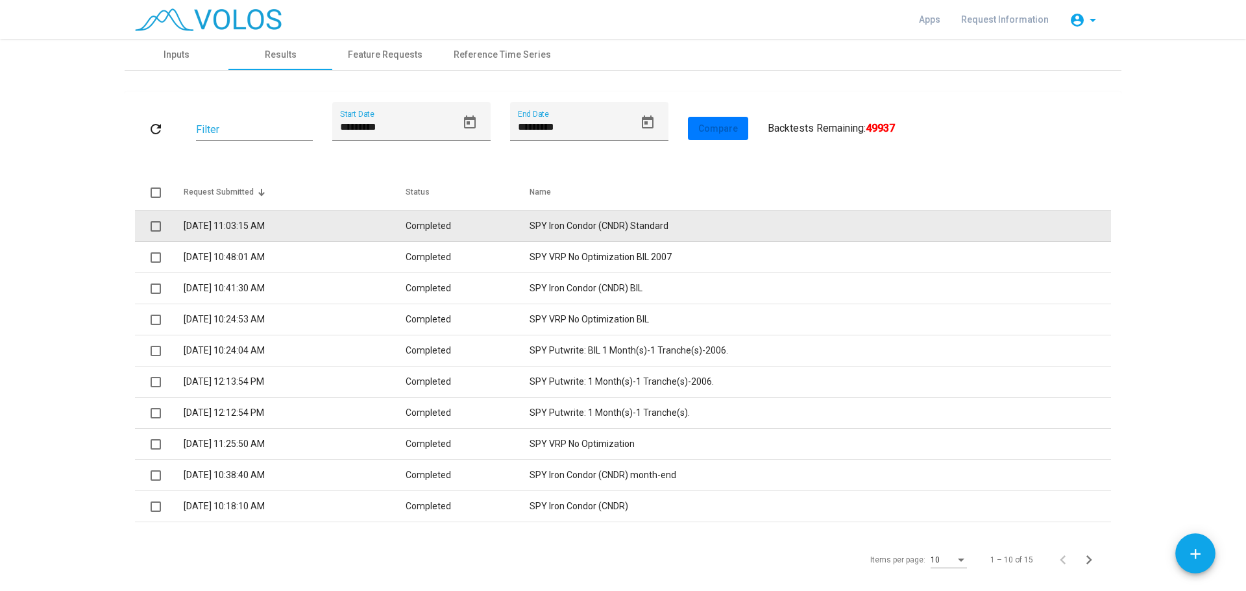
click at [603, 228] on td "SPY Iron Condor (CNDR) Standard" at bounding box center [819, 226] width 581 height 31
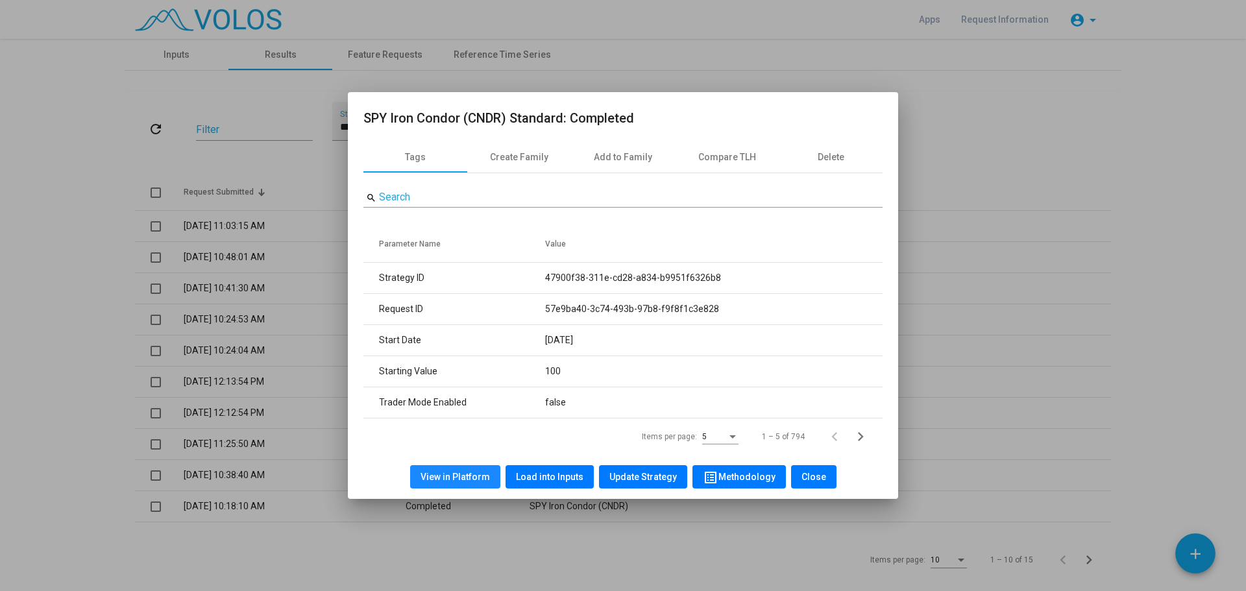
click at [470, 478] on span "View in Platform" at bounding box center [454, 477] width 69 height 10
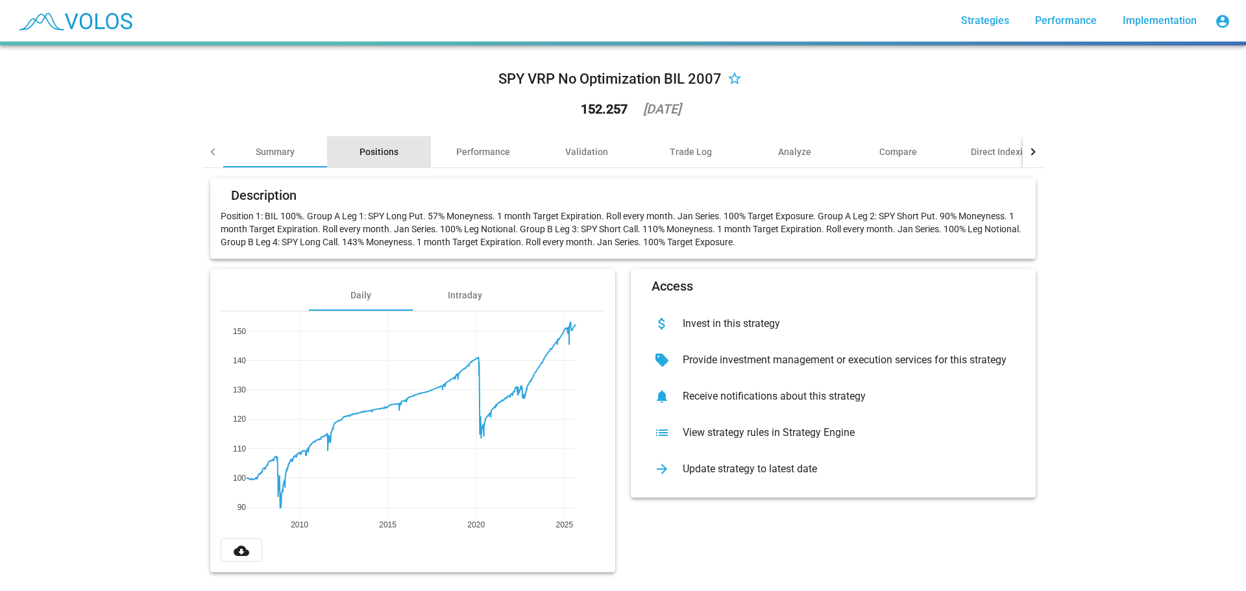
click at [378, 151] on div "Positions" at bounding box center [378, 151] width 39 height 13
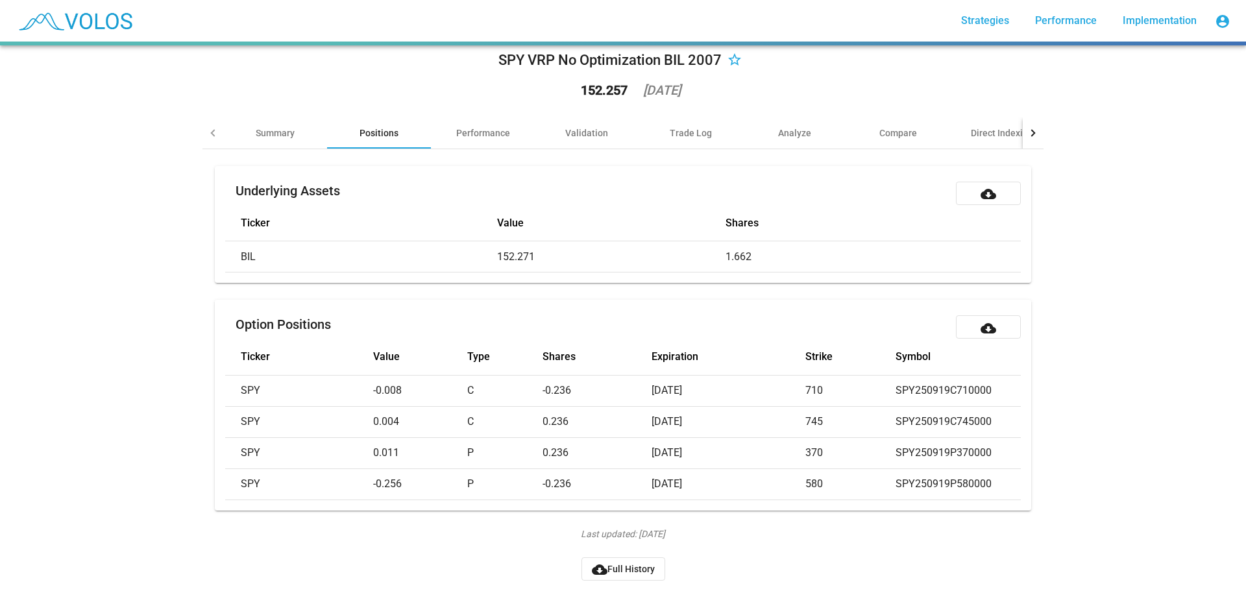
scroll to position [38, 0]
click at [481, 127] on div "Performance" at bounding box center [483, 133] width 54 height 13
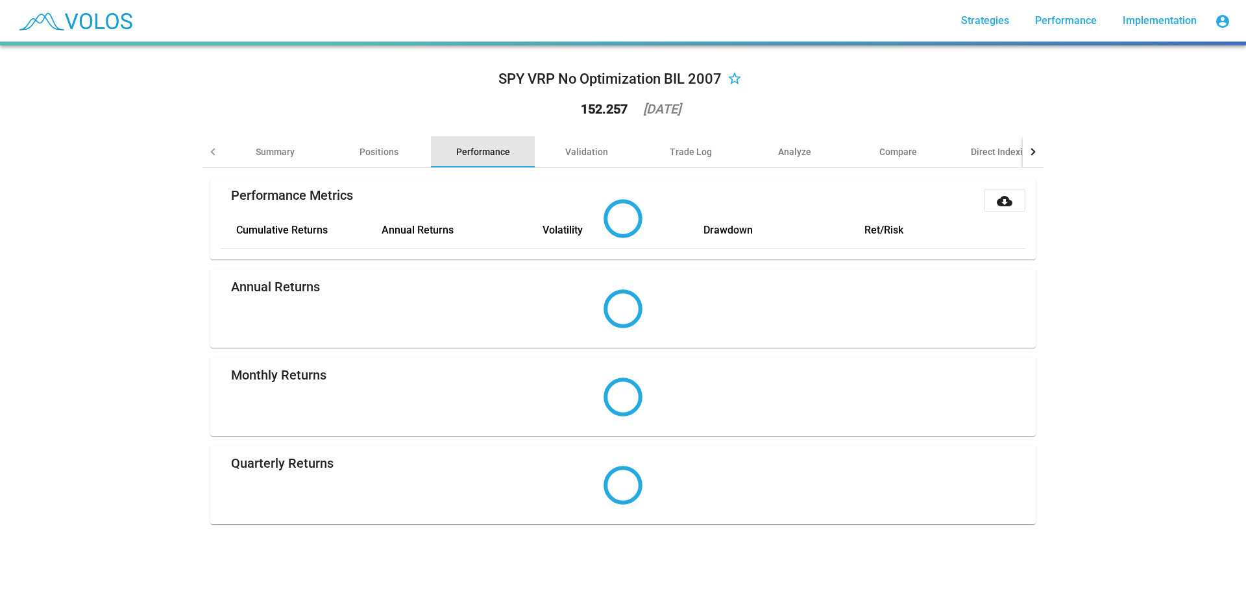
scroll to position [0, 0]
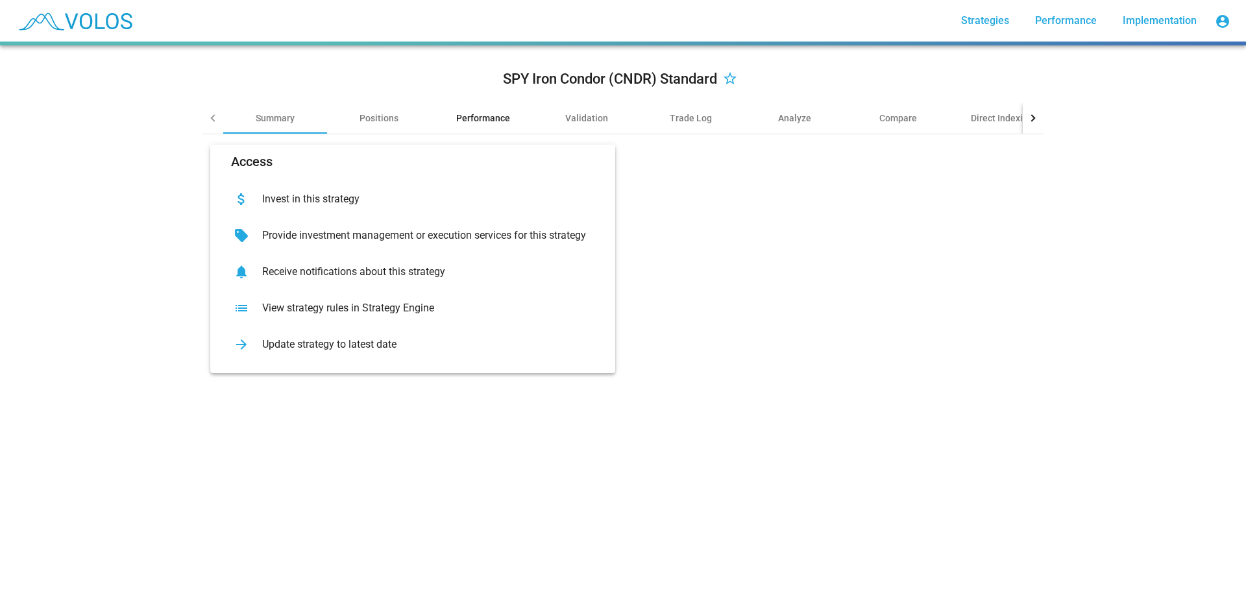
click at [489, 117] on div "Performance" at bounding box center [483, 118] width 54 height 13
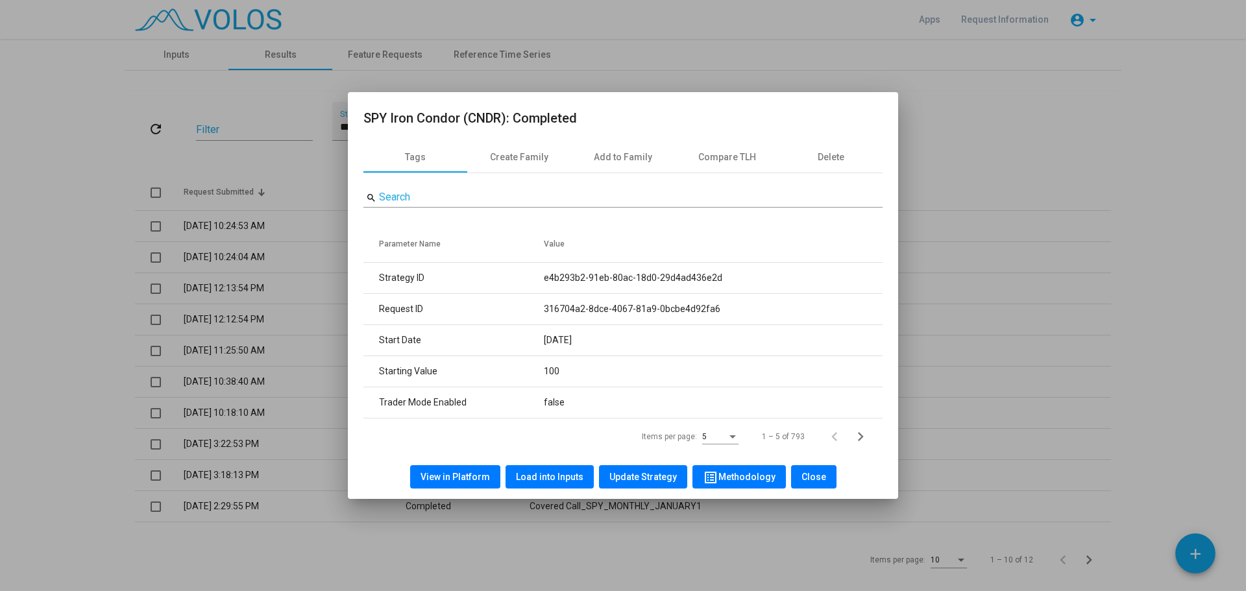
click at [809, 474] on span "Close" at bounding box center [813, 477] width 25 height 10
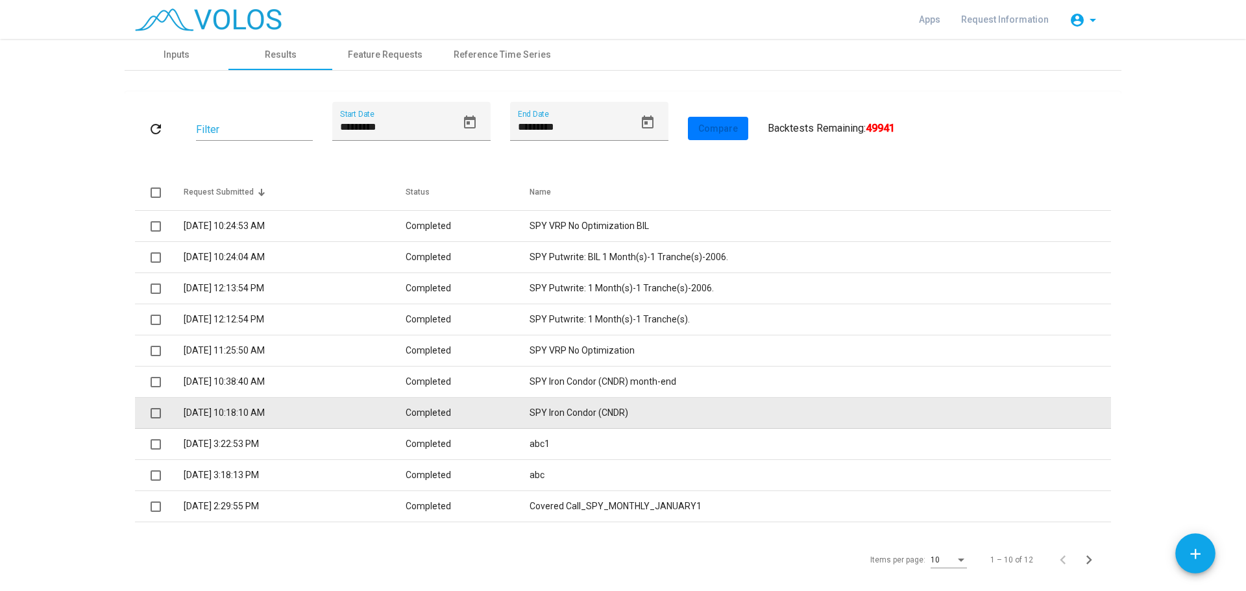
scroll to position [65, 0]
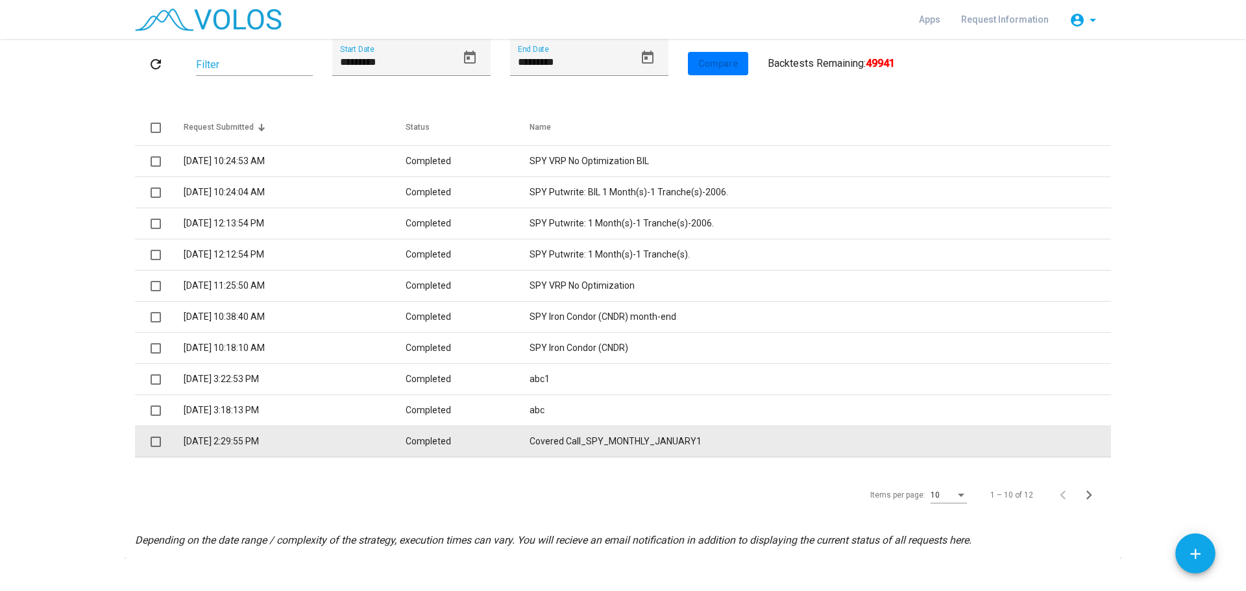
click at [651, 441] on td "Covered Call_SPY_MONTHLY_JANUARY1" at bounding box center [819, 441] width 581 height 31
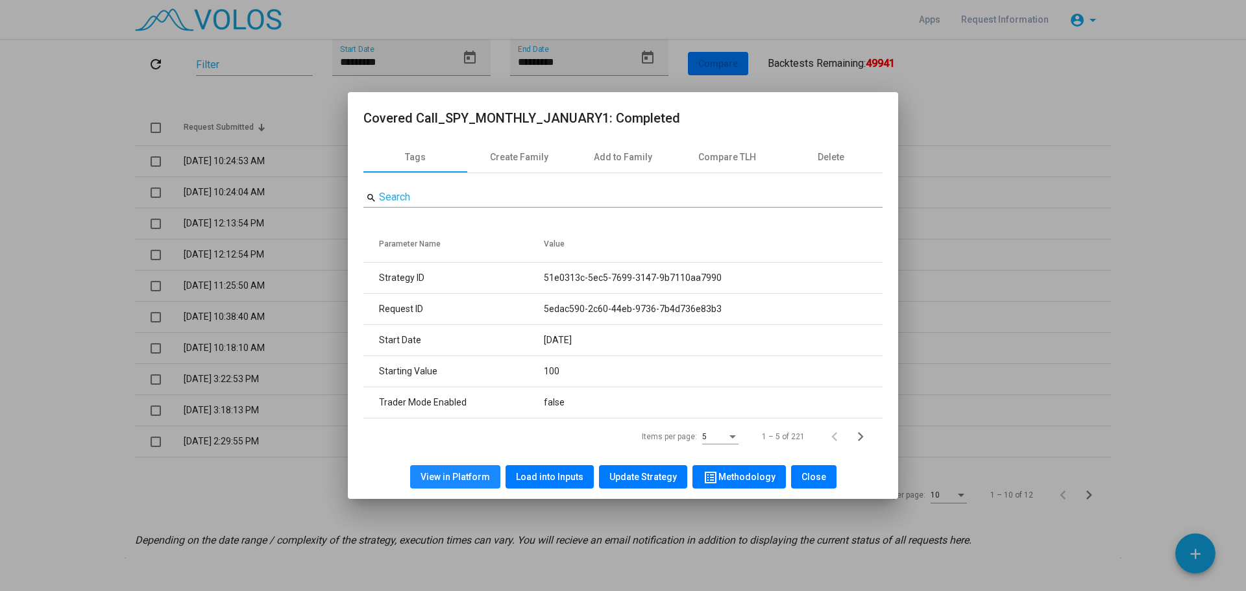
click at [462, 470] on button "View in Platform" at bounding box center [455, 476] width 90 height 23
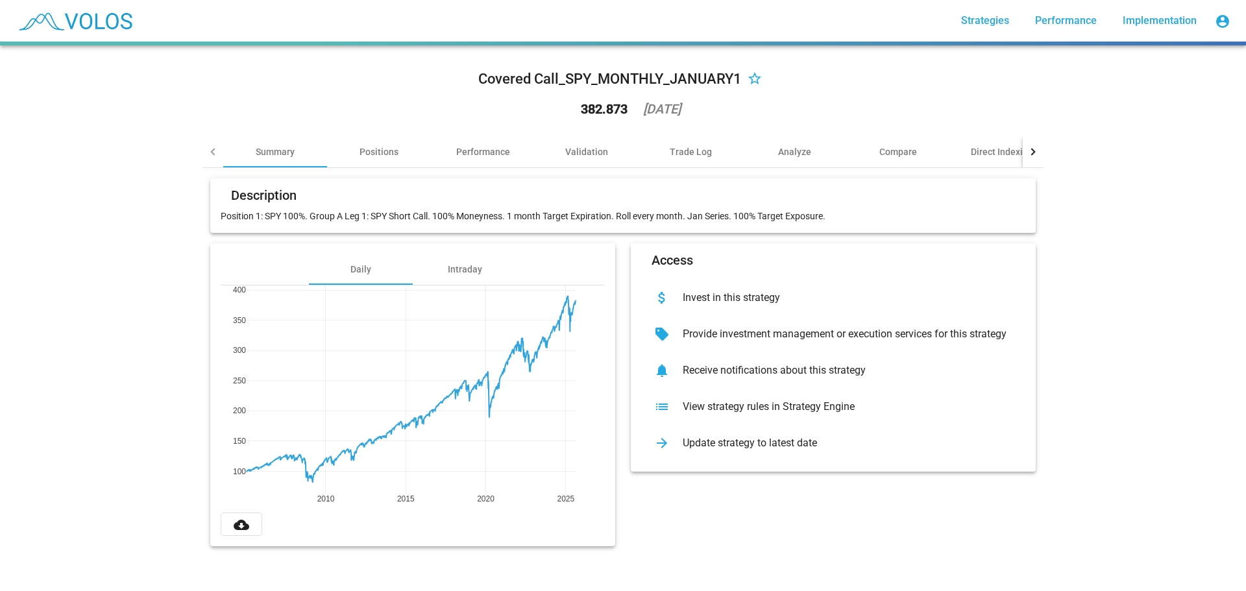
click at [783, 404] on div "View strategy rules in Strategy Engine" at bounding box center [843, 406] width 343 height 13
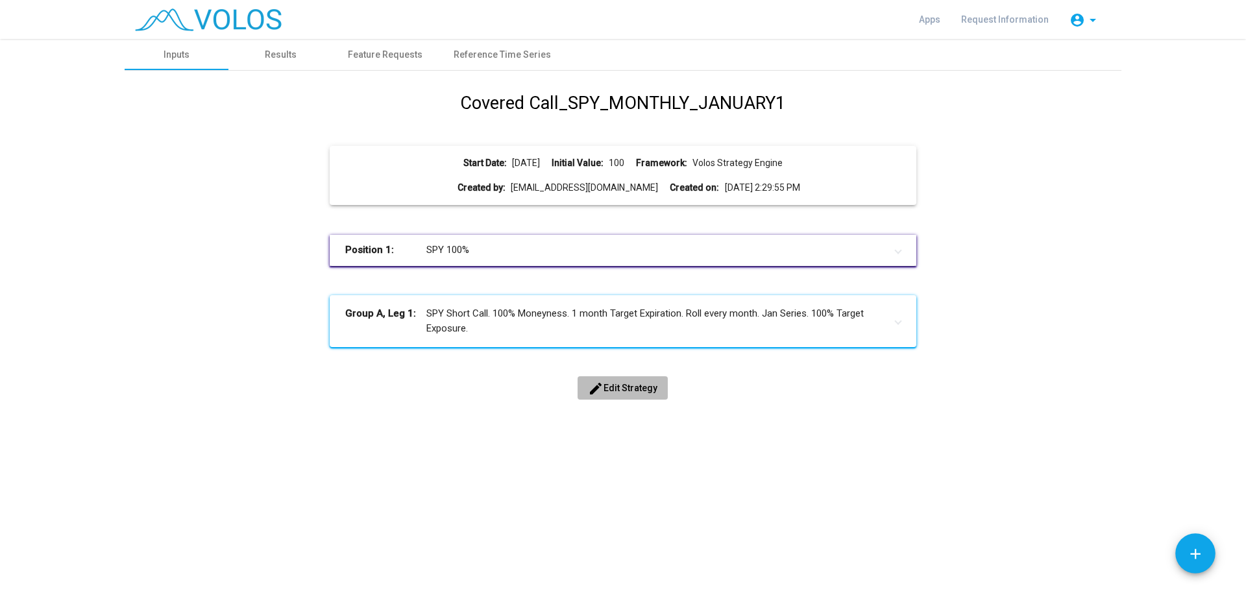
click at [641, 385] on span "edit Edit Strategy" at bounding box center [622, 388] width 69 height 10
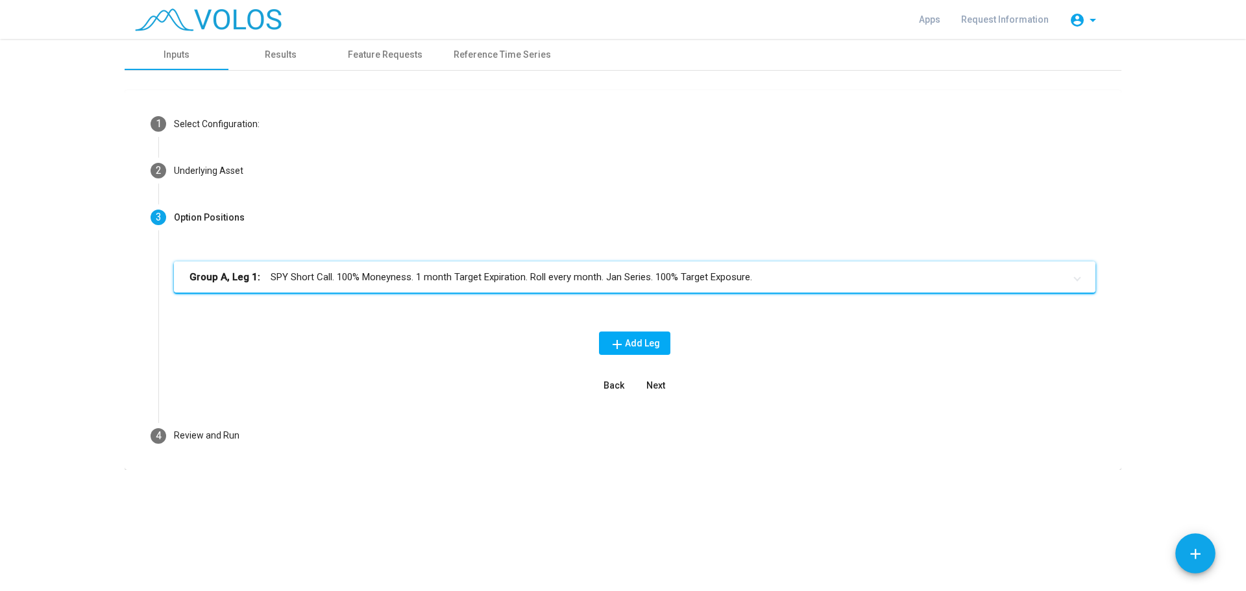
click at [585, 271] on mat-panel-title "Group A, Leg 1: SPY Short Call. 100% Moneyness. 1 month Target Expiration. Roll…" at bounding box center [626, 277] width 875 height 15
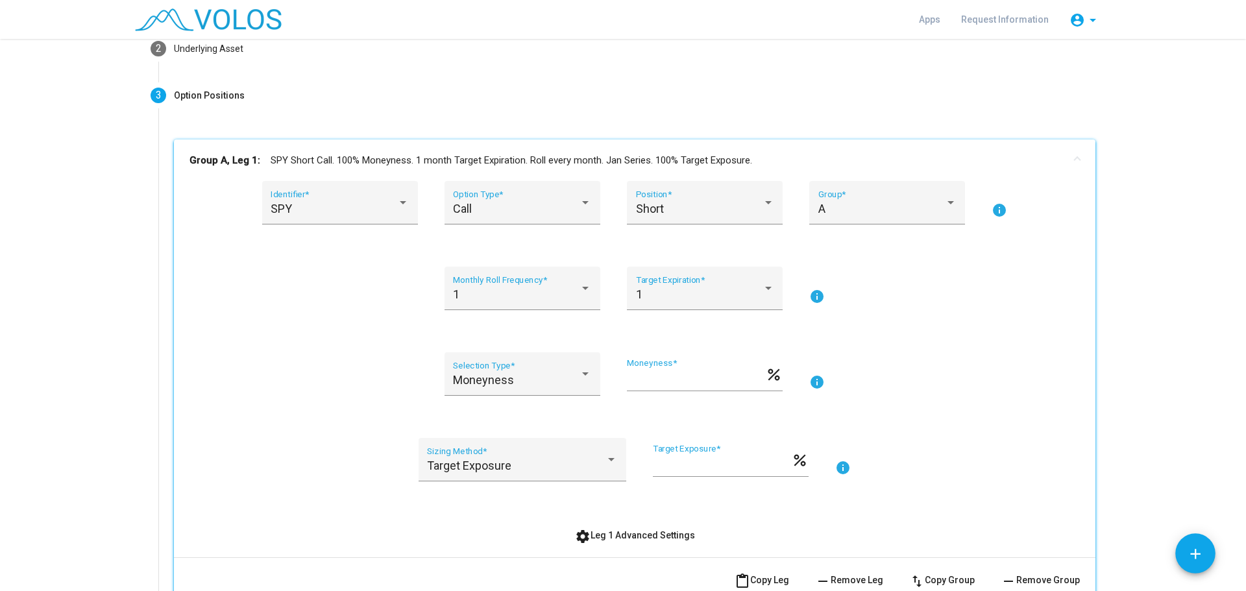
scroll to position [130, 0]
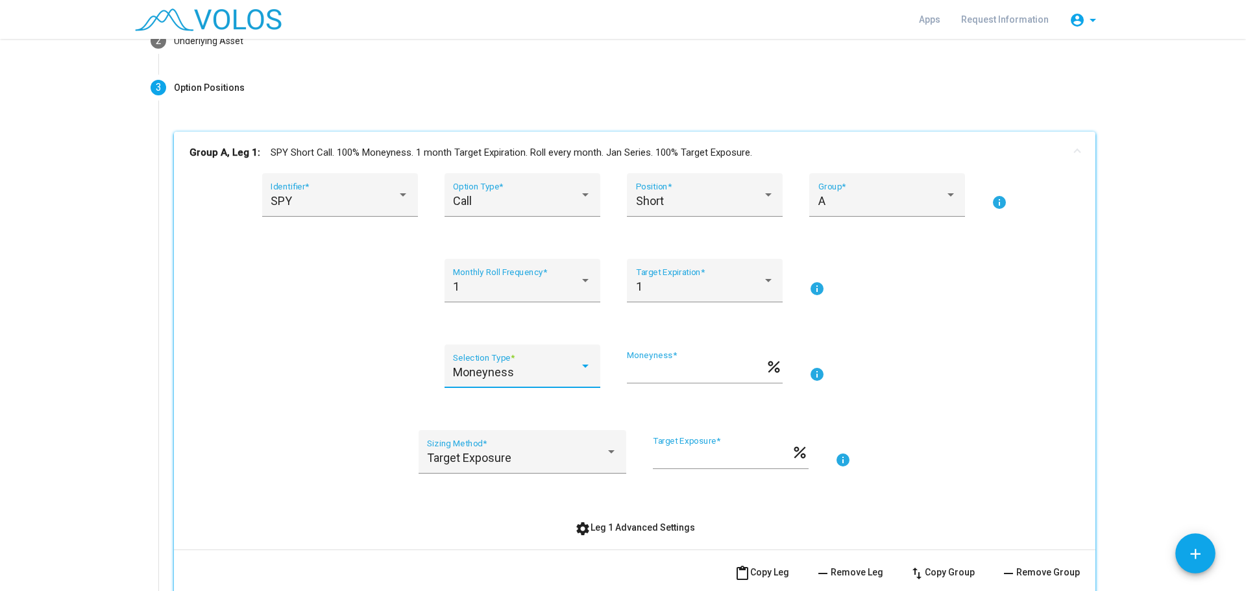
click at [579, 363] on div at bounding box center [585, 365] width 12 height 13
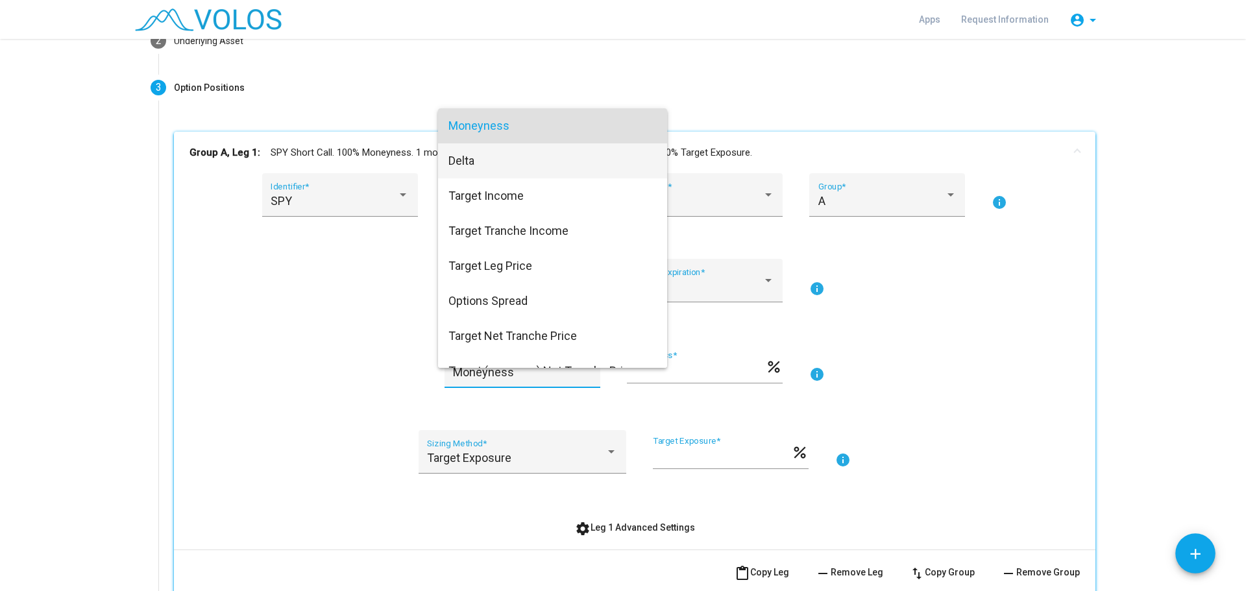
click at [520, 164] on span "Delta" at bounding box center [552, 160] width 208 height 35
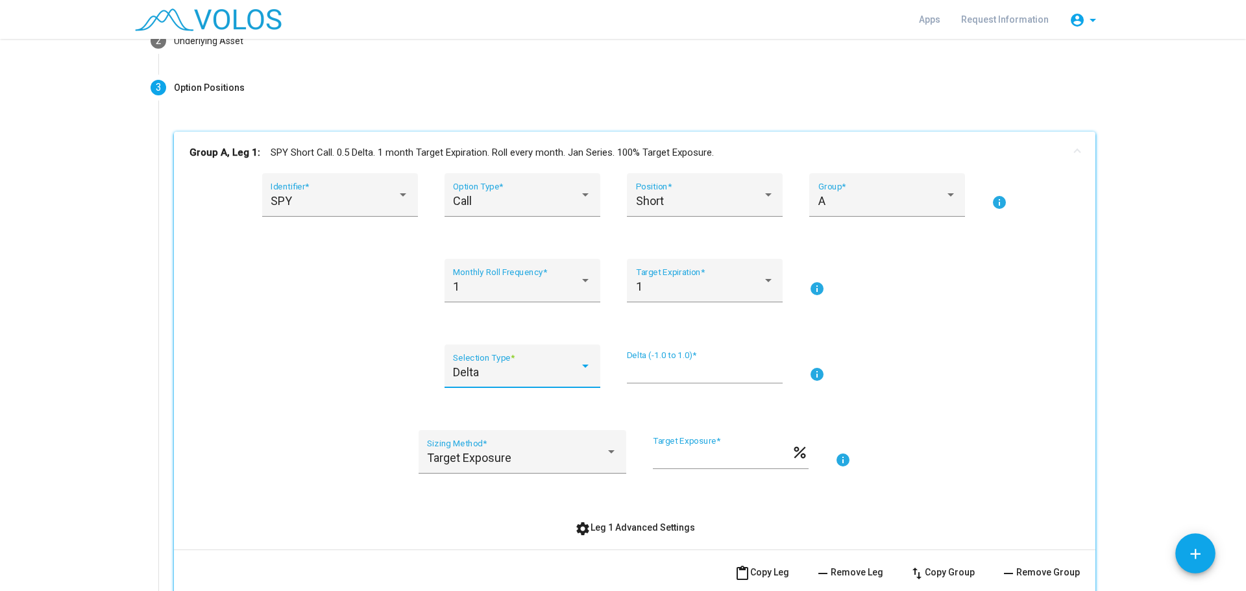
click at [644, 368] on input "***" at bounding box center [705, 371] width 156 height 13
type input "***"
click at [915, 337] on div "SPY Identifier * Call Option Type * Short Position * A Group * info 1 Monthly R…" at bounding box center [634, 356] width 890 height 366
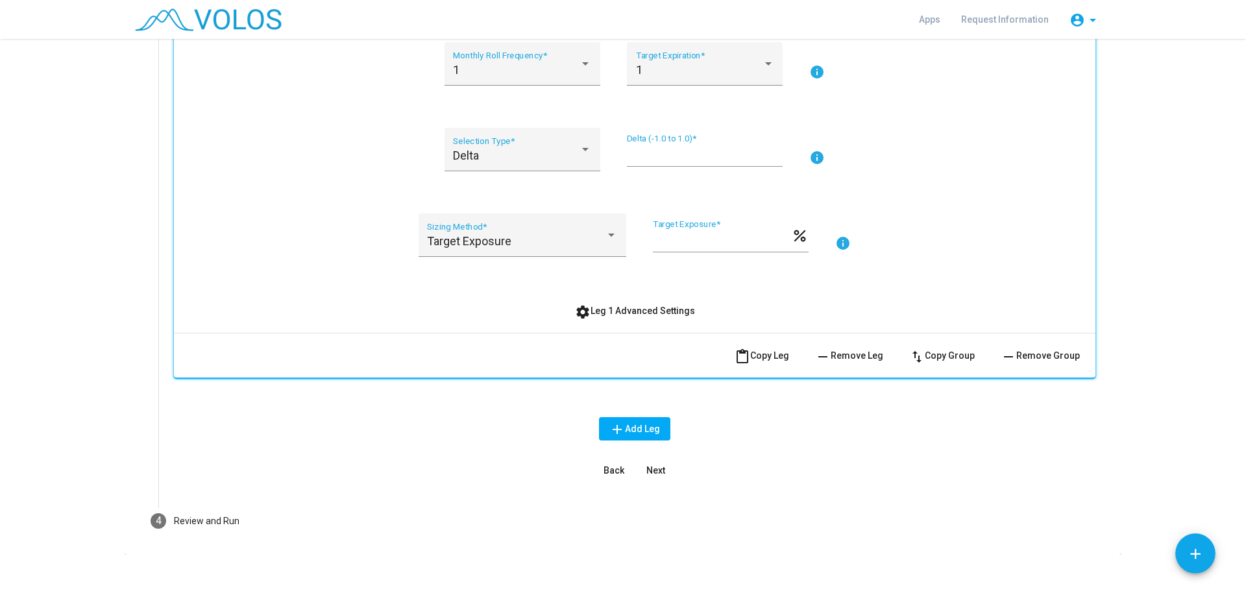
scroll to position [362, 0]
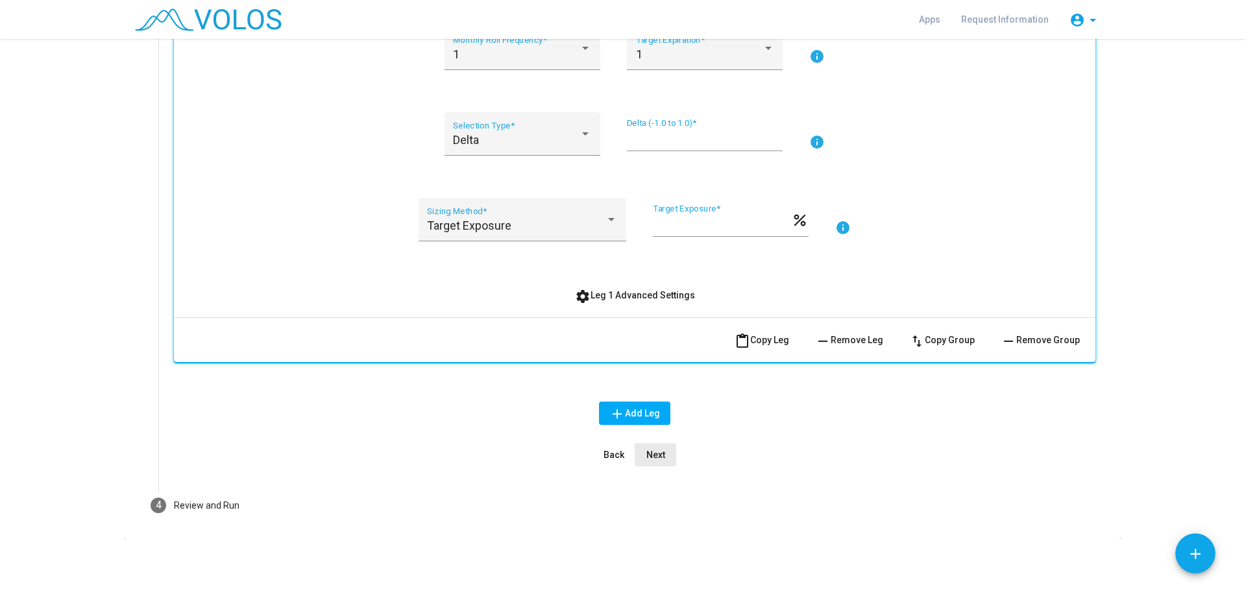
click at [654, 451] on span "Next" at bounding box center [655, 455] width 19 height 10
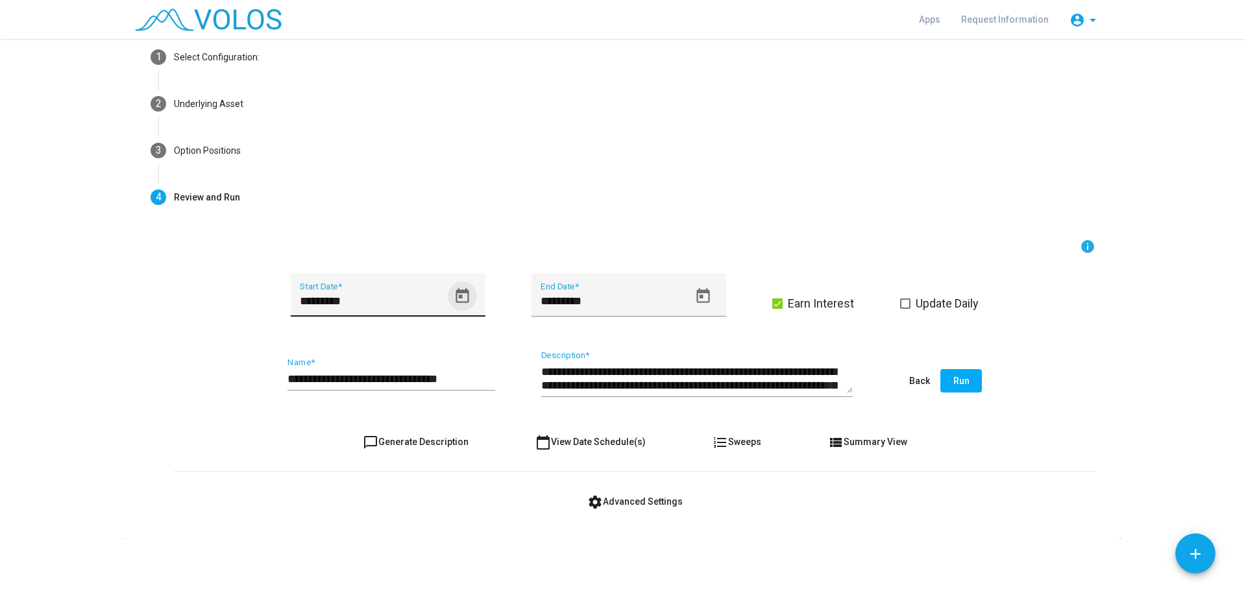
click at [458, 293] on icon "Open calendar" at bounding box center [462, 295] width 13 height 15
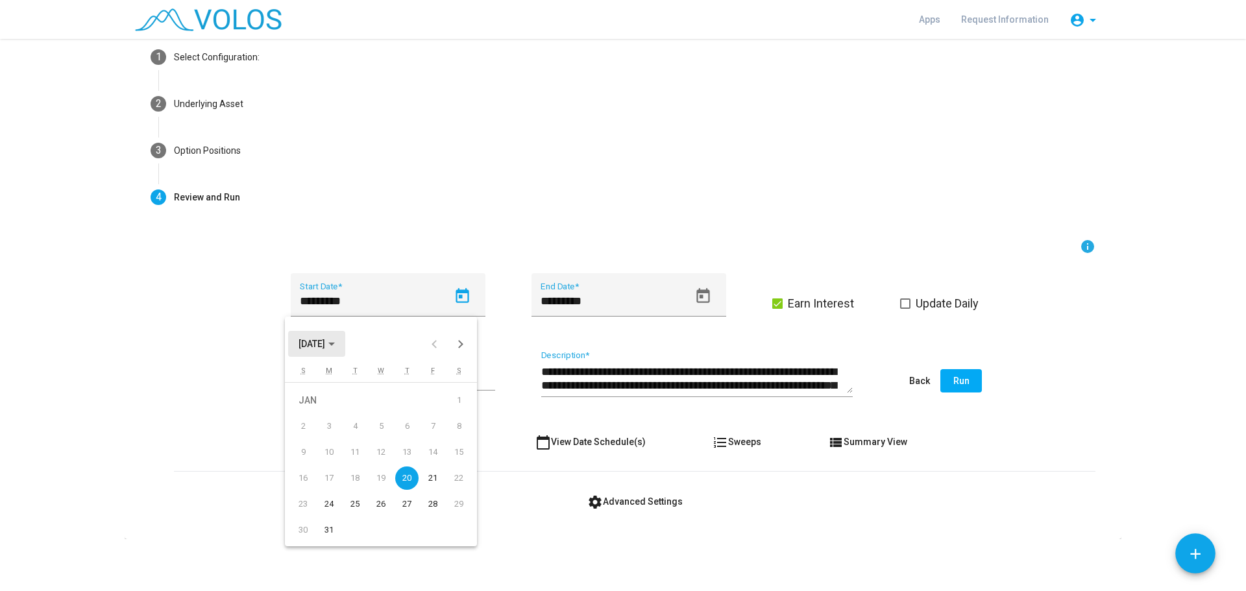
click at [330, 337] on button "JAN 2005" at bounding box center [316, 344] width 57 height 26
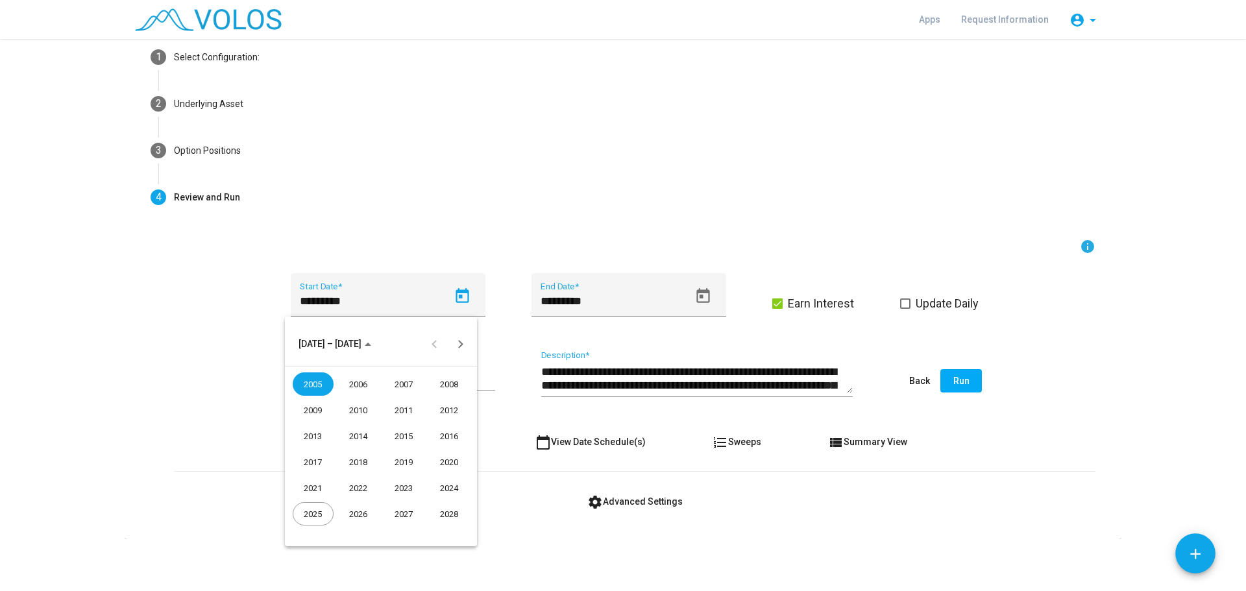
click at [363, 380] on div "2006" at bounding box center [358, 383] width 41 height 23
click at [311, 403] on div "JAN" at bounding box center [313, 409] width 41 height 23
click at [352, 422] on div "3" at bounding box center [354, 426] width 23 height 23
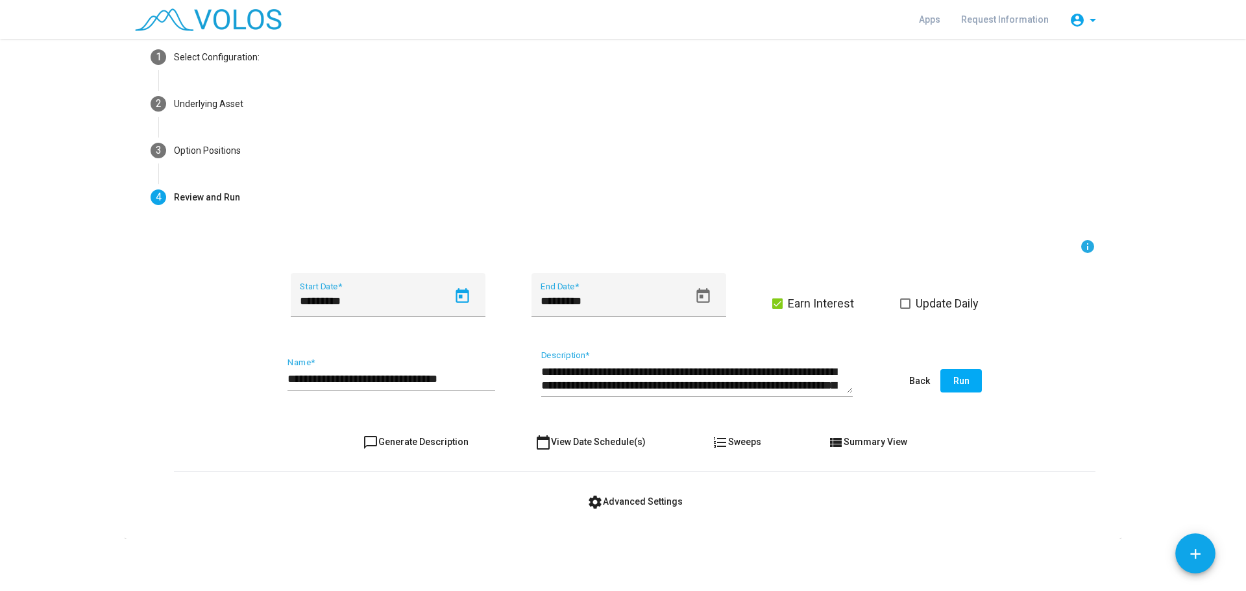
type input "********"
click at [366, 439] on mat-icon "chat_bubble_outline" at bounding box center [371, 443] width 16 height 16
type textarea "**********"
click at [487, 377] on input "**********" at bounding box center [391, 378] width 208 height 13
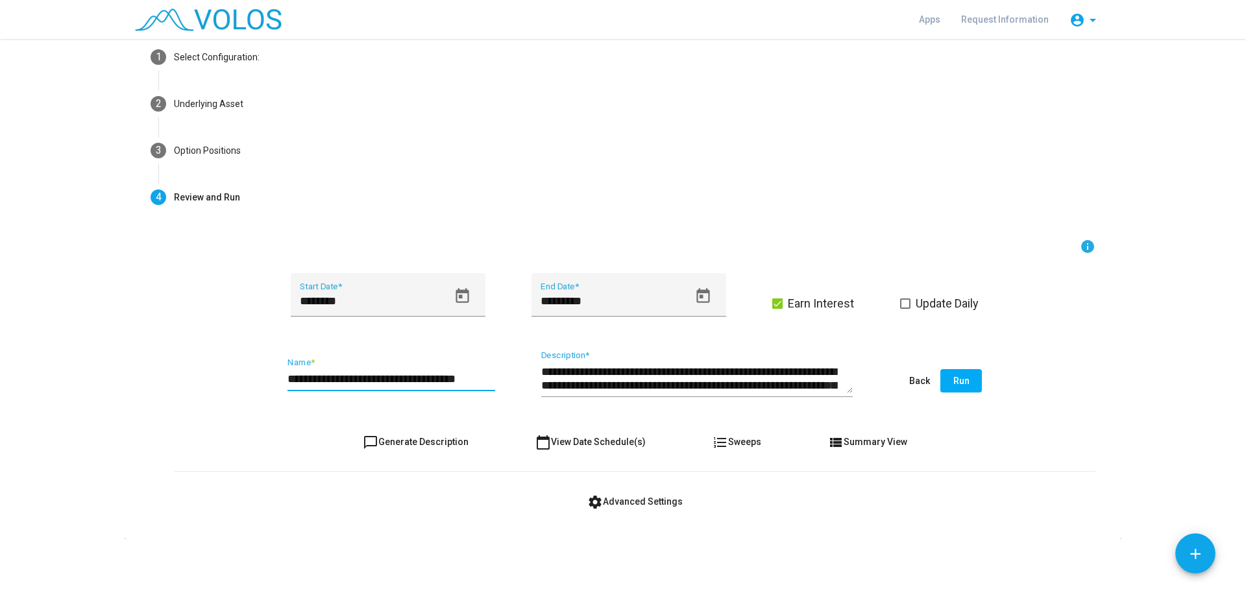
type input "**********"
click at [901, 306] on span at bounding box center [905, 303] width 10 height 10
click at [700, 298] on icon "Open calendar" at bounding box center [703, 296] width 18 height 18
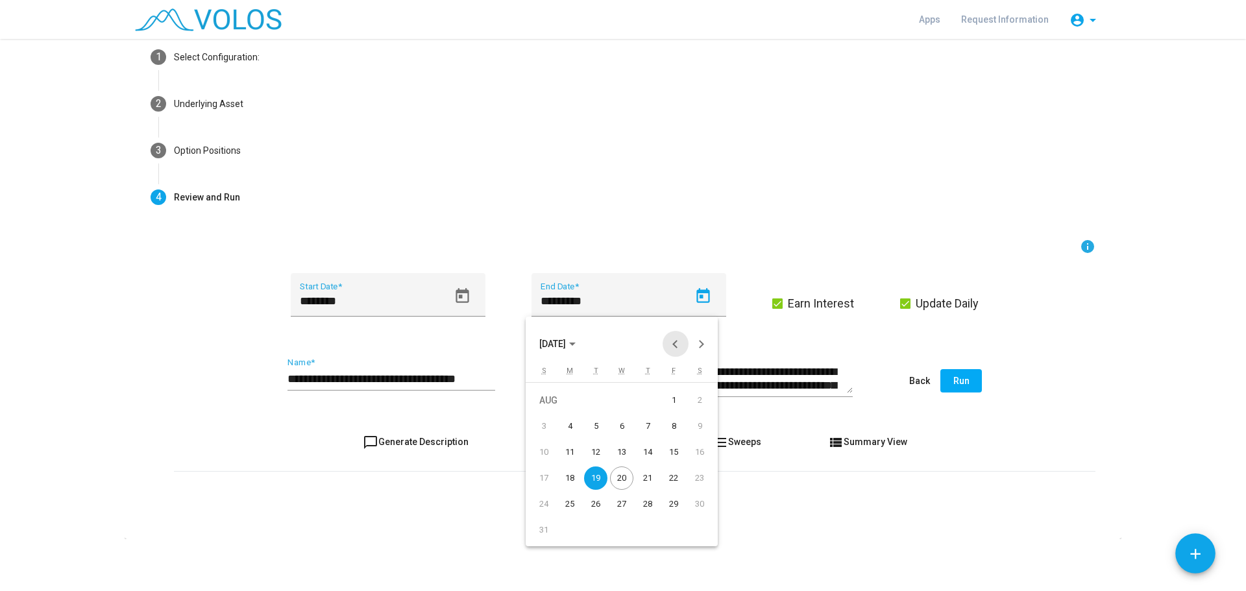
click at [673, 343] on button "Previous month" at bounding box center [676, 344] width 26 height 26
click at [646, 536] on div "31" at bounding box center [647, 529] width 23 height 23
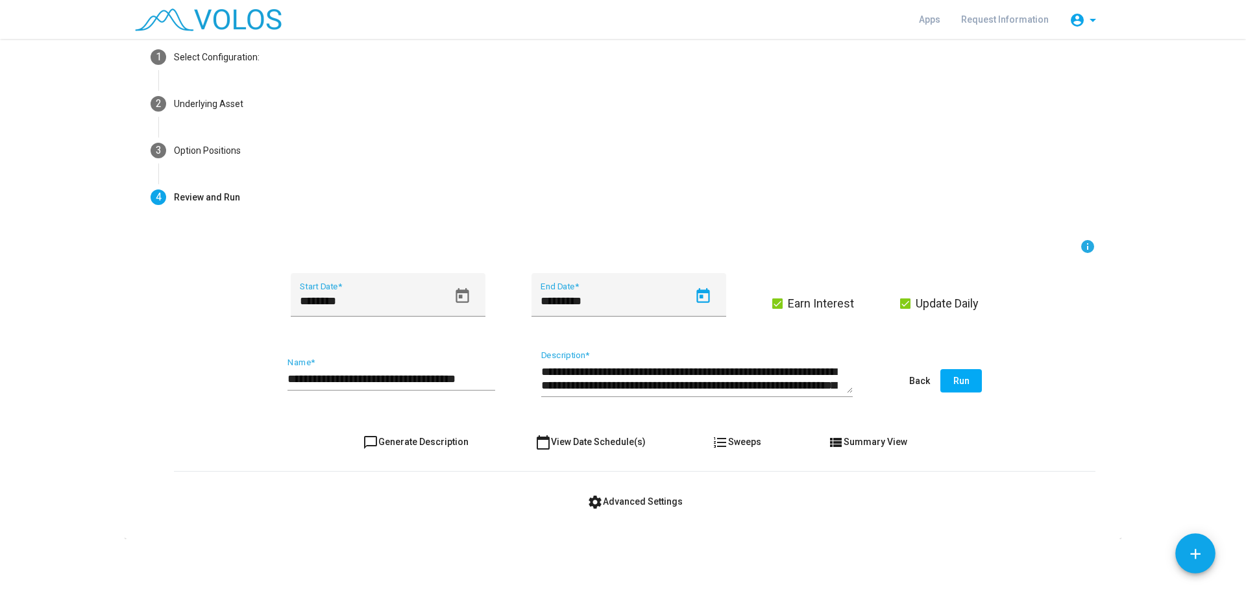
type input "*********"
click at [956, 378] on span "Run" at bounding box center [961, 381] width 16 height 10
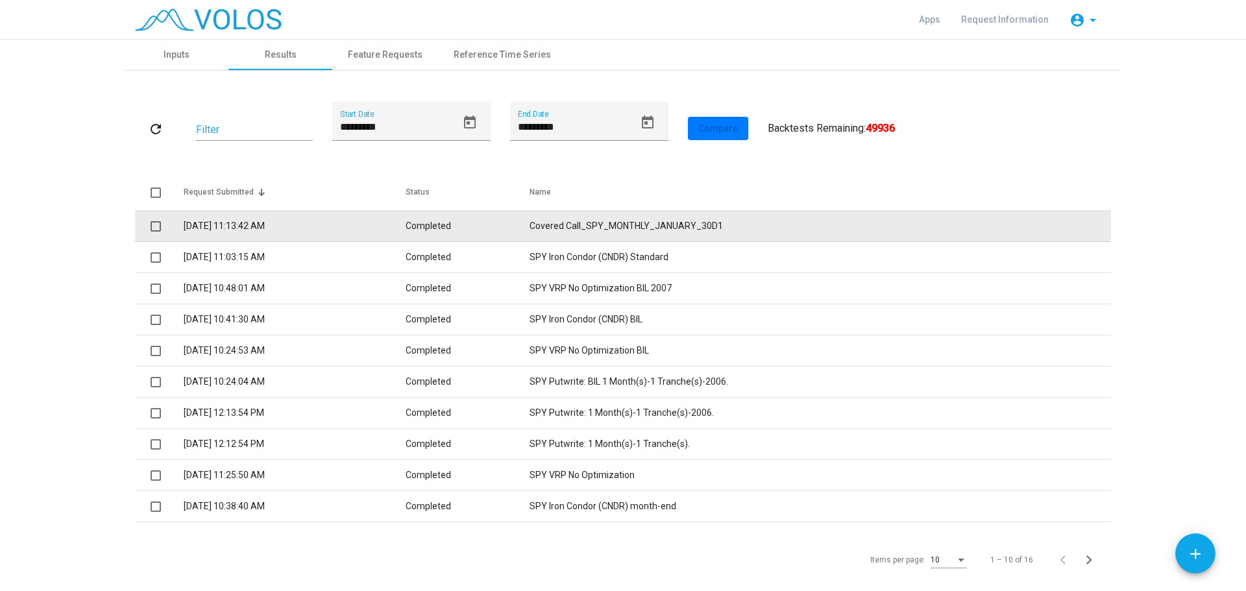
click at [558, 225] on td "Covered Call_SPY_MONTHLY_JANUARY_30D1" at bounding box center [819, 226] width 581 height 31
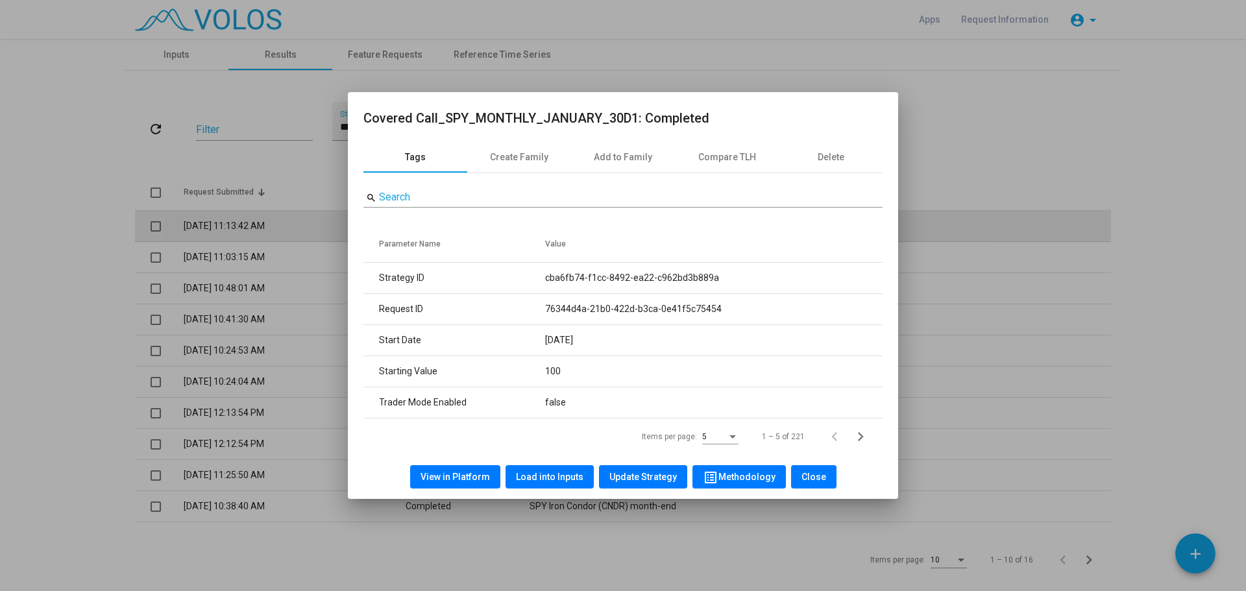
click at [558, 225] on div "search Search Parameter Name Value Strategy ID cba6fb74-f1cc-8492-ea22-c962bd3b…" at bounding box center [622, 314] width 519 height 282
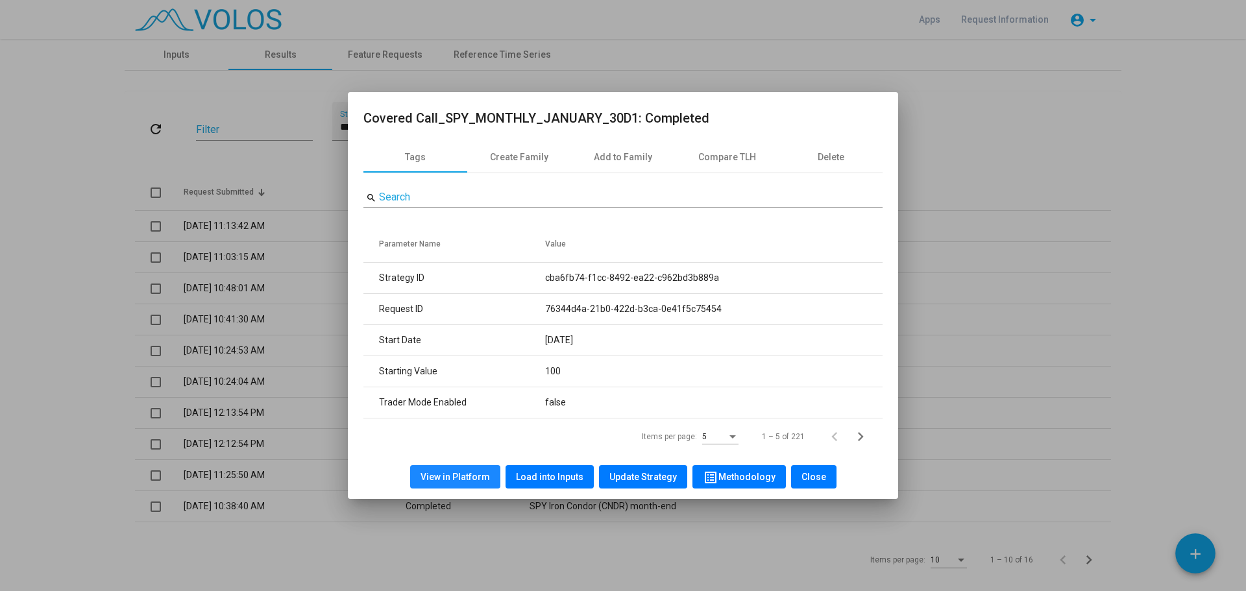
click at [469, 477] on span "View in Platform" at bounding box center [454, 477] width 69 height 10
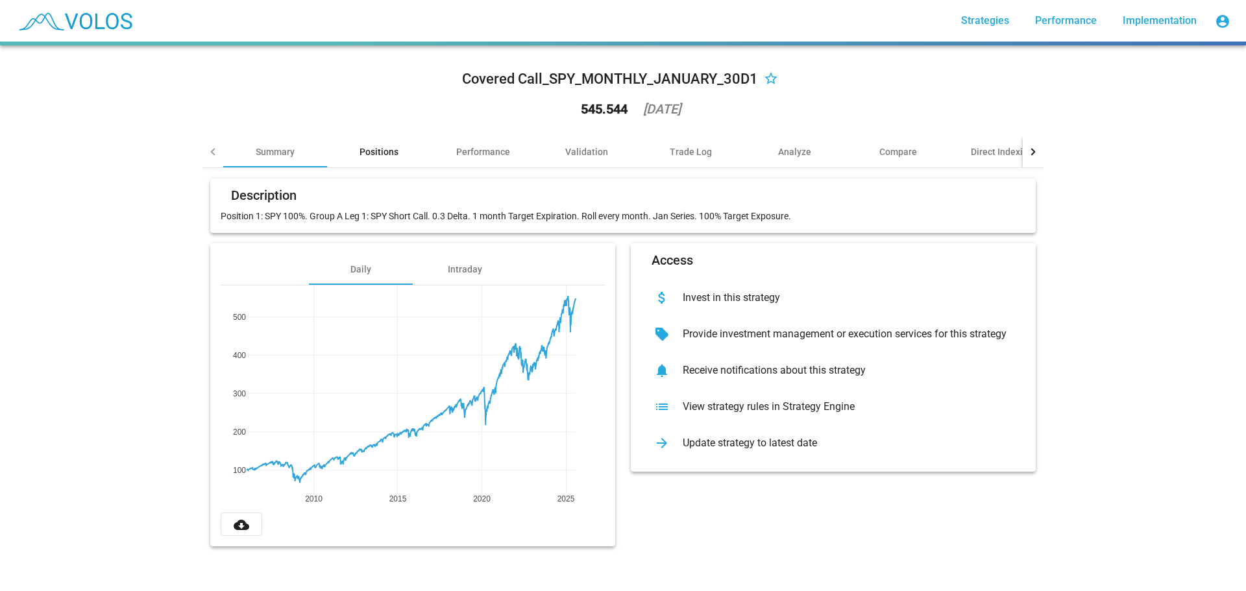
click at [371, 146] on div "Positions" at bounding box center [378, 151] width 39 height 13
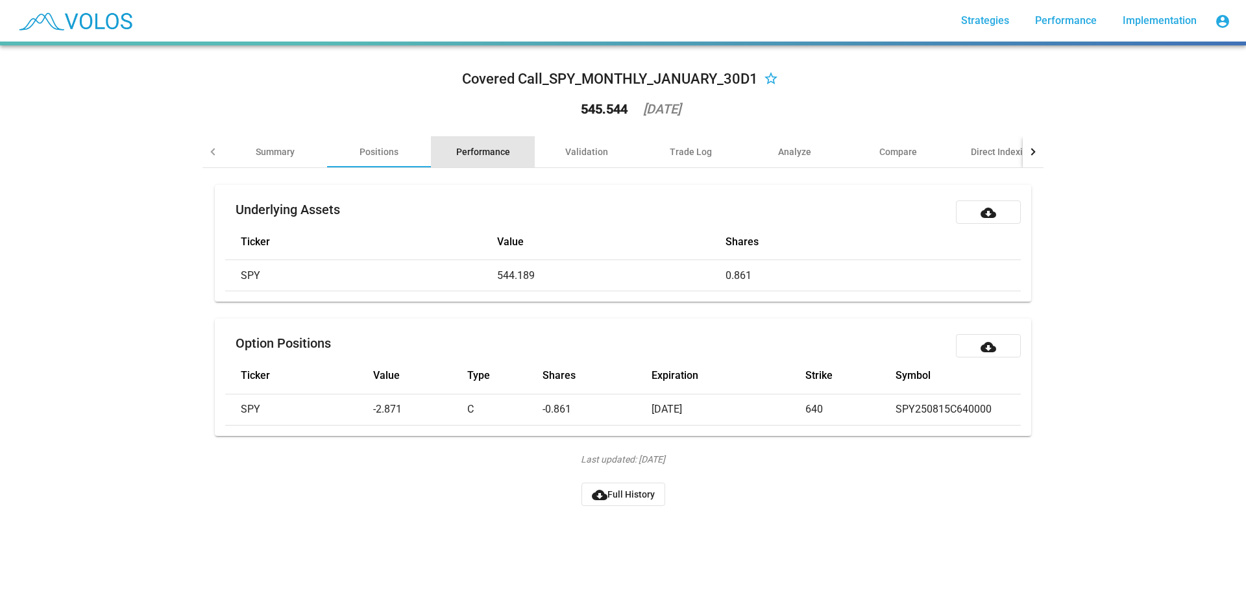
click at [474, 148] on div "Performance" at bounding box center [483, 151] width 54 height 13
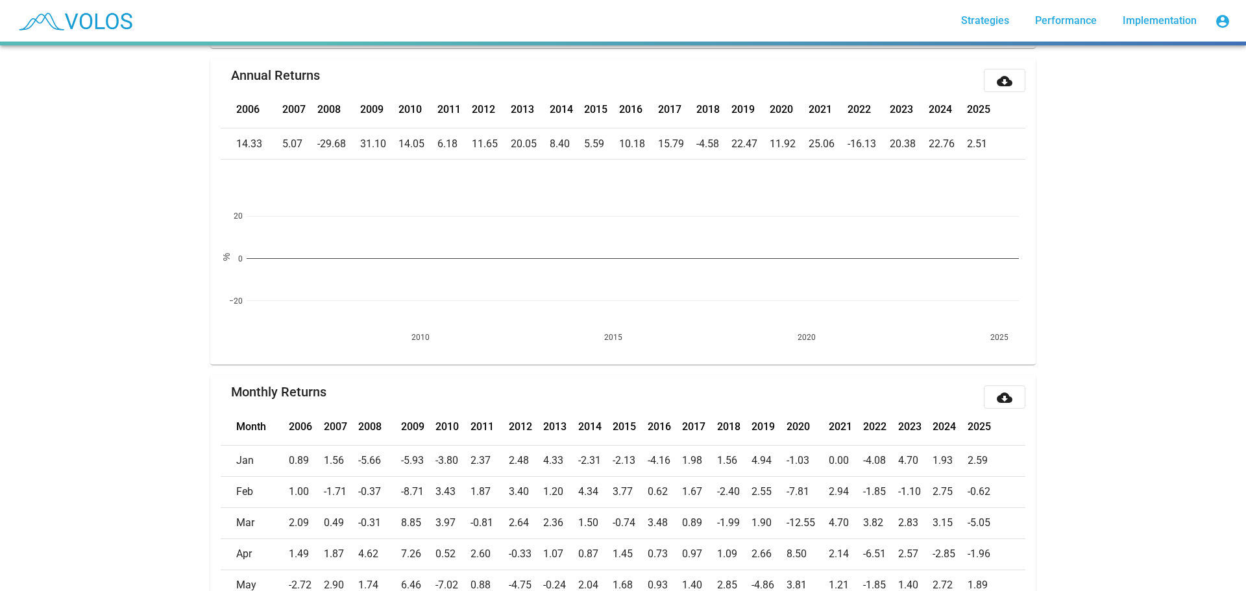
scroll to position [130, 0]
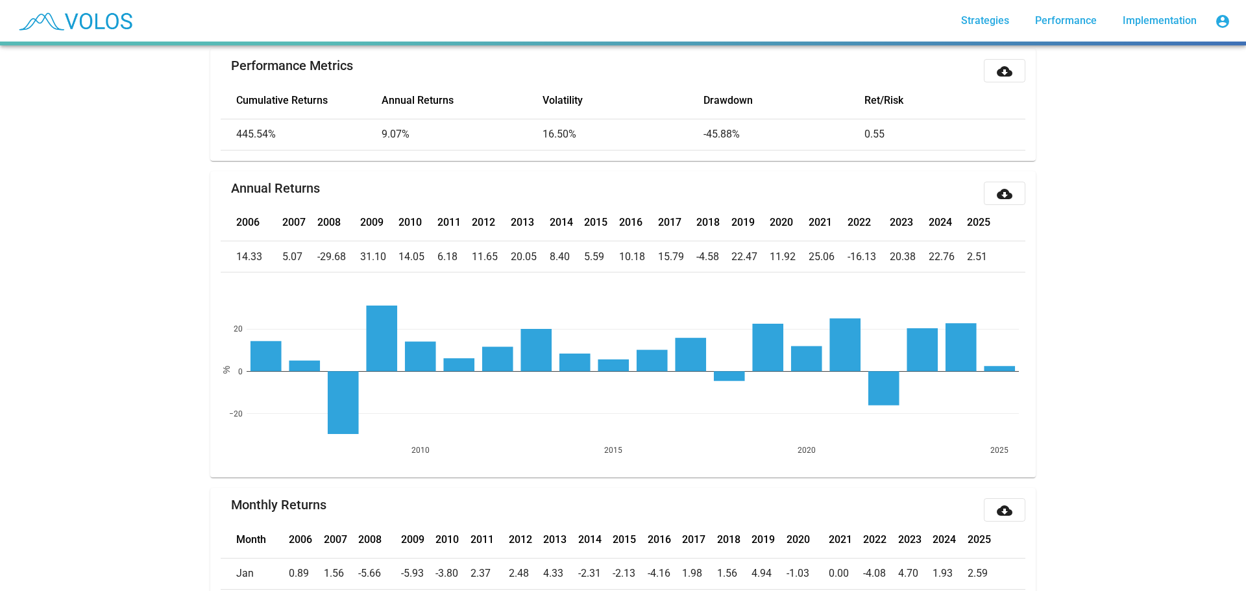
click at [1001, 71] on mat-icon "cloud_download" at bounding box center [1005, 72] width 16 height 16
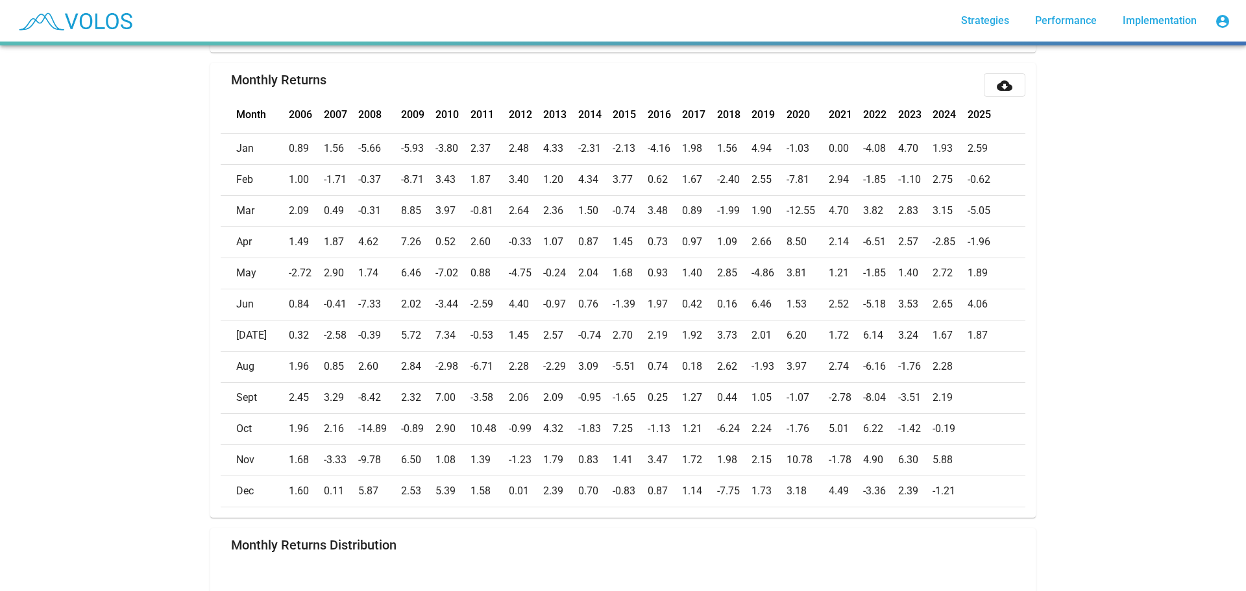
scroll to position [455, 0]
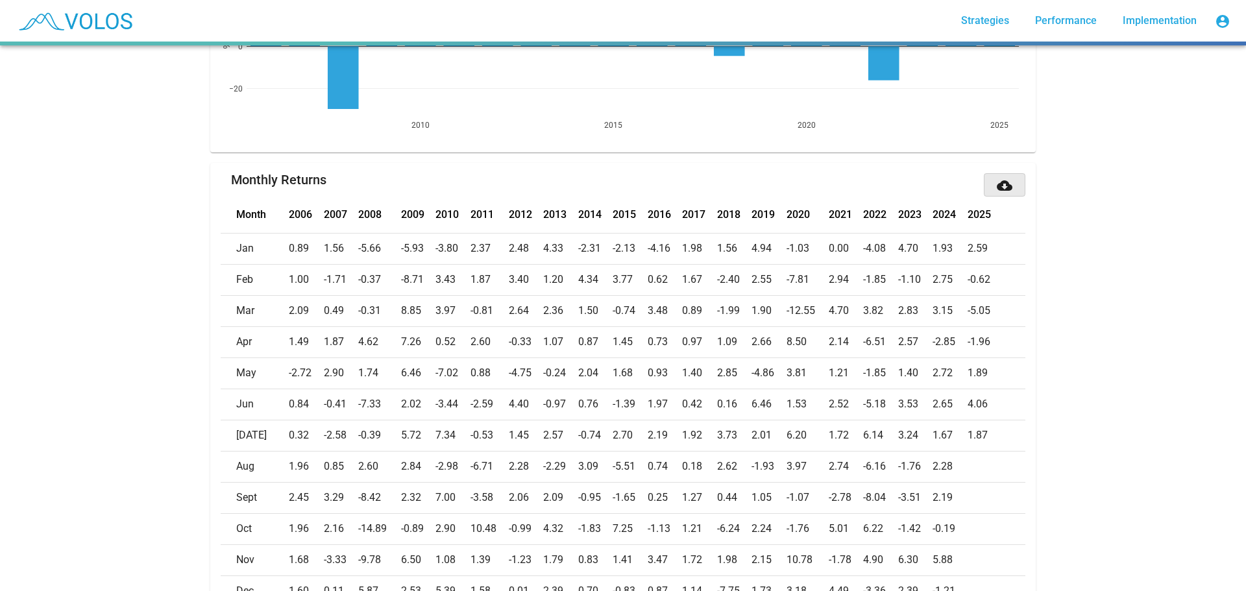
click at [998, 182] on mat-icon "cloud_download" at bounding box center [1005, 186] width 16 height 16
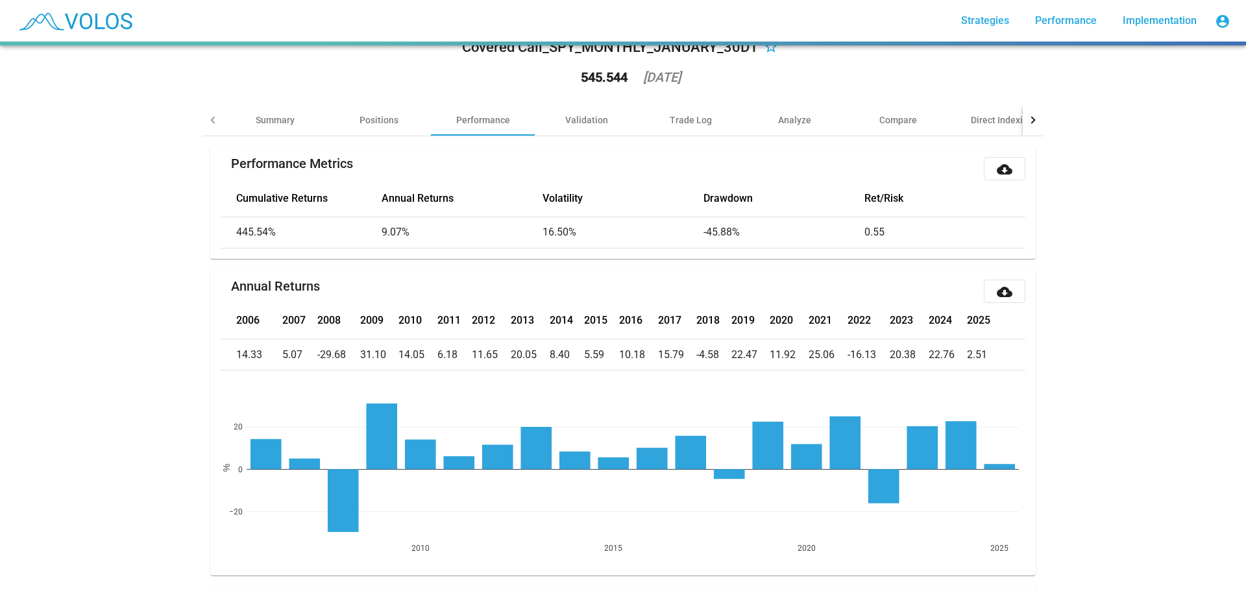
scroll to position [0, 0]
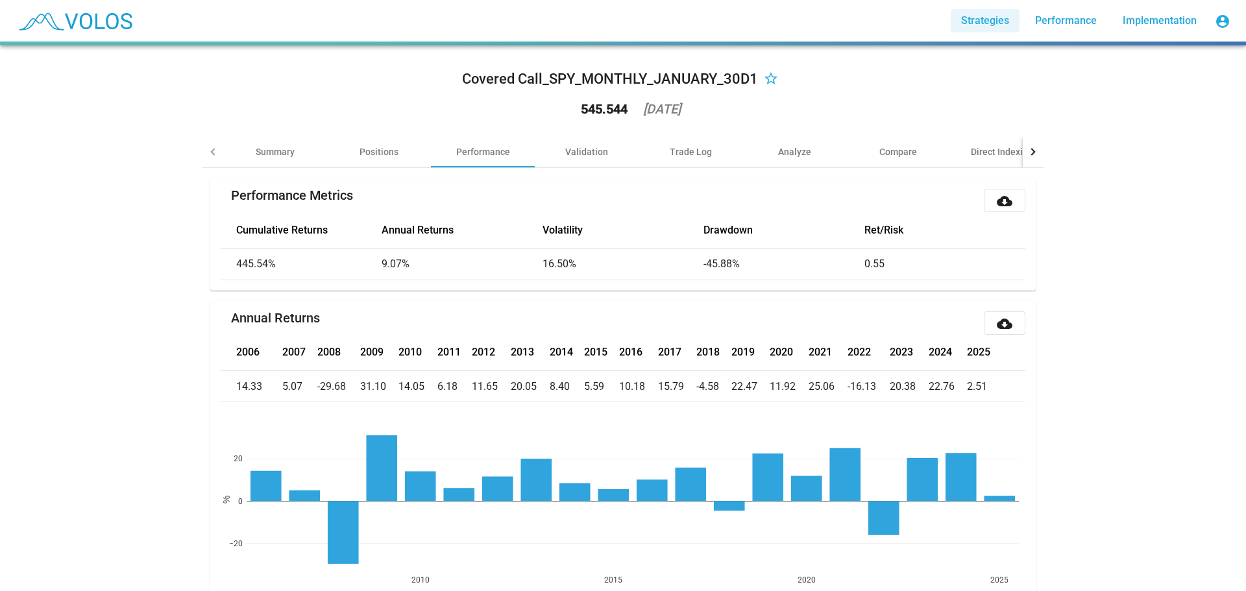
click at [996, 18] on span "Strategies" at bounding box center [985, 20] width 48 height 12
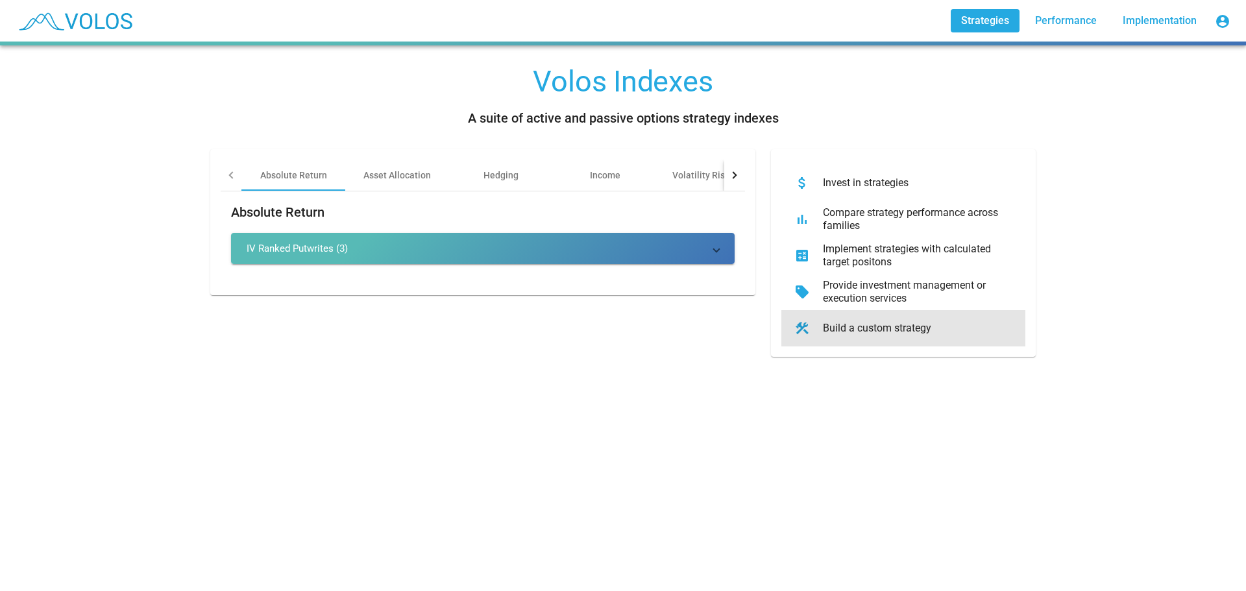
click at [869, 326] on div "Build a custom strategy" at bounding box center [913, 328] width 202 height 13
click at [98, 22] on img at bounding box center [74, 21] width 128 height 32
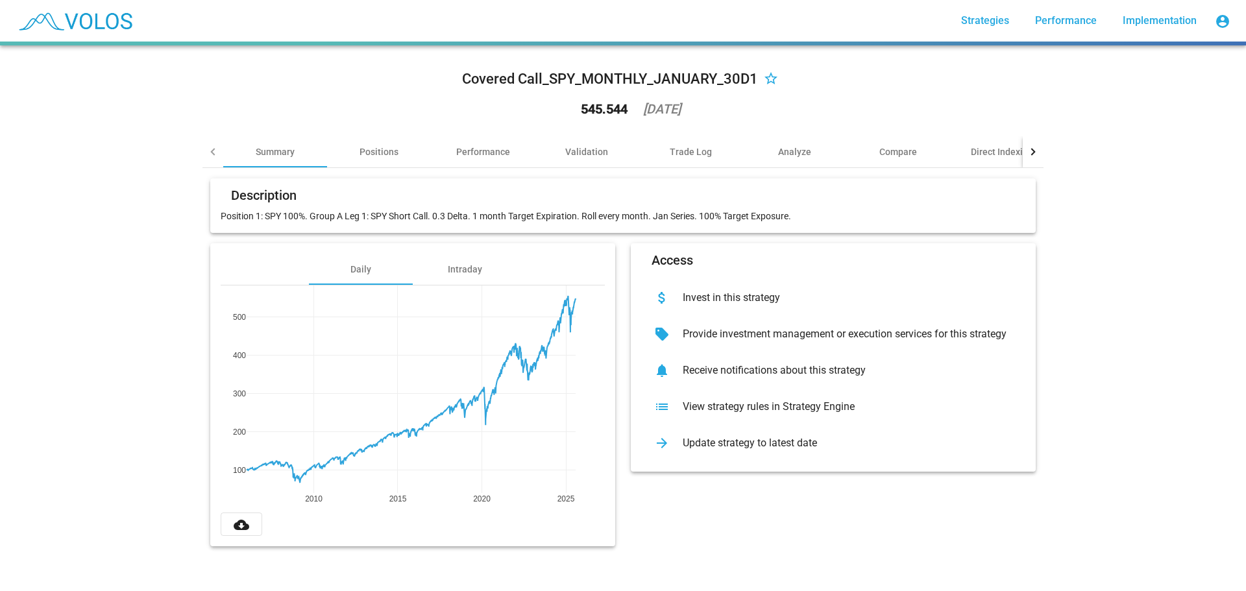
click at [765, 403] on div "View strategy rules in Strategy Engine" at bounding box center [843, 406] width 343 height 13
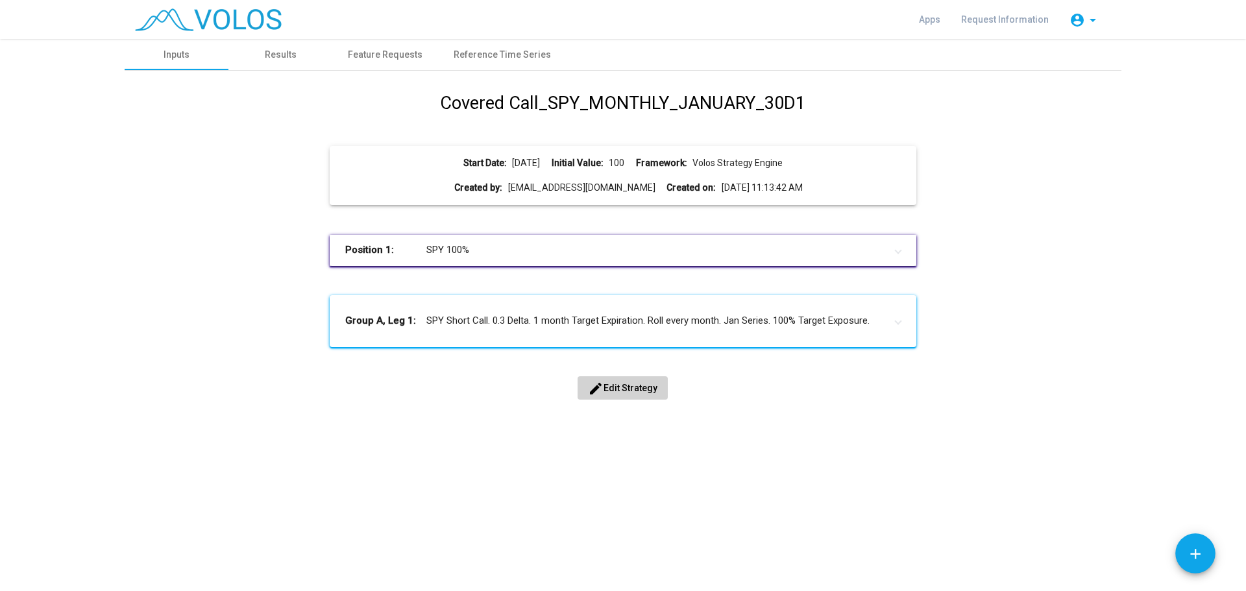
click at [171, 16] on img at bounding box center [208, 19] width 147 height 23
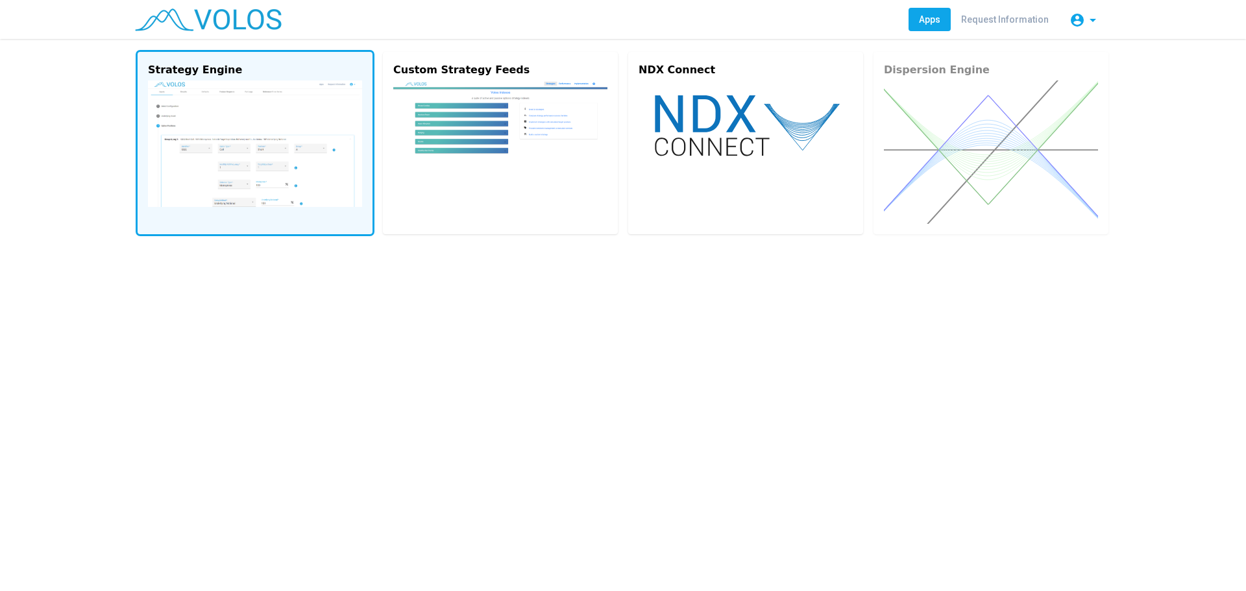
click at [256, 117] on img at bounding box center [255, 143] width 214 height 127
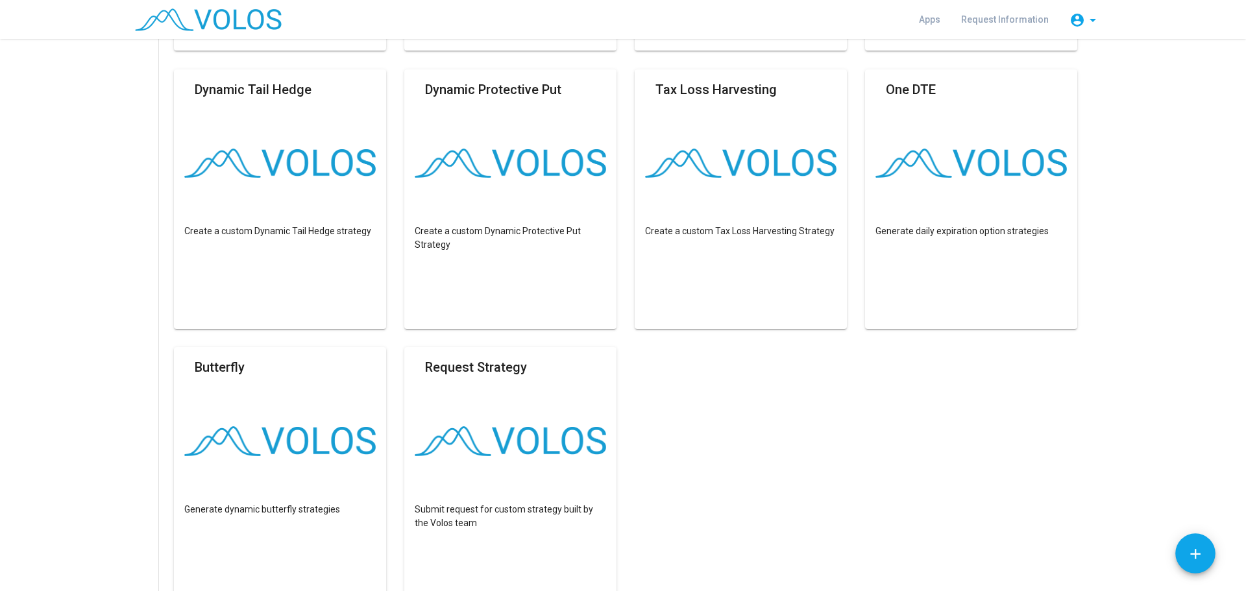
scroll to position [432, 0]
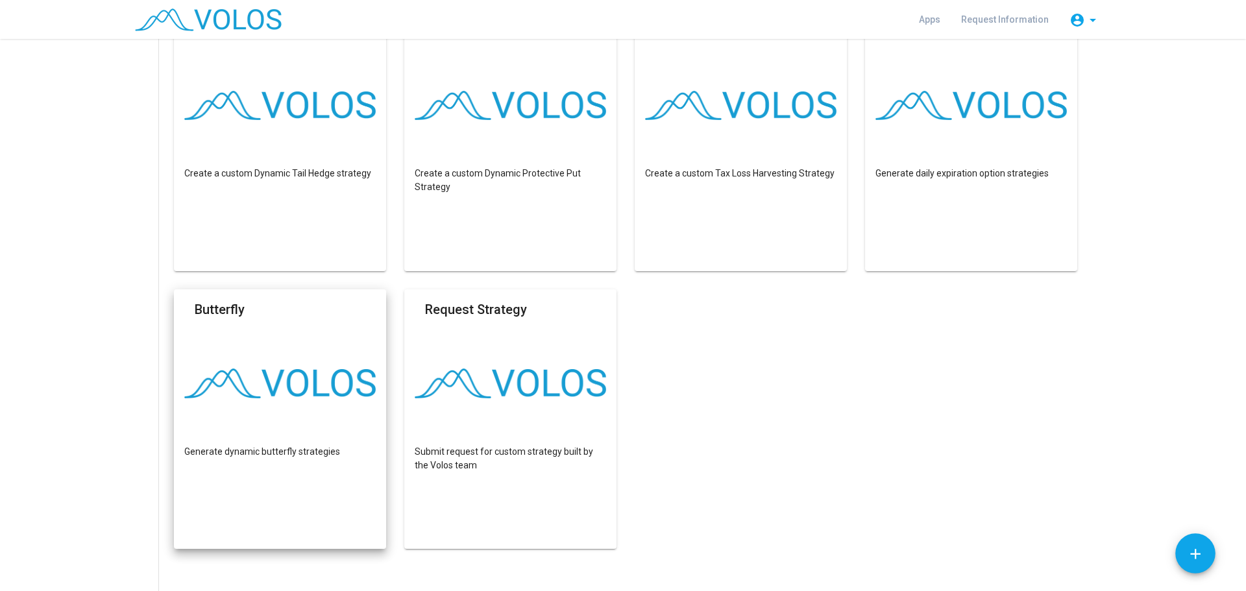
click at [301, 352] on mat-card "Butterfly Generate dynamic butterfly strategies" at bounding box center [280, 419] width 212 height 260
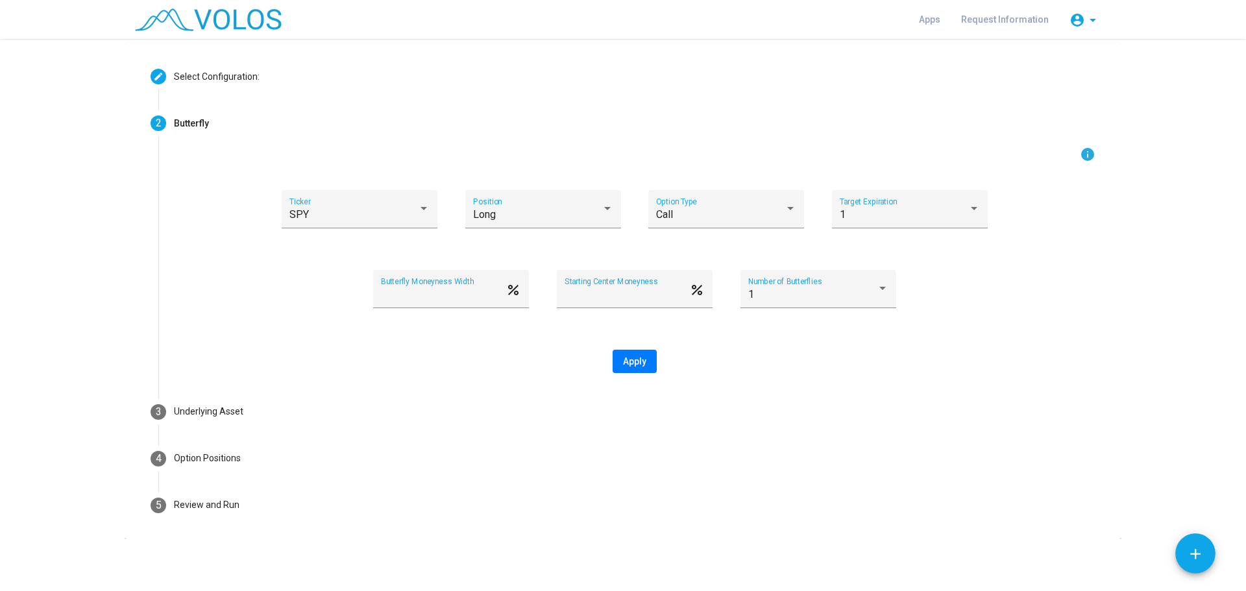
scroll to position [47, 0]
click at [1082, 151] on mat-icon "info" at bounding box center [1088, 155] width 16 height 16
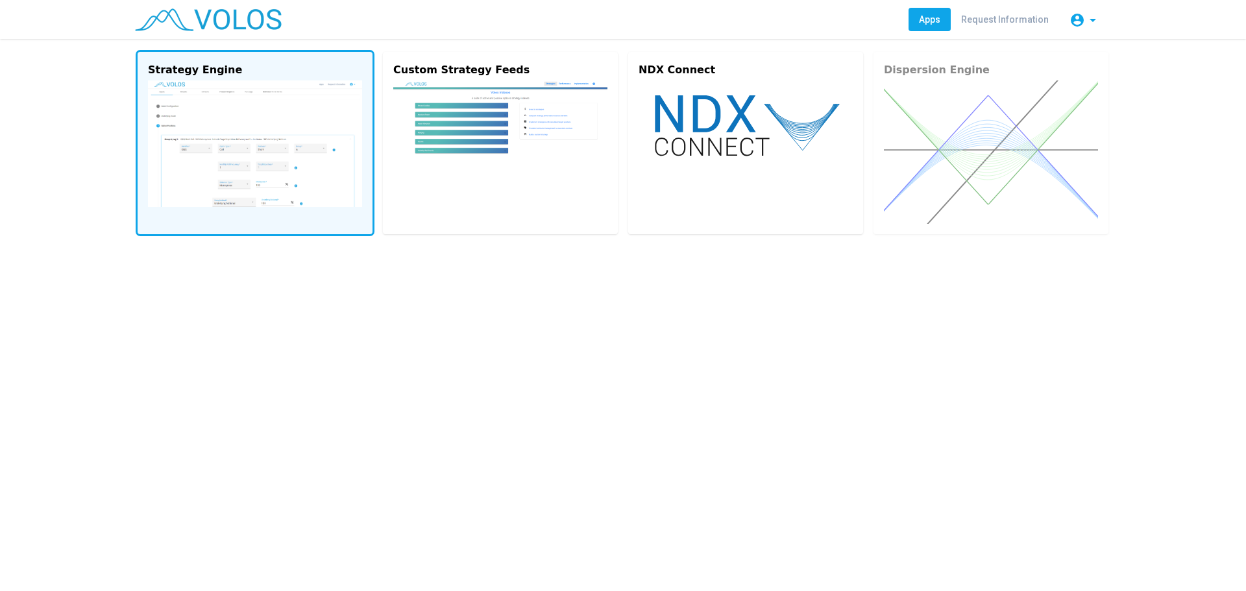
click at [243, 114] on img at bounding box center [255, 143] width 214 height 127
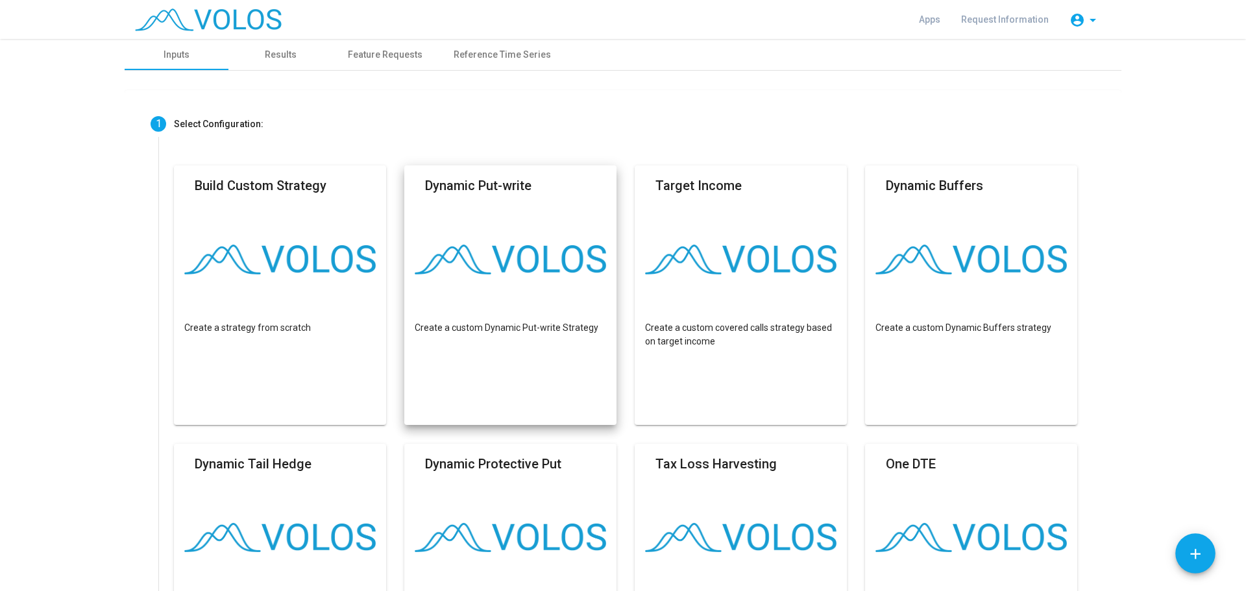
click at [527, 228] on mat-card "Dynamic Put-write Create a custom Dynamic Put-write Strategy" at bounding box center [510, 295] width 212 height 260
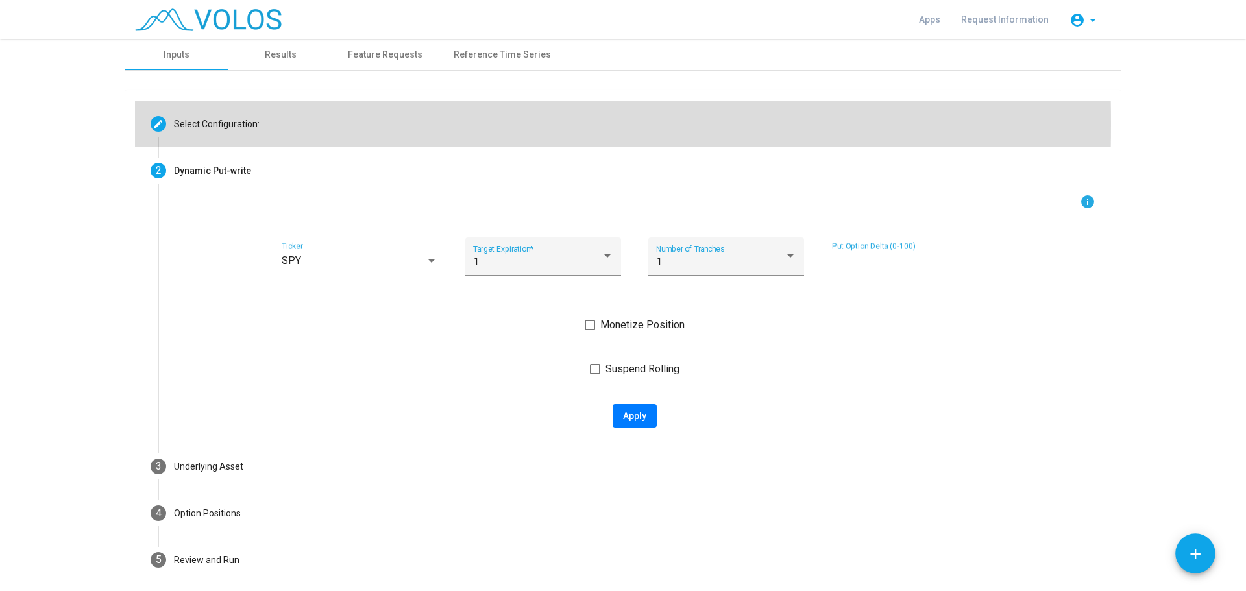
click at [210, 124] on div "Select Configuration:" at bounding box center [217, 124] width 86 height 14
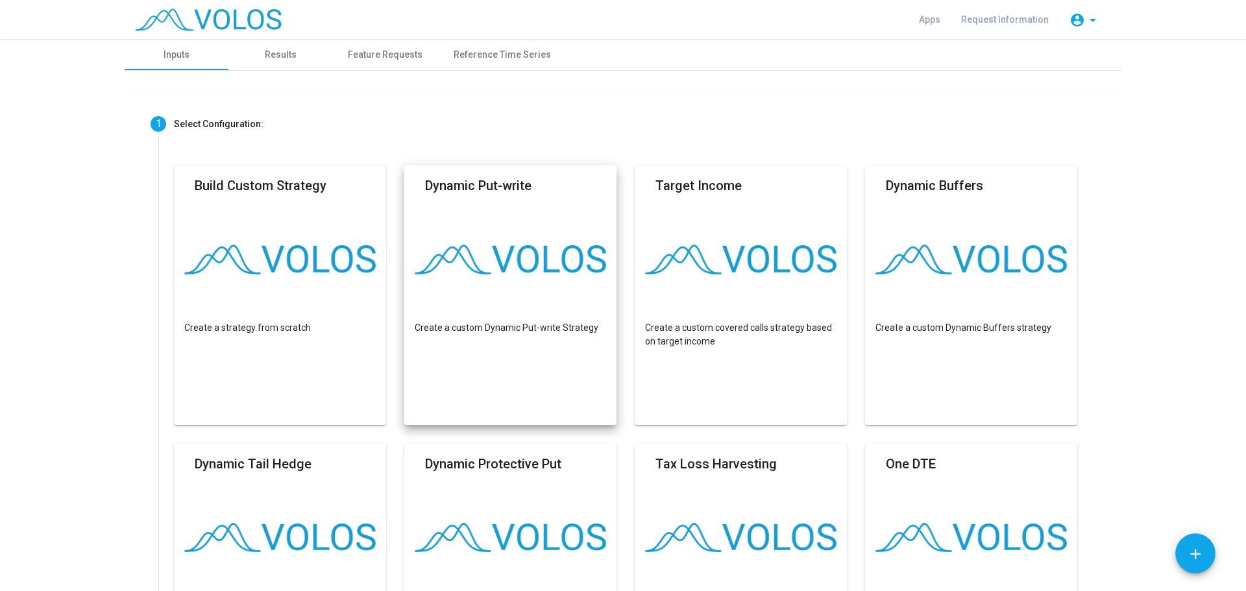
click at [516, 210] on mat-card "Dynamic Put-write Create a custom Dynamic Put-write Strategy" at bounding box center [510, 295] width 212 height 260
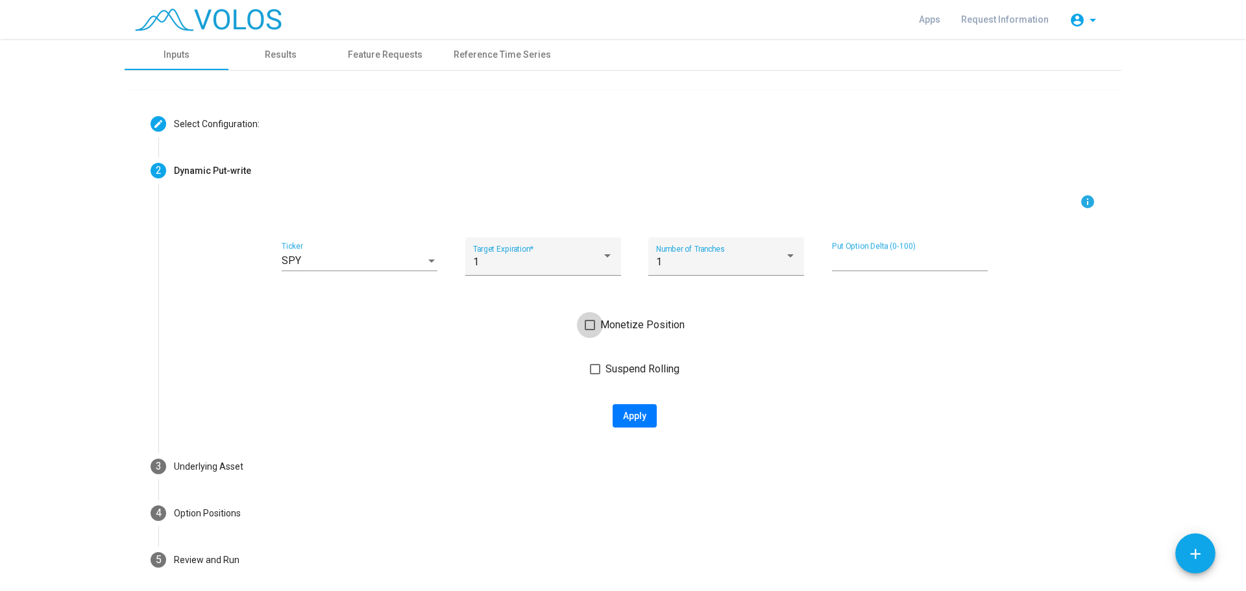
click at [587, 325] on span at bounding box center [590, 325] width 10 height 10
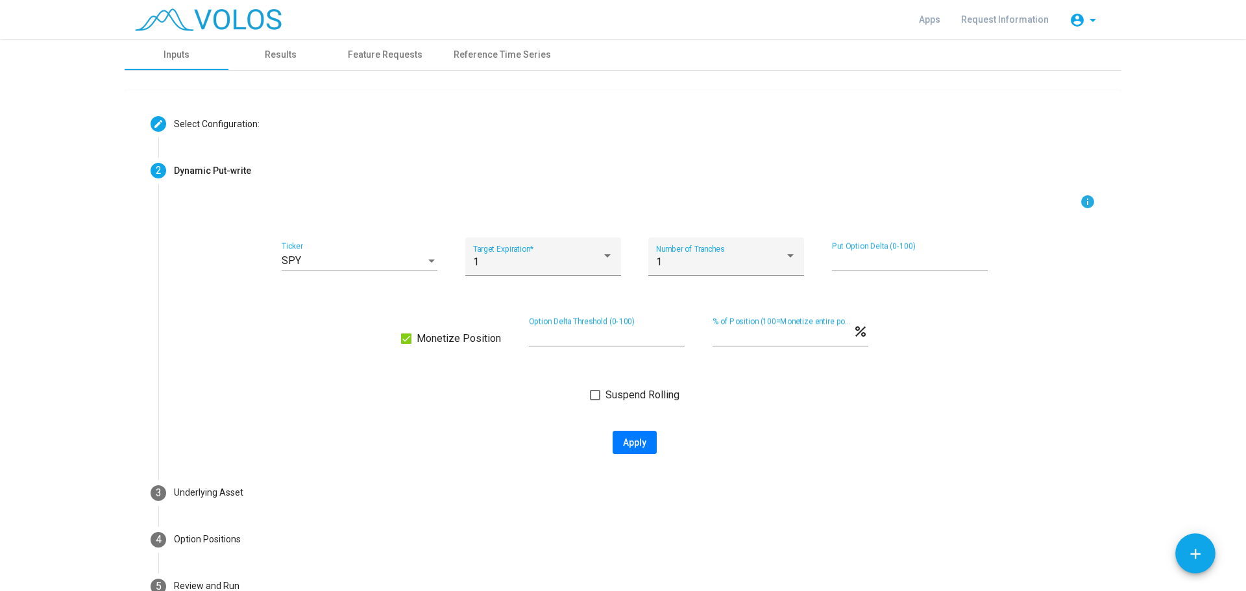
click at [592, 396] on span at bounding box center [595, 395] width 10 height 10
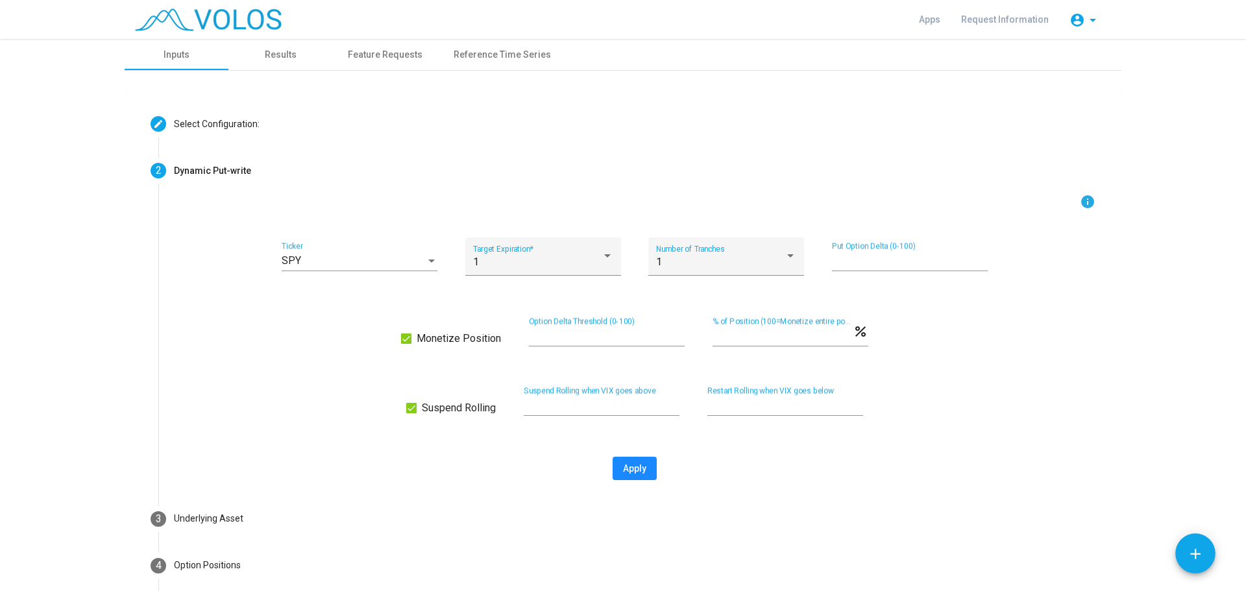
click at [629, 465] on span "Apply" at bounding box center [634, 468] width 23 height 10
type input "**********"
type textarea "**********"
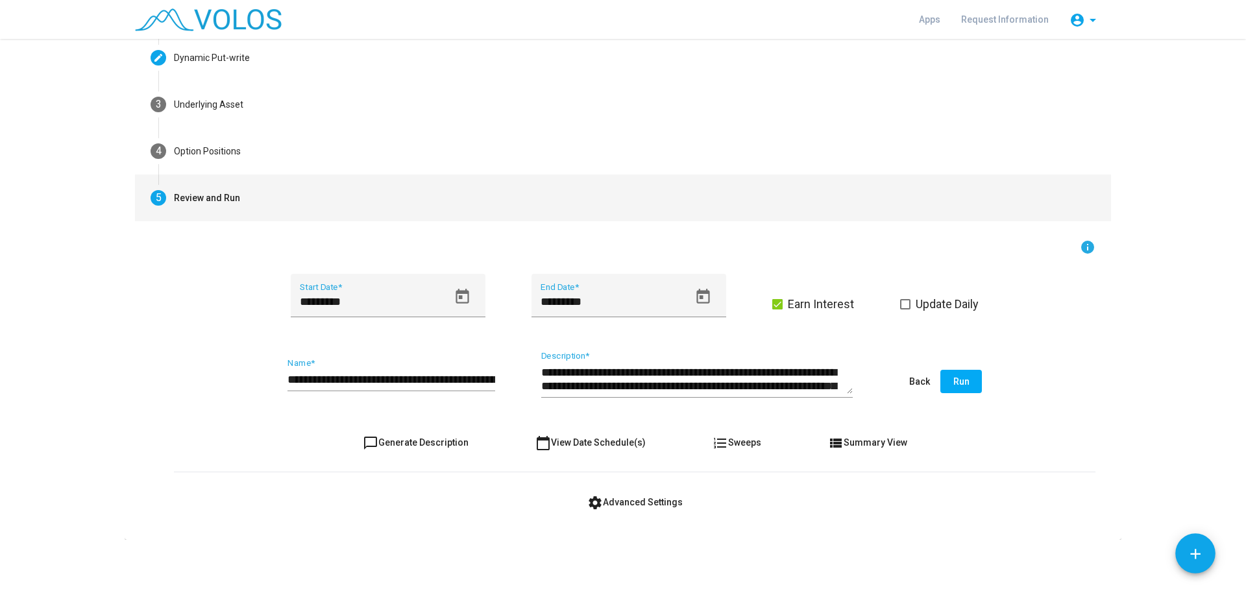
scroll to position [114, 0]
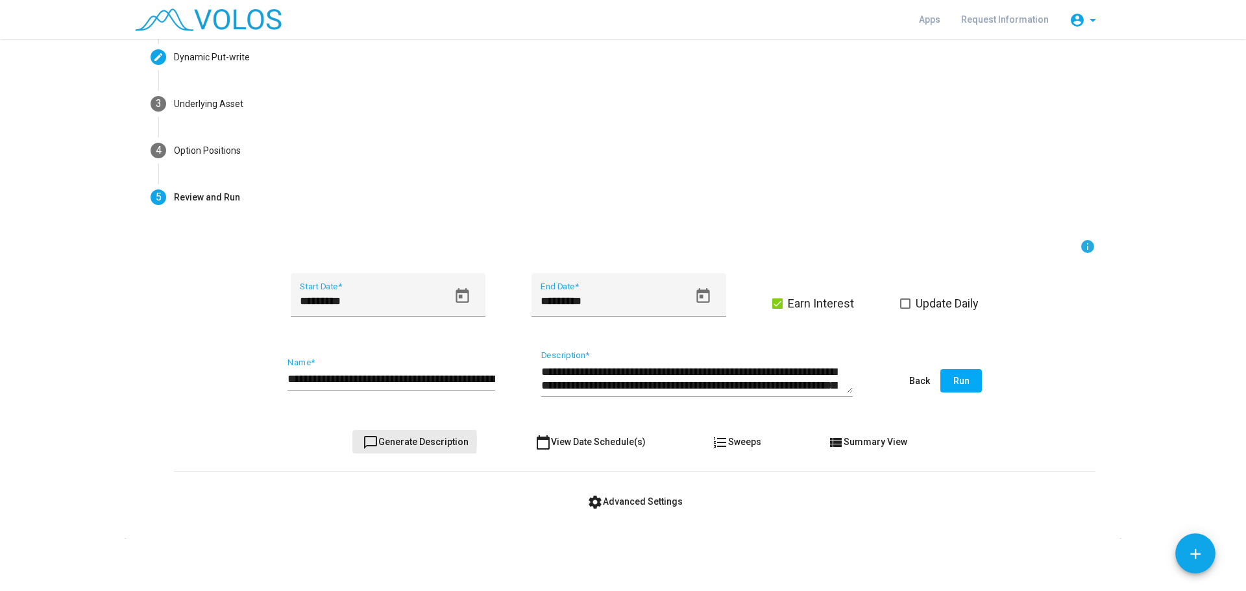
click at [365, 441] on mat-icon "chat_bubble_outline" at bounding box center [371, 443] width 16 height 16
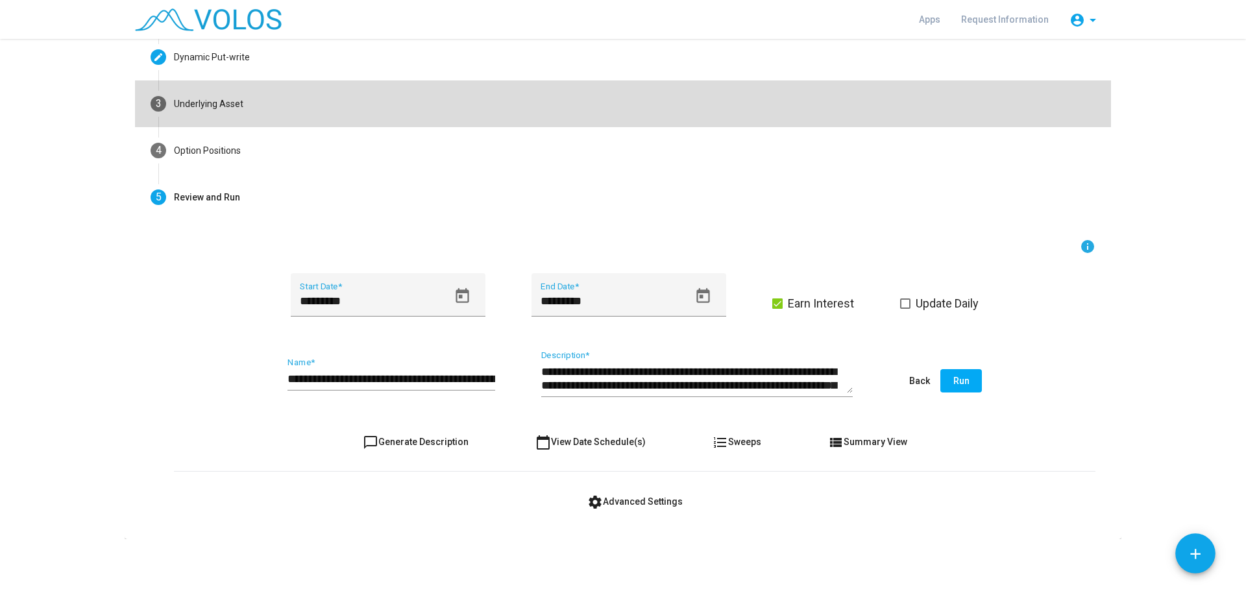
click at [271, 106] on mat-step-header "3 Underlying Asset" at bounding box center [623, 103] width 976 height 47
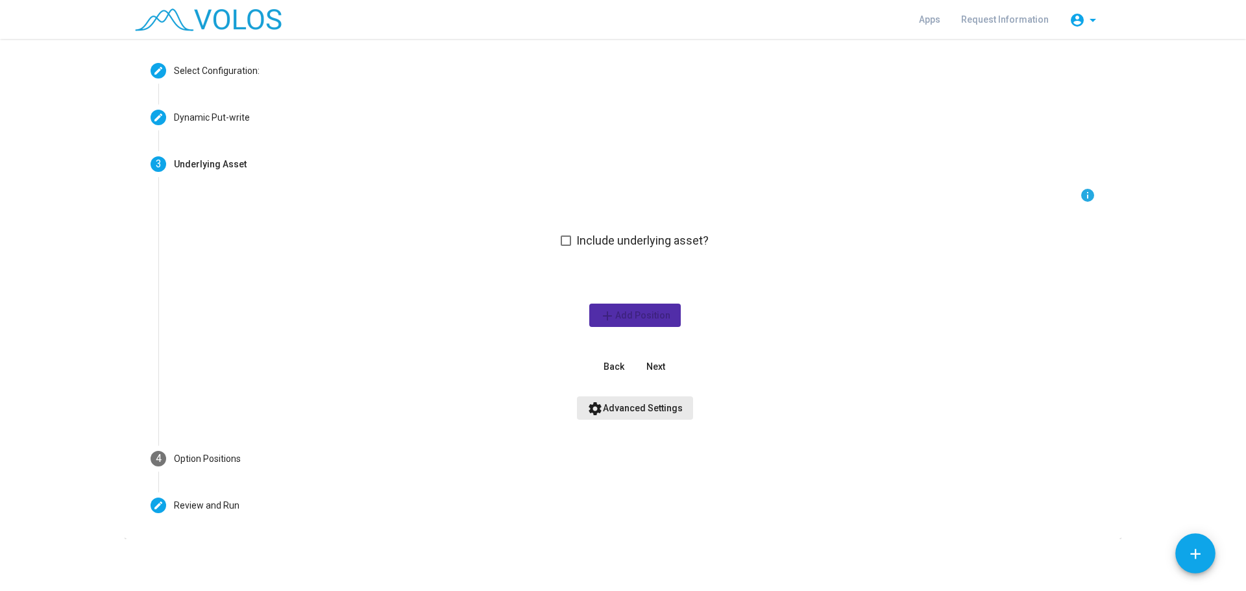
click at [650, 409] on span "settings Advanced Settings" at bounding box center [634, 408] width 95 height 10
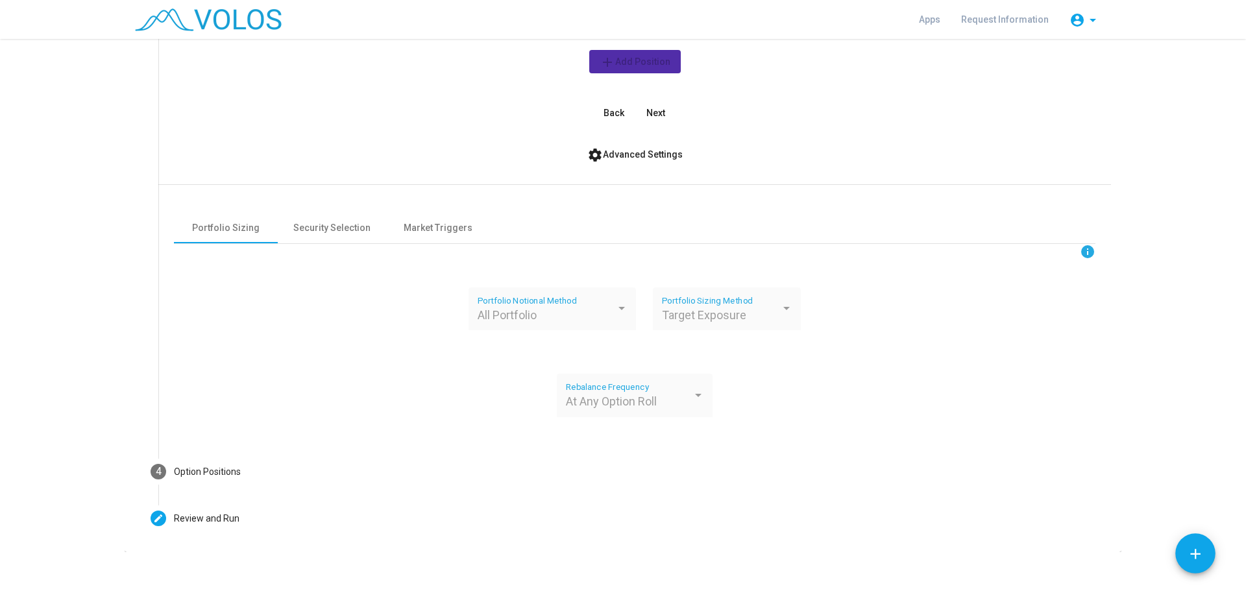
scroll to position [313, 0]
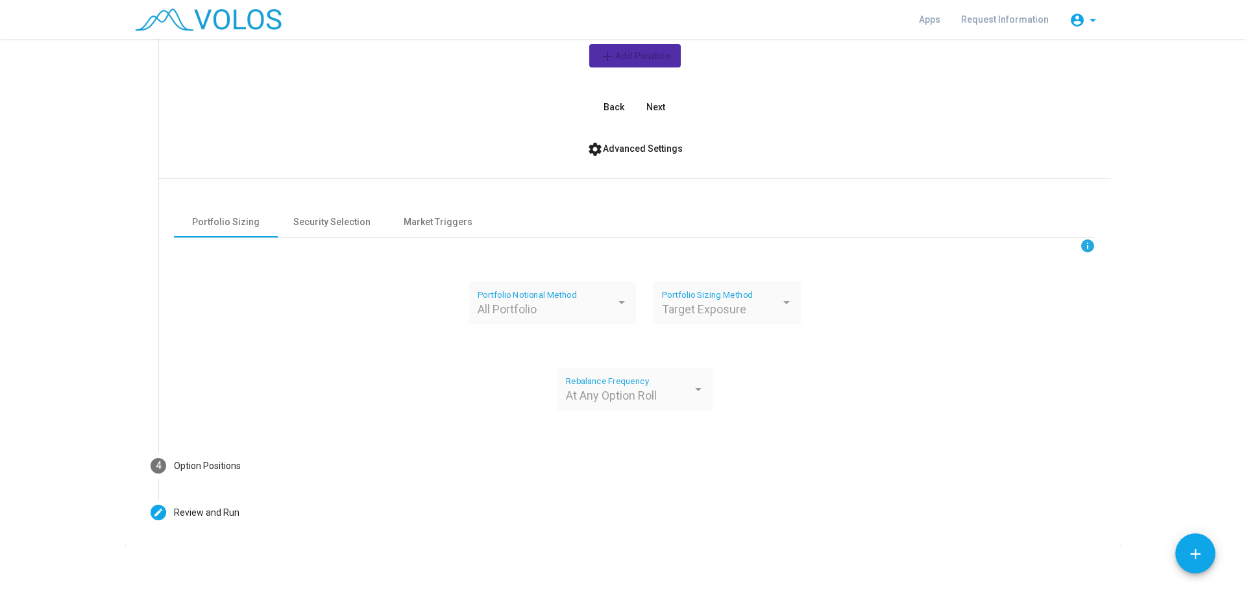
click at [616, 300] on div at bounding box center [622, 302] width 12 height 13
click at [325, 218] on div "Security Selection" at bounding box center [331, 222] width 77 height 14
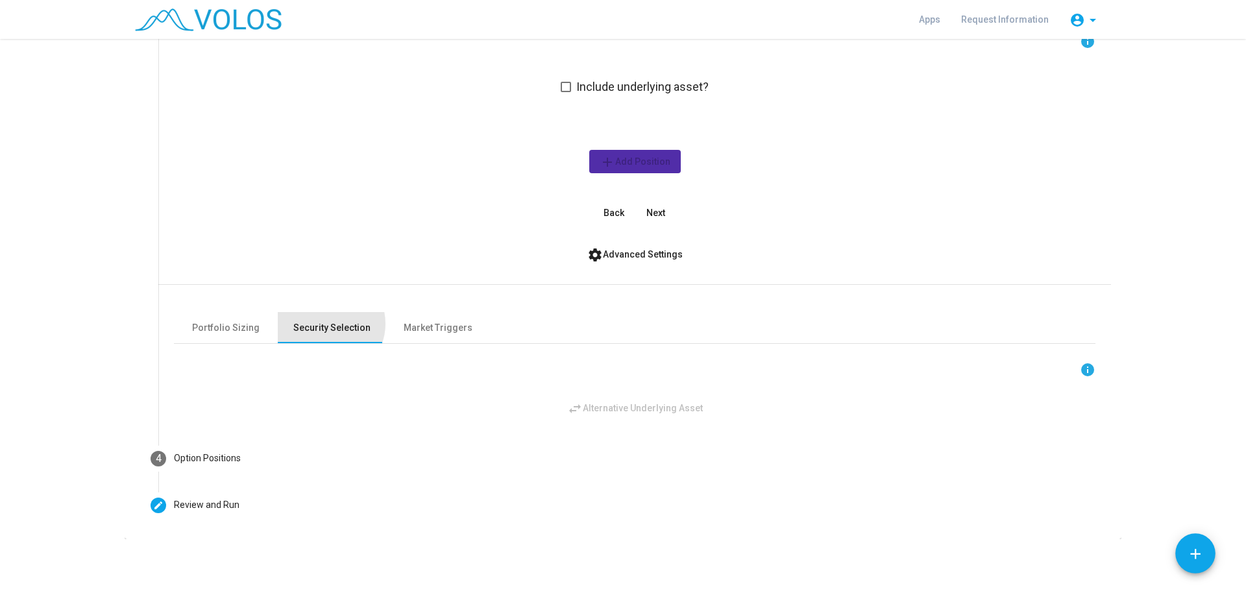
scroll to position [207, 0]
click at [443, 322] on div "Market Triggers" at bounding box center [438, 328] width 69 height 14
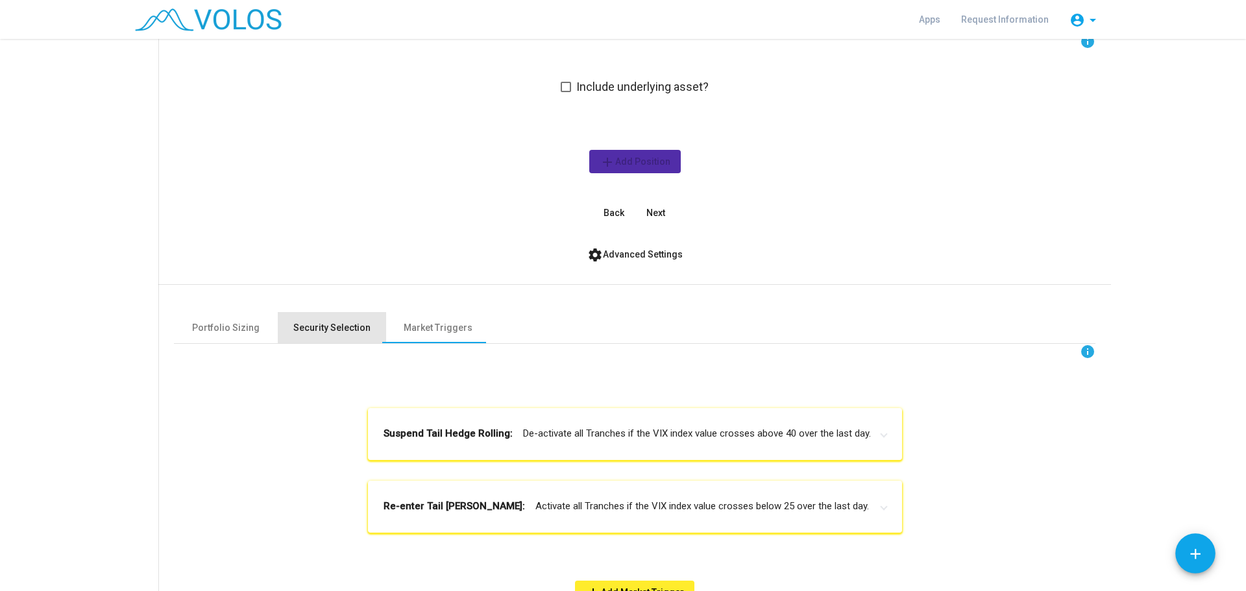
click at [336, 323] on div "Security Selection" at bounding box center [331, 328] width 77 height 14
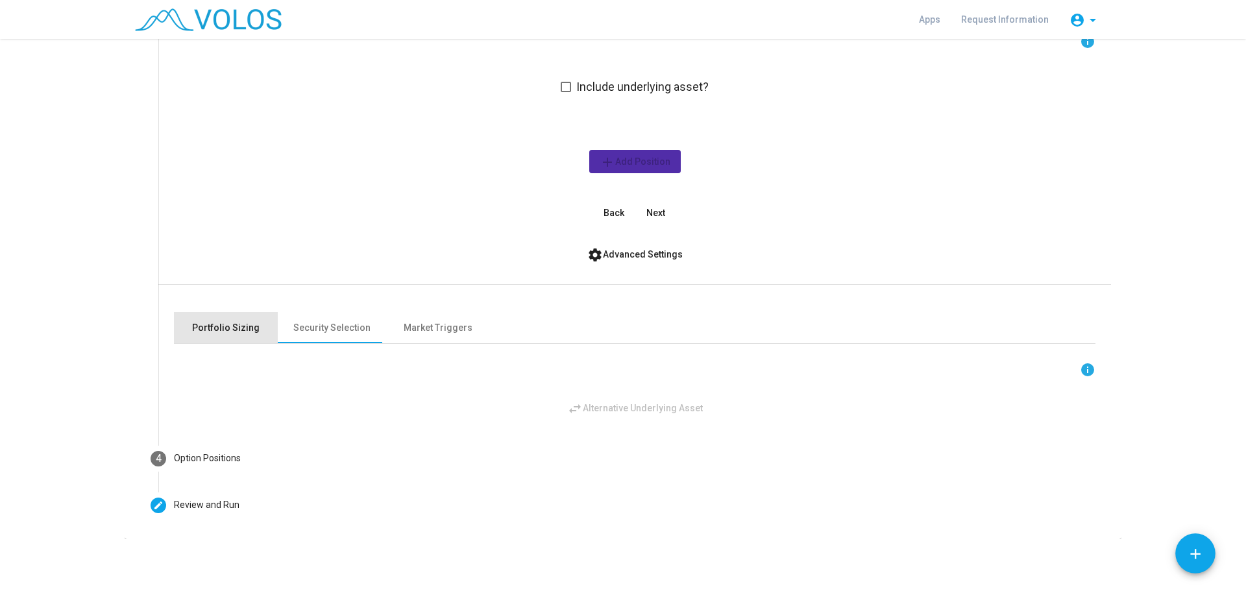
click at [229, 323] on div "Portfolio Sizing" at bounding box center [225, 328] width 67 height 14
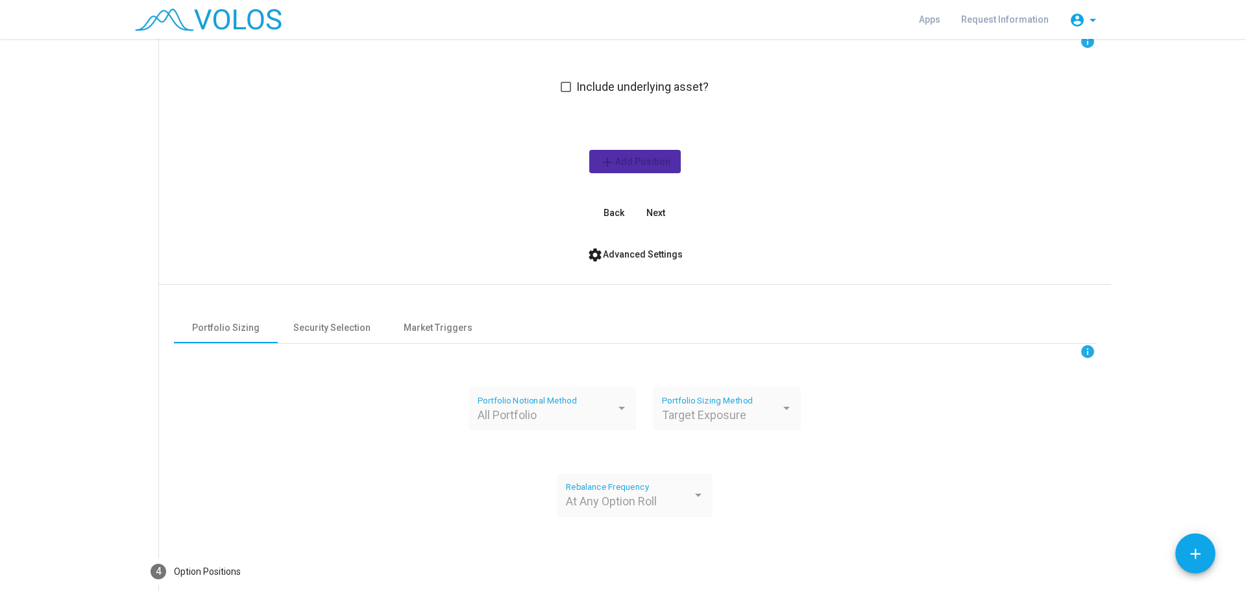
click at [616, 411] on div at bounding box center [622, 408] width 12 height 13
click at [561, 83] on span at bounding box center [566, 87] width 10 height 10
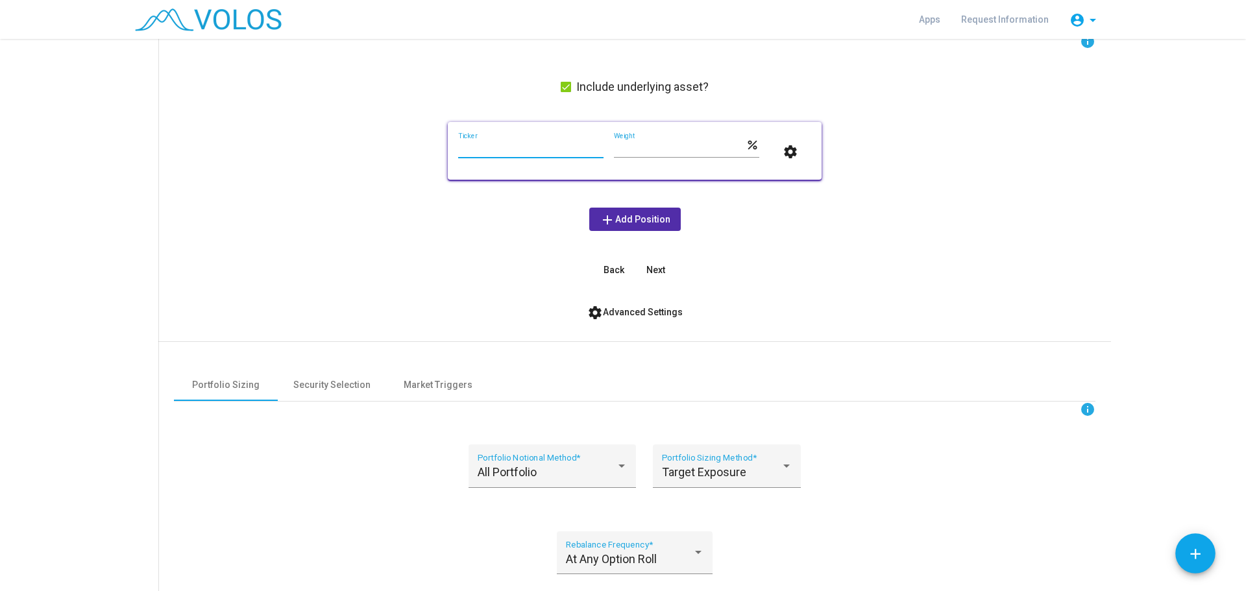
click at [541, 147] on input "Ticker" at bounding box center [530, 149] width 145 height 10
drag, startPoint x: 541, startPoint y: 147, endPoint x: 888, endPoint y: 271, distance: 368.4
click at [890, 280] on div "info Include underlying asset? Ticker *** Weight percent settings add Add Posit…" at bounding box center [634, 158] width 921 height 248
click at [641, 219] on span "add Add Position" at bounding box center [635, 219] width 71 height 10
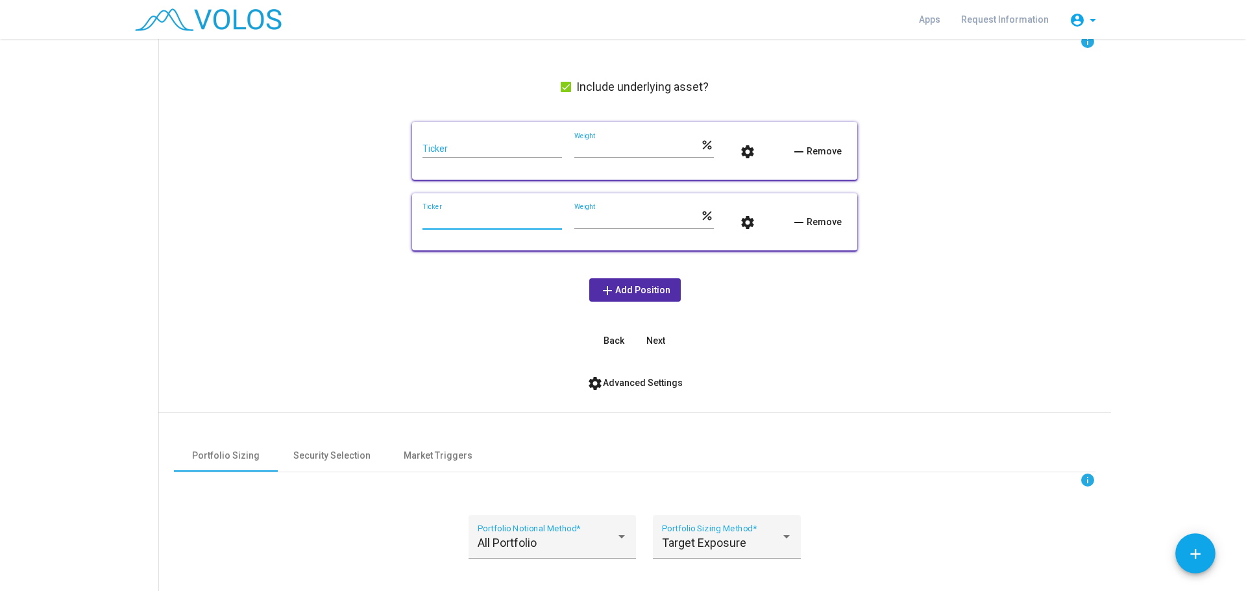
click at [454, 221] on input "Ticker" at bounding box center [492, 220] width 140 height 10
type input "*"
click at [627, 382] on span "settings Advanced Settings" at bounding box center [634, 383] width 95 height 10
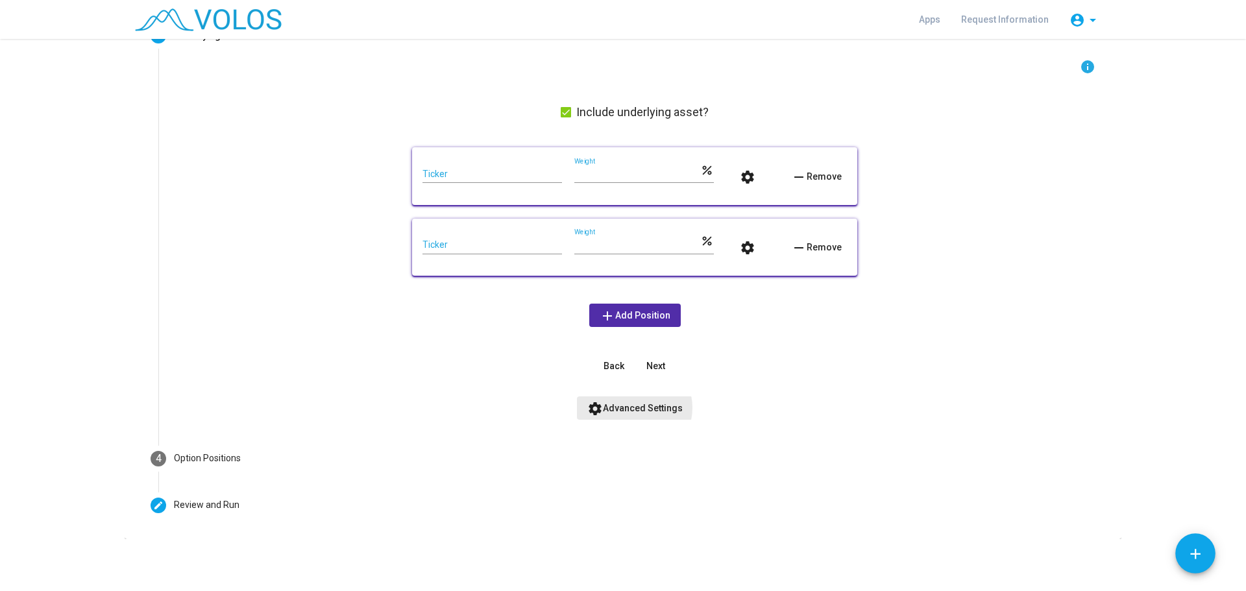
scroll to position [181, 0]
click at [825, 244] on span "remove Remove" at bounding box center [816, 248] width 51 height 10
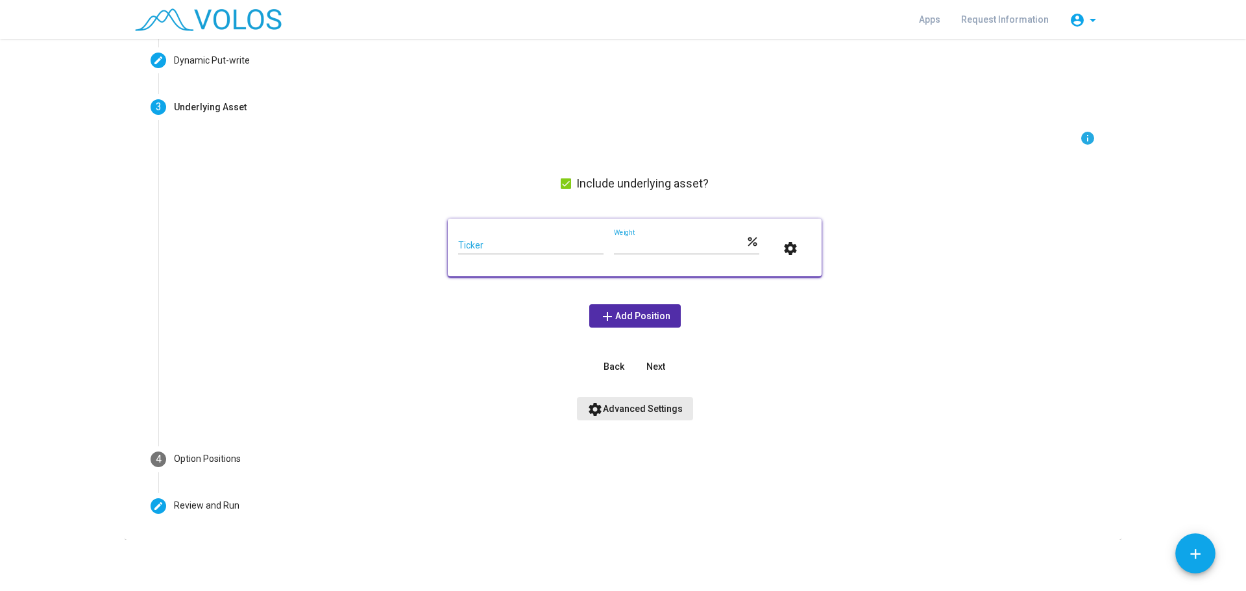
click at [656, 408] on span "settings Advanced Settings" at bounding box center [634, 409] width 95 height 10
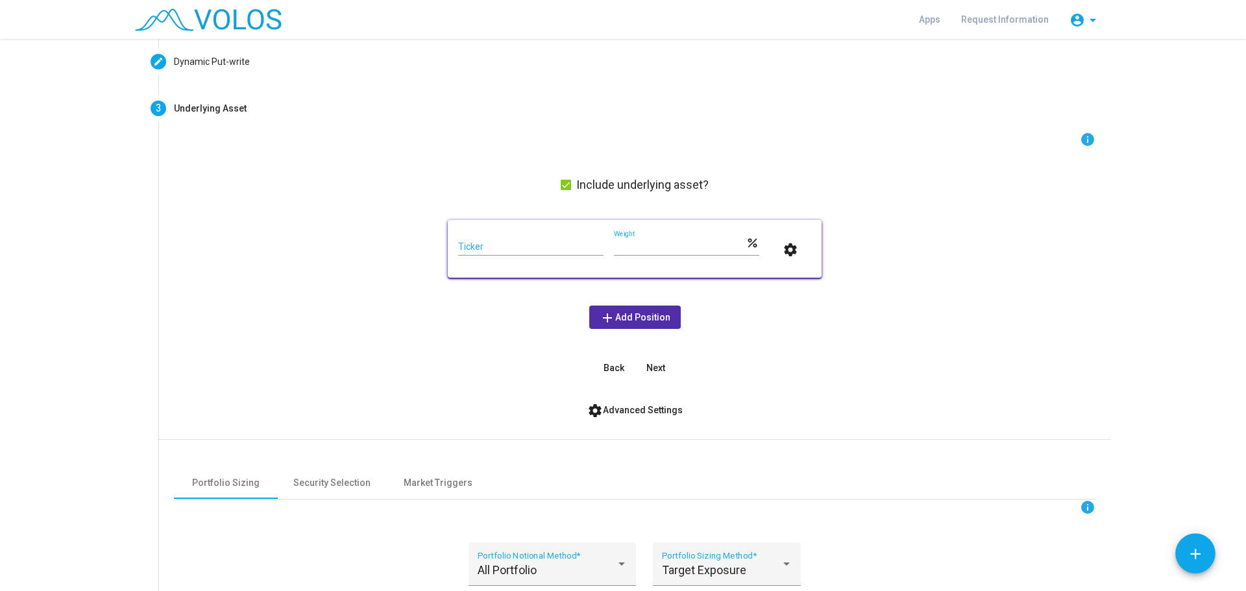
scroll to position [0, 0]
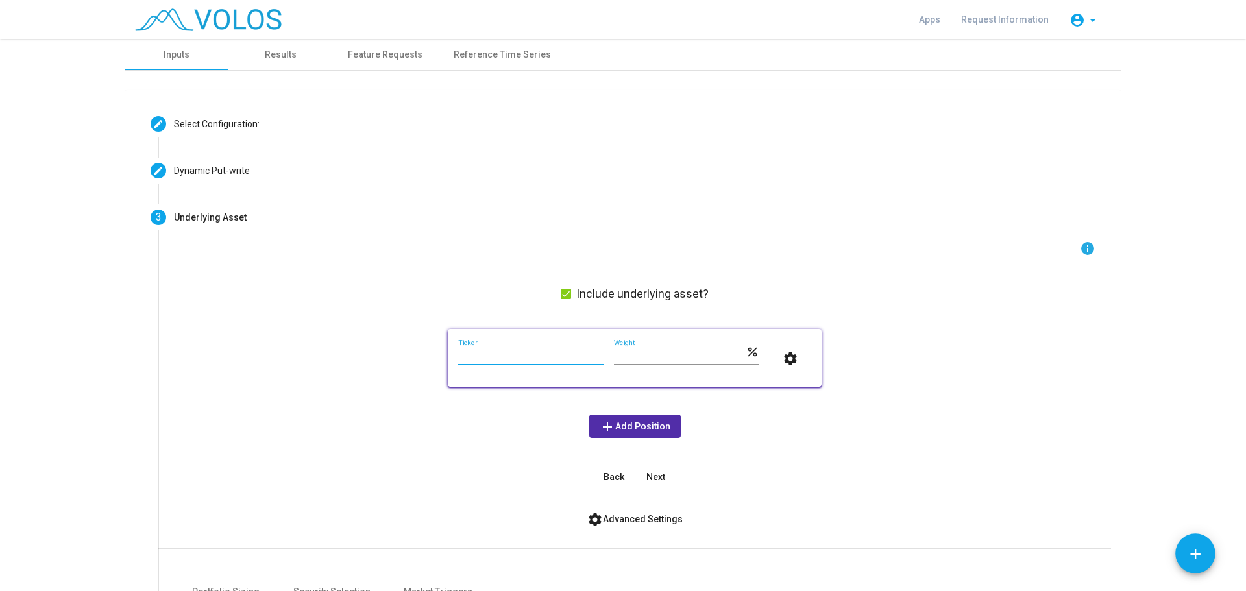
click at [520, 354] on input "Ticker" at bounding box center [530, 356] width 145 height 10
click at [1084, 246] on mat-icon "info" at bounding box center [1088, 249] width 16 height 16
